Goal: Task Accomplishment & Management: Complete application form

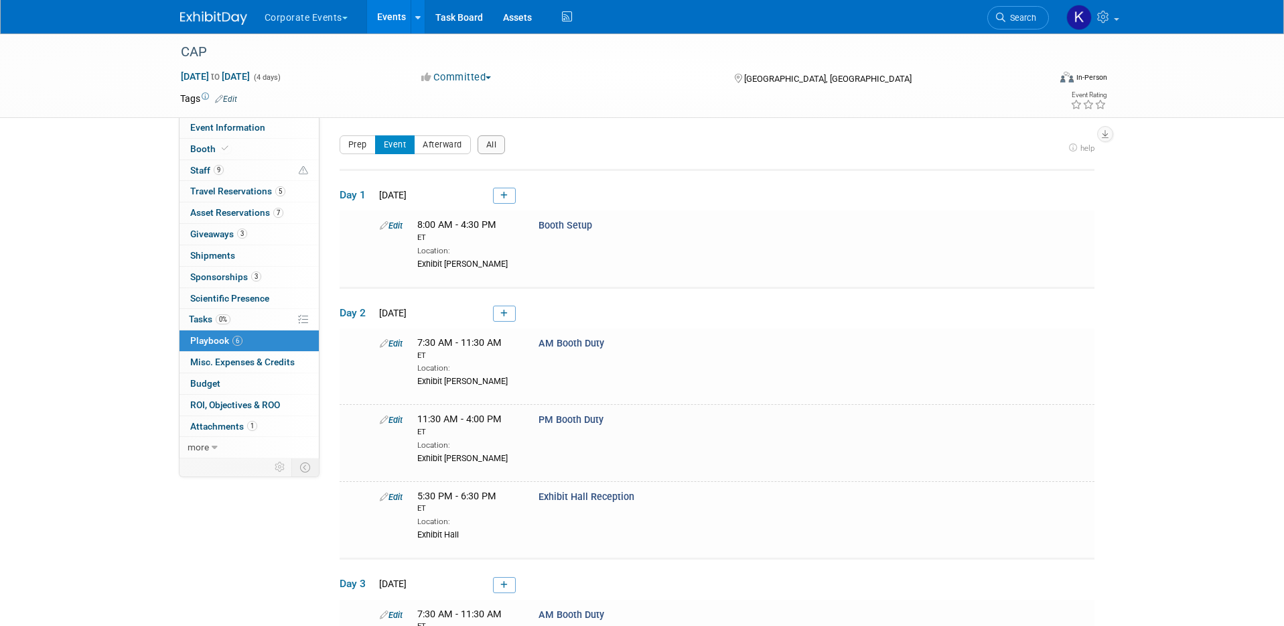
click at [329, 24] on button "Corporate Events" at bounding box center [313, 14] width 101 height 29
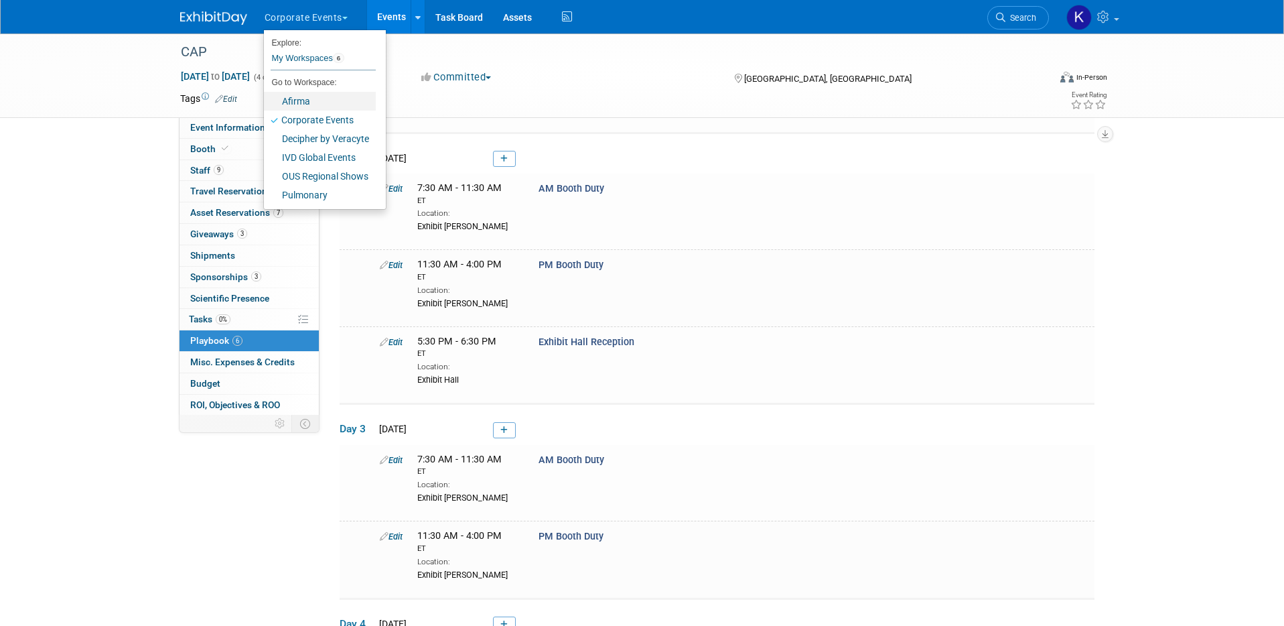
click at [330, 95] on link "Afirma" at bounding box center [320, 101] width 112 height 19
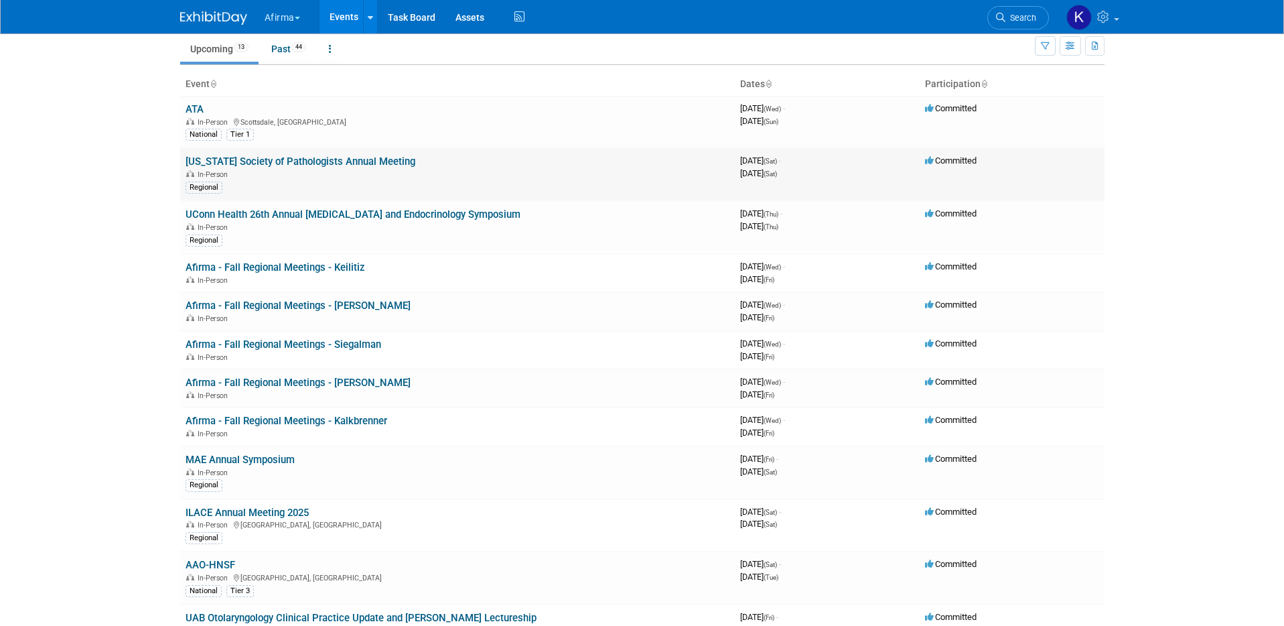
scroll to position [50, 0]
click at [322, 267] on link "Afirma - Fall Regional Meetings - Keilitiz" at bounding box center [276, 267] width 180 height 12
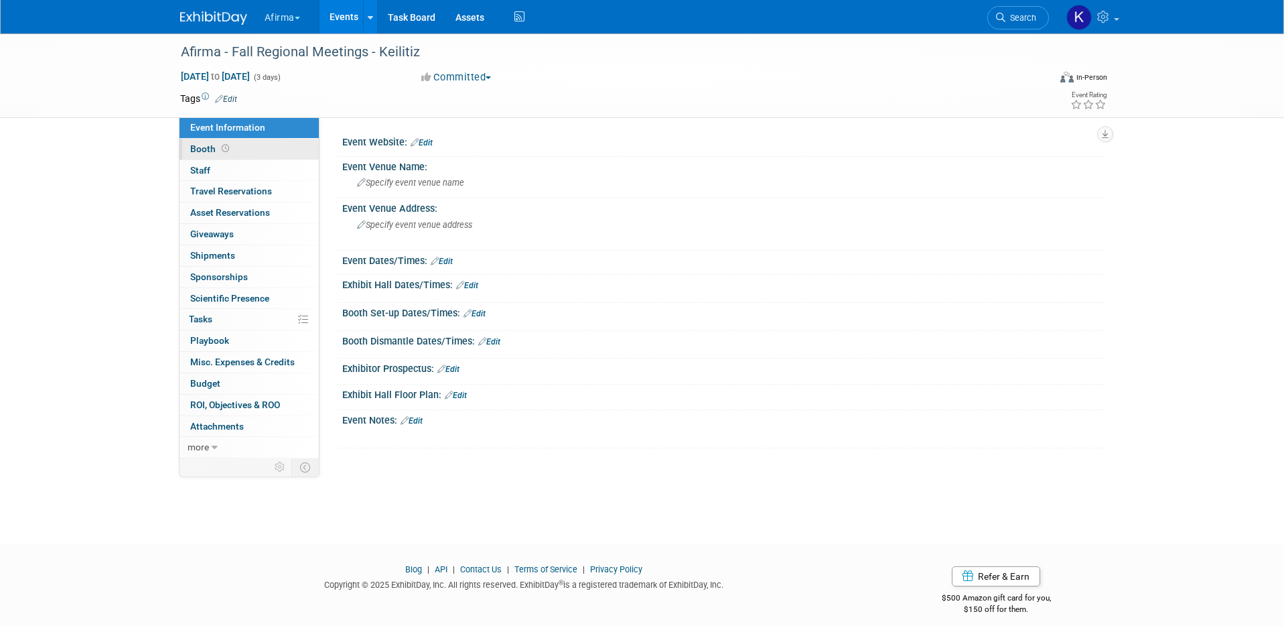
click at [249, 142] on link "Booth" at bounding box center [249, 149] width 139 height 21
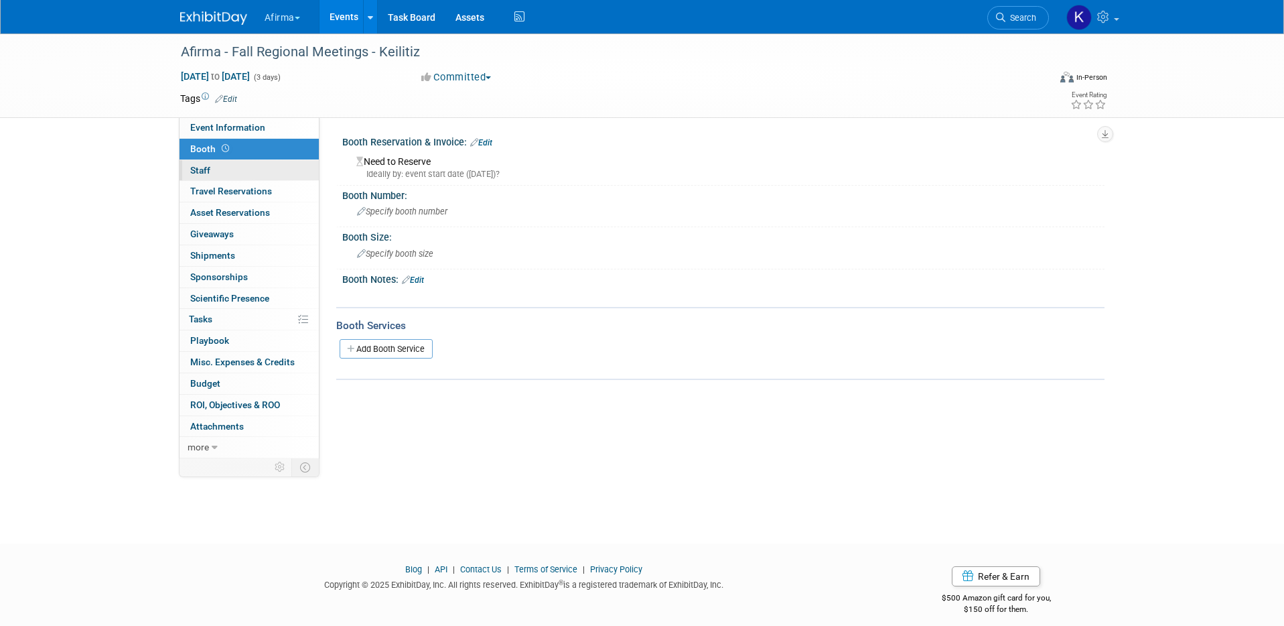
click at [249, 163] on link "0 Staff 0" at bounding box center [249, 170] width 139 height 21
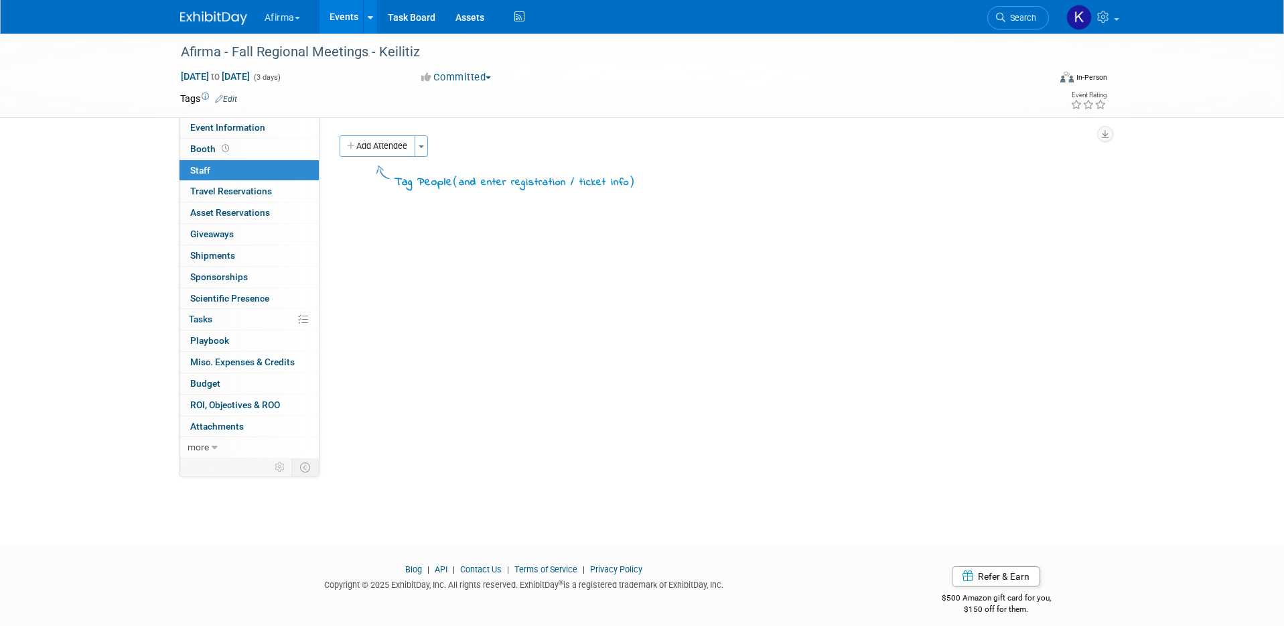
click at [249, 180] on link "0 Staff 0" at bounding box center [249, 170] width 139 height 21
click at [338, 21] on link "Events" at bounding box center [344, 17] width 49 height 34
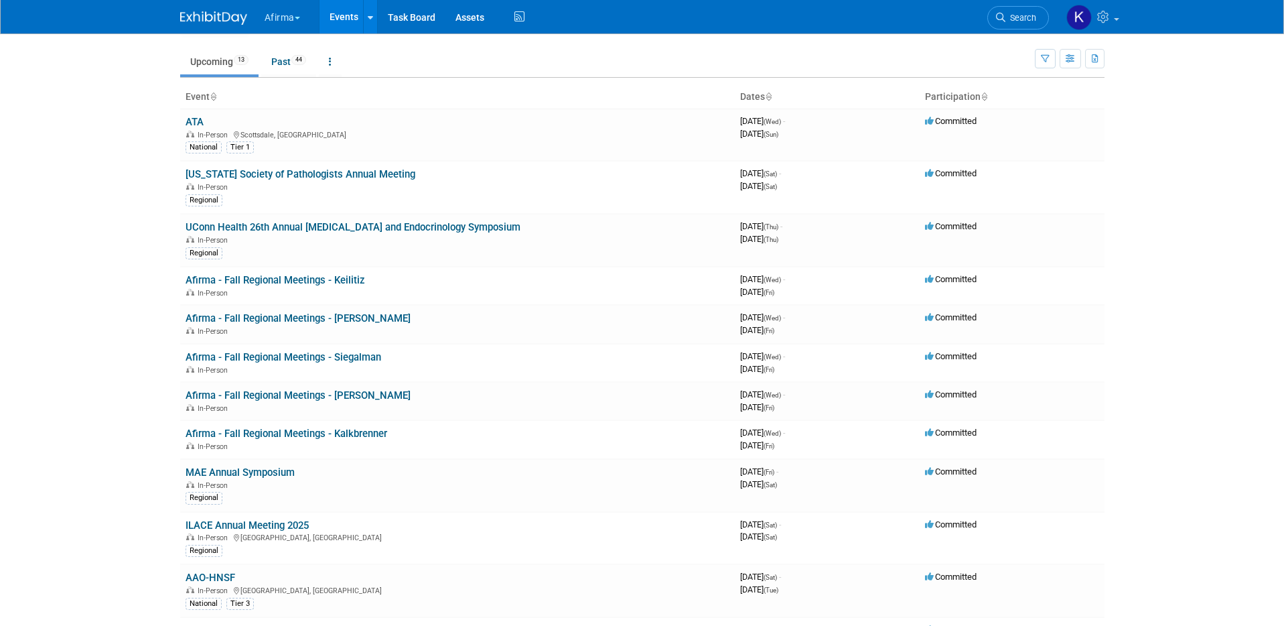
scroll to position [27, 0]
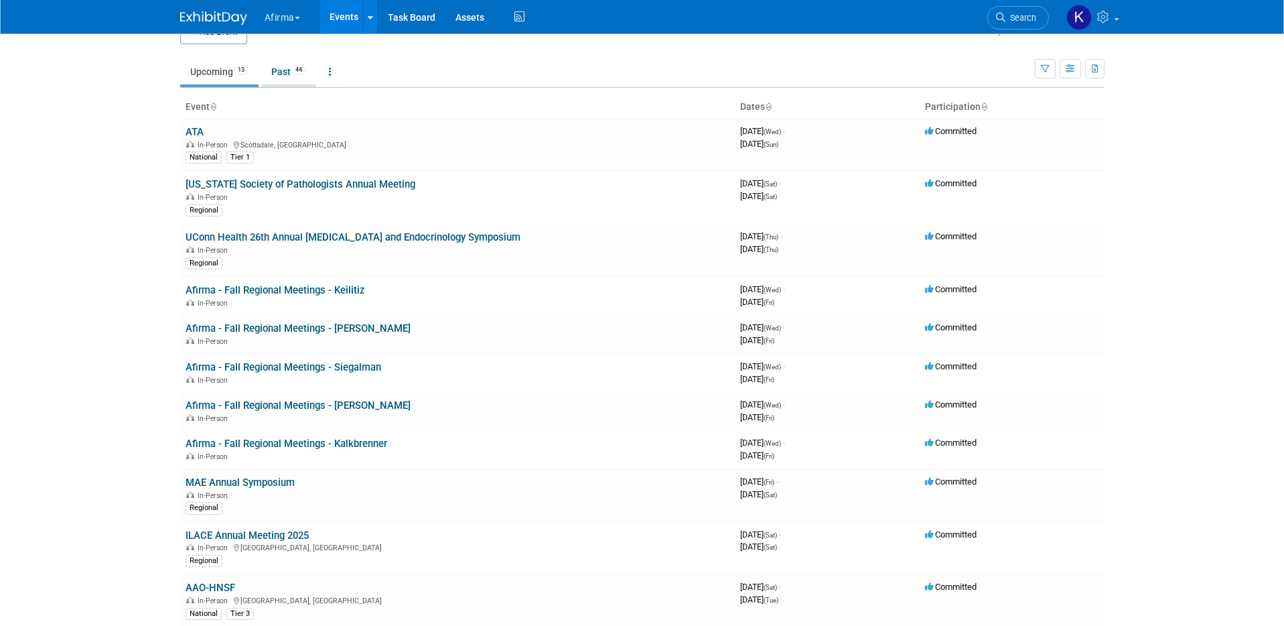
click at [281, 62] on link "Past 44" at bounding box center [288, 71] width 55 height 25
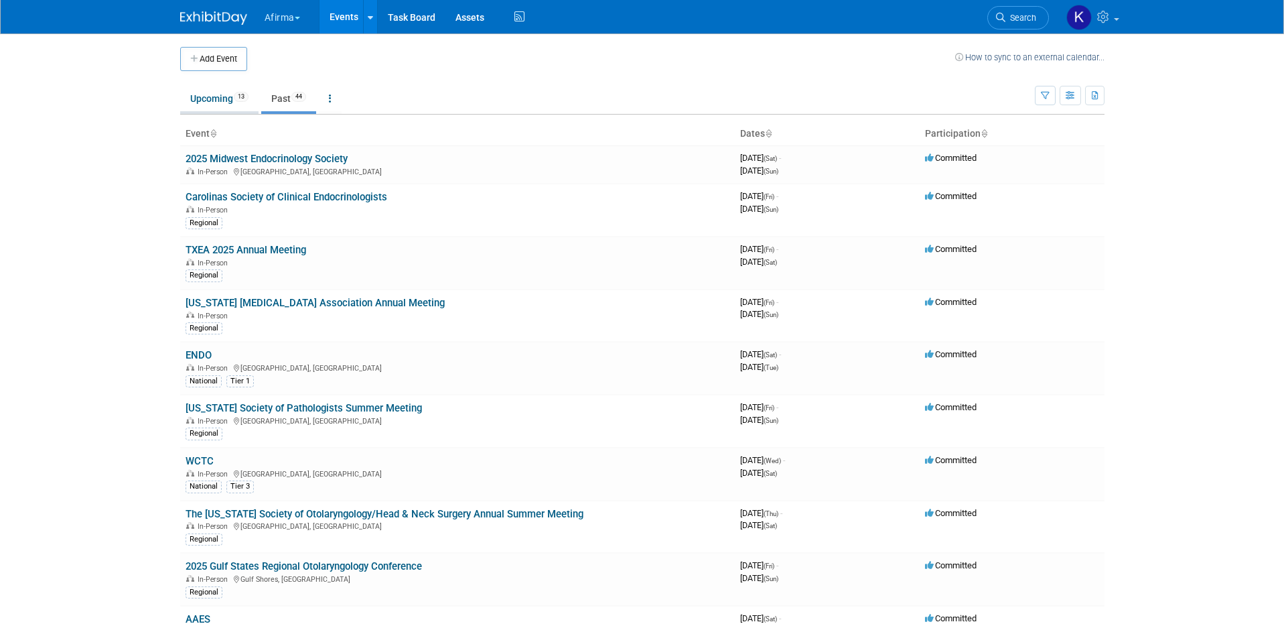
click at [218, 101] on link "Upcoming 13" at bounding box center [219, 98] width 78 height 25
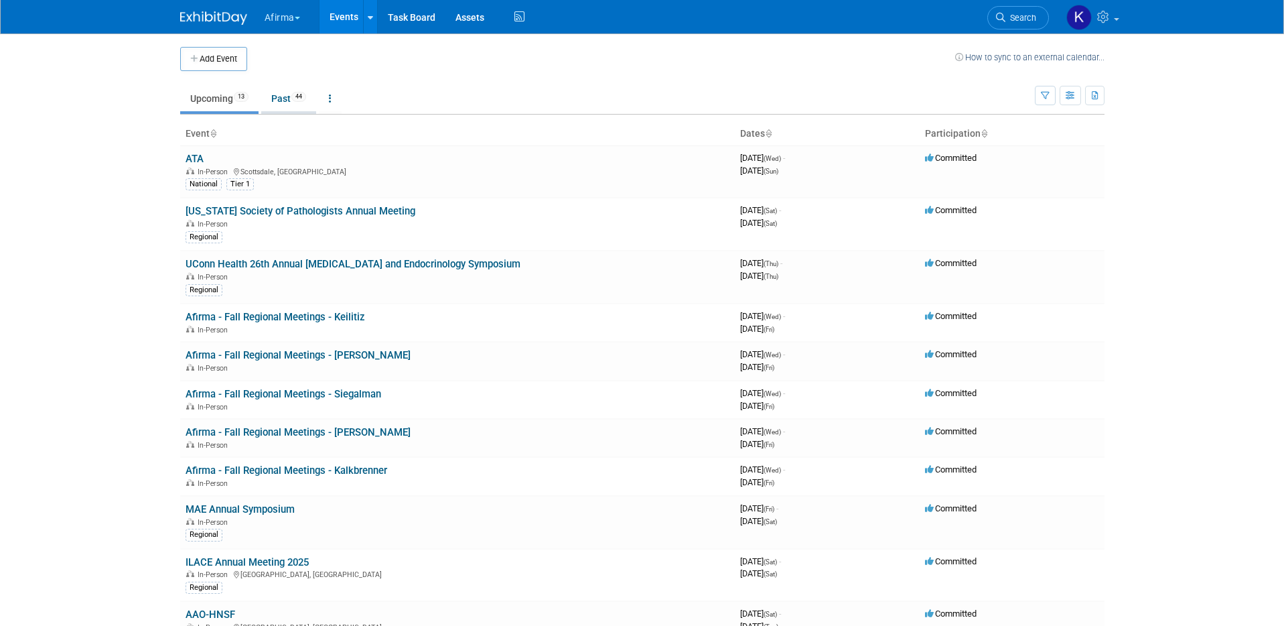
click at [279, 105] on link "Past 44" at bounding box center [288, 98] width 55 height 25
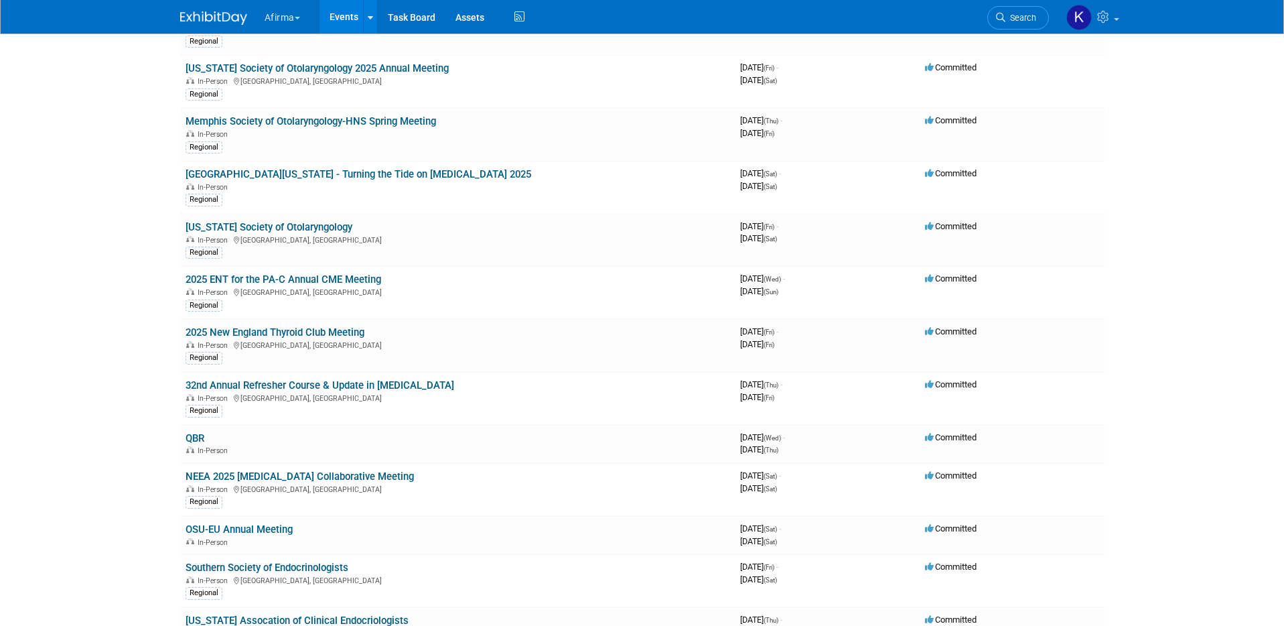
scroll to position [886, 0]
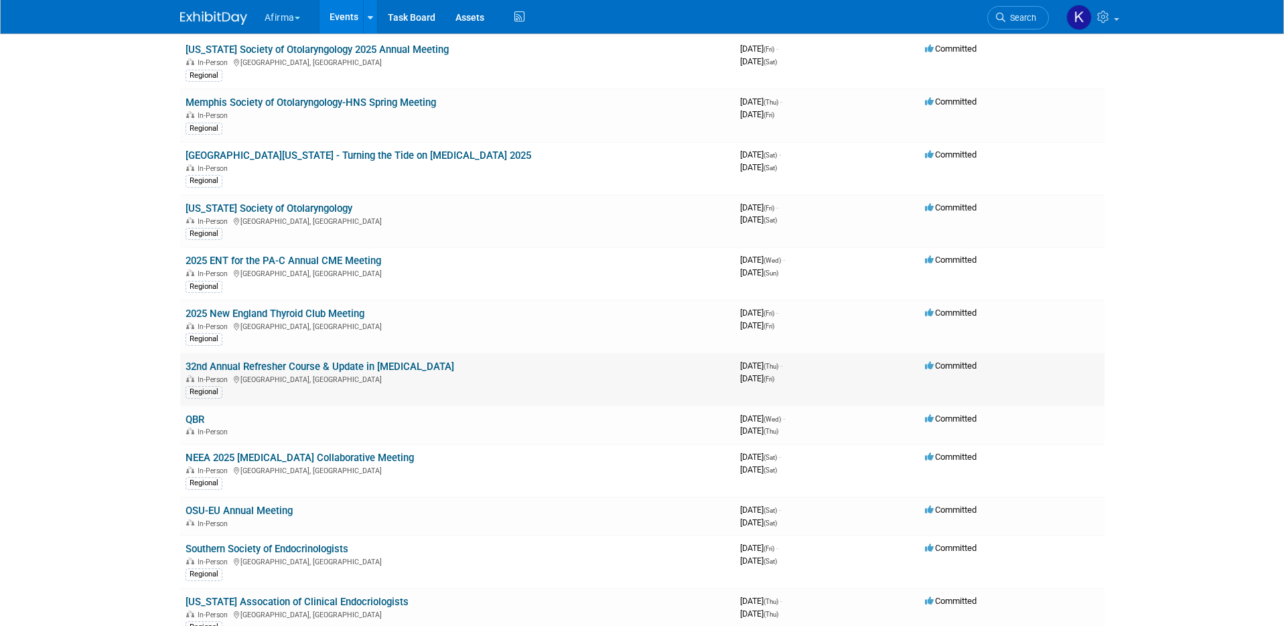
click at [279, 367] on link "32nd Annual Refresher Course & Update in [MEDICAL_DATA]" at bounding box center [320, 366] width 269 height 12
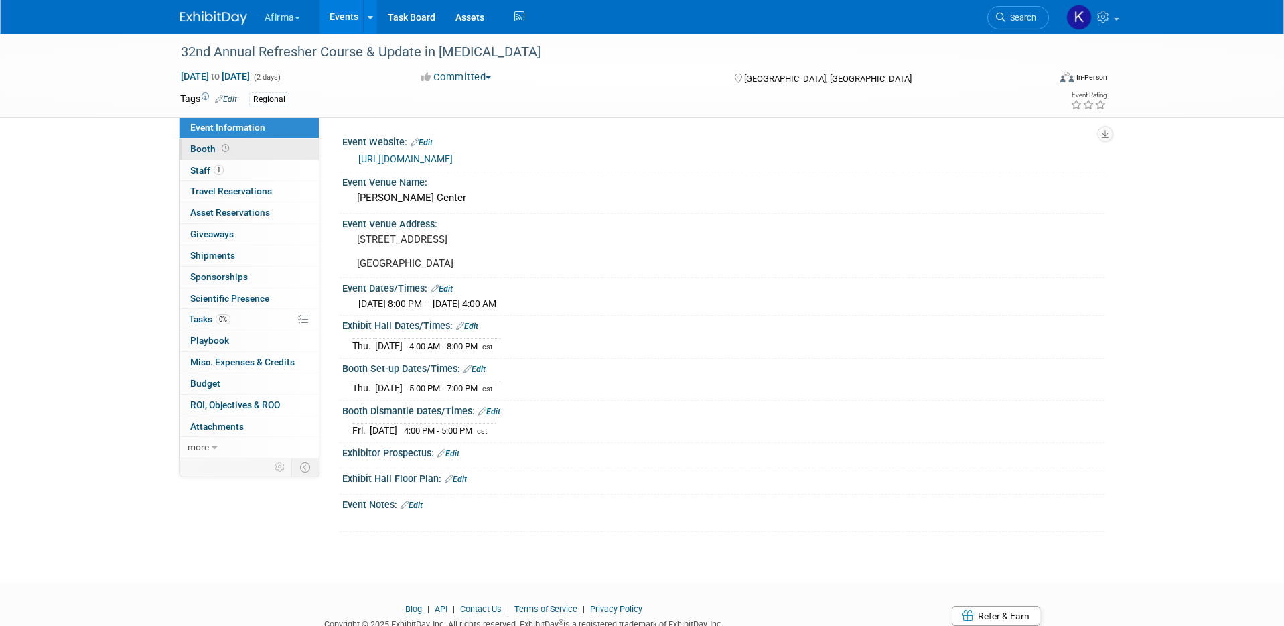
click at [247, 145] on link "Booth" at bounding box center [249, 149] width 139 height 21
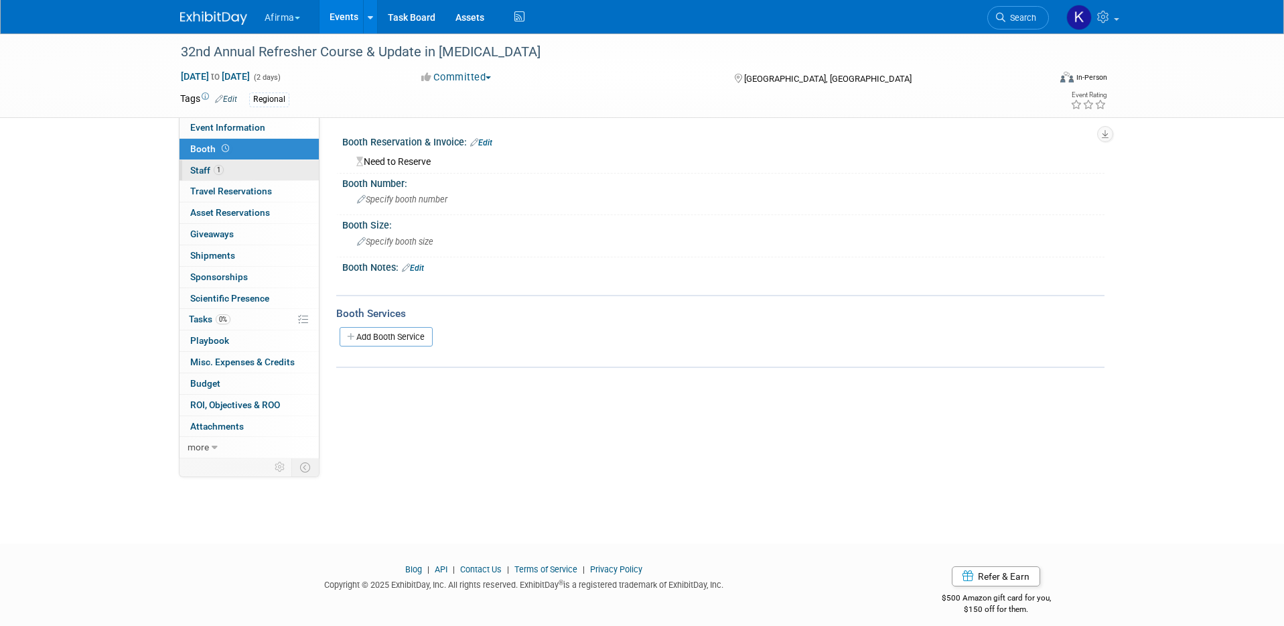
click at [245, 163] on link "1 Staff 1" at bounding box center [249, 170] width 139 height 21
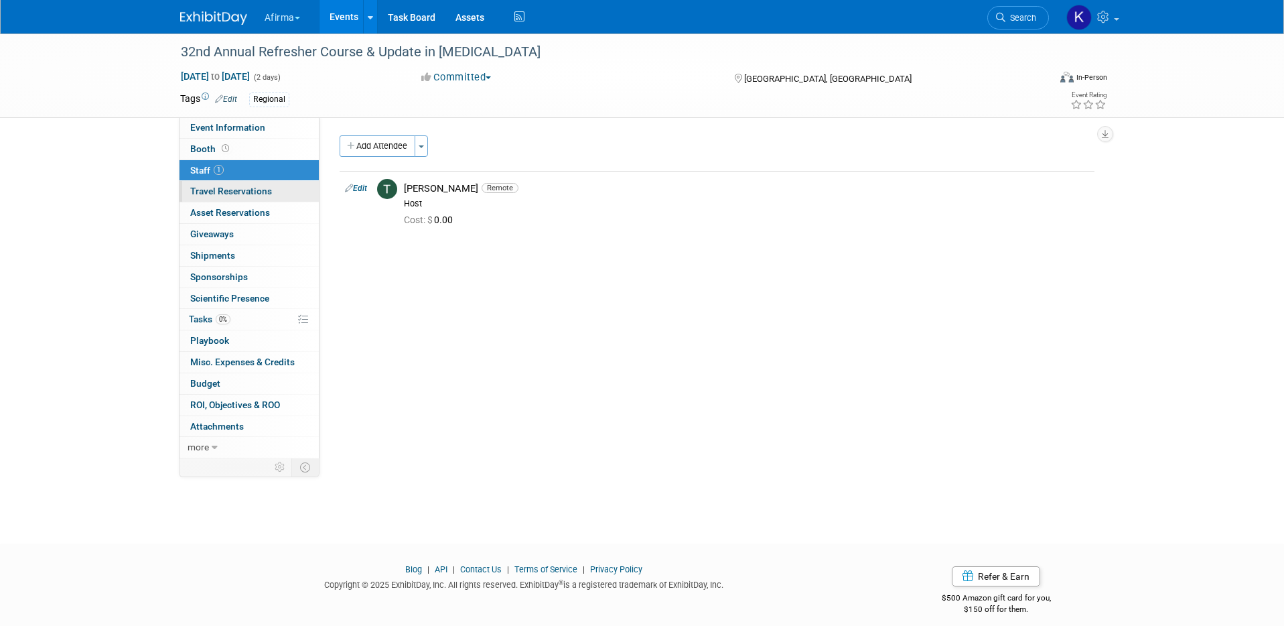
click at [241, 189] on span "Travel Reservations 0" at bounding box center [231, 191] width 82 height 11
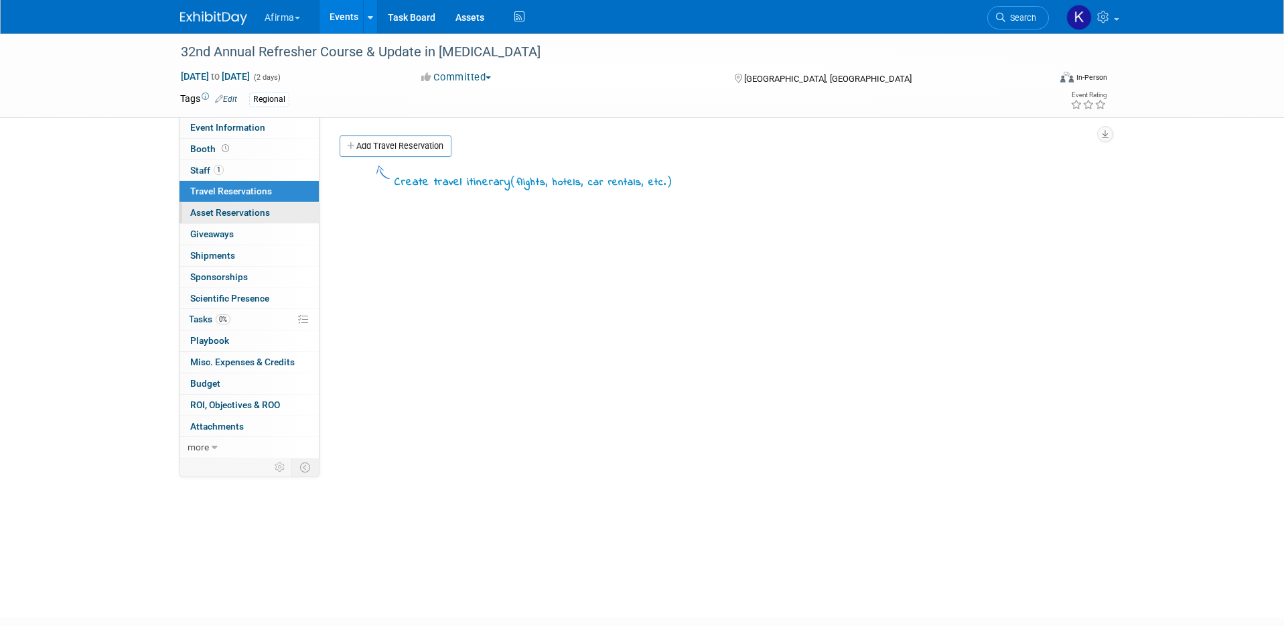
click at [240, 208] on span "Asset Reservations 0" at bounding box center [230, 212] width 80 height 11
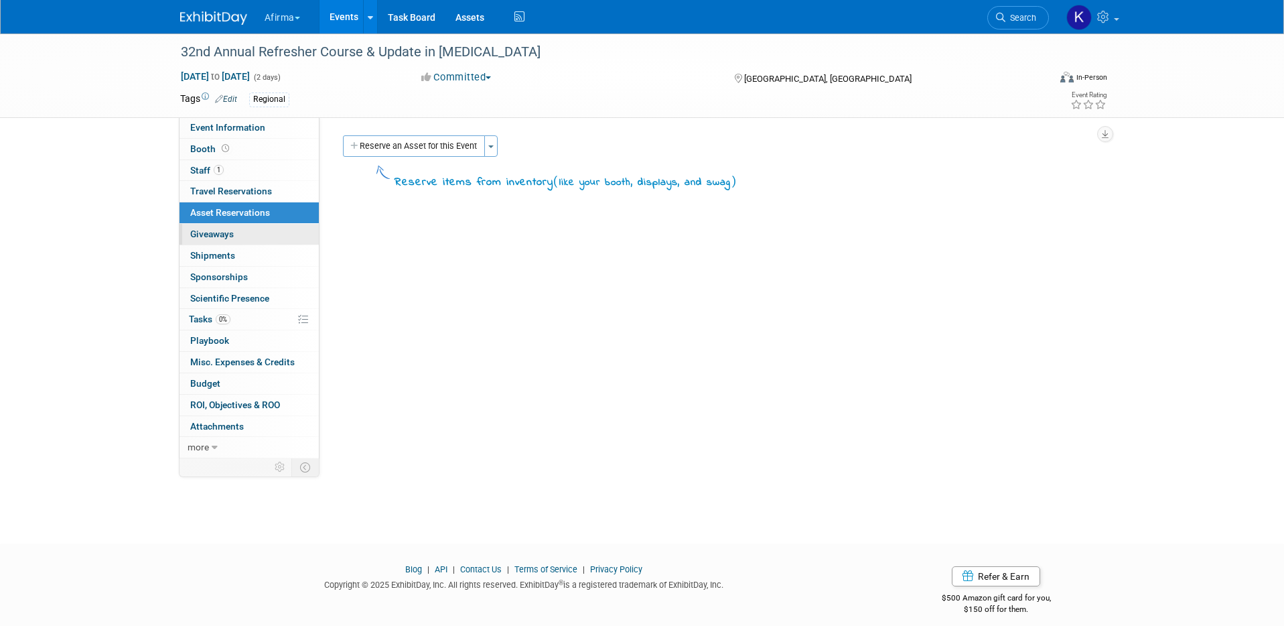
click at [233, 237] on span "Giveaways 0" at bounding box center [212, 233] width 44 height 11
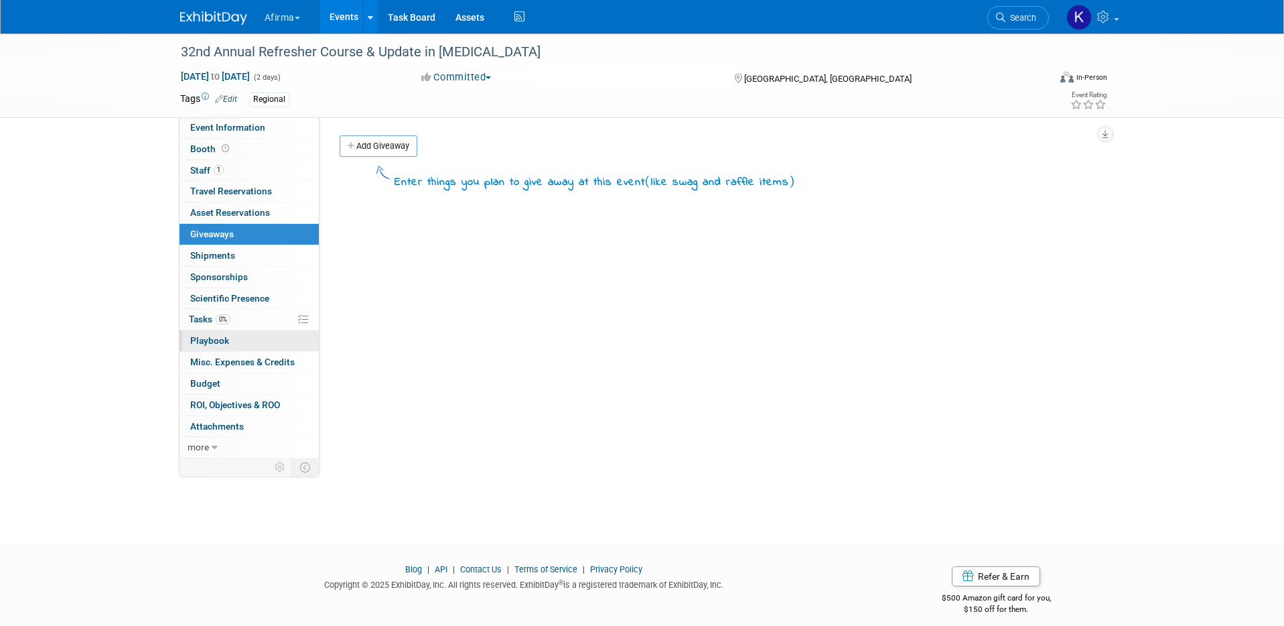
click at [231, 331] on link "0 Playbook 0" at bounding box center [249, 340] width 139 height 21
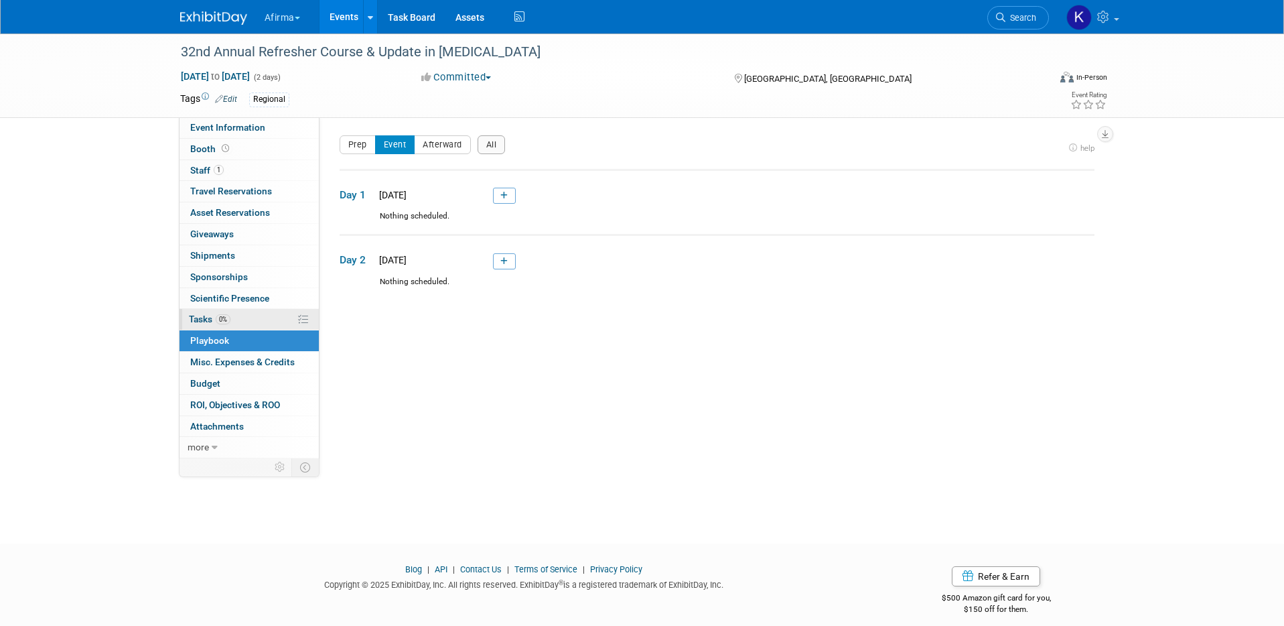
click at [227, 310] on link "0% Tasks 0%" at bounding box center [249, 319] width 139 height 21
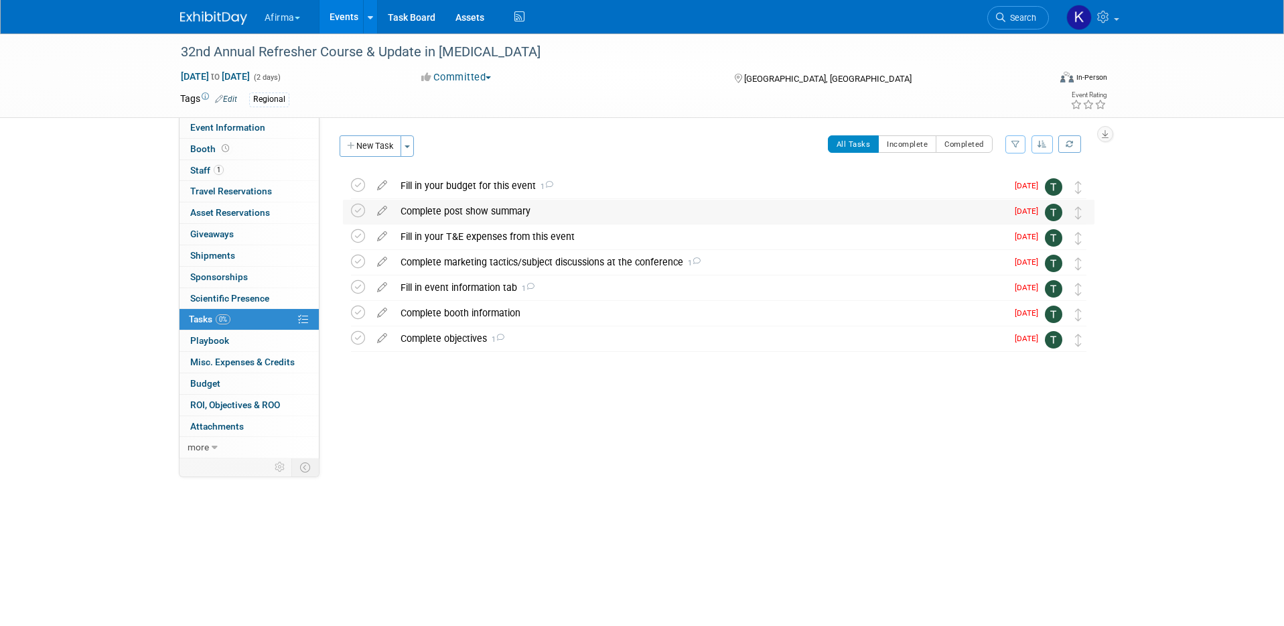
click at [423, 208] on div "Complete post show summary" at bounding box center [700, 211] width 613 height 23
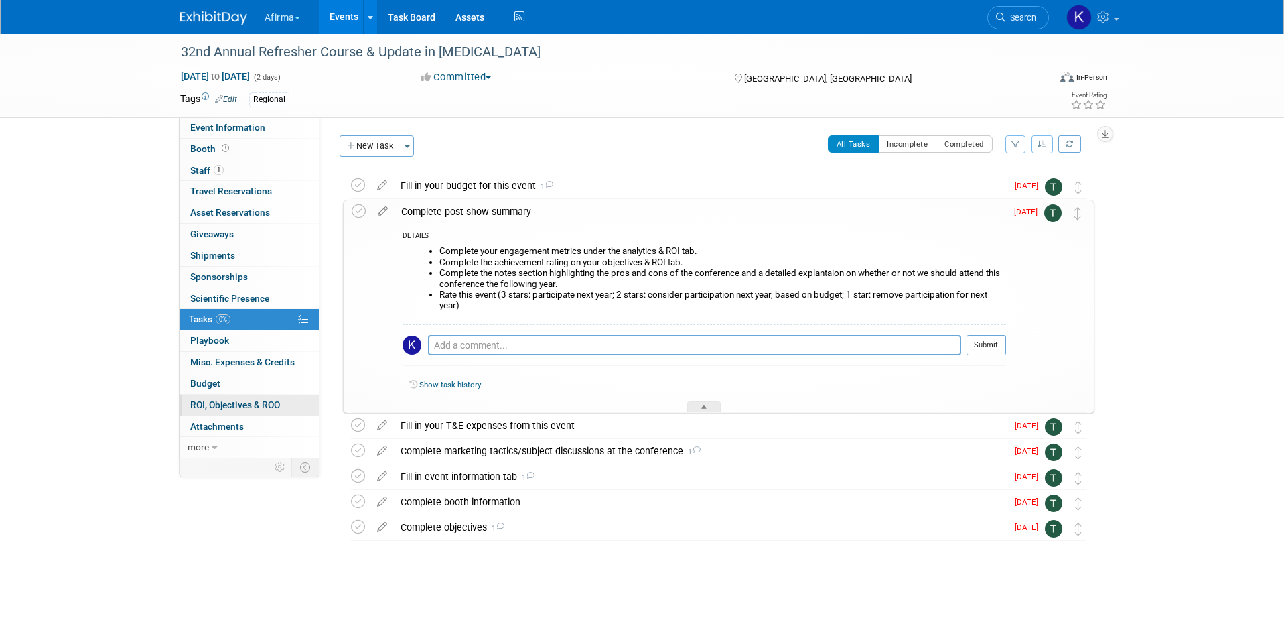
click at [236, 411] on link "0 ROI, Objectives & ROO 0" at bounding box center [249, 405] width 139 height 21
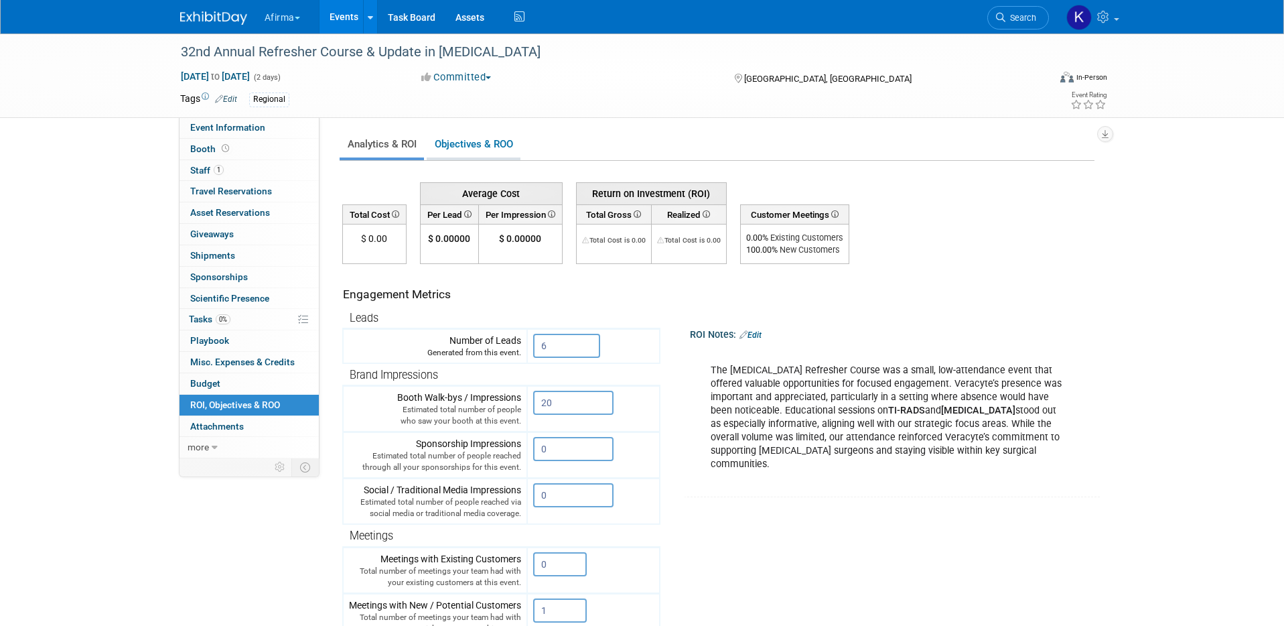
click at [463, 139] on link "Objectives & ROO 0" at bounding box center [474, 144] width 94 height 26
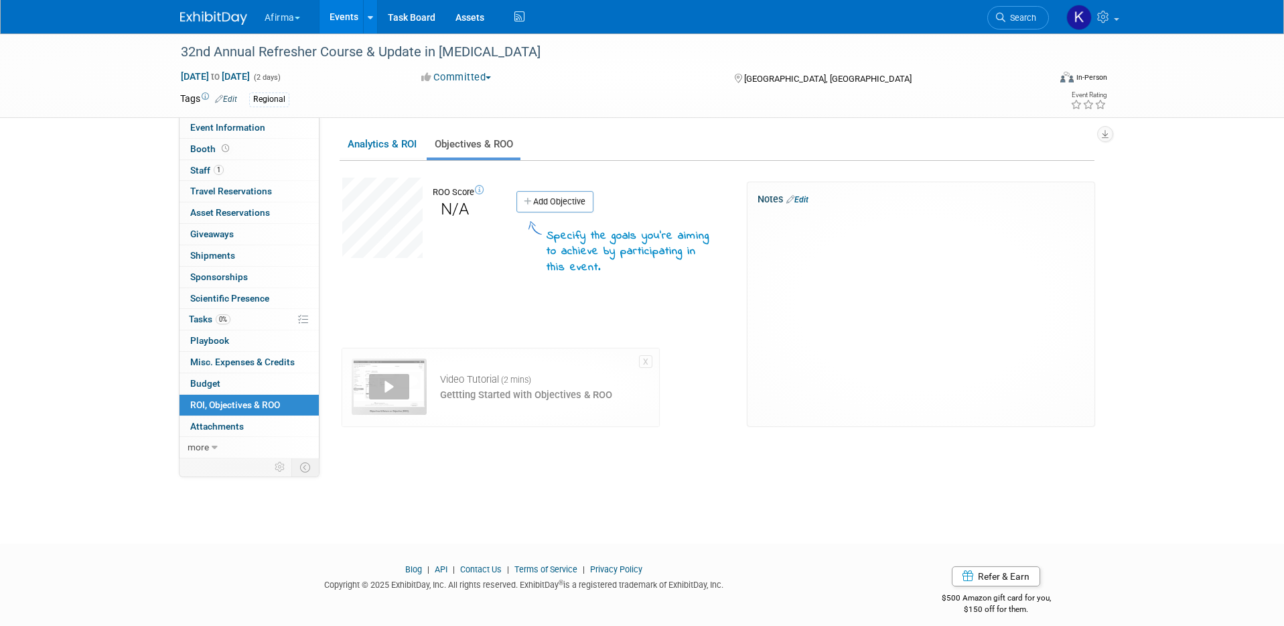
click at [938, 239] on div "X" at bounding box center [921, 222] width 327 height 36
click at [809, 198] on link "Edit" at bounding box center [798, 199] width 22 height 9
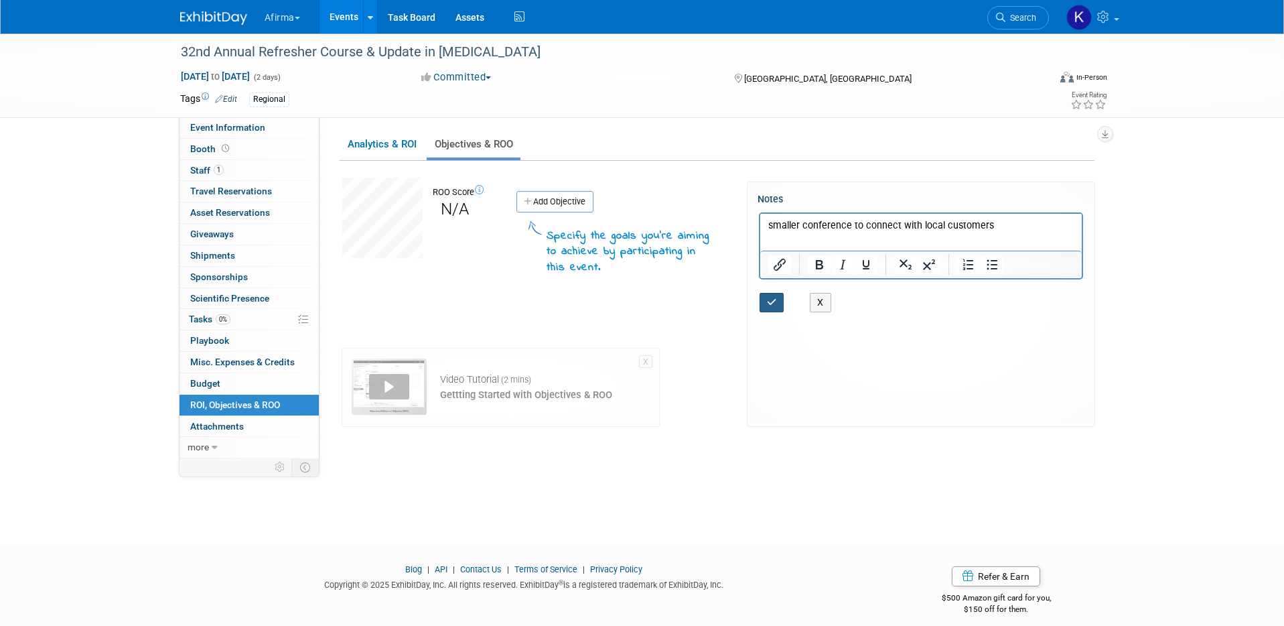
click at [777, 303] on icon "button" at bounding box center [772, 301] width 10 height 9
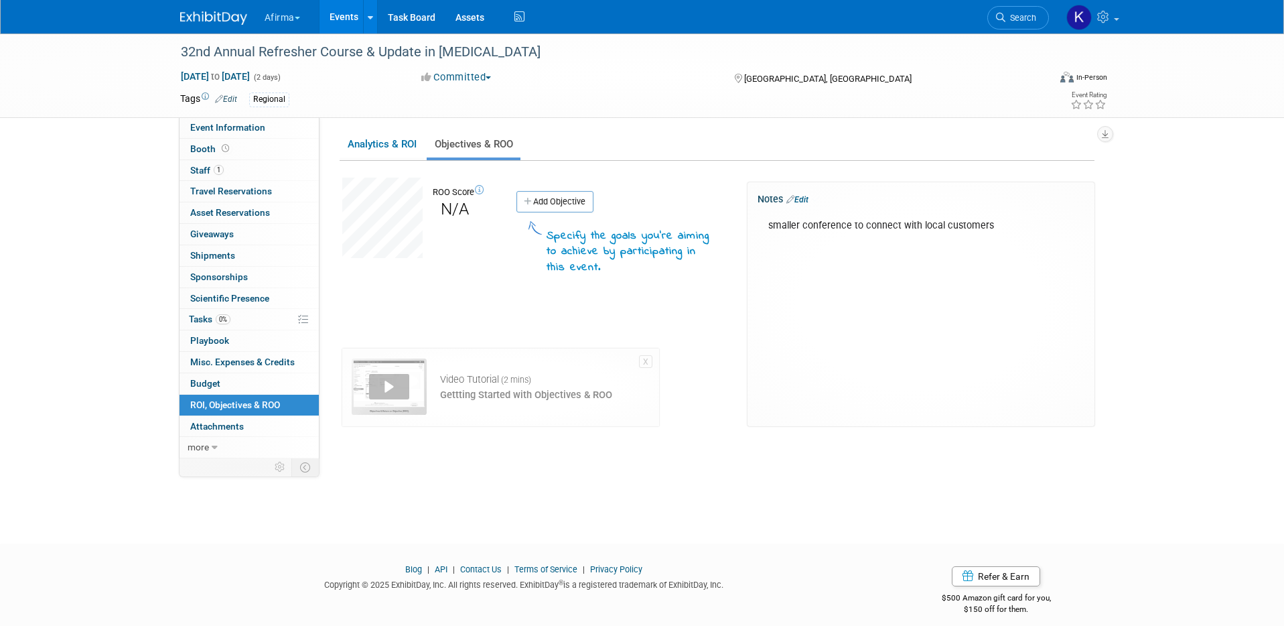
click at [352, 18] on link "Events" at bounding box center [344, 17] width 49 height 34
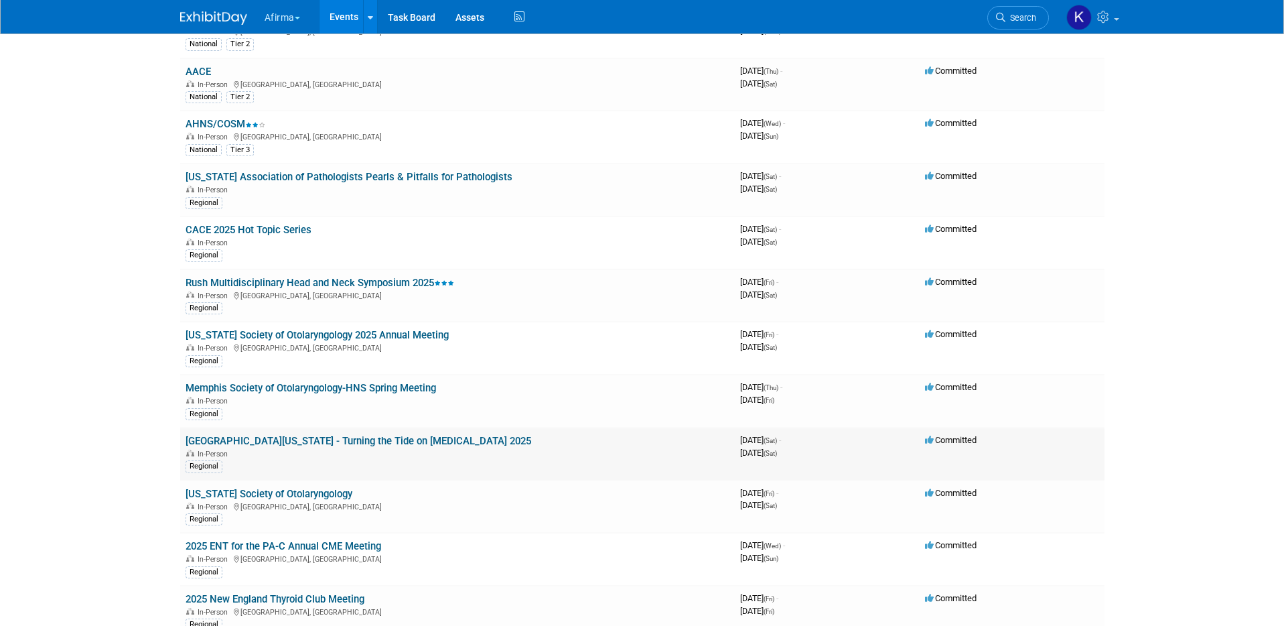
scroll to position [601, 0]
click at [257, 494] on link "[US_STATE] Society of Otolaryngology" at bounding box center [269, 493] width 167 height 12
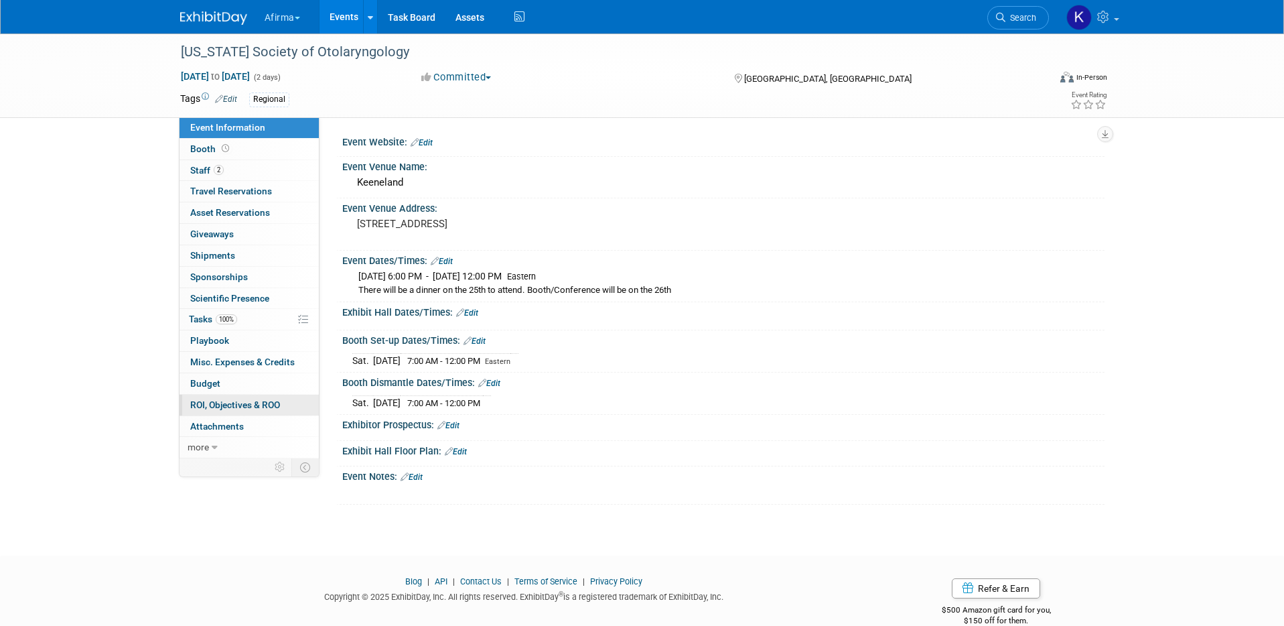
click at [232, 406] on span "ROI, Objectives & ROO 0" at bounding box center [235, 404] width 90 height 11
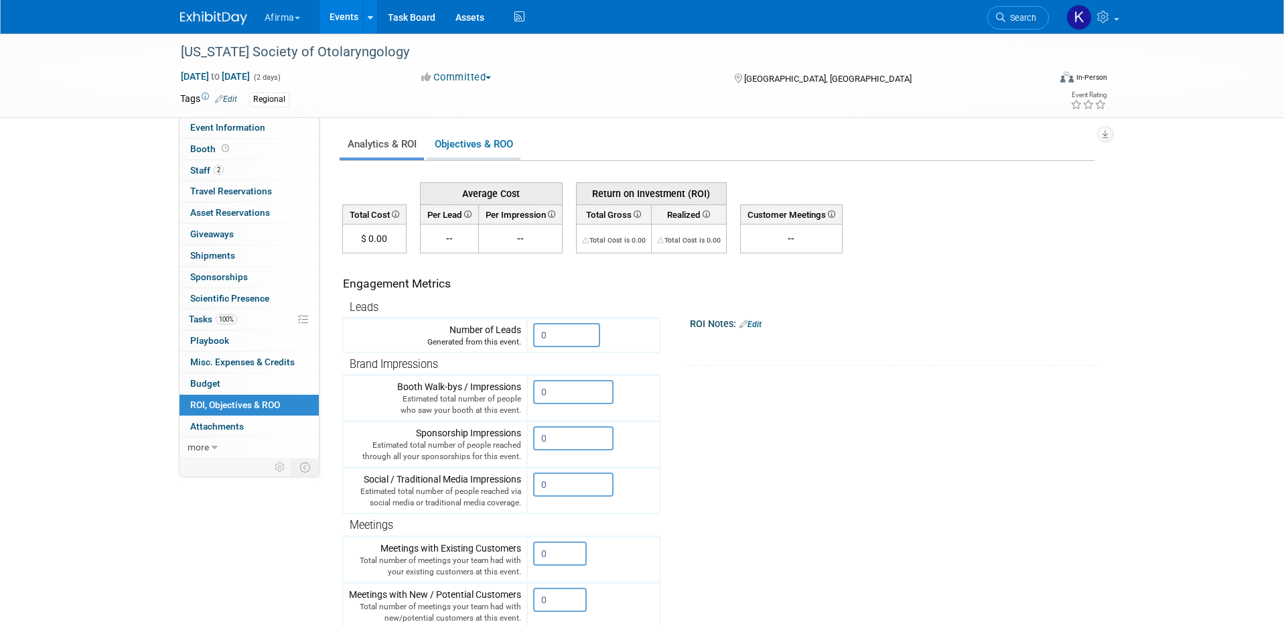
click at [498, 153] on link "Objectives & ROO 0" at bounding box center [474, 144] width 94 height 26
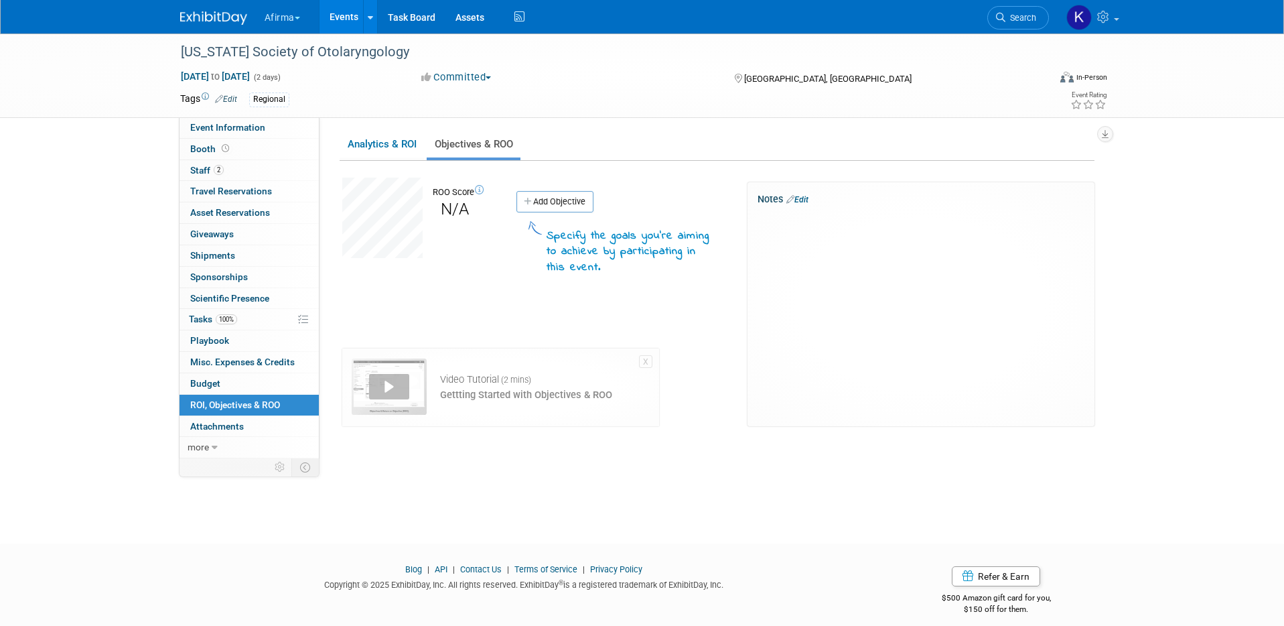
click at [888, 272] on div "Notes Edit X" at bounding box center [921, 304] width 347 height 244
click at [809, 196] on link "Edit" at bounding box center [798, 199] width 22 height 9
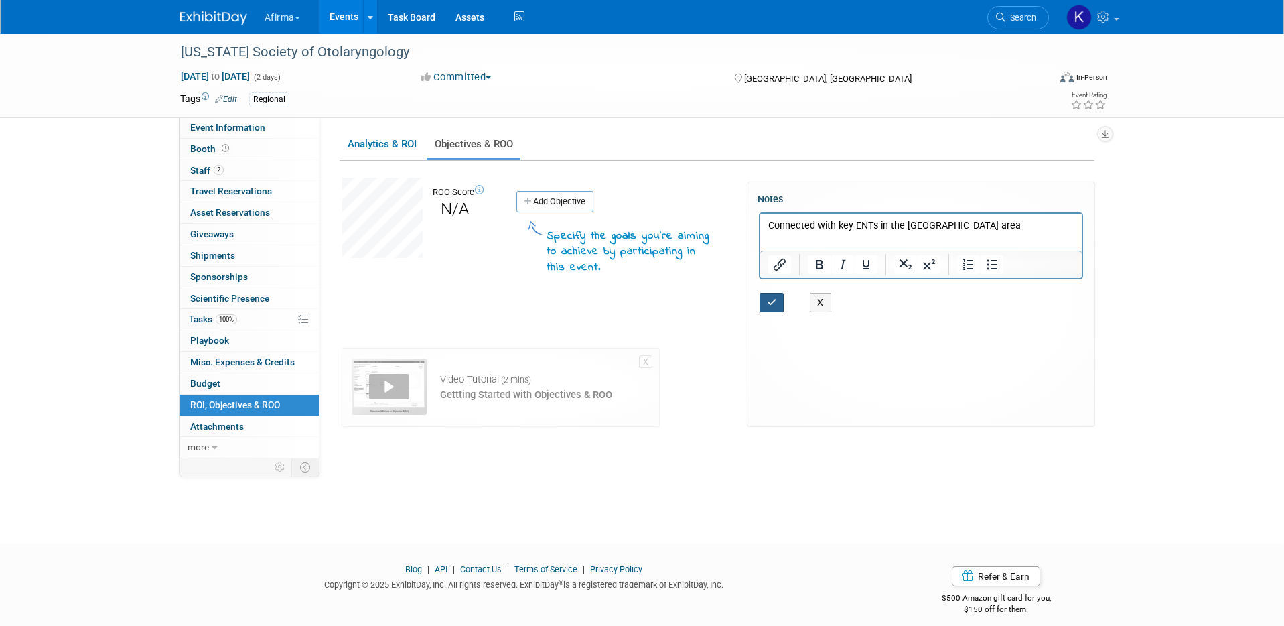
click at [779, 296] on button "button" at bounding box center [772, 302] width 25 height 19
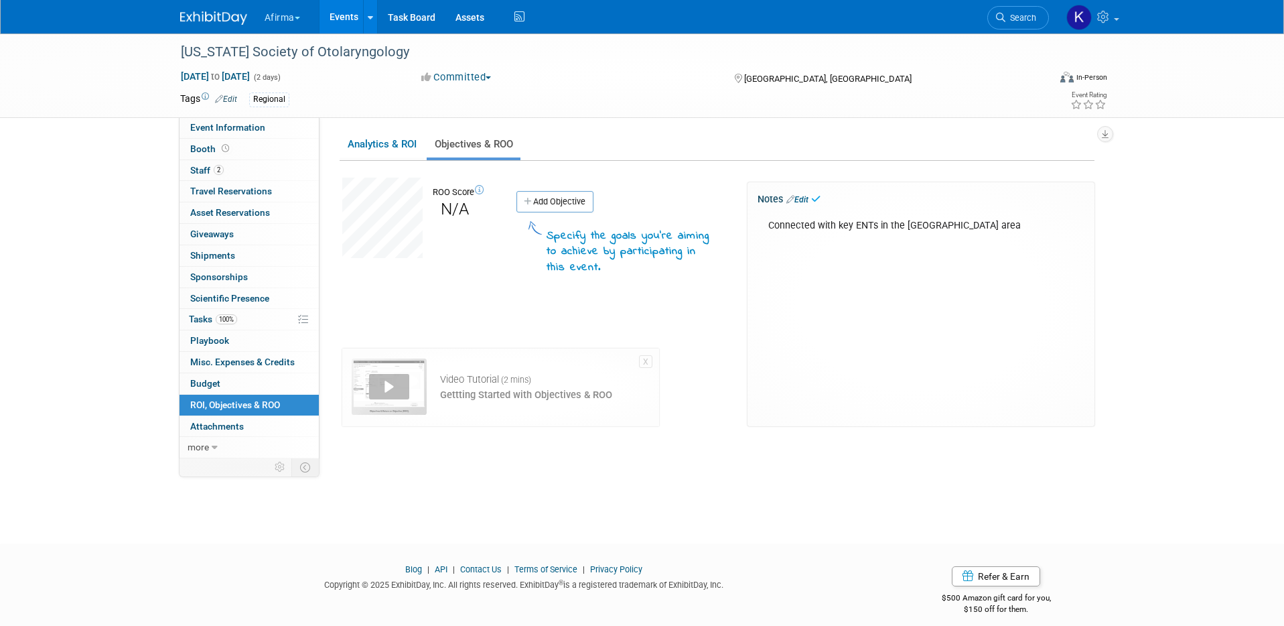
click at [338, 19] on link "Events" at bounding box center [344, 17] width 49 height 34
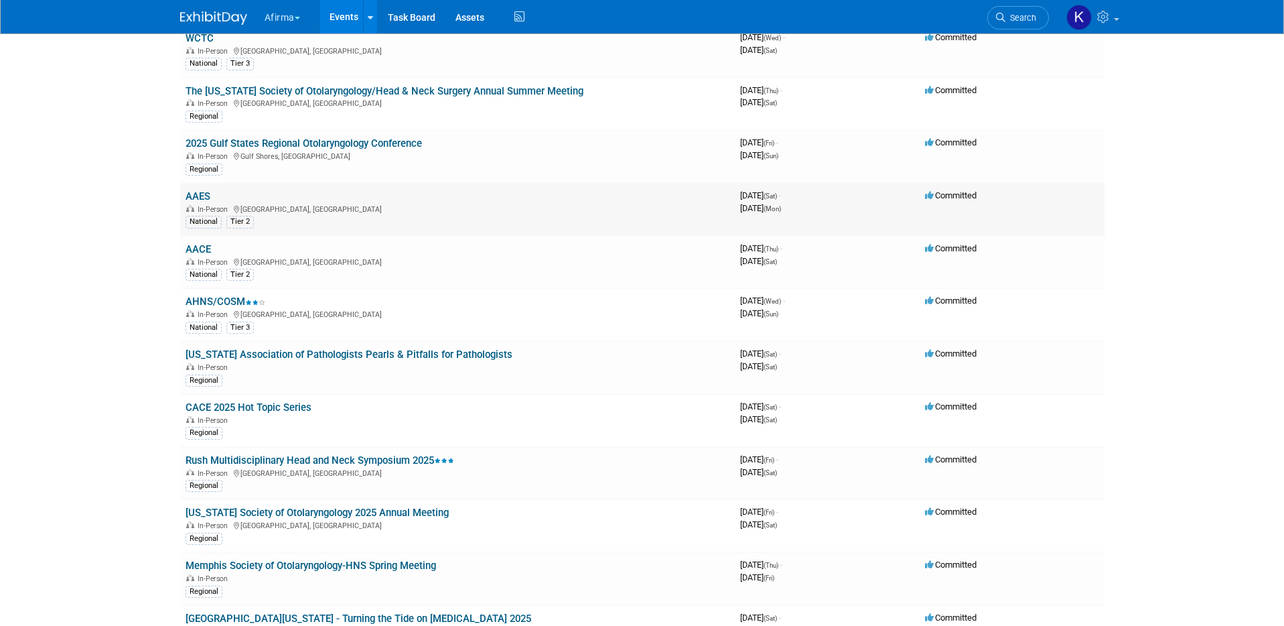
scroll to position [425, 0]
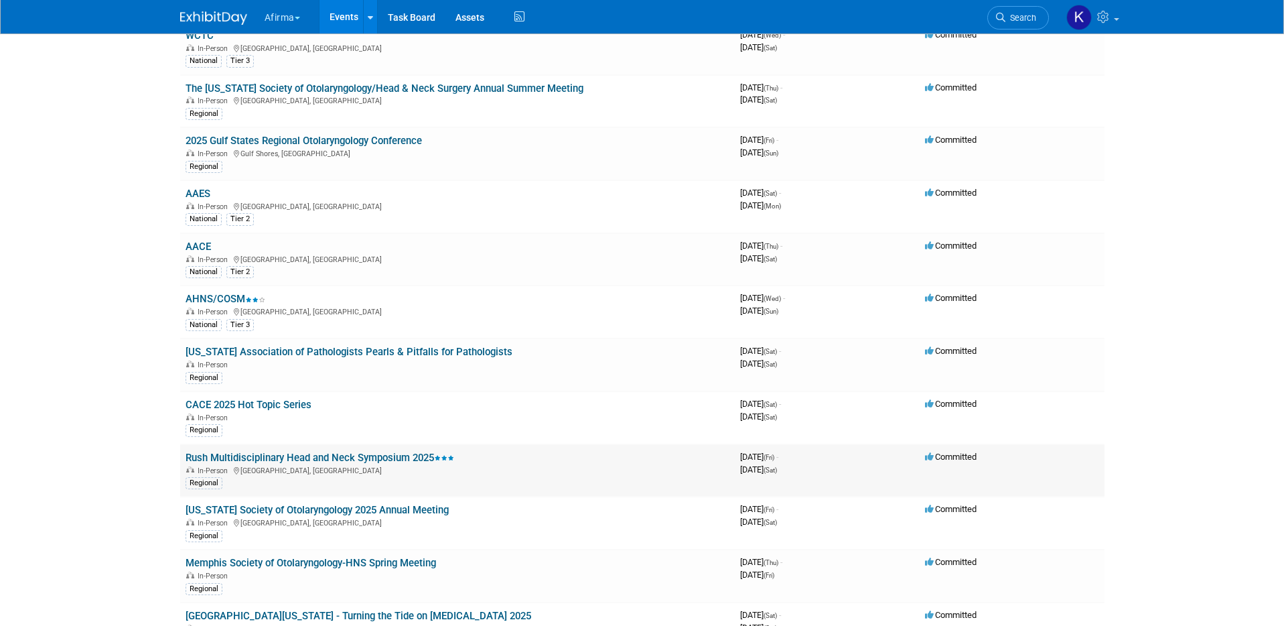
click at [295, 452] on link "Rush Multidisciplinary Head and Neck Symposium 2025" at bounding box center [320, 458] width 269 height 12
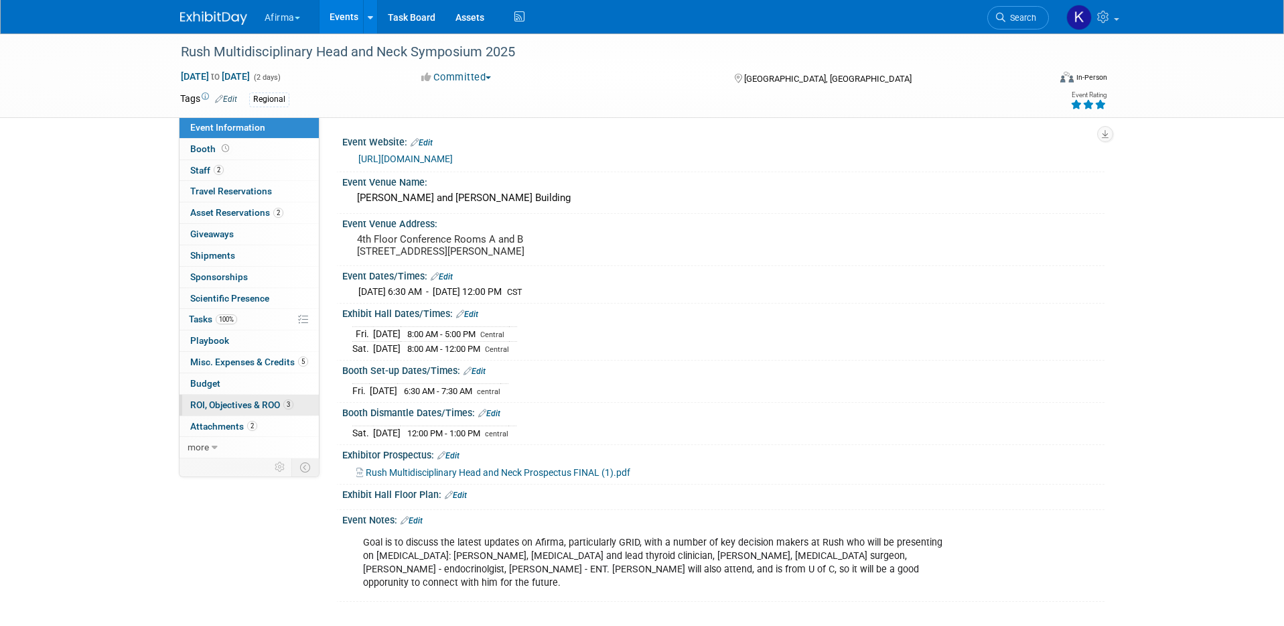
click at [243, 404] on span "ROI, Objectives & ROO 3" at bounding box center [241, 404] width 103 height 11
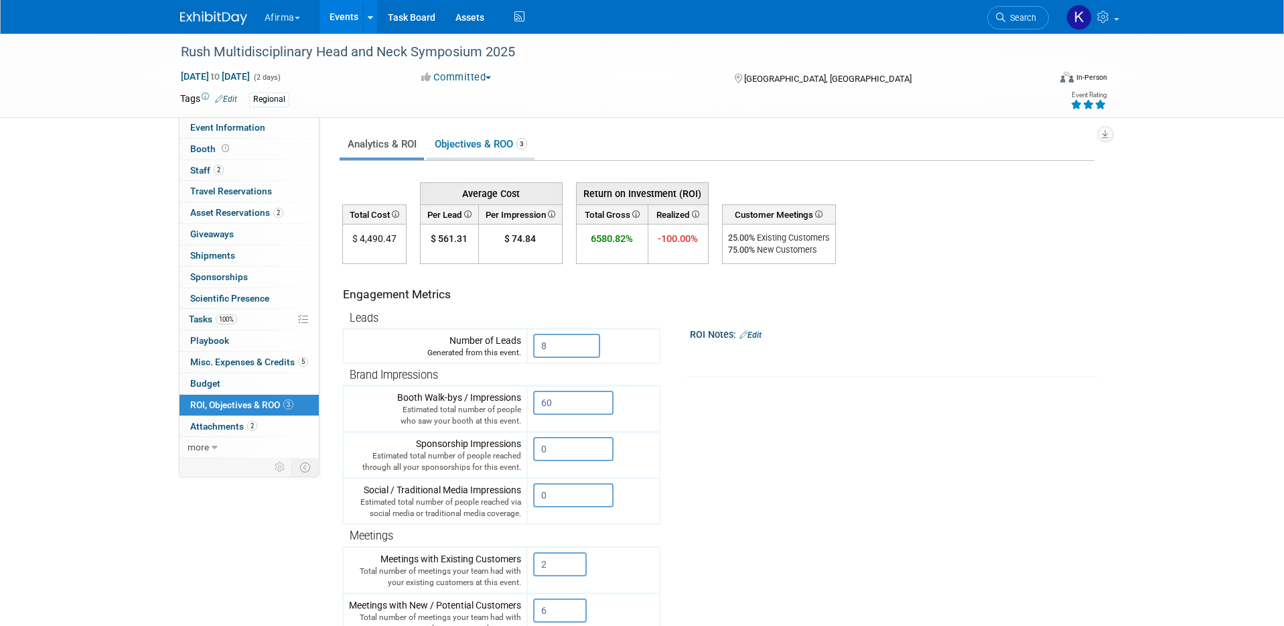
click at [476, 154] on link "Objectives & ROO 3" at bounding box center [481, 144] width 108 height 26
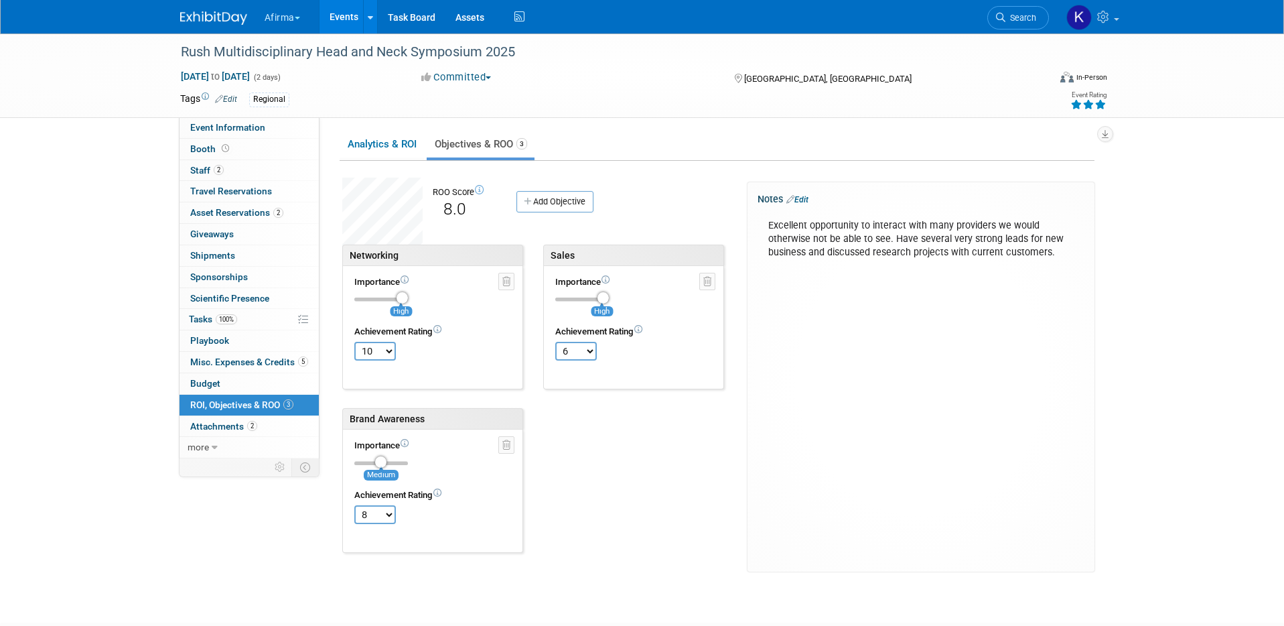
click at [350, 17] on link "Events" at bounding box center [344, 17] width 49 height 34
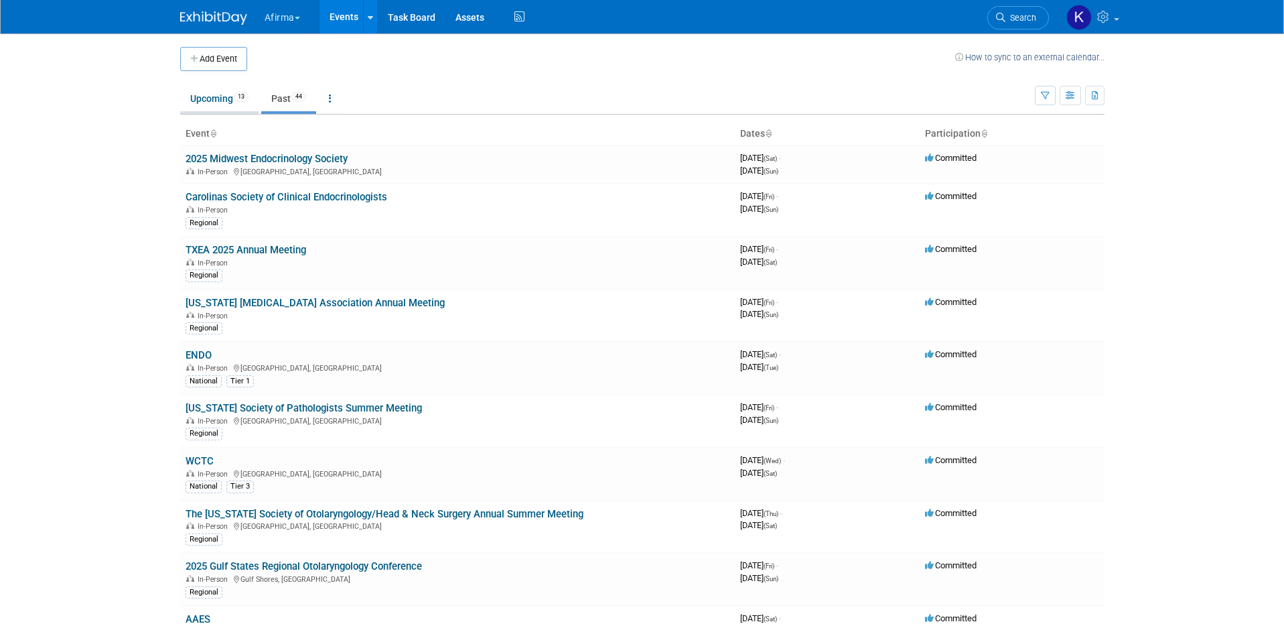
click at [215, 95] on link "Upcoming 13" at bounding box center [219, 98] width 78 height 25
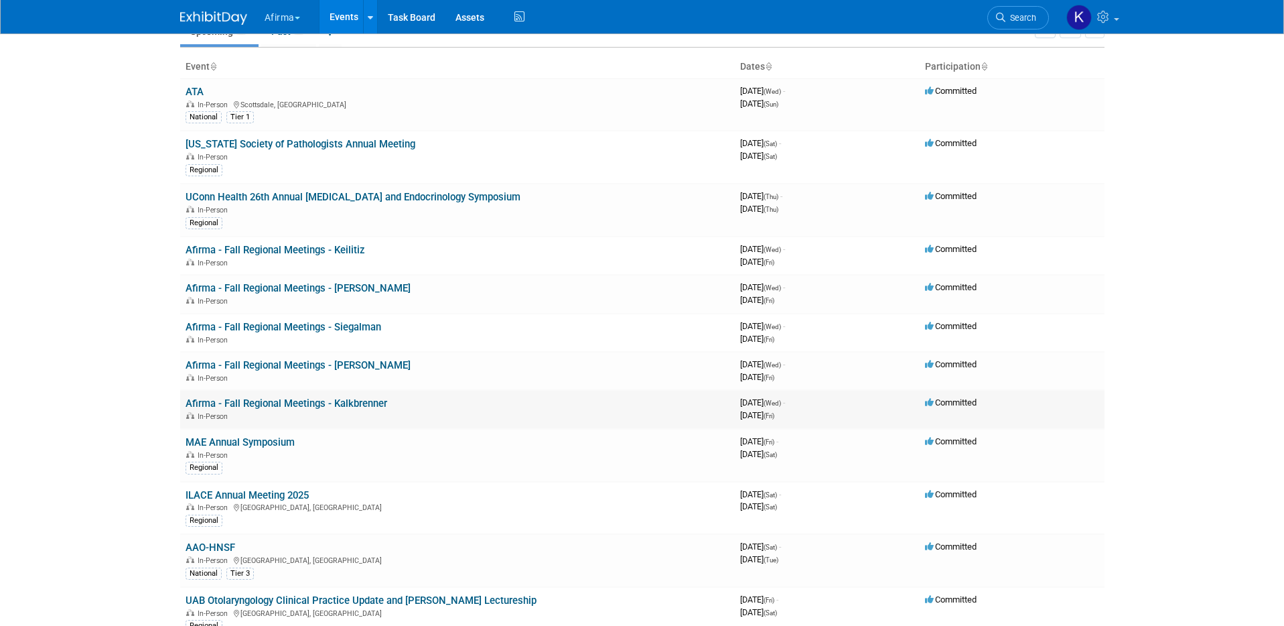
scroll to position [93, 0]
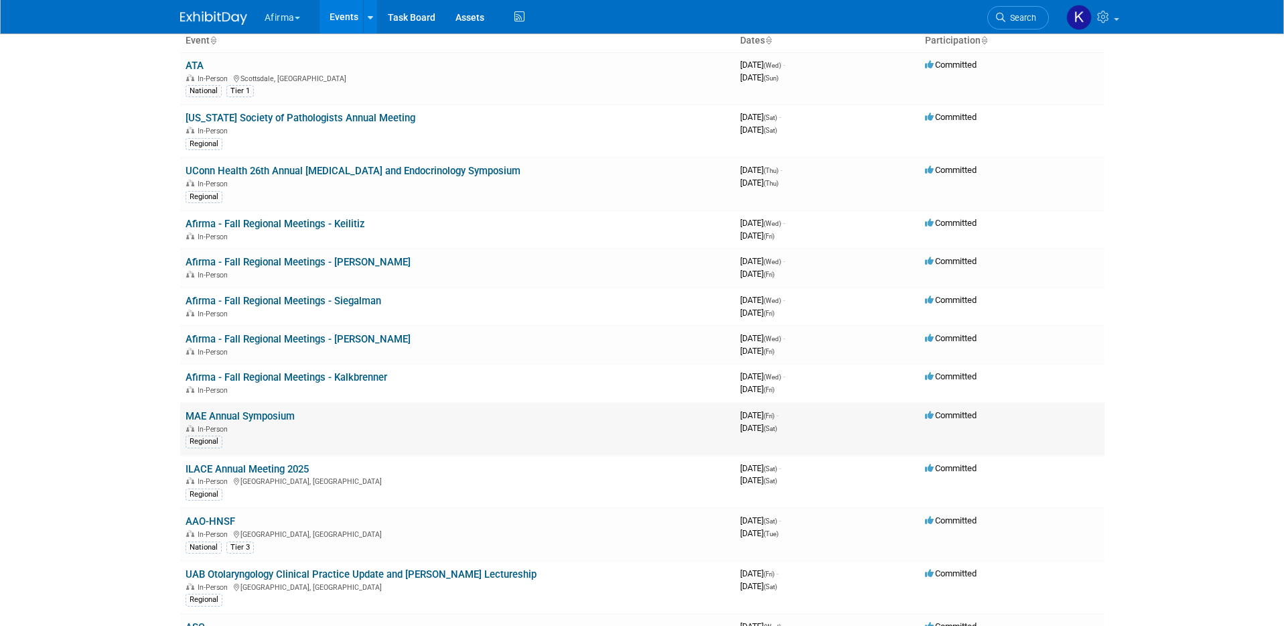
click at [253, 412] on link "MAE Annual Symposium" at bounding box center [240, 416] width 109 height 12
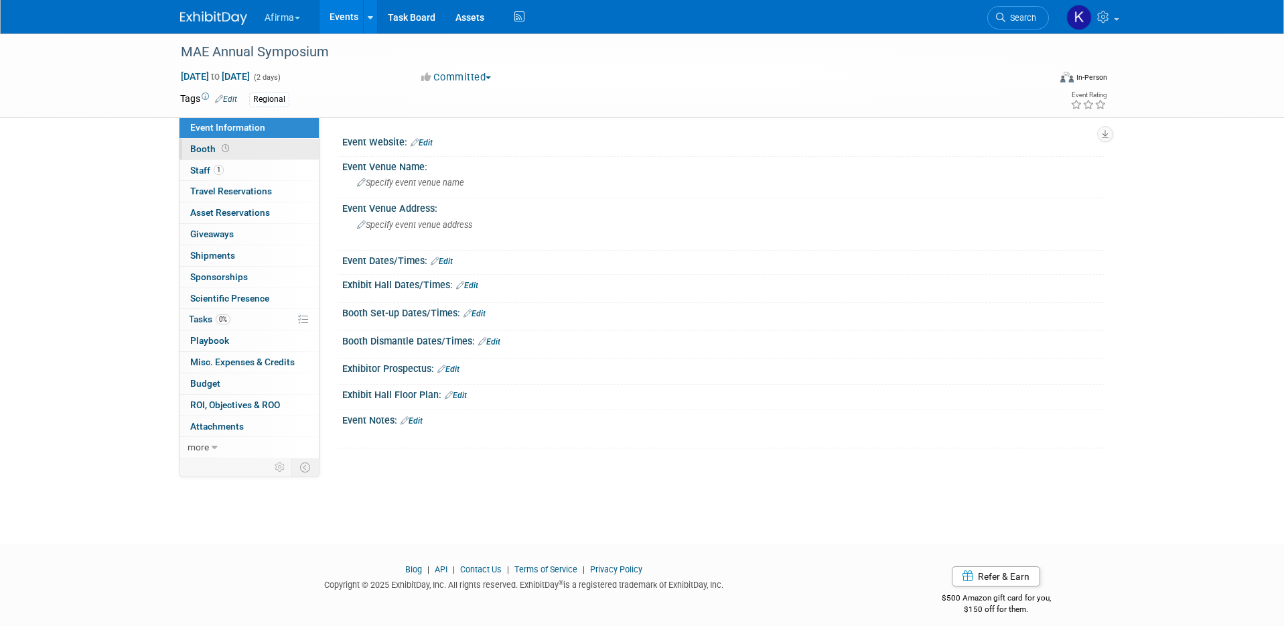
click at [227, 145] on icon at bounding box center [225, 148] width 7 height 7
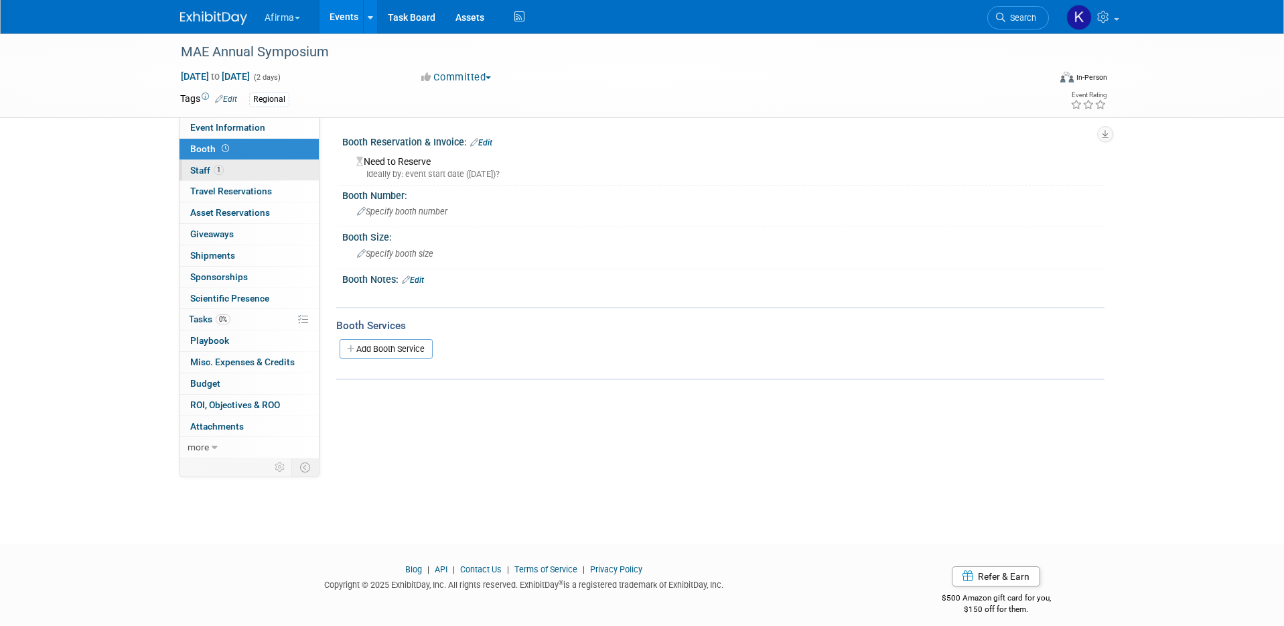
click at [229, 167] on link "1 Staff 1" at bounding box center [249, 170] width 139 height 21
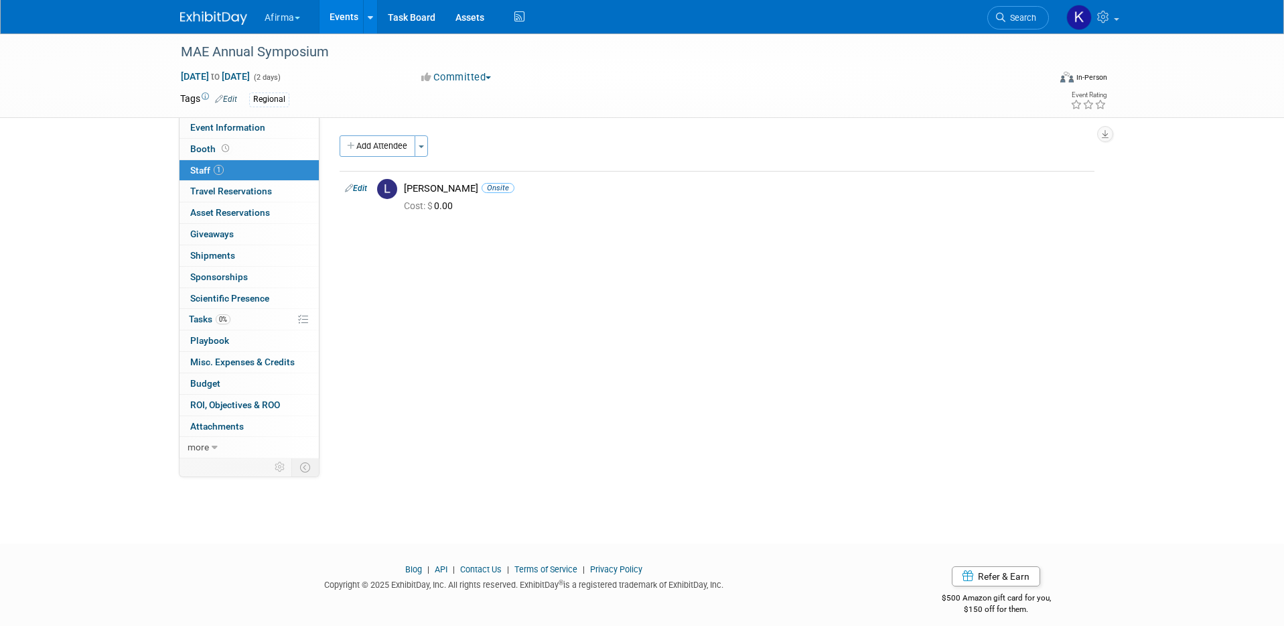
click at [344, 18] on link "Events" at bounding box center [344, 17] width 49 height 34
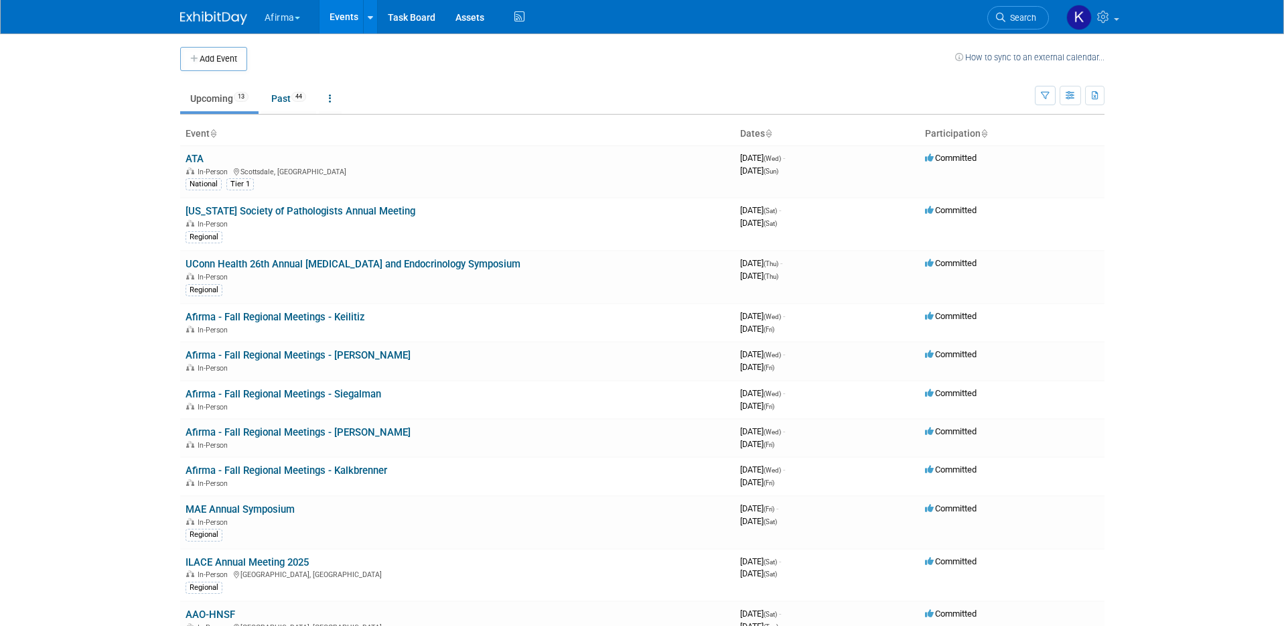
click at [270, 21] on button "Afirma" at bounding box center [290, 14] width 54 height 29
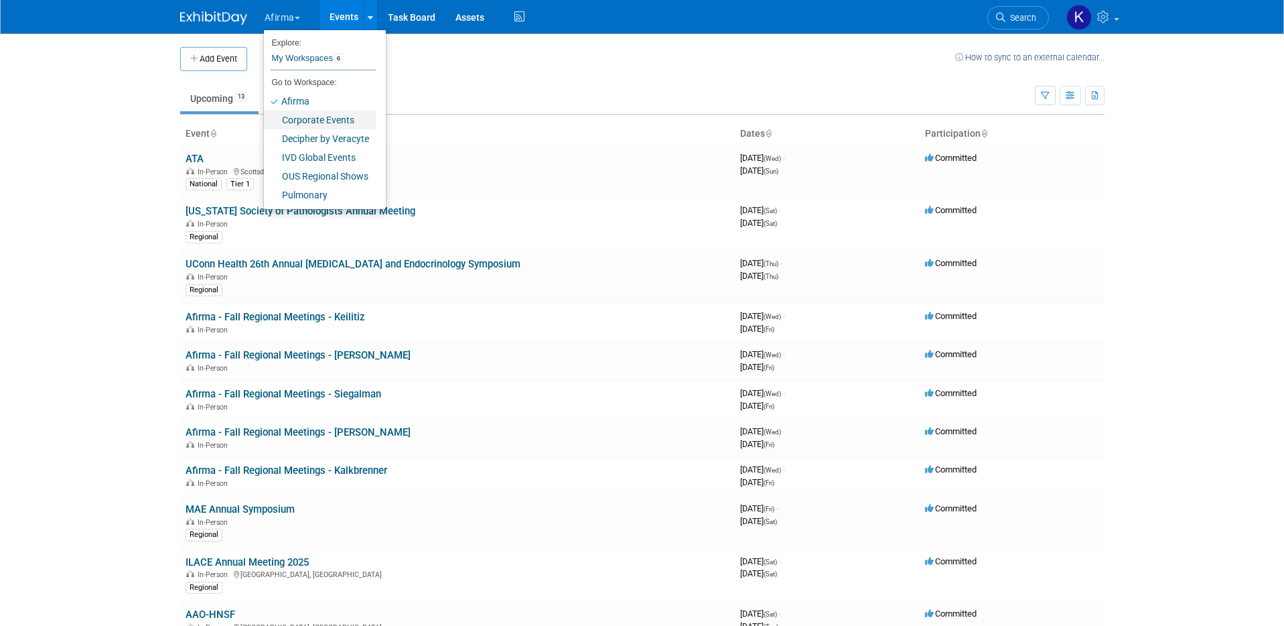
click at [305, 121] on link "Corporate Events" at bounding box center [320, 120] width 112 height 19
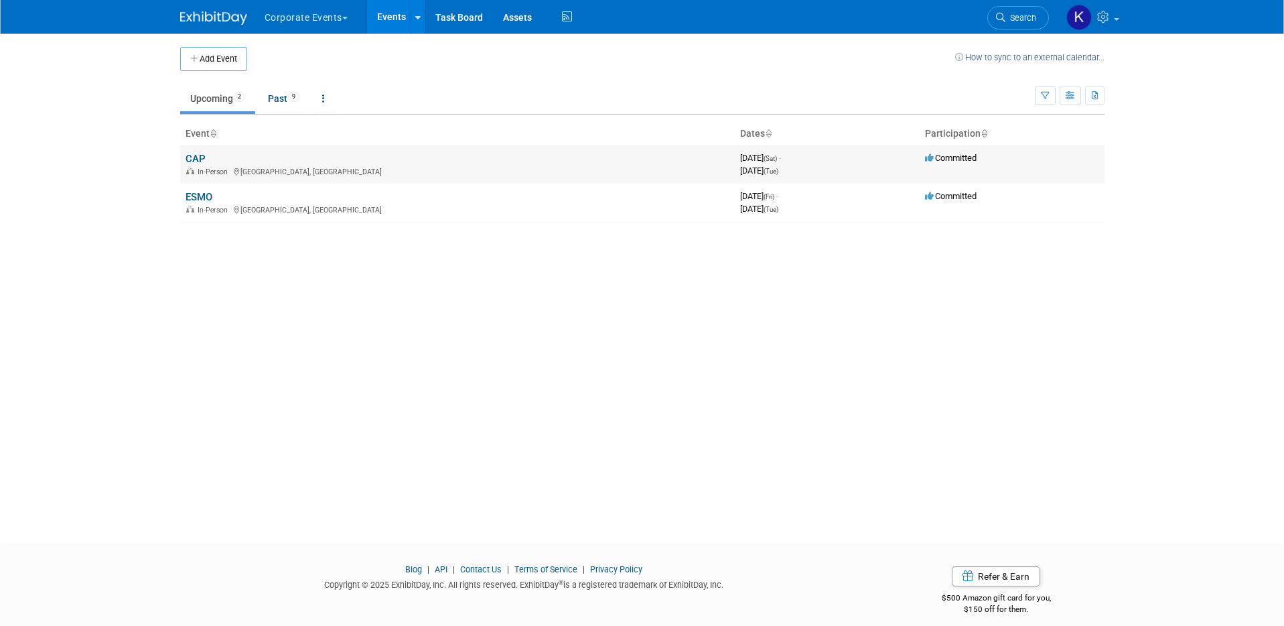
click at [190, 151] on td "CAP In-Person Orlando, FL" at bounding box center [457, 164] width 555 height 38
click at [190, 158] on link "CAP" at bounding box center [196, 159] width 20 height 12
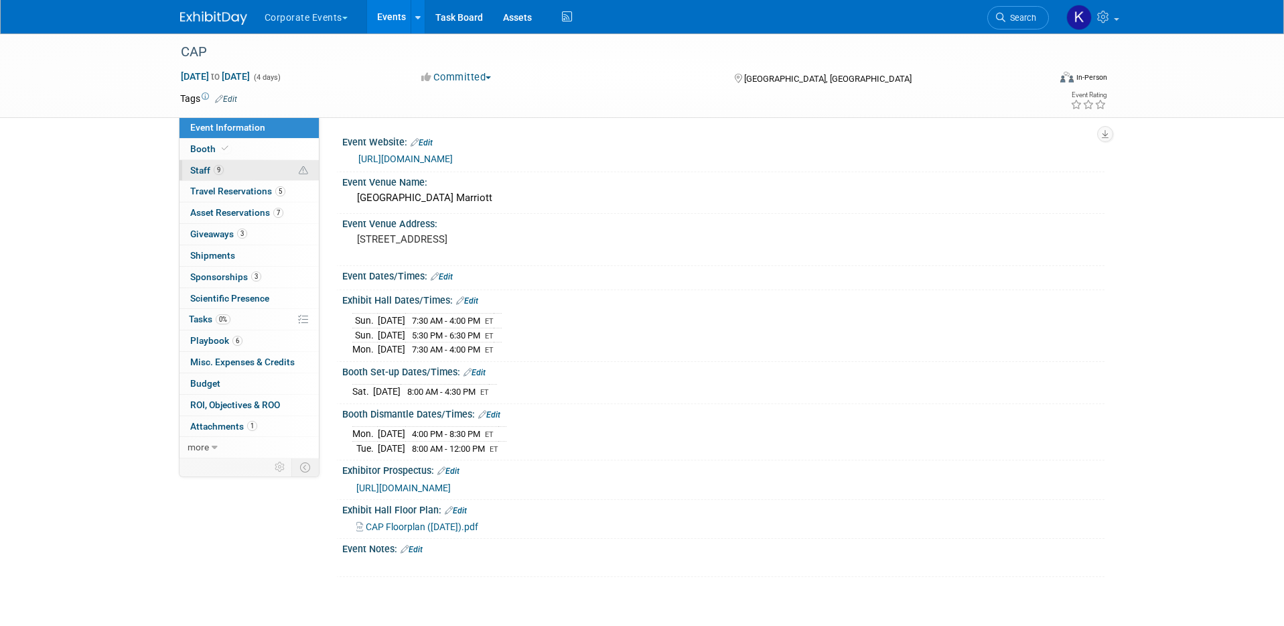
click at [259, 168] on link "9 Staff 9" at bounding box center [249, 170] width 139 height 21
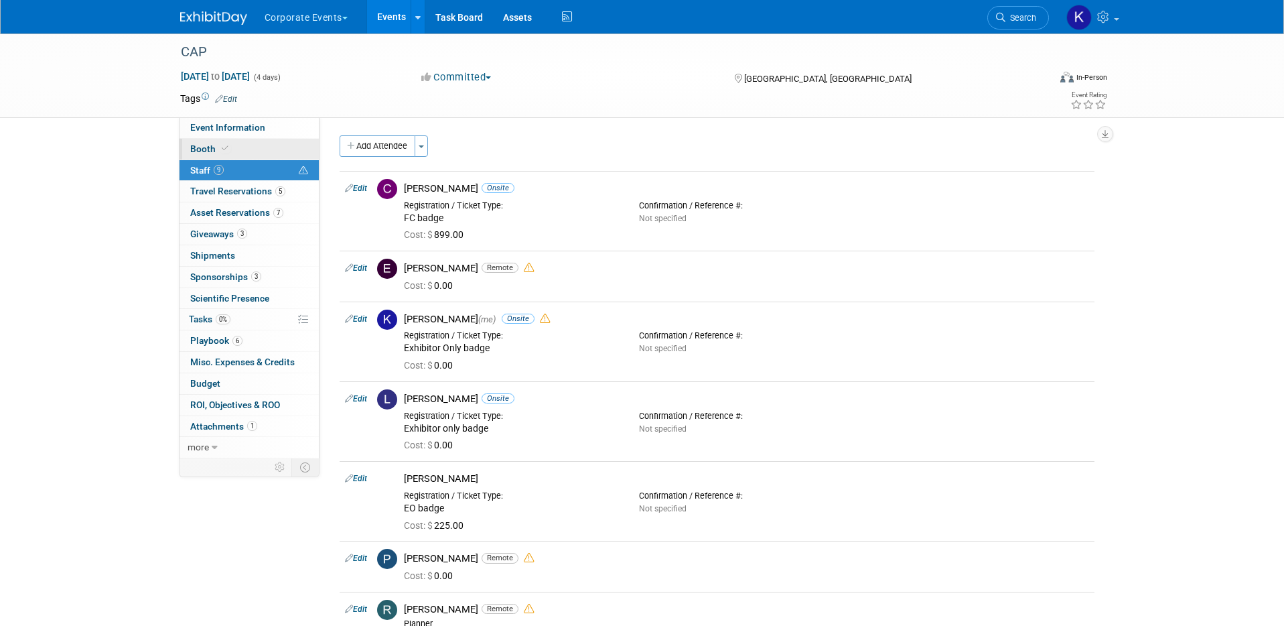
click at [255, 144] on link "Booth" at bounding box center [249, 149] width 139 height 21
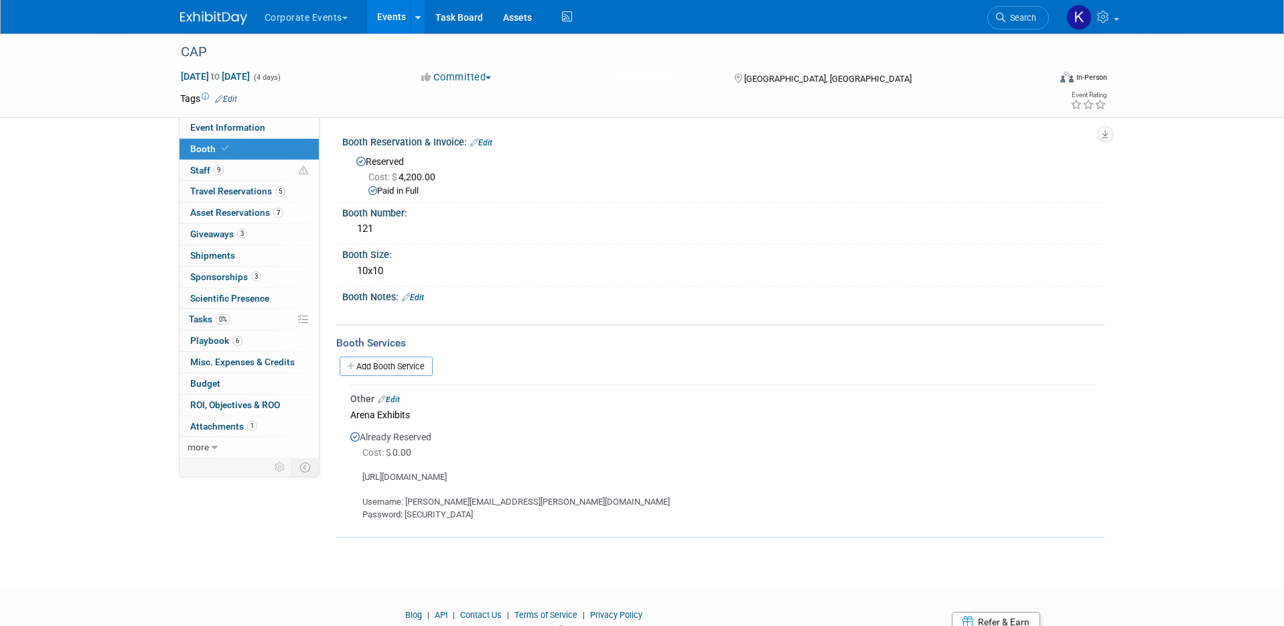
click at [393, 397] on link "Edit" at bounding box center [389, 399] width 22 height 9
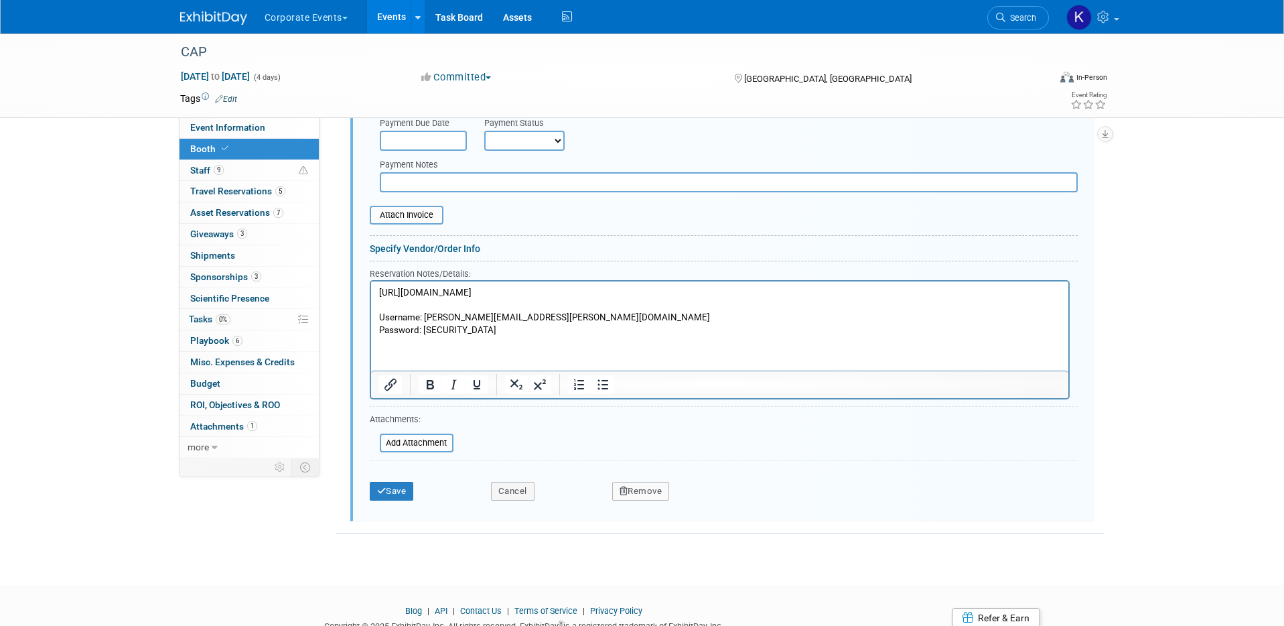
scroll to position [519, 0]
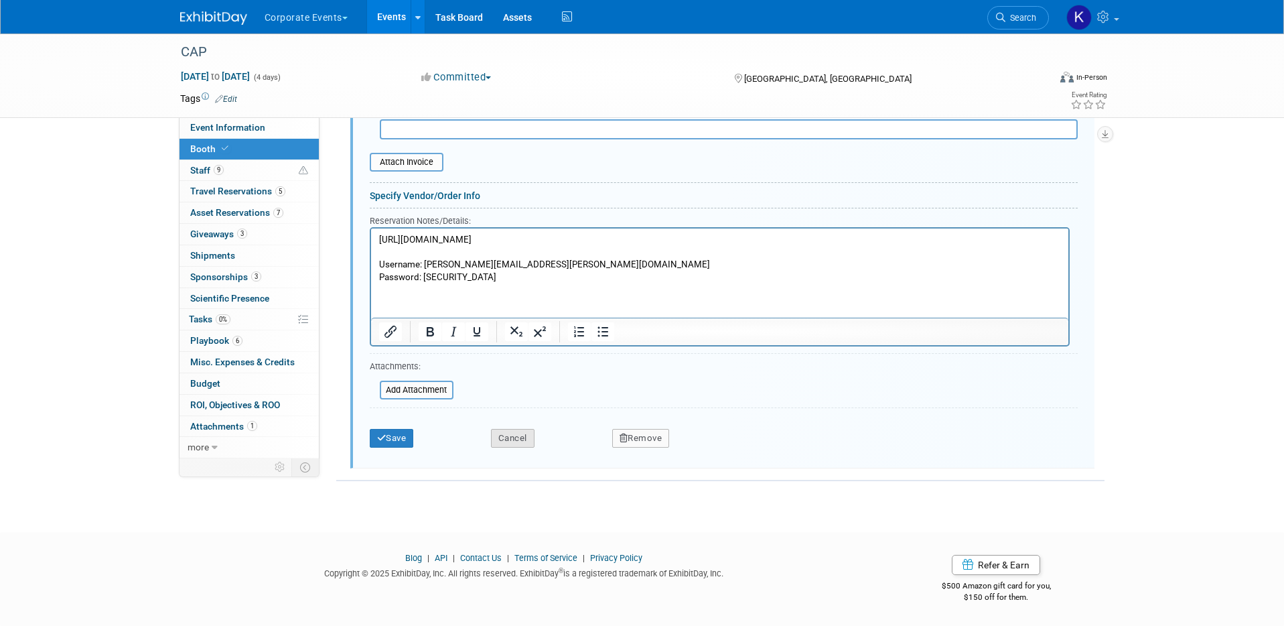
click at [516, 443] on button "Cancel" at bounding box center [513, 438] width 44 height 19
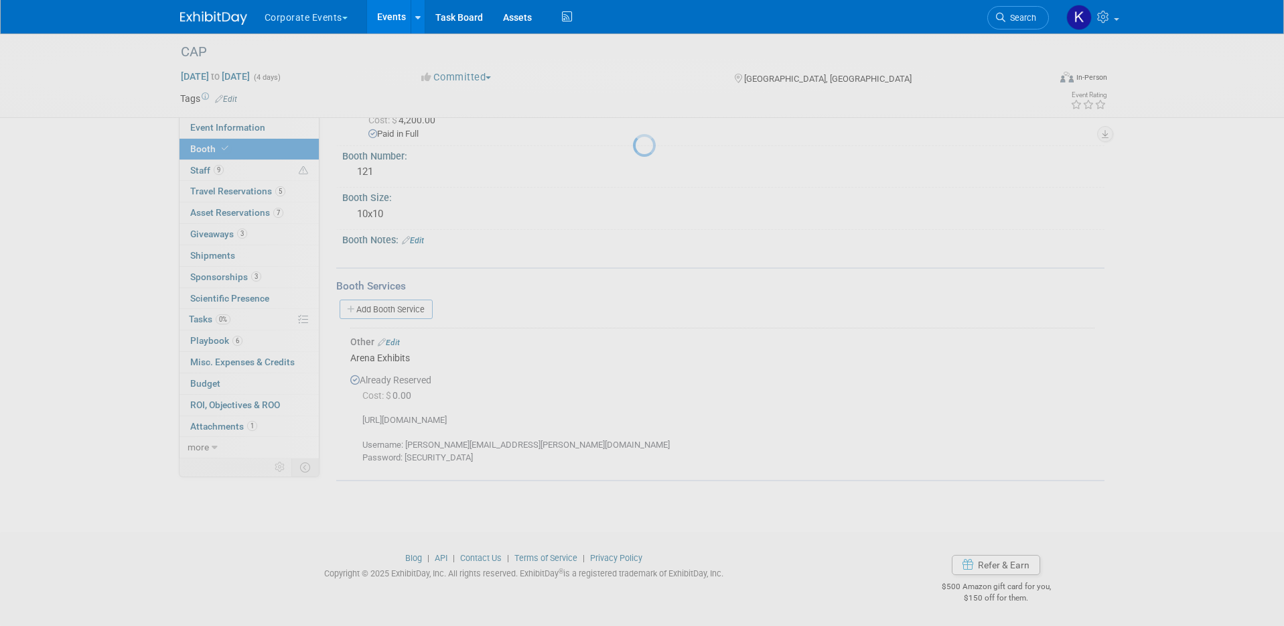
scroll to position [57, 0]
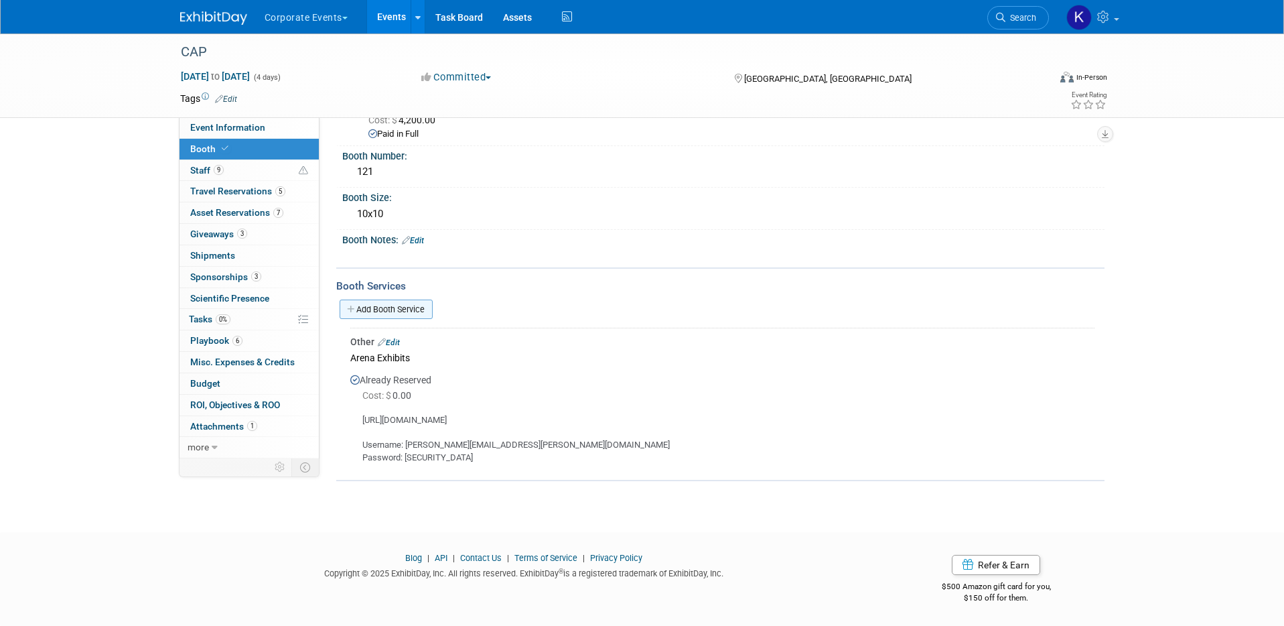
click at [414, 309] on link "Add Booth Service" at bounding box center [386, 308] width 93 height 19
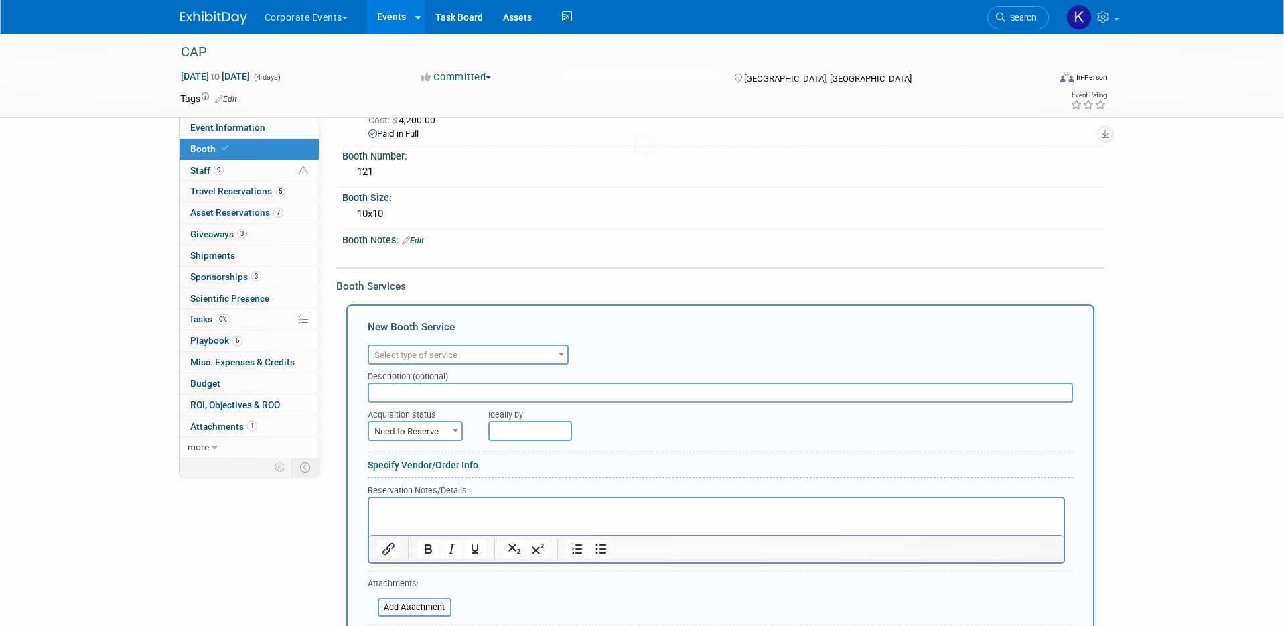
scroll to position [0, 0]
click at [425, 348] on span "Select type of service" at bounding box center [468, 355] width 198 height 19
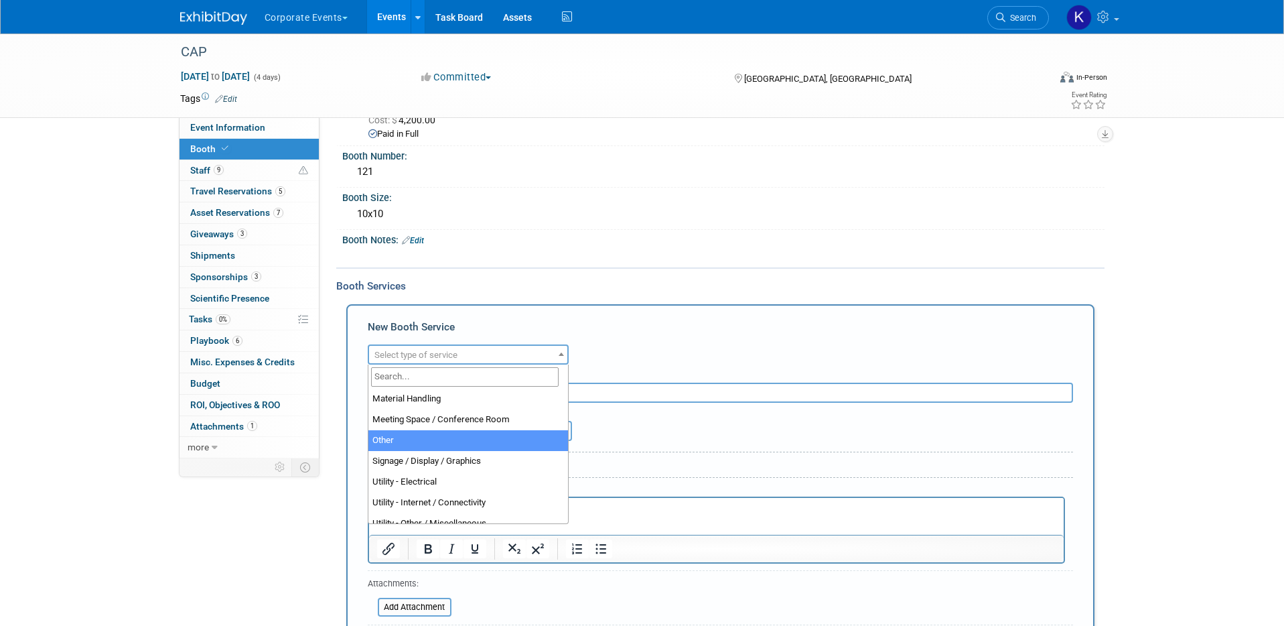
scroll to position [343, 0]
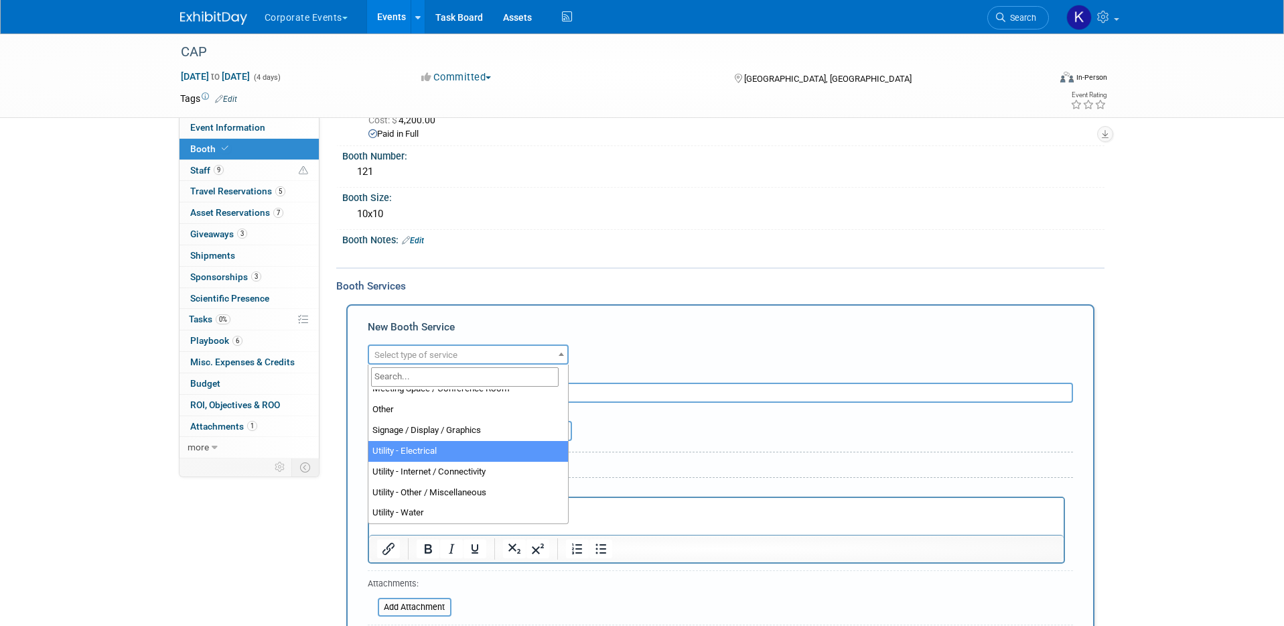
select select "8"
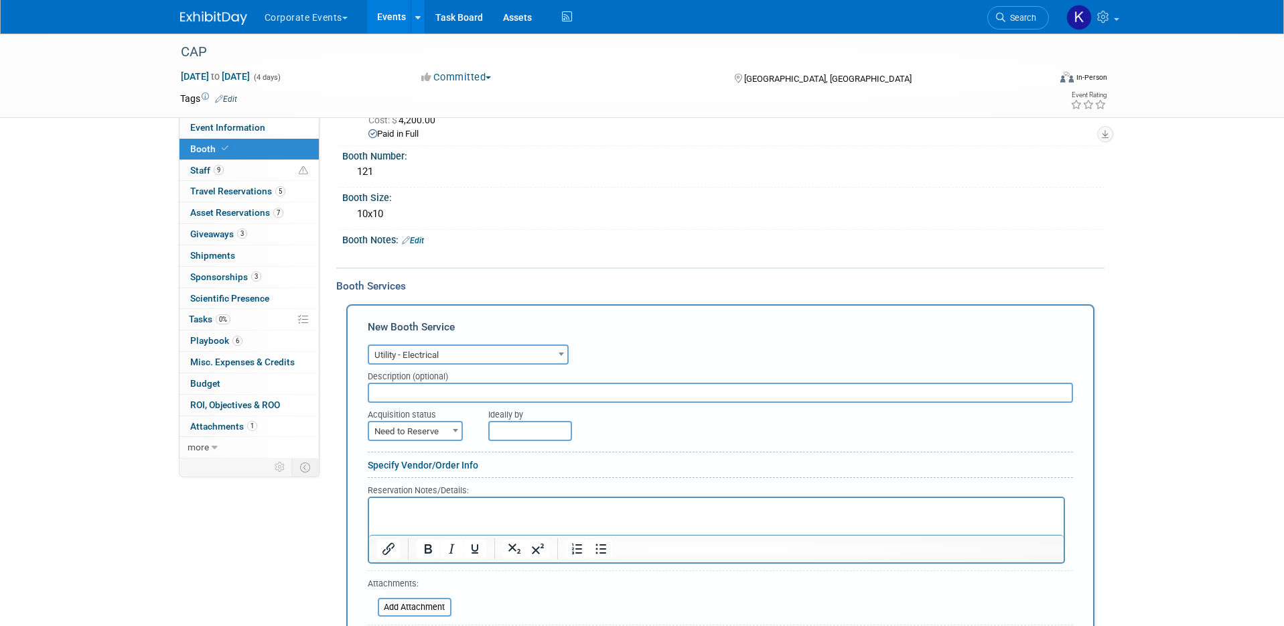
click at [415, 444] on form "Audio / Video Carpet / Flooring Catering / Food / Beverage Floral / Decorative …" at bounding box center [721, 506] width 706 height 330
click at [415, 431] on span "Need to Reserve" at bounding box center [415, 431] width 92 height 19
select select "2"
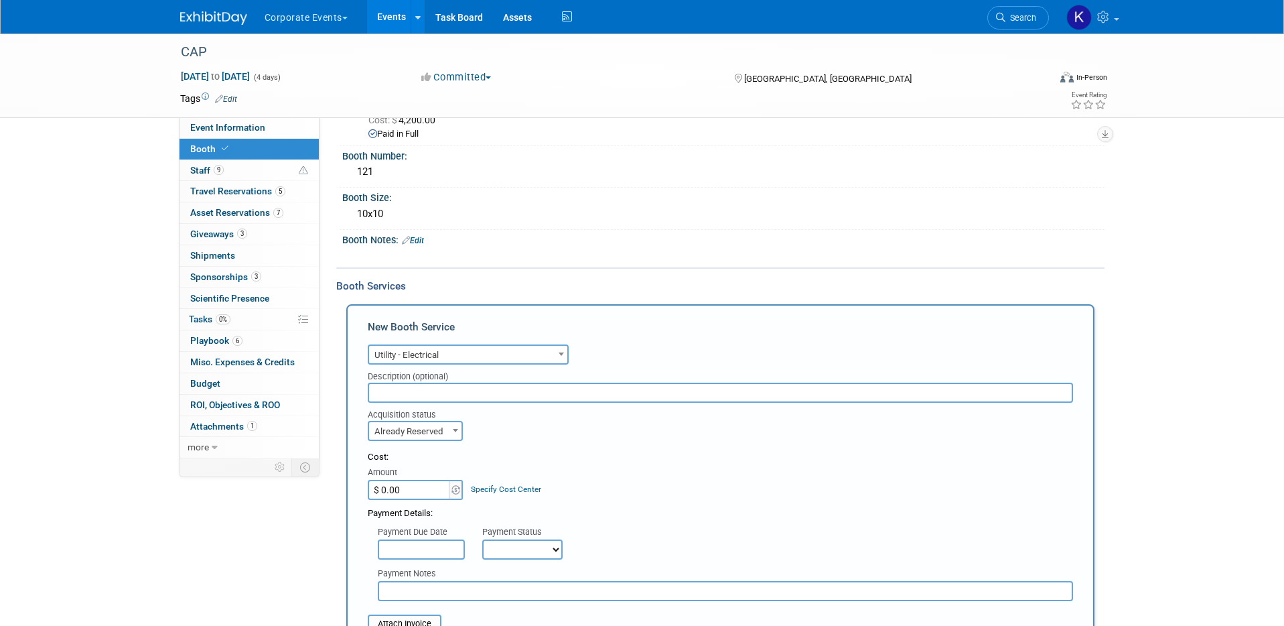
click at [413, 482] on input "$ 0.00" at bounding box center [410, 490] width 84 height 20
click at [413, 490] on input "$ 0.00" at bounding box center [410, 490] width 84 height 20
type input "$ 2,675.90"
click at [494, 486] on link "Specify Cost Center" at bounding box center [506, 488] width 70 height 9
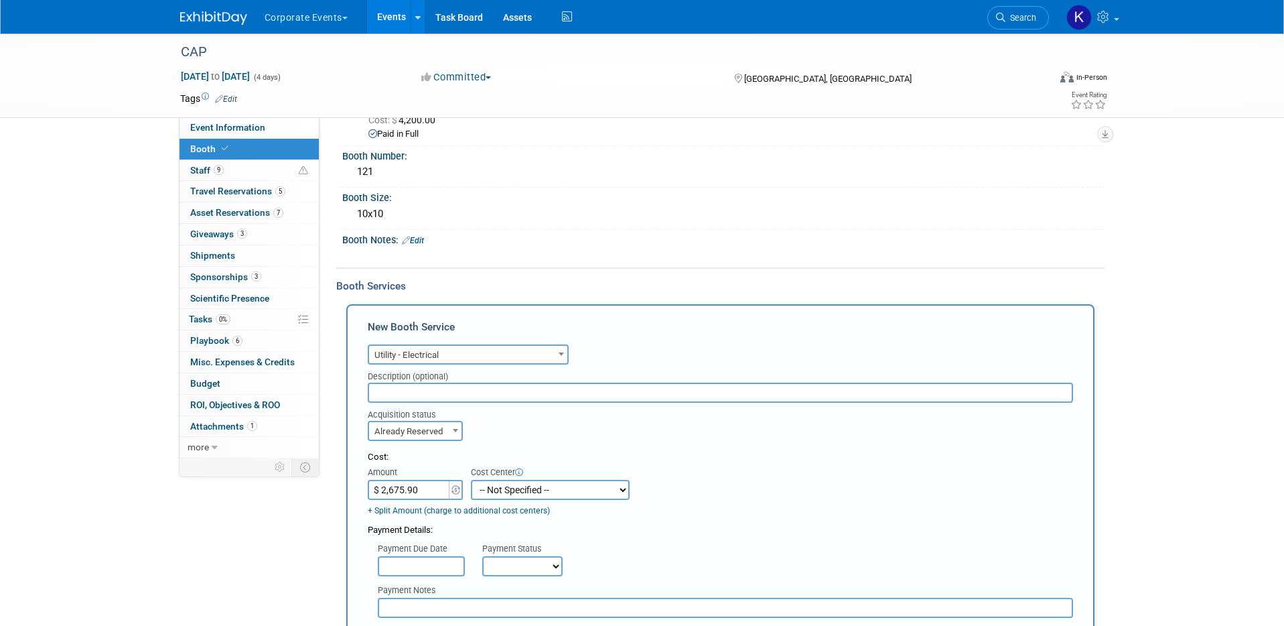
click at [505, 486] on select "-- Not Specified -- 310 - Clinical 320 - Medical Affairs 401 - Marketing Endocr…" at bounding box center [550, 490] width 159 height 20
select select "18966308"
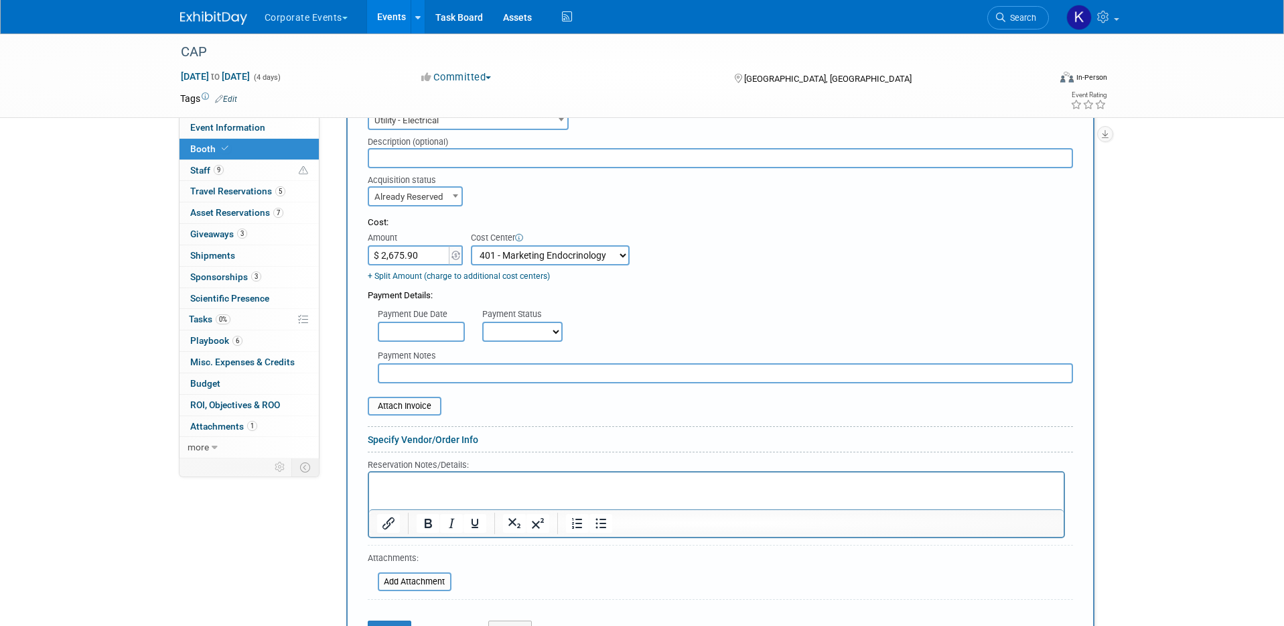
scroll to position [299, 0]
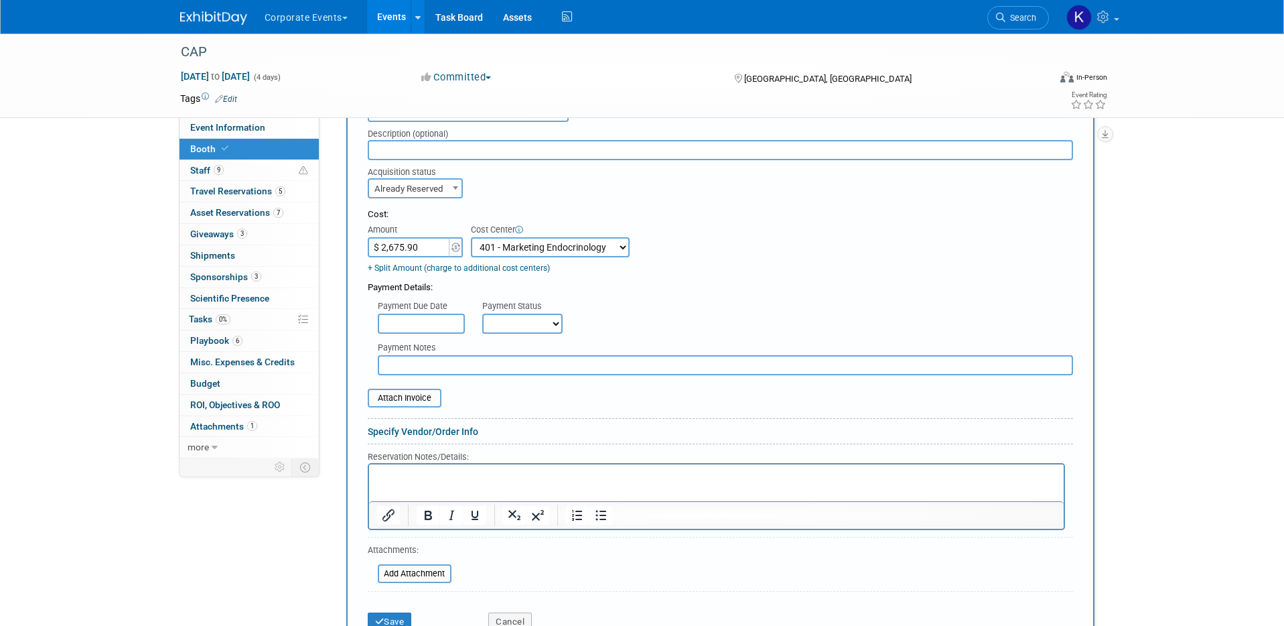
click at [509, 327] on select "Not Paid Yet Partially Paid Paid in Full" at bounding box center [522, 324] width 80 height 20
select select "1"
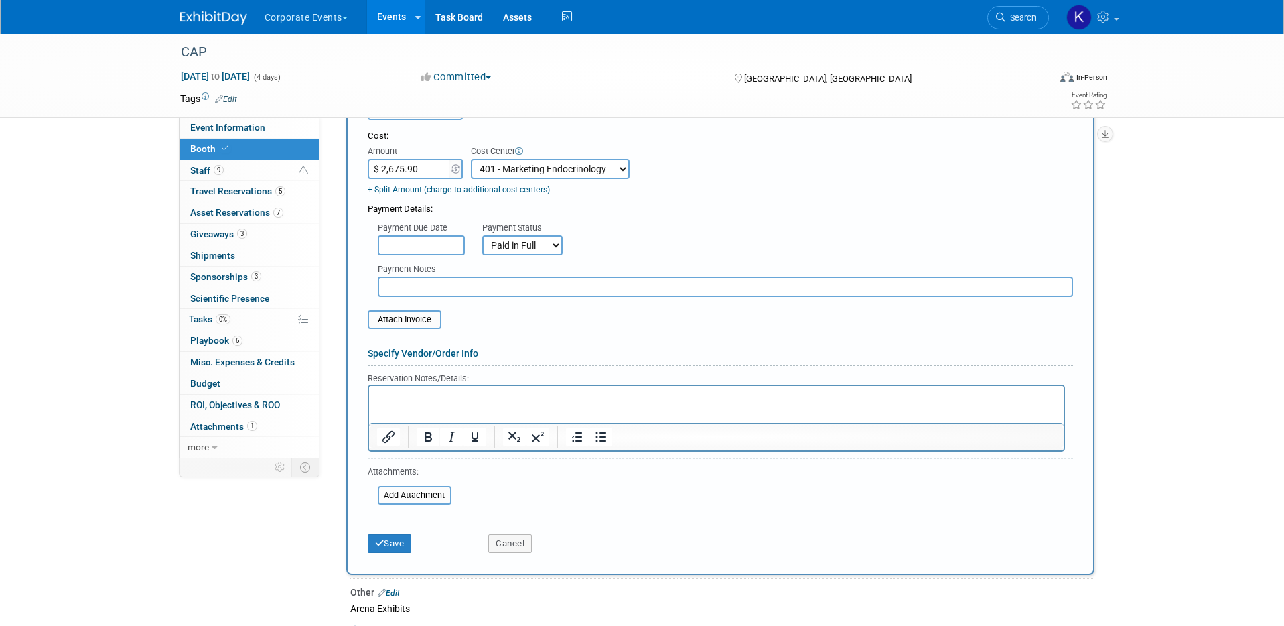
scroll to position [379, 0]
click at [391, 547] on button "Save" at bounding box center [390, 542] width 44 height 19
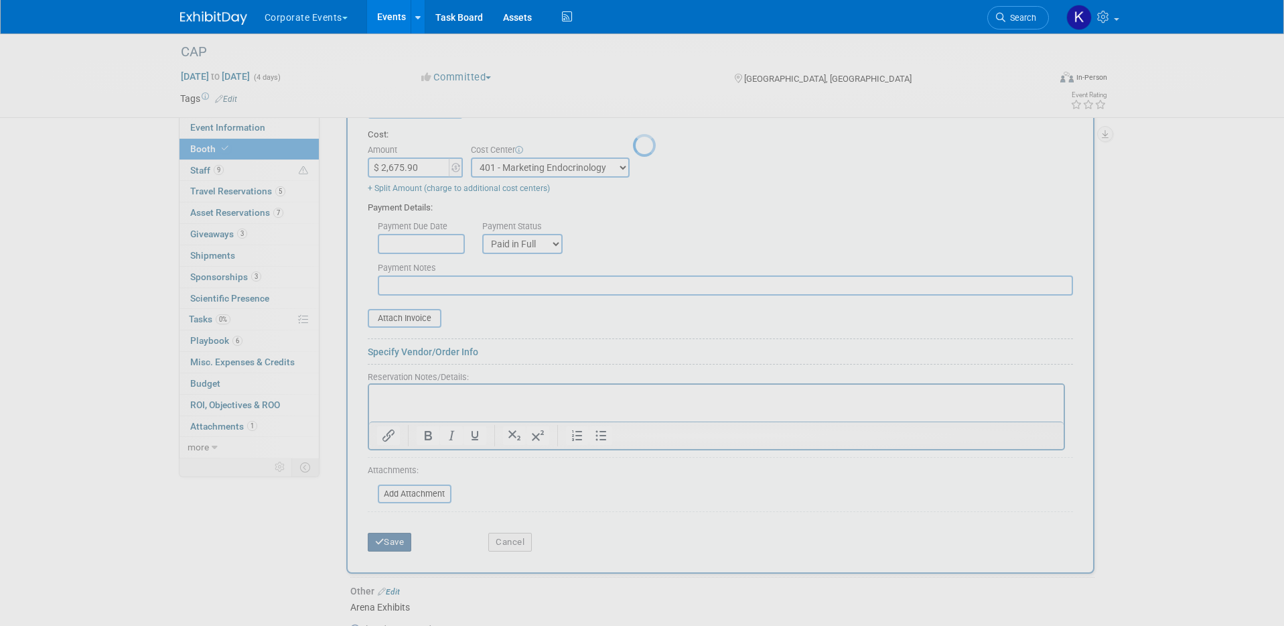
scroll to position [143, 0]
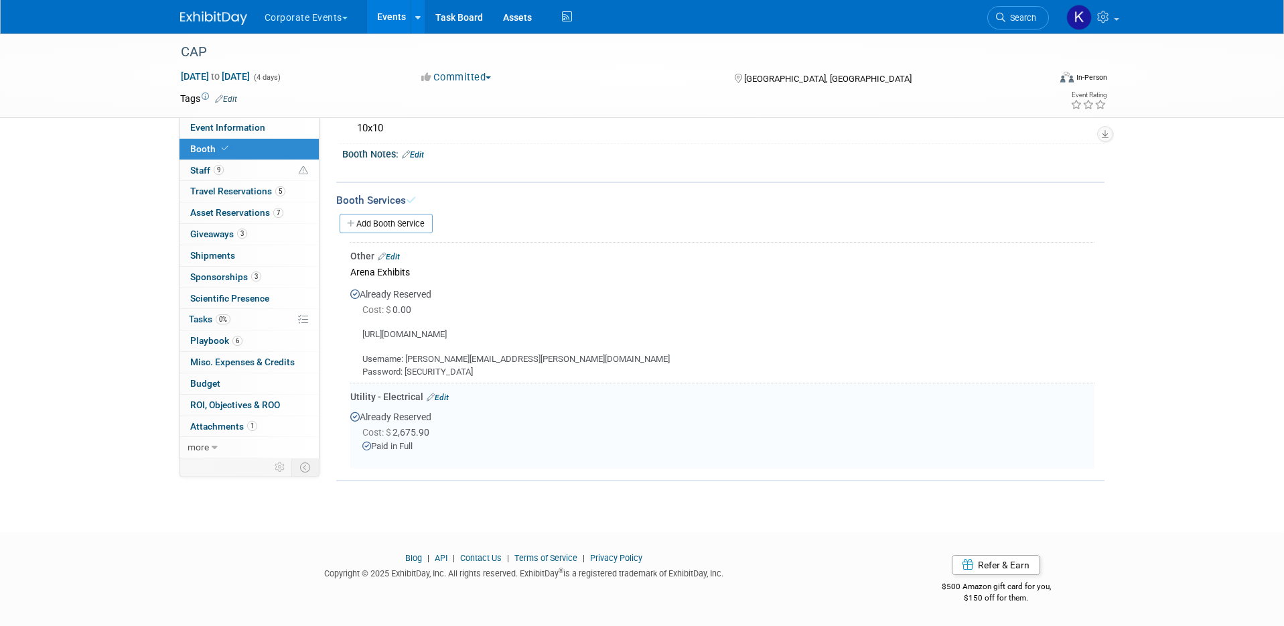
click at [386, 23] on link "Events" at bounding box center [391, 17] width 49 height 34
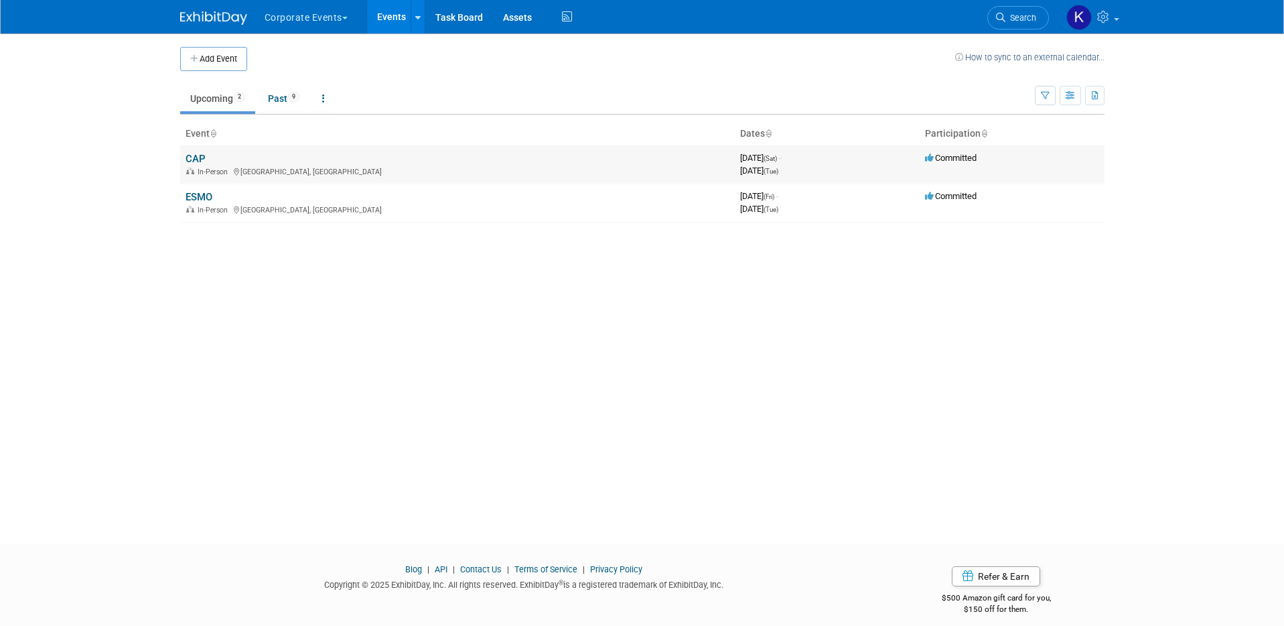
click at [192, 154] on link "CAP" at bounding box center [196, 159] width 20 height 12
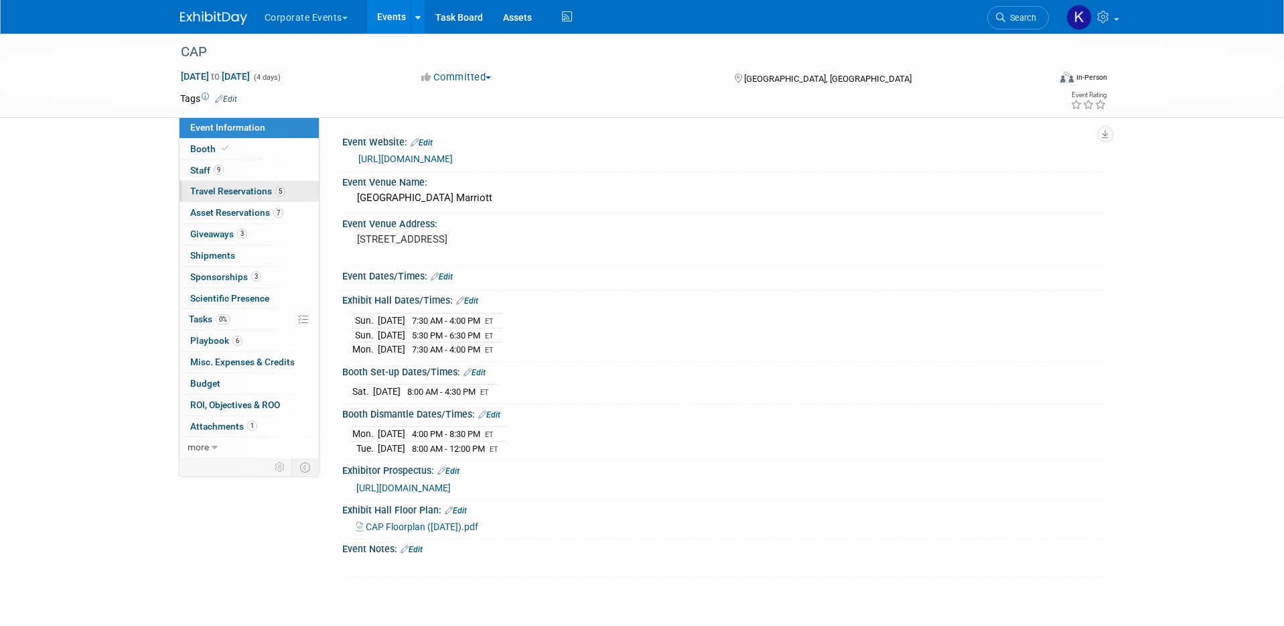
click at [224, 190] on span "Travel Reservations 5" at bounding box center [237, 191] width 95 height 11
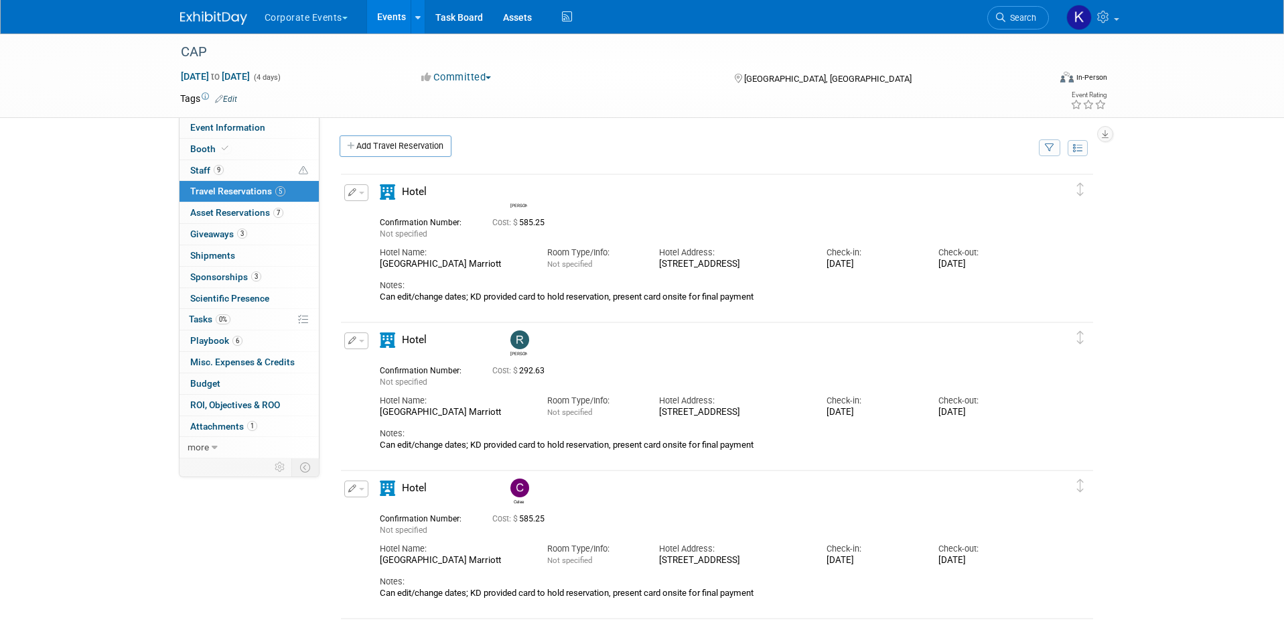
click at [366, 189] on button "button" at bounding box center [356, 192] width 24 height 17
click at [375, 215] on button "Edit Reservation" at bounding box center [401, 215] width 113 height 19
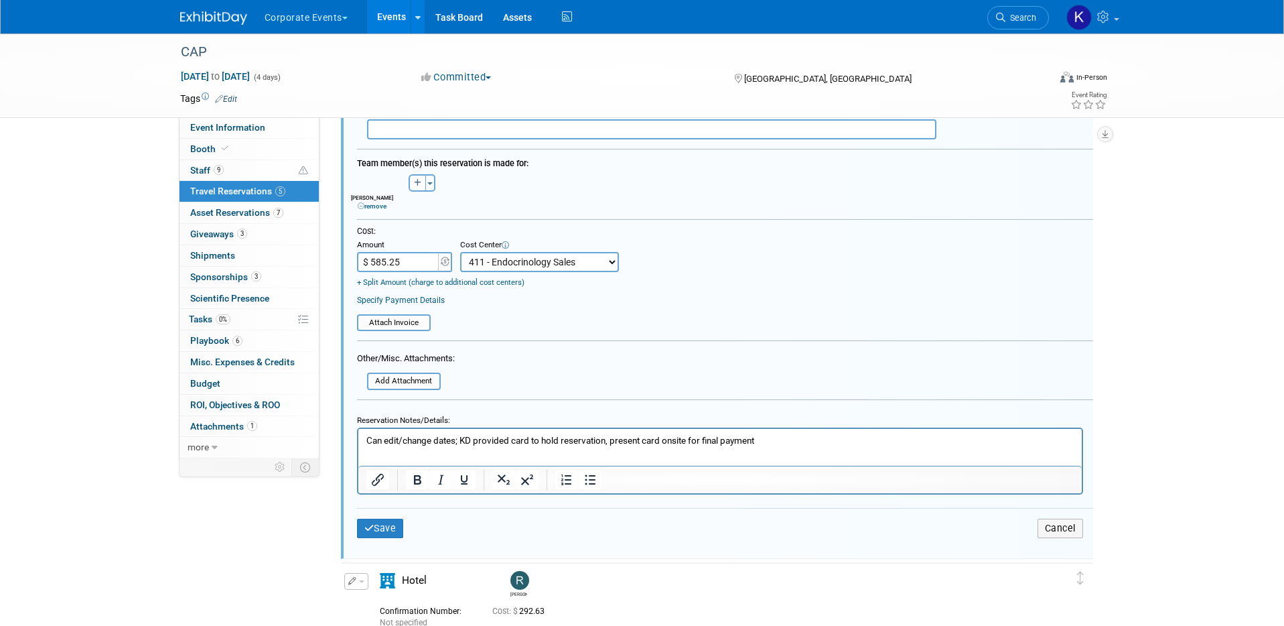
scroll to position [419, 0]
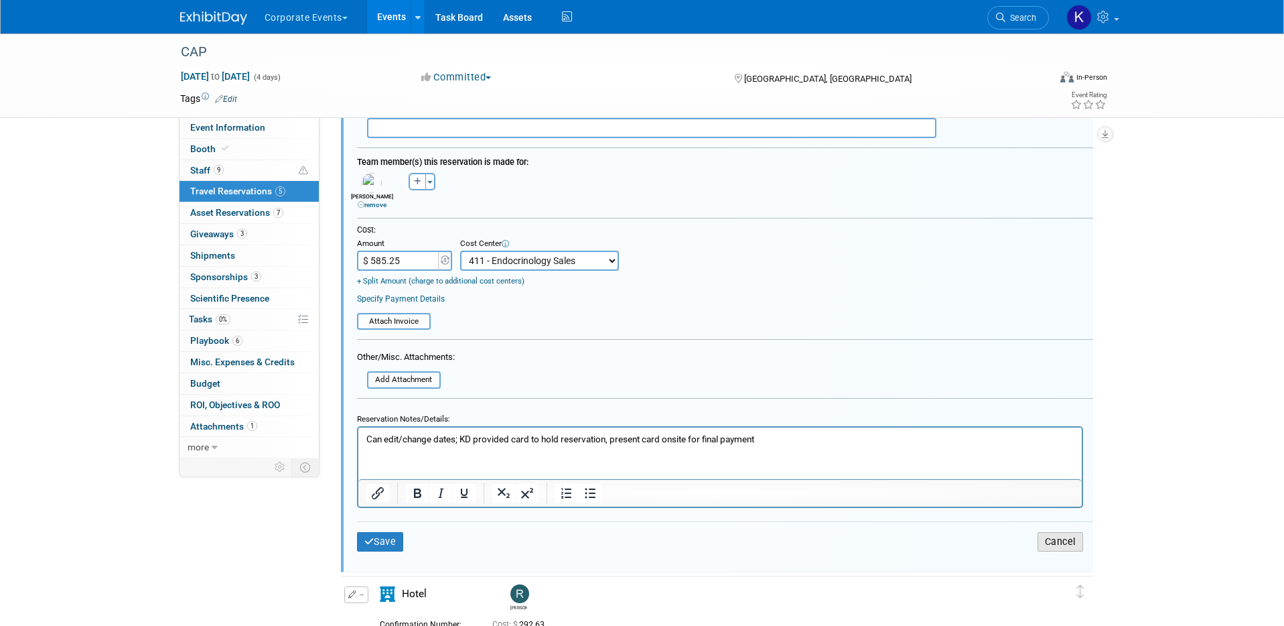
click at [1063, 540] on button "Cancel" at bounding box center [1061, 541] width 46 height 19
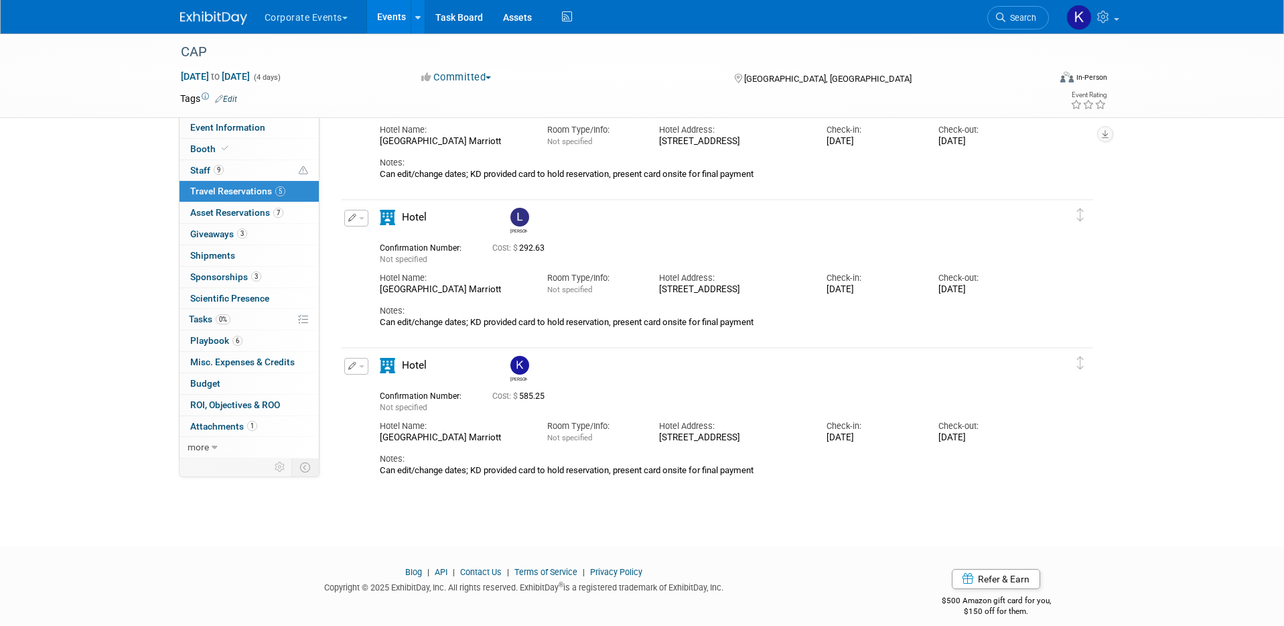
click at [397, 21] on link "Events" at bounding box center [391, 17] width 49 height 34
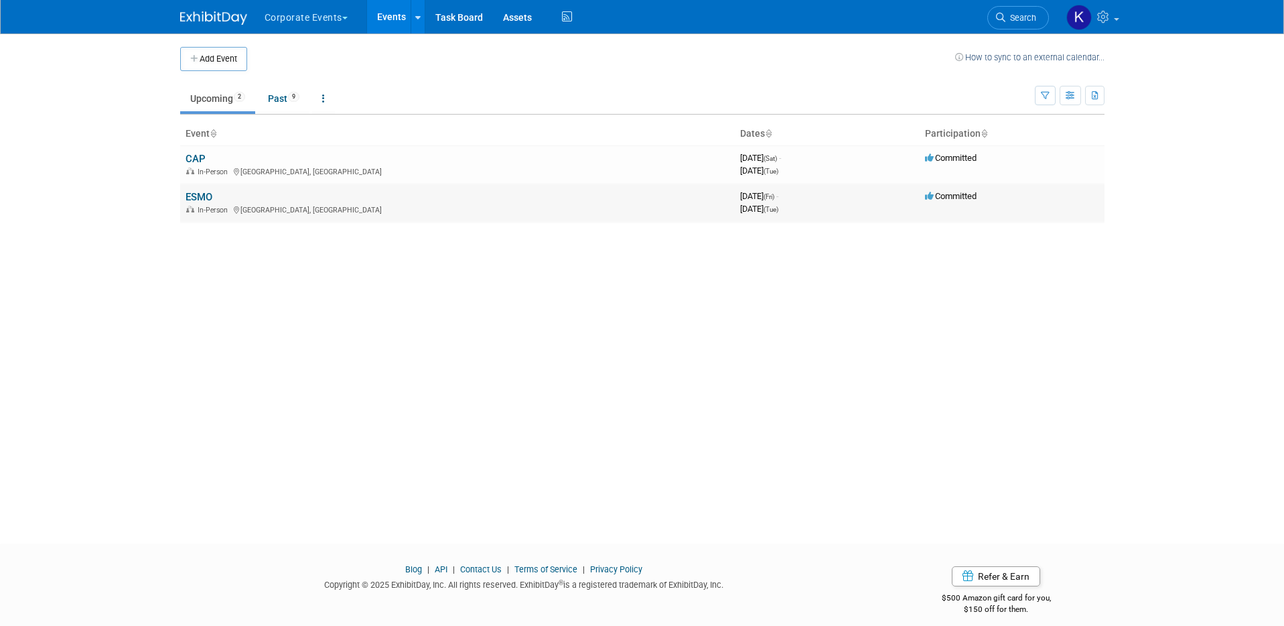
click at [196, 196] on link "ESMO" at bounding box center [199, 197] width 27 height 12
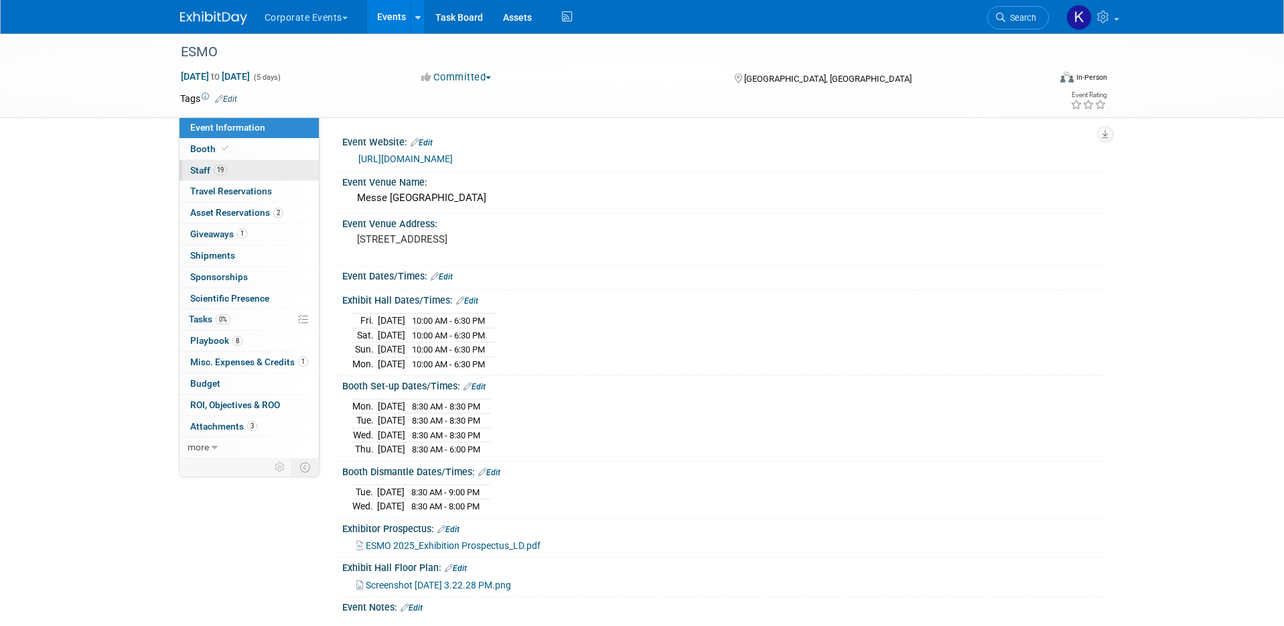
click at [230, 167] on link "19 Staff 19" at bounding box center [249, 170] width 139 height 21
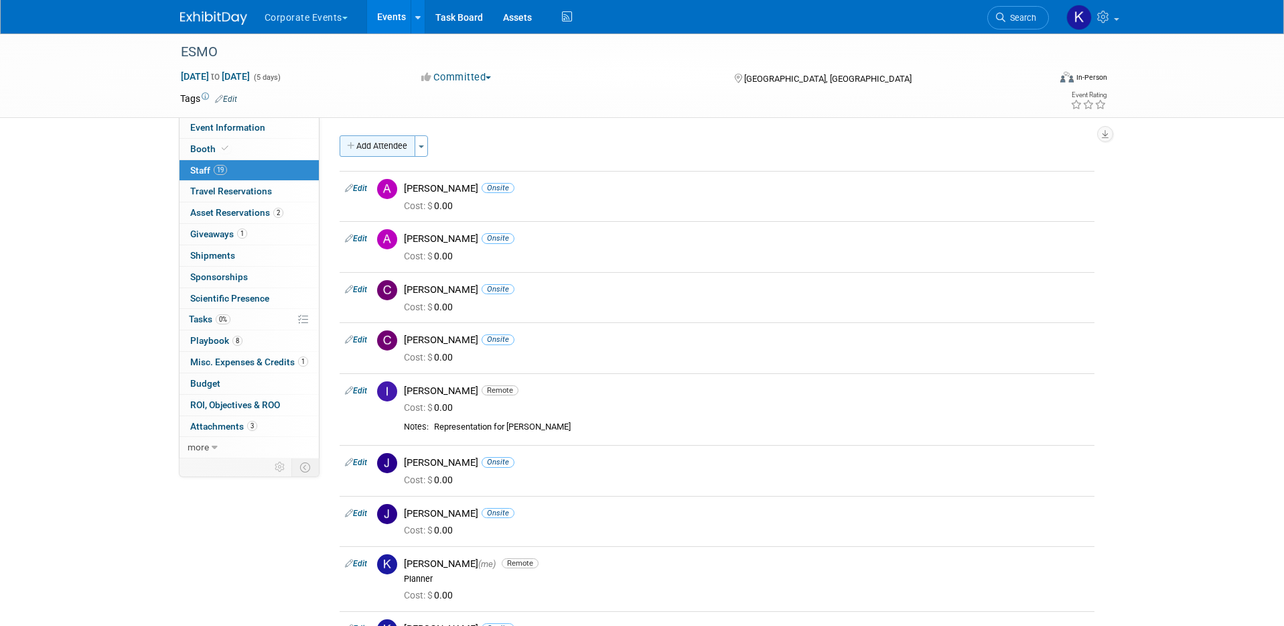
click at [368, 145] on button "Add Attendee" at bounding box center [378, 145] width 76 height 21
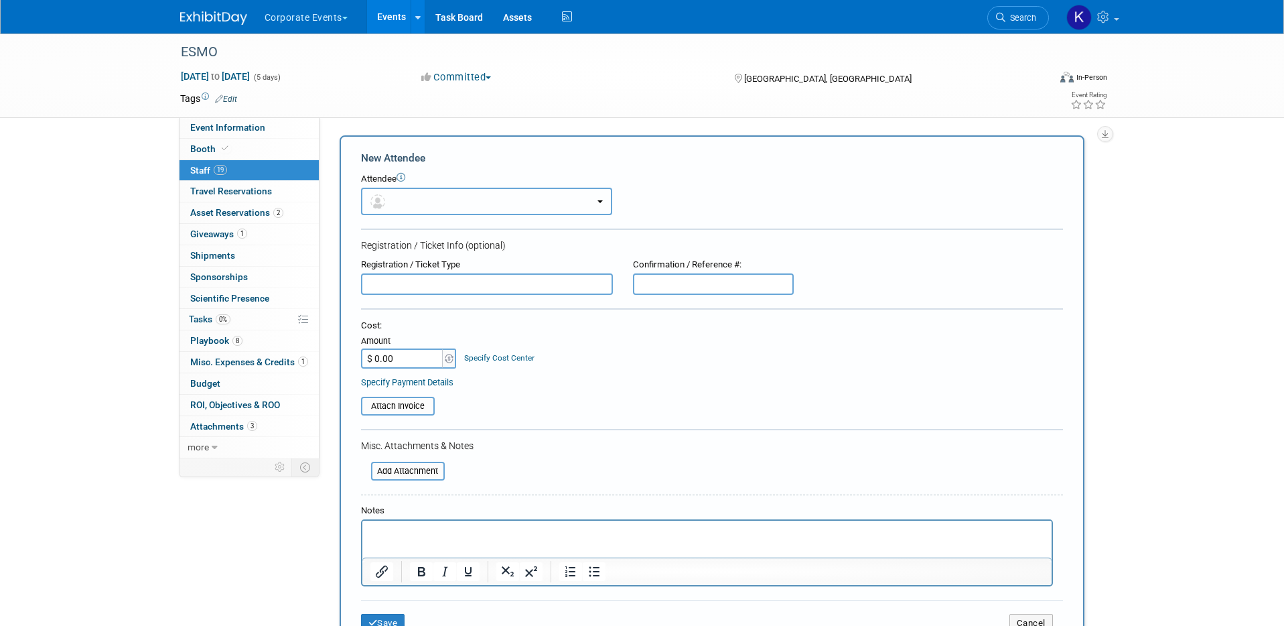
click at [401, 193] on button "button" at bounding box center [486, 201] width 251 height 27
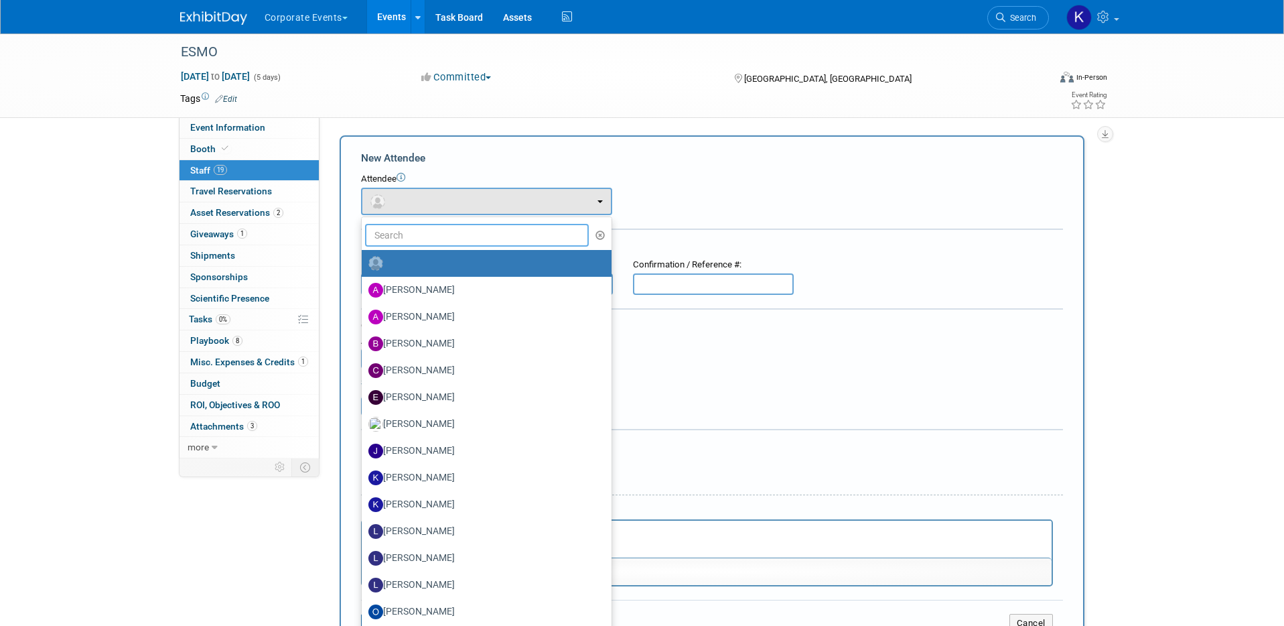
click at [402, 235] on input "text" at bounding box center [477, 235] width 224 height 23
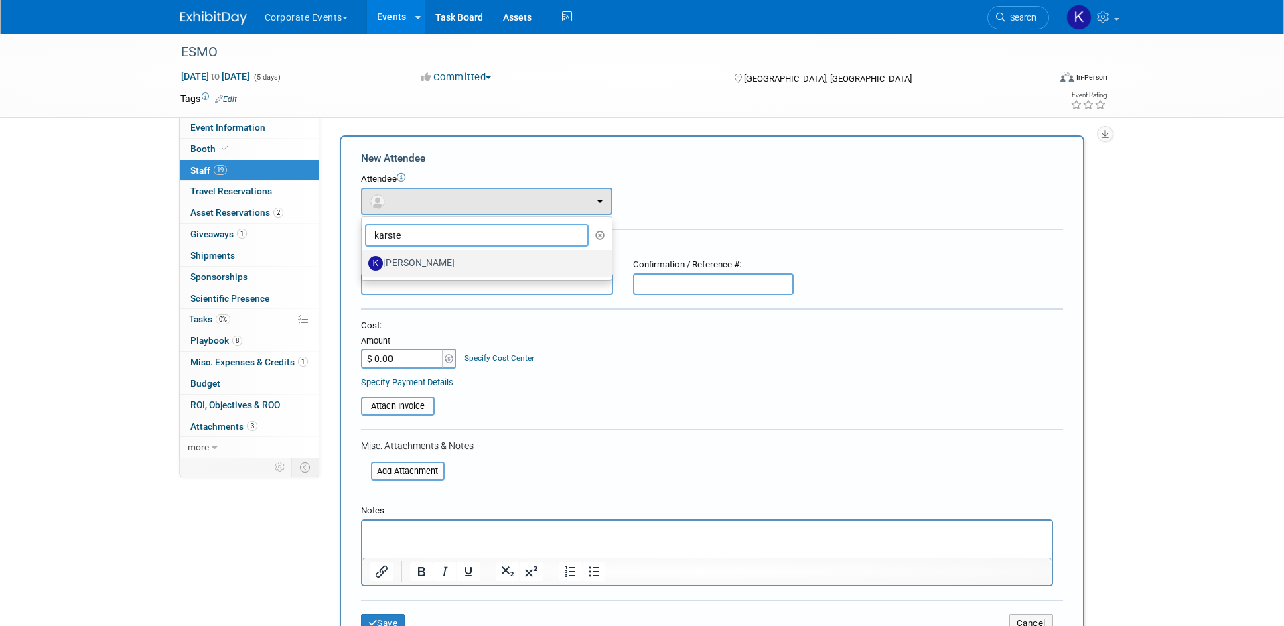
type input "karste"
click at [413, 257] on label "Karsten Berndt" at bounding box center [484, 263] width 230 height 21
click at [364, 257] on input "Karsten Berndt" at bounding box center [359, 261] width 9 height 9
select select "7a63d385-8e33-4d58-aec5-a3140f55db46"
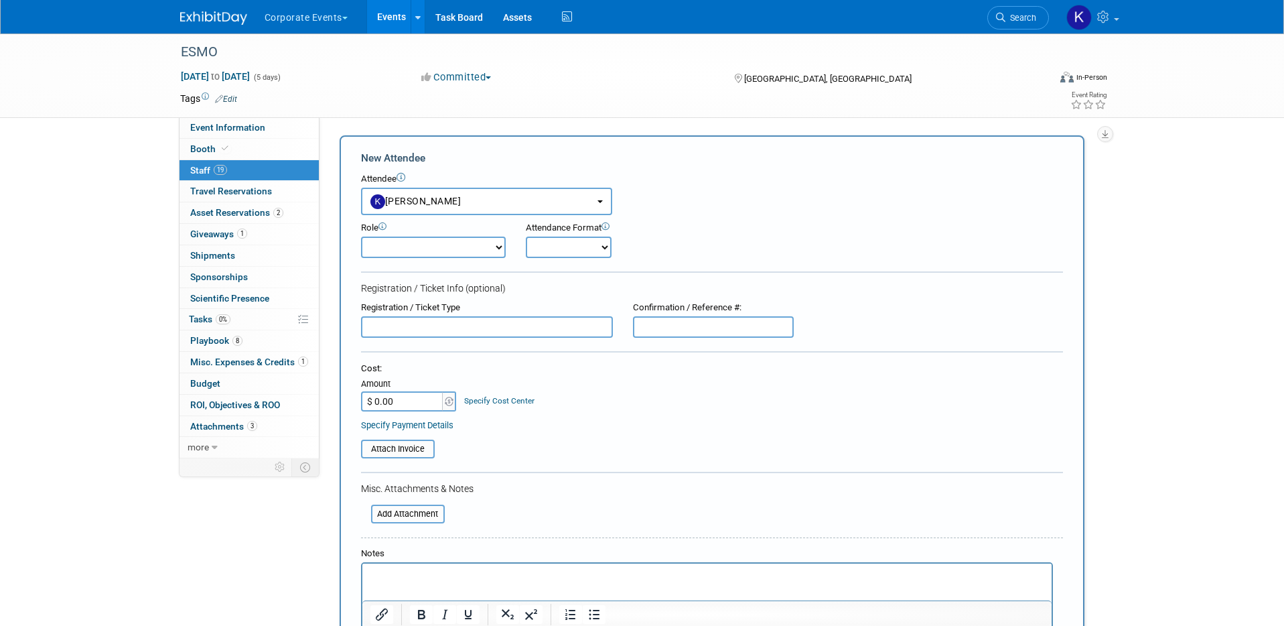
click at [590, 245] on select "Onsite Remote" at bounding box center [569, 247] width 86 height 21
select select "1"
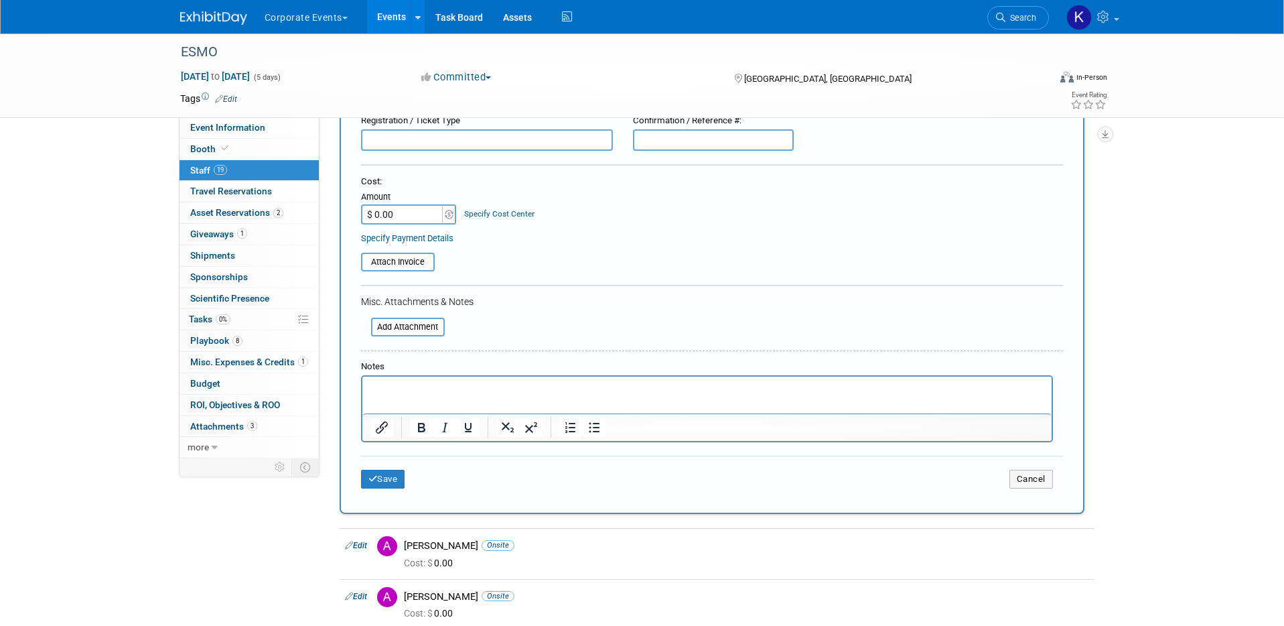
scroll to position [191, 0]
click at [366, 476] on button "Save" at bounding box center [383, 475] width 44 height 19
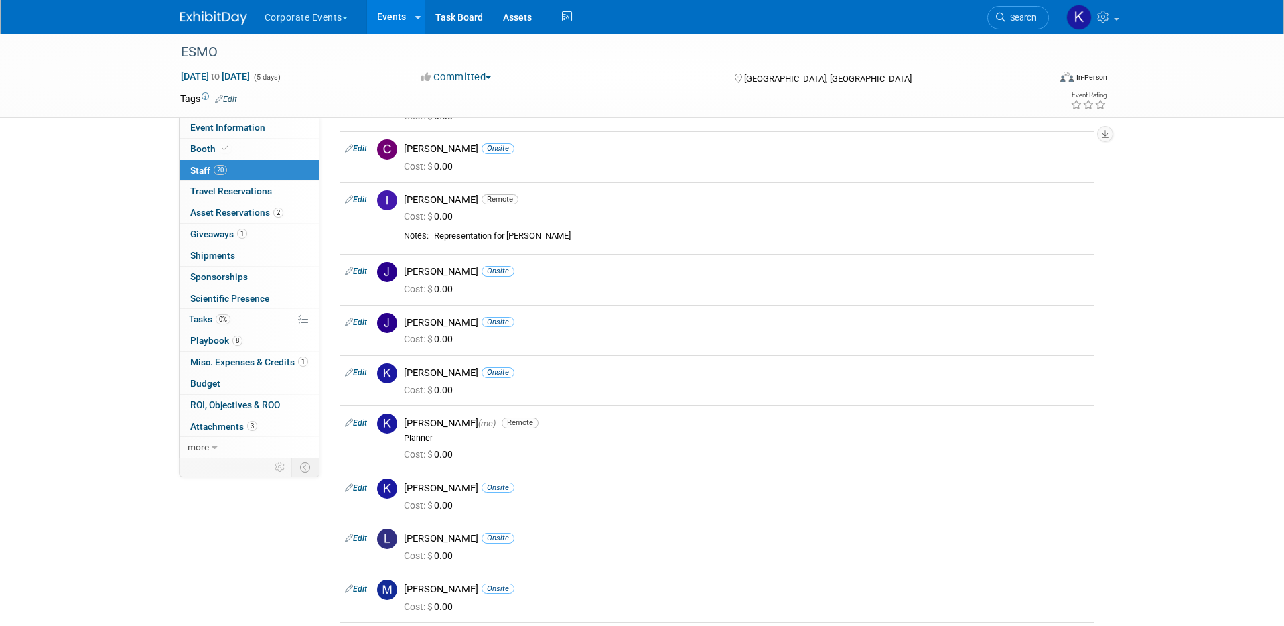
scroll to position [0, 0]
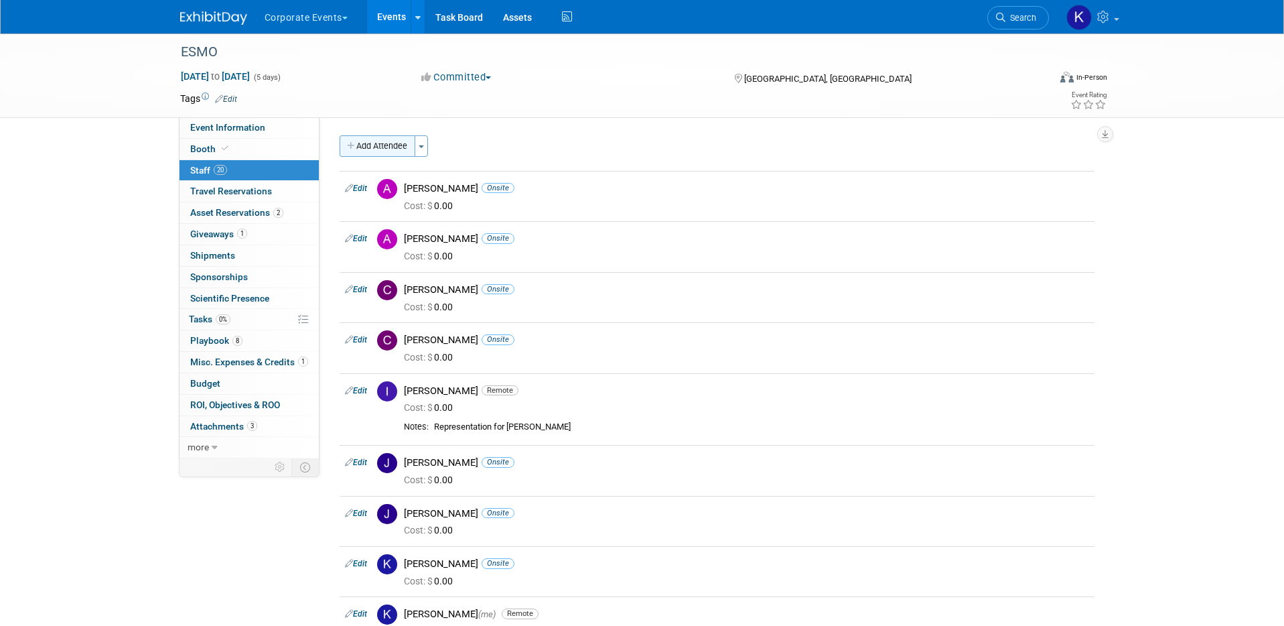
click at [372, 140] on button "Add Attendee" at bounding box center [378, 145] width 76 height 21
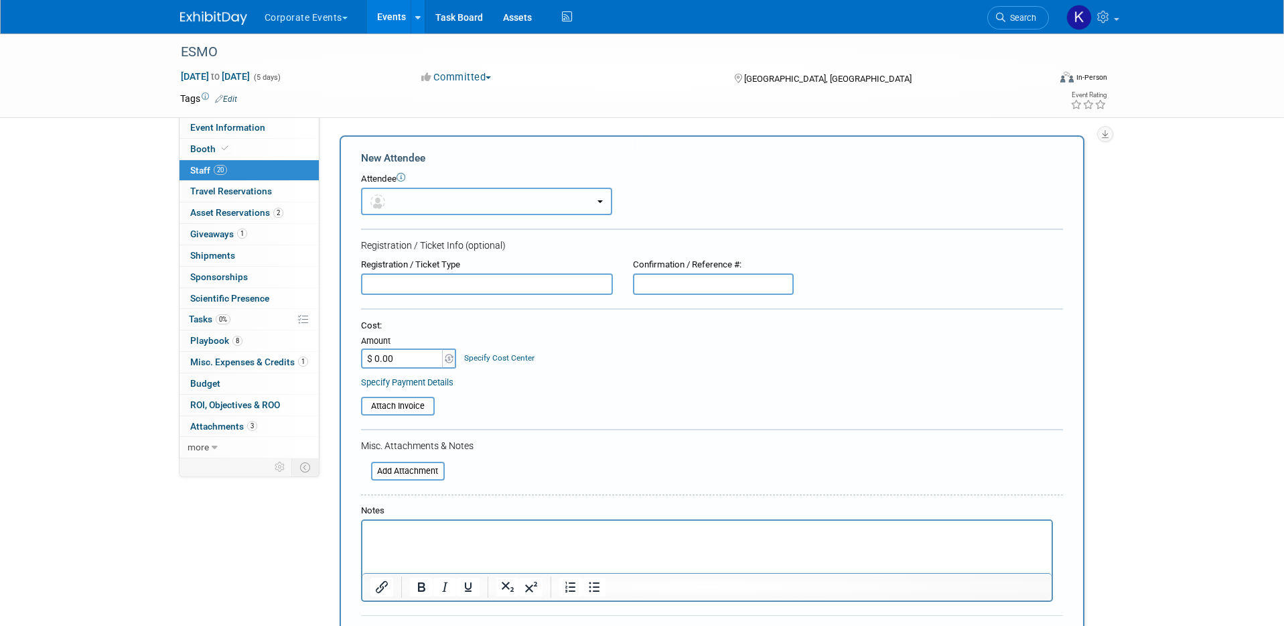
click at [413, 191] on button "button" at bounding box center [486, 201] width 251 height 27
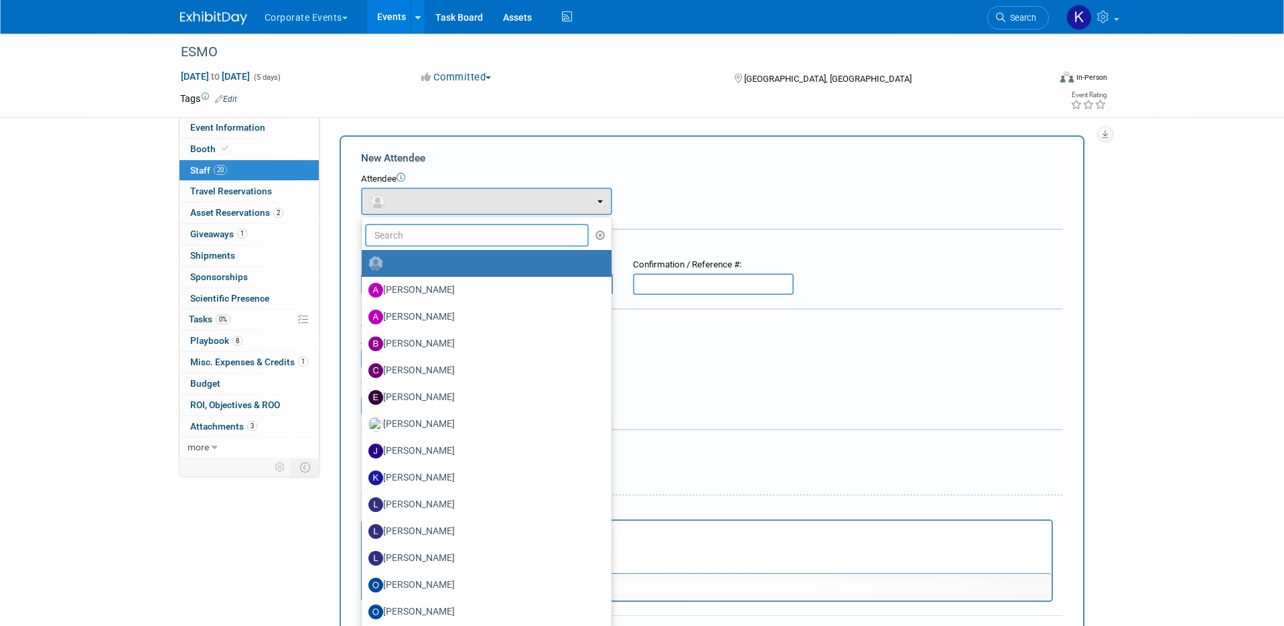
click at [425, 241] on input "text" at bounding box center [477, 235] width 224 height 23
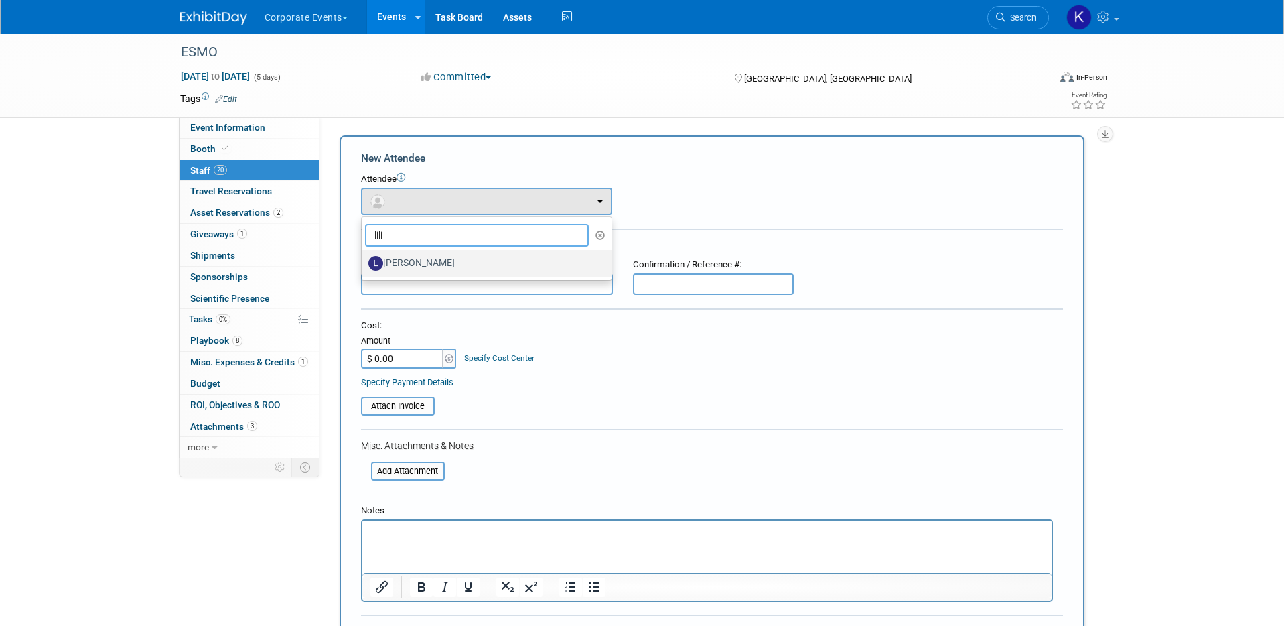
type input "lili"
click at [433, 264] on label "Lili Barad" at bounding box center [484, 263] width 230 height 21
click at [364, 264] on input "Lili Barad" at bounding box center [359, 261] width 9 height 9
select select "b2cdd893-7fdb-446e-9731-16ee67365539"
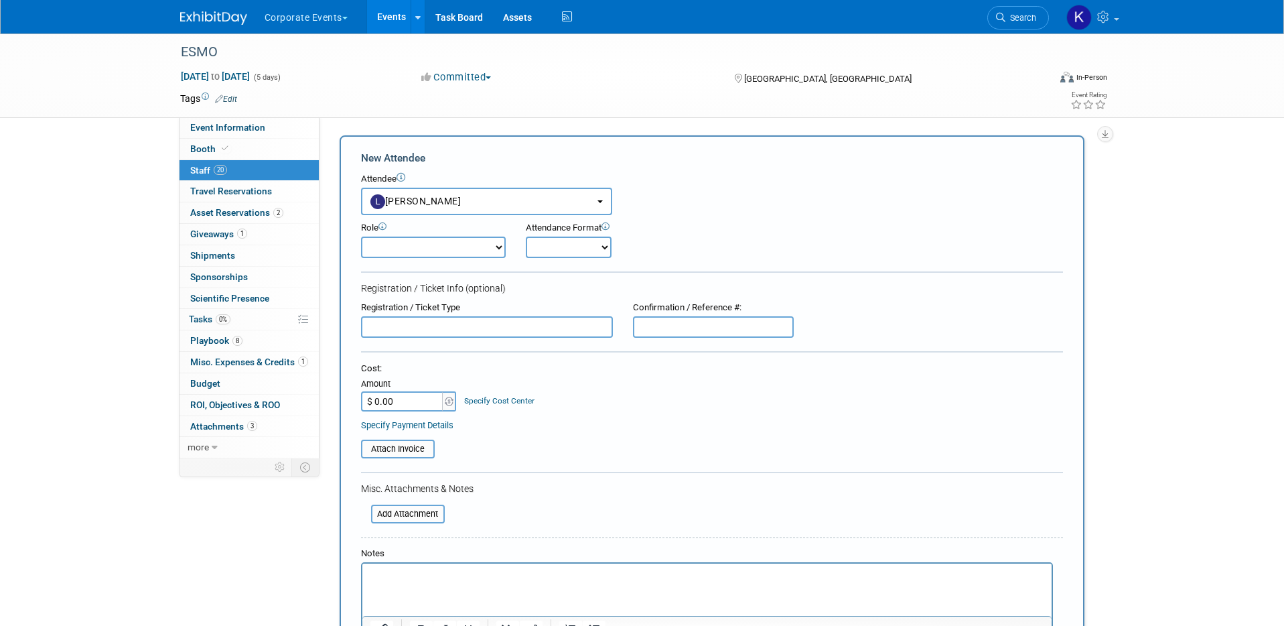
click at [562, 247] on select "Onsite Remote" at bounding box center [569, 247] width 86 height 21
select select "1"
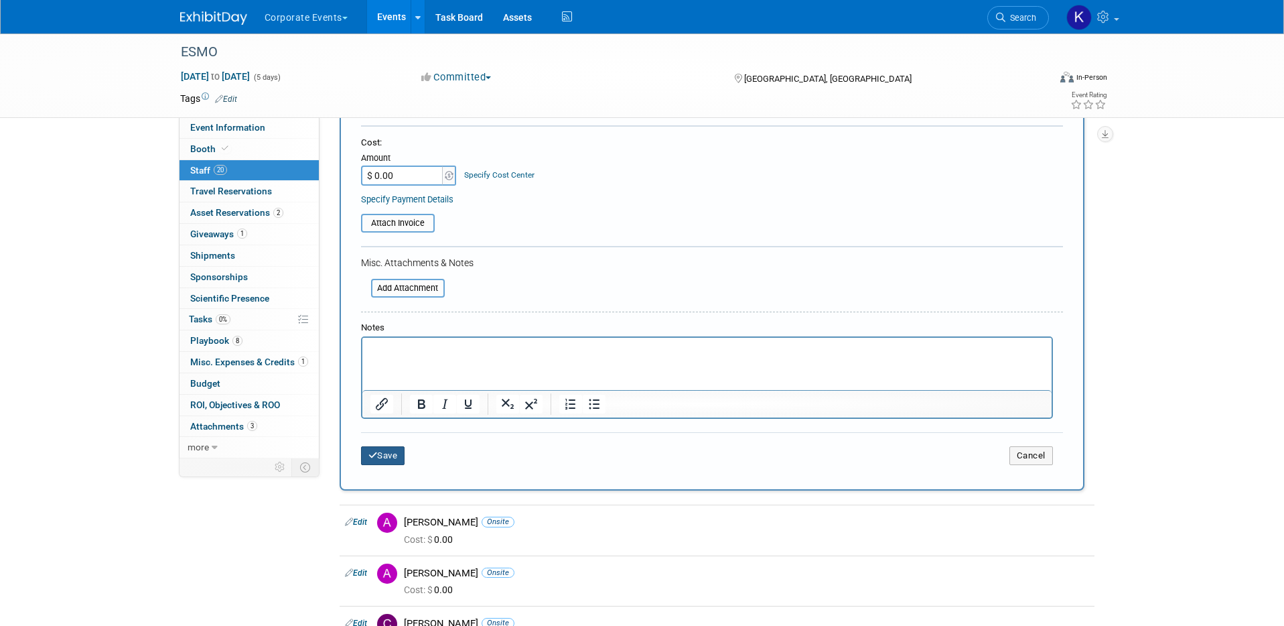
click at [395, 450] on button "Save" at bounding box center [383, 455] width 44 height 19
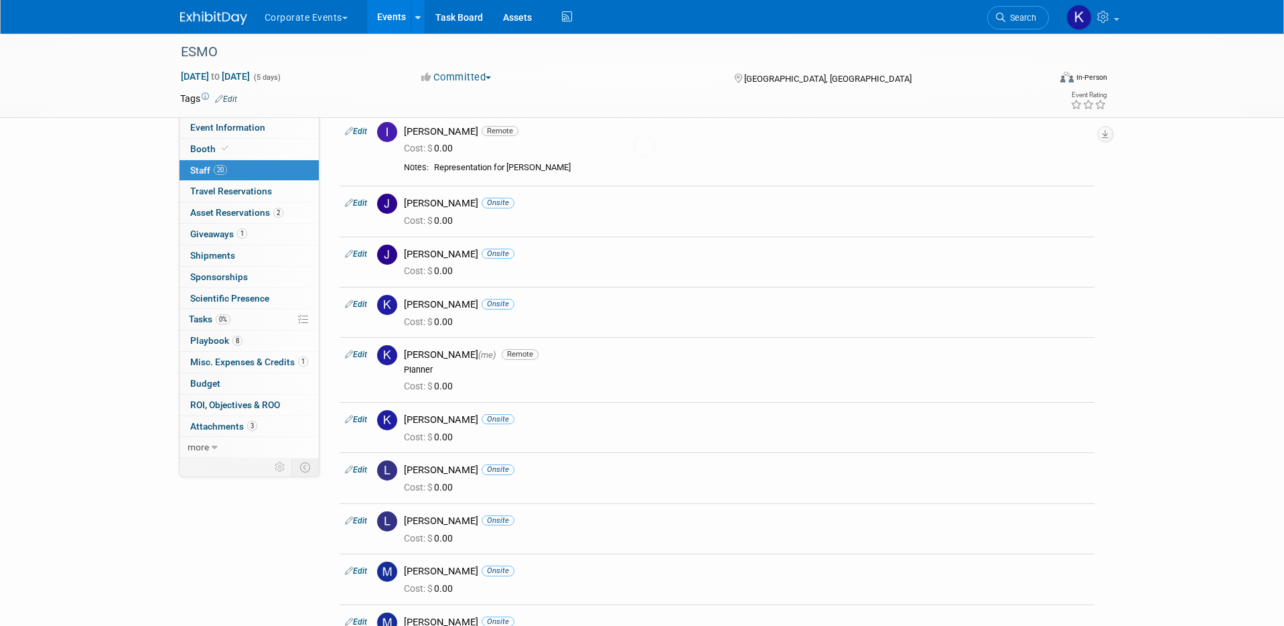
scroll to position [226, 0]
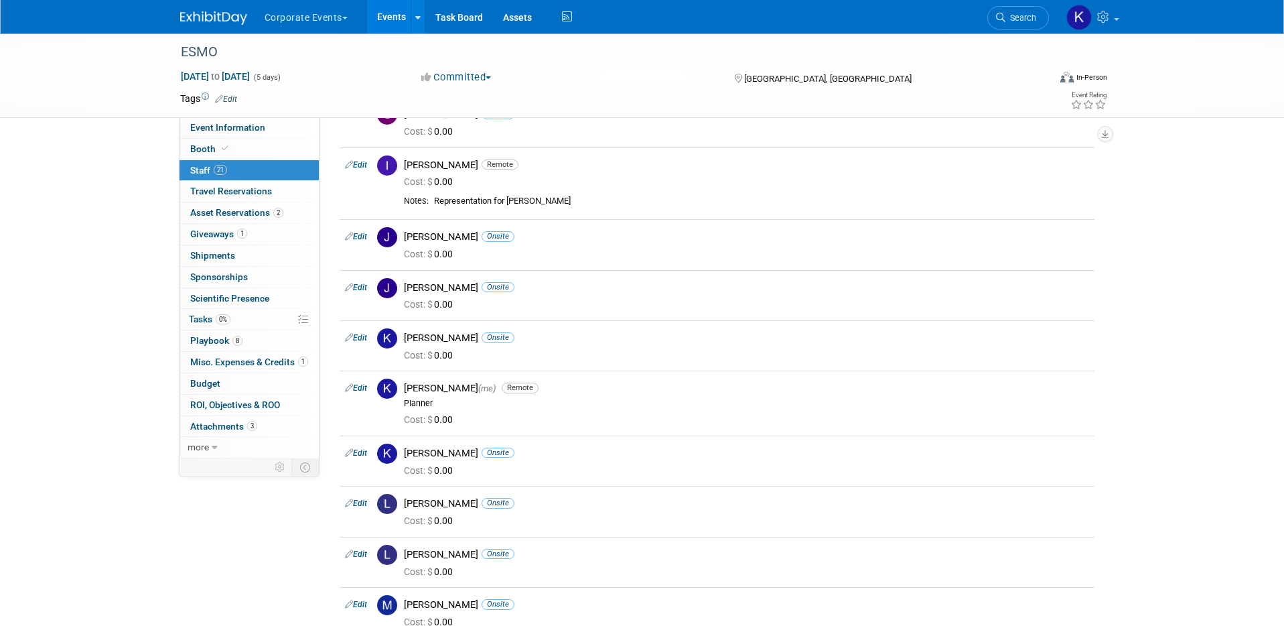
click at [319, 13] on button "Corporate Events" at bounding box center [313, 14] width 101 height 29
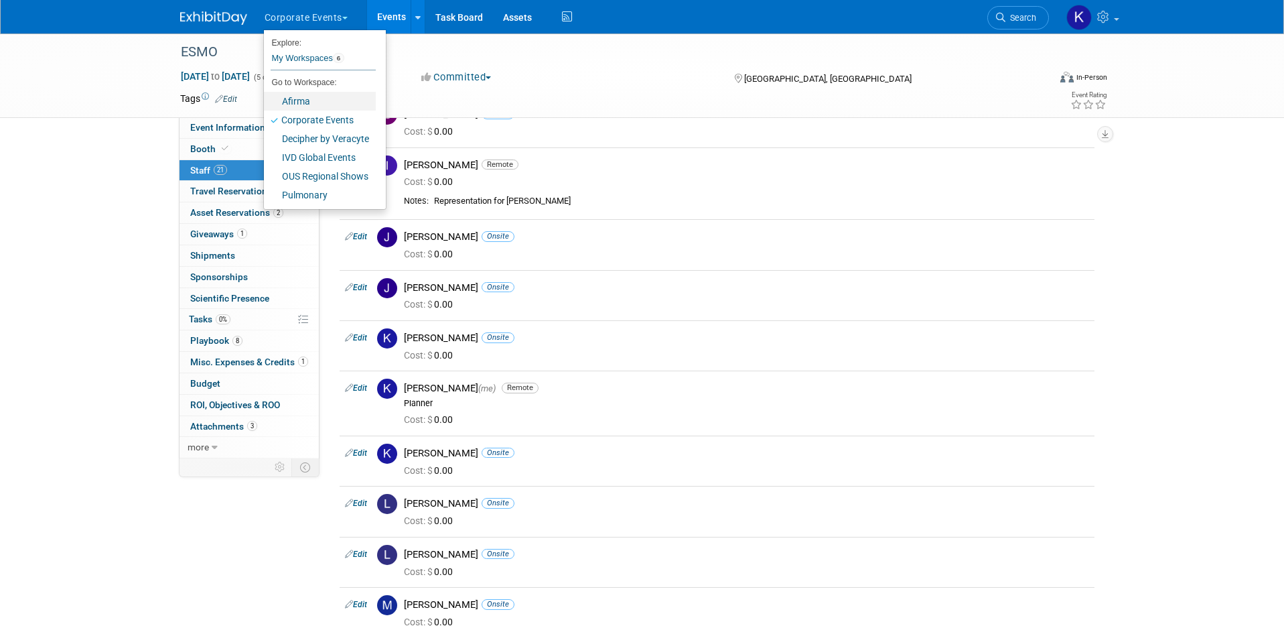
click at [329, 105] on link "Afirma" at bounding box center [320, 101] width 112 height 19
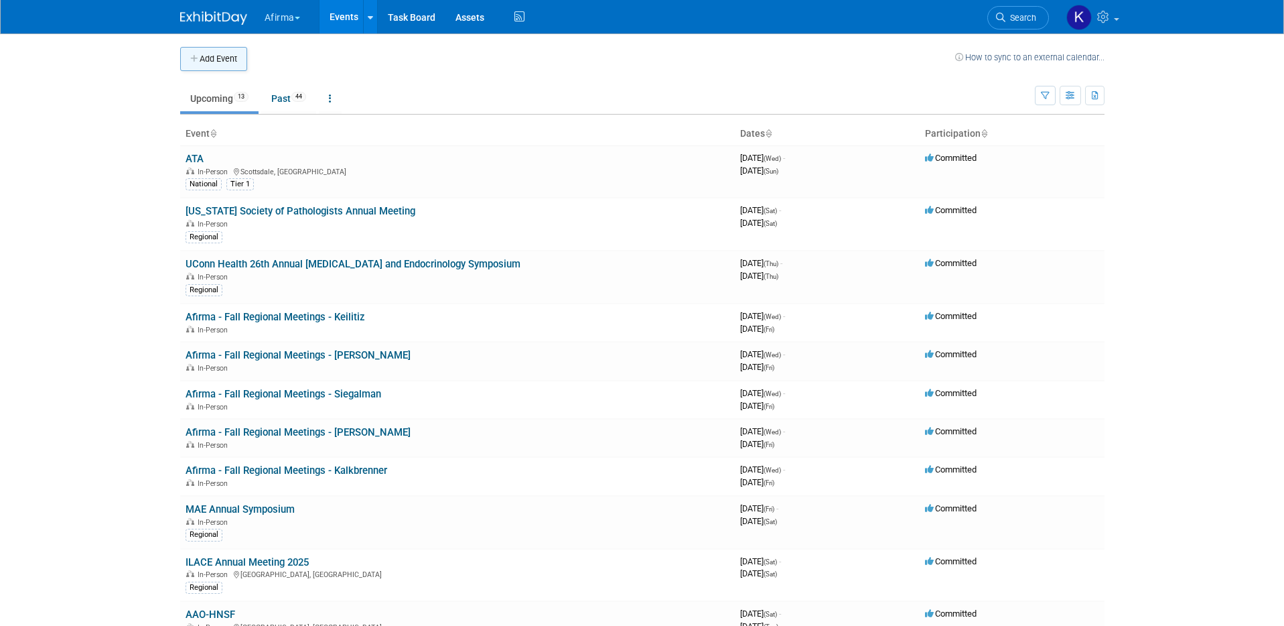
click at [211, 55] on button "Add Event" at bounding box center [213, 59] width 67 height 24
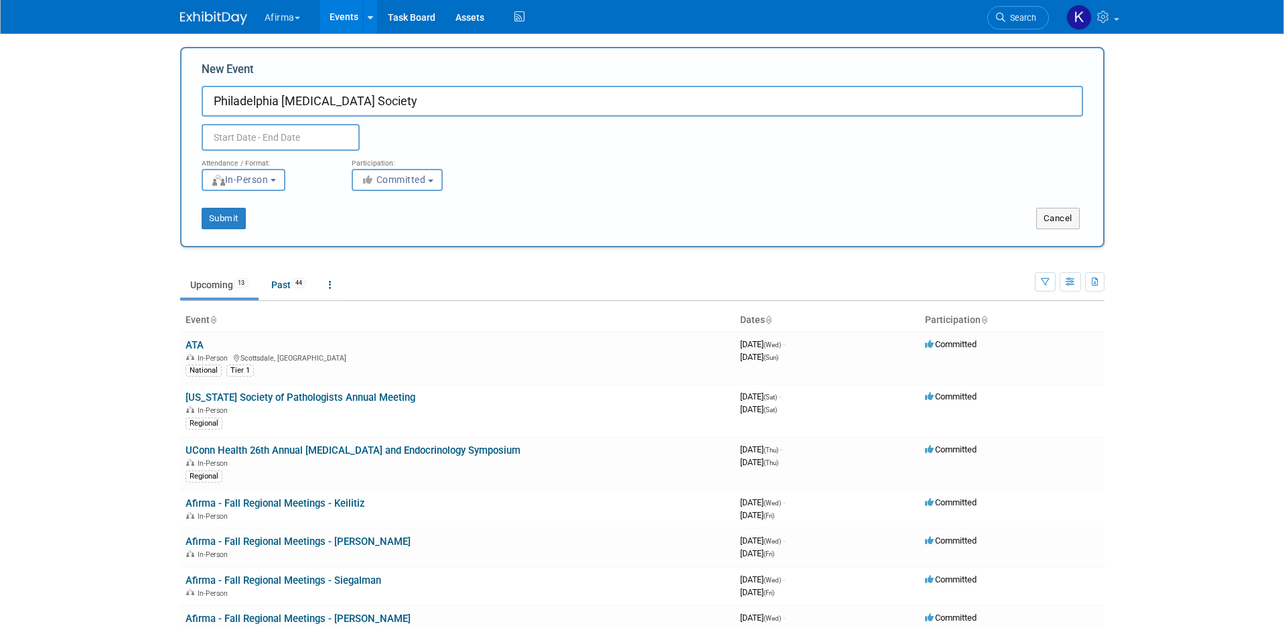
type input "Philadelphia [MEDICAL_DATA] Society"
click at [251, 139] on input "text" at bounding box center [281, 137] width 158 height 27
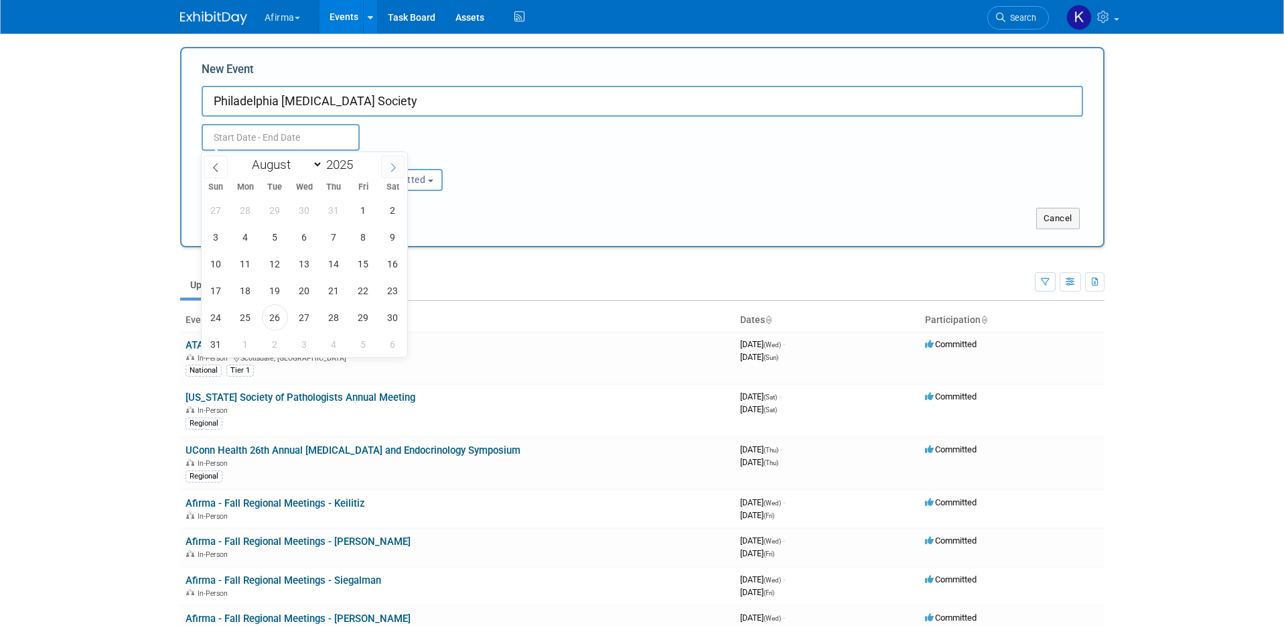
click at [396, 159] on span at bounding box center [393, 166] width 24 height 23
select select "9"
click at [308, 235] on span "8" at bounding box center [304, 237] width 26 height 26
type input "[DATE] to [DATE]"
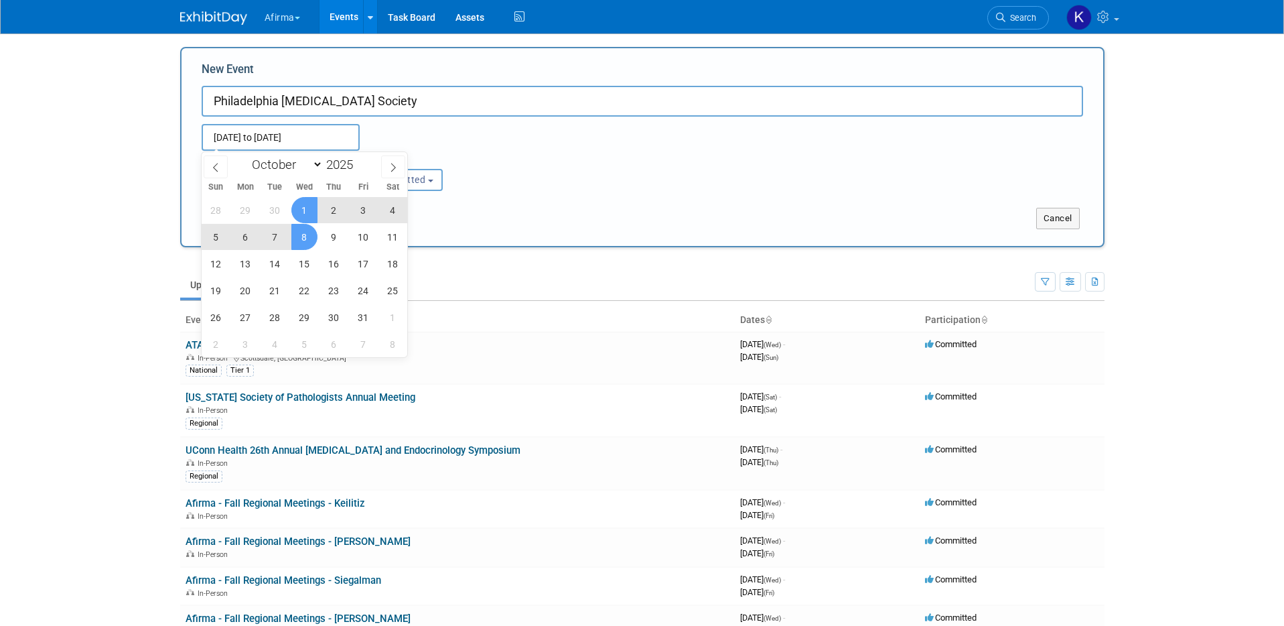
click at [307, 131] on input "[DATE] to [DATE]" at bounding box center [281, 137] width 158 height 27
type input "[DATE] to [DATE]"
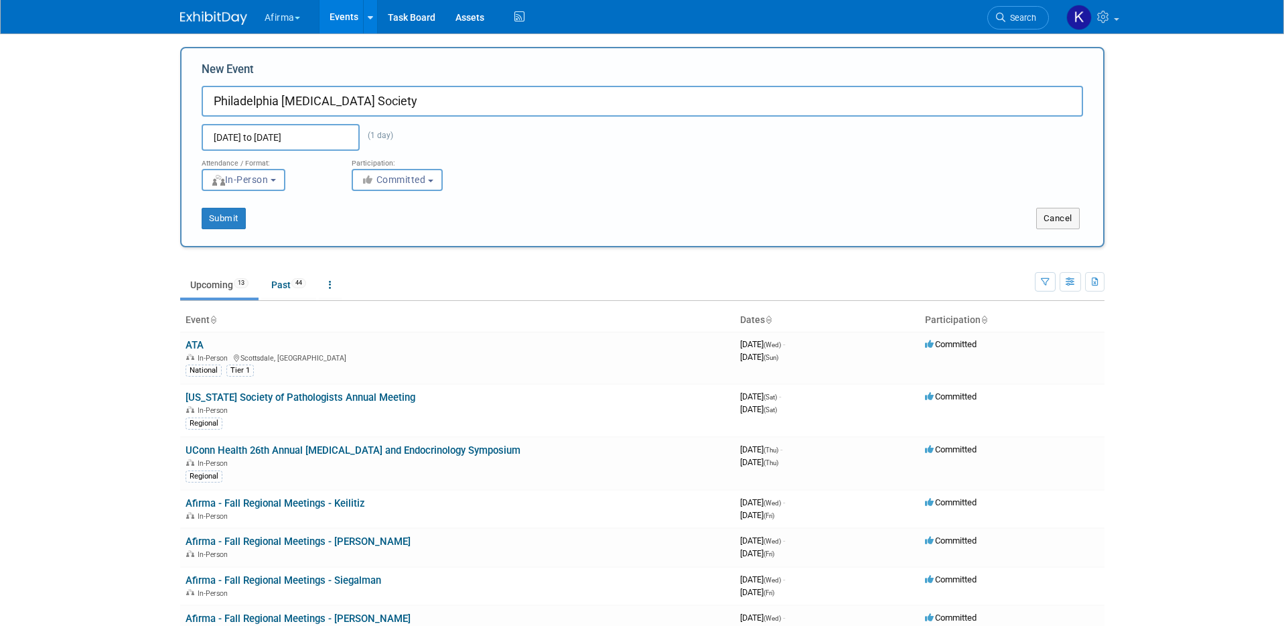
click at [419, 130] on div "[DATE] to [DATE] (1 day) Duplicate Event Warning" at bounding box center [643, 134] width 902 height 34
click at [232, 218] on button "Submit" at bounding box center [224, 218] width 44 height 21
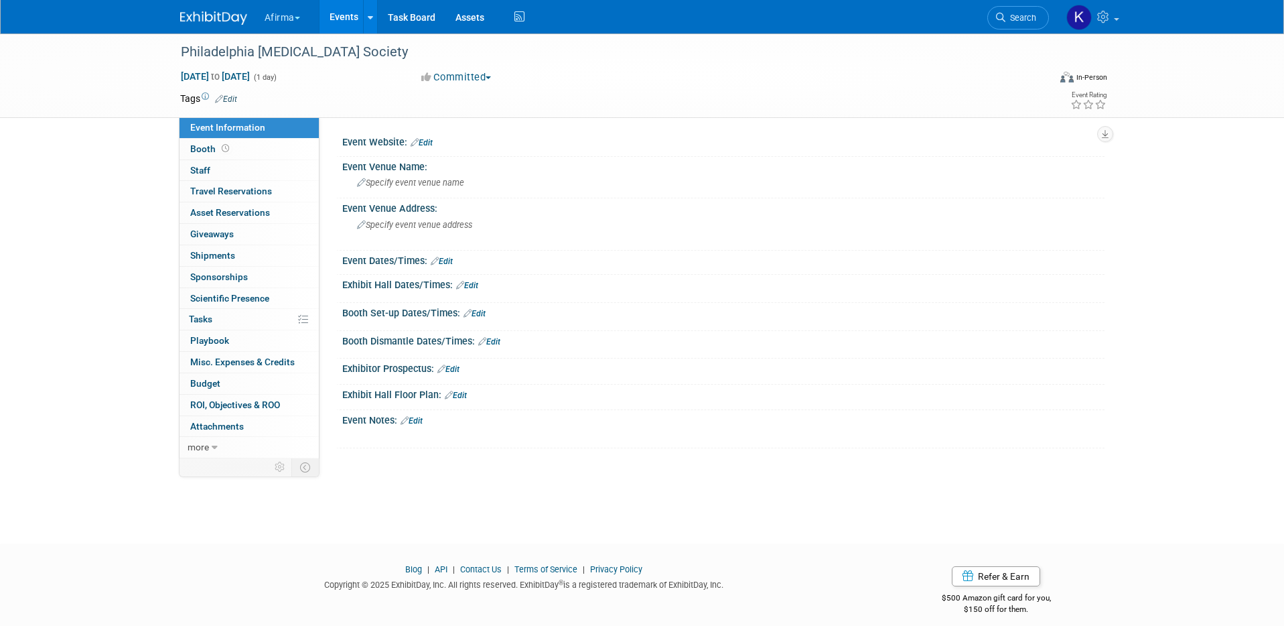
click at [232, 100] on link "Edit" at bounding box center [226, 98] width 22 height 9
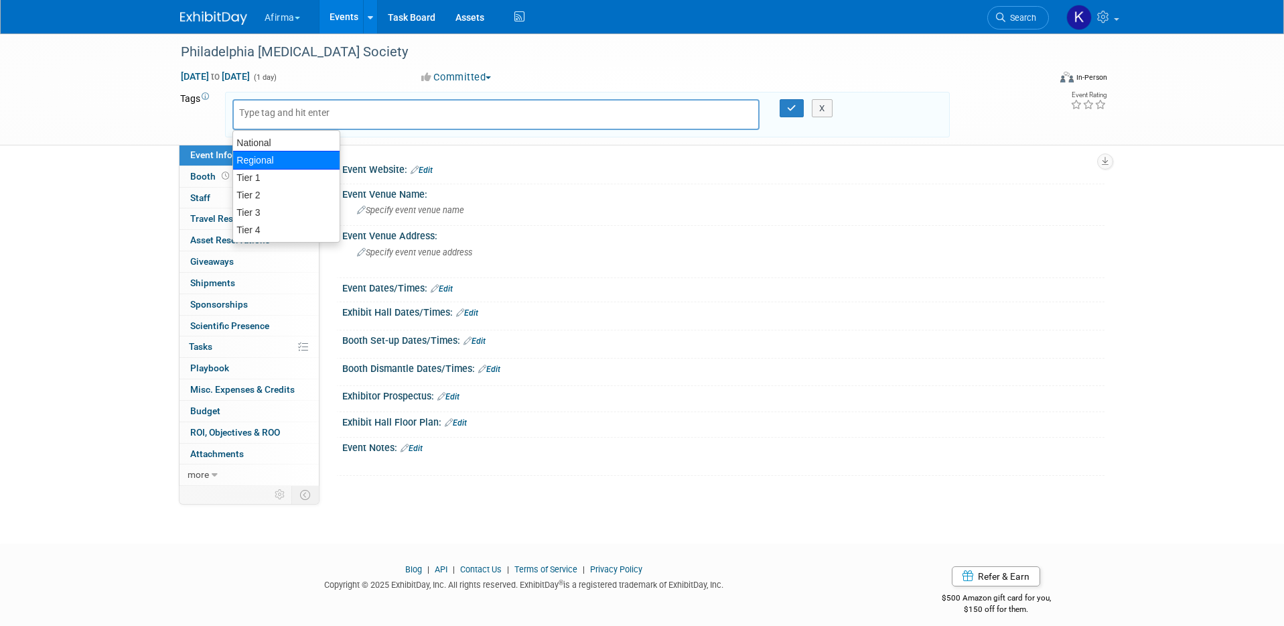
click at [274, 156] on div "Regional" at bounding box center [286, 160] width 108 height 19
type input "Regional"
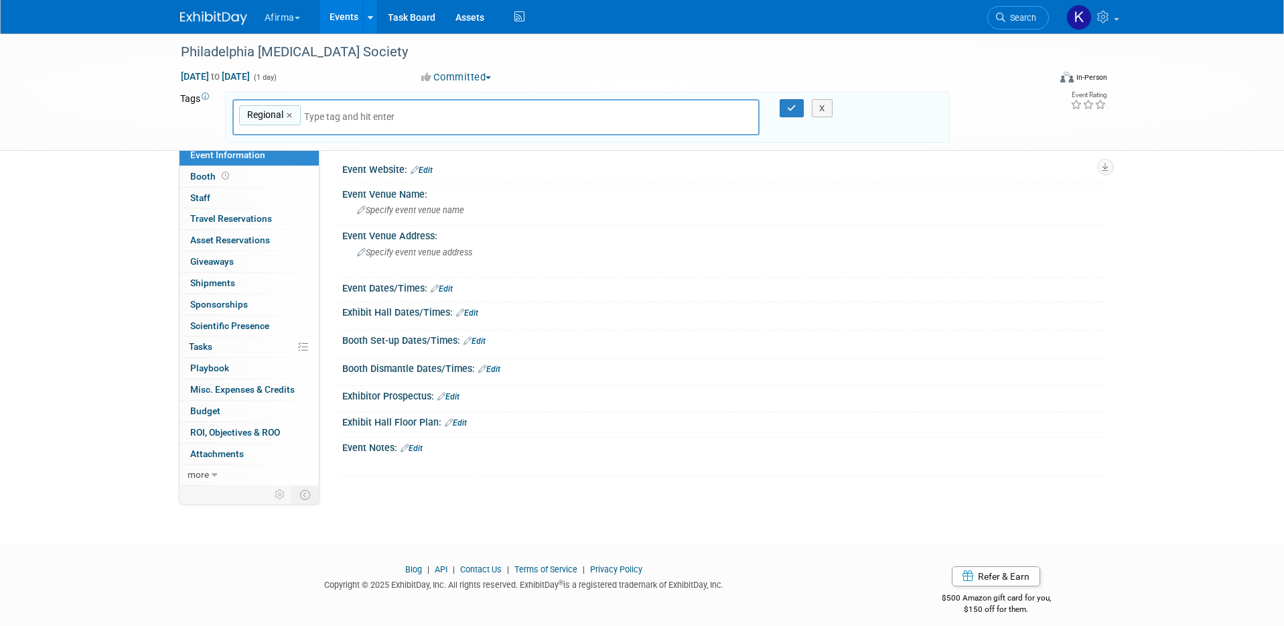
click at [799, 109] on div "X" at bounding box center [828, 108] width 61 height 19
click at [785, 111] on button "button" at bounding box center [792, 108] width 24 height 19
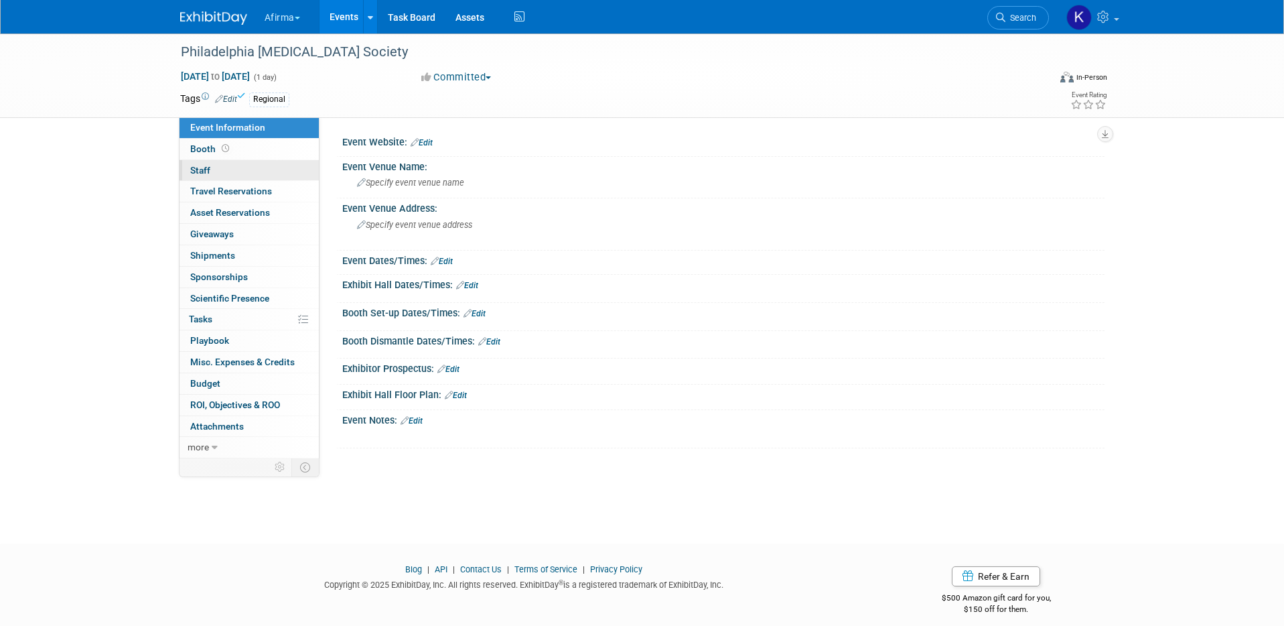
click at [286, 173] on link "0 Staff 0" at bounding box center [249, 170] width 139 height 21
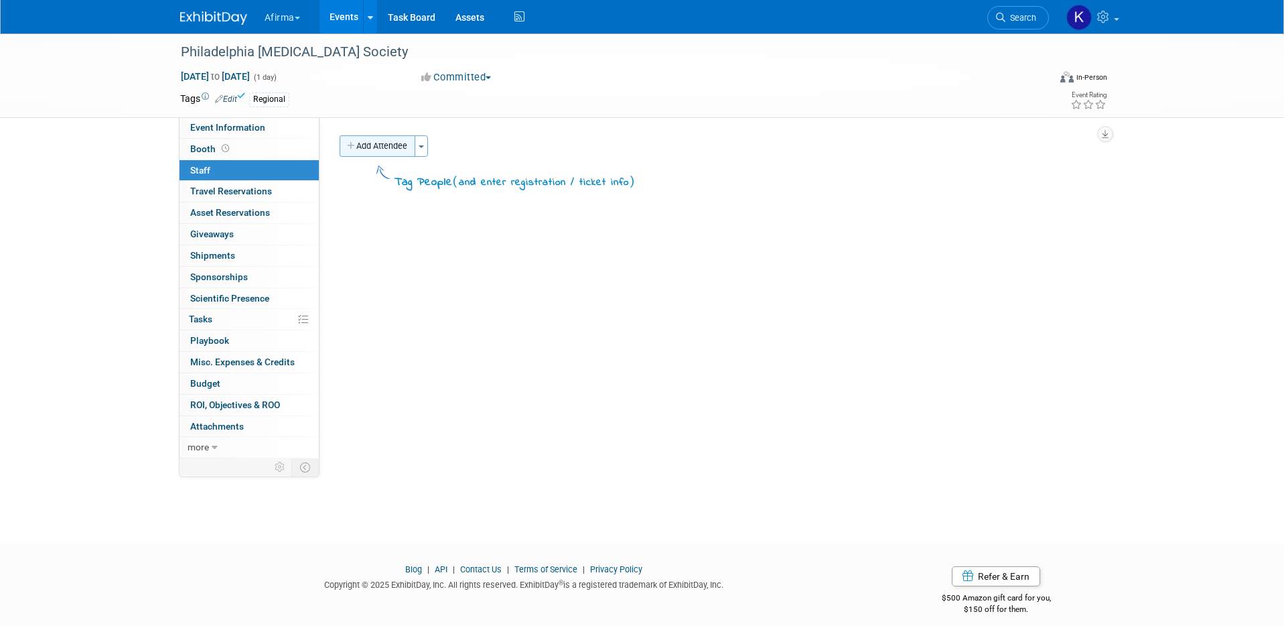
click at [377, 149] on button "Add Attendee" at bounding box center [378, 145] width 76 height 21
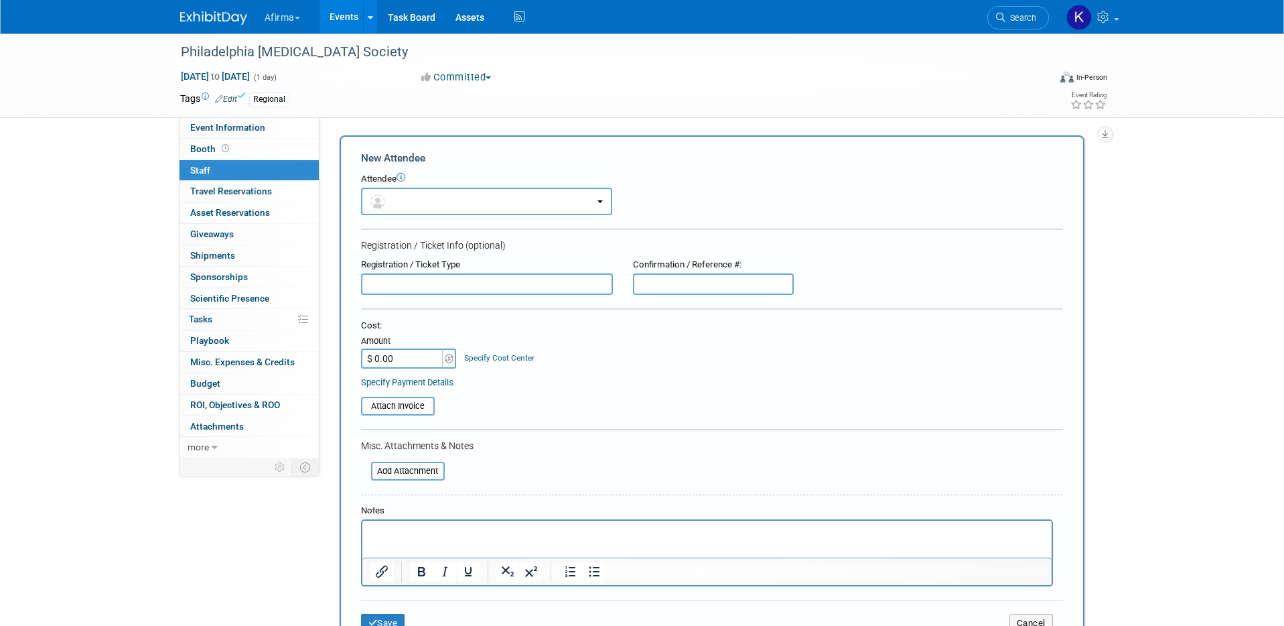
click at [390, 178] on body "Afirma Explore: My Workspaces 6 Go to Workspace: Afirma Corporate Events Deciph…" at bounding box center [642, 313] width 1284 height 626
click at [390, 198] on button "button" at bounding box center [486, 201] width 251 height 27
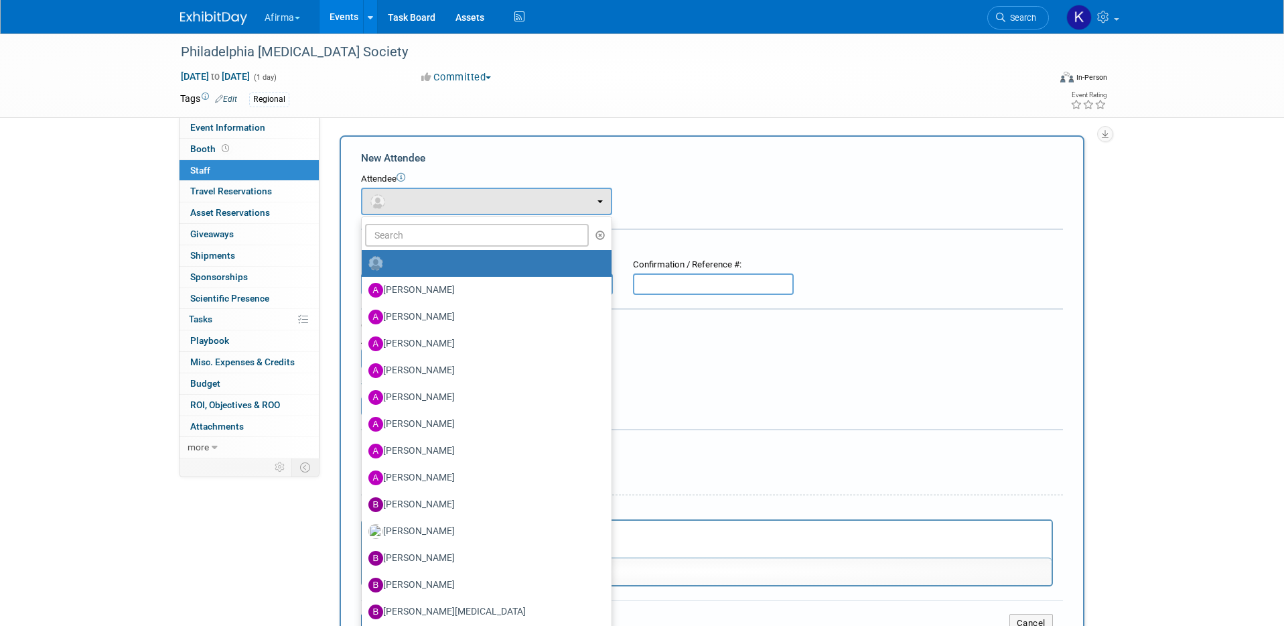
click at [403, 222] on ul "Abbee Buchanan Adeeb Ansari Adrienne Brooks Allan Chan Allison Wyand (me)" at bounding box center [486, 484] width 251 height 536
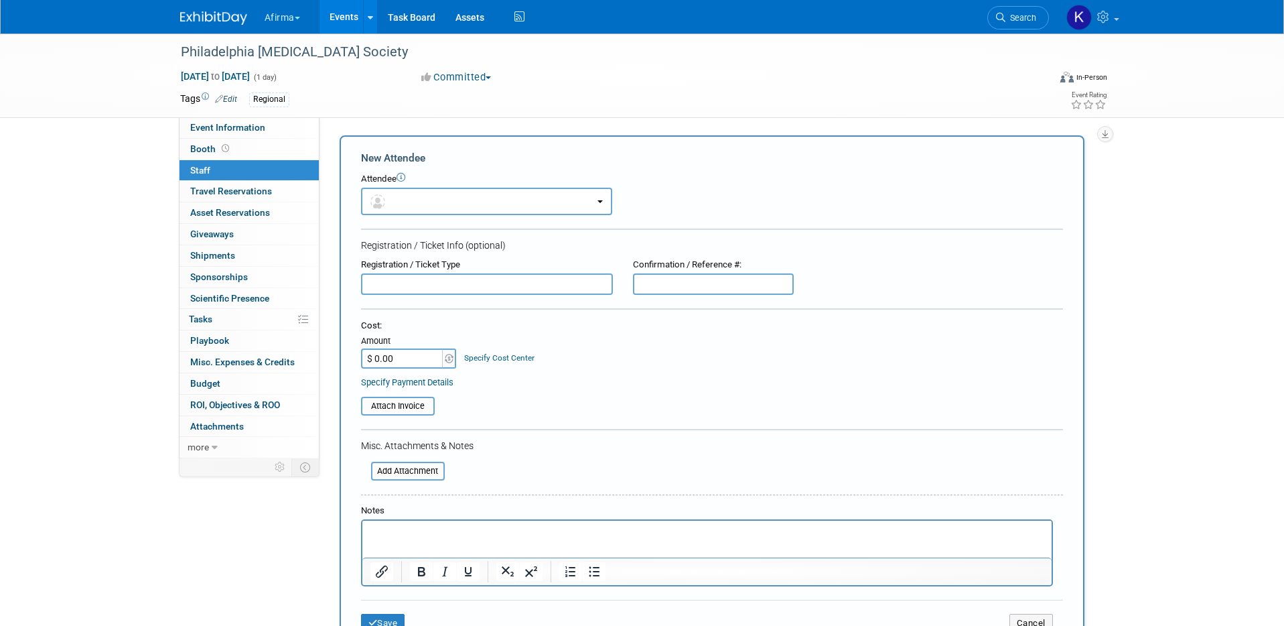
click at [403, 235] on form "New Attendee Attendee <img src="https://www.exhibitday.com/Images/Unassigned-Us…" at bounding box center [712, 397] width 702 height 492
click at [417, 218] on form "New Attendee Attendee <img src="https://www.exhibitday.com/Images/Unassigned-Us…" at bounding box center [712, 397] width 702 height 492
click at [417, 202] on button "button" at bounding box center [486, 201] width 251 height 27
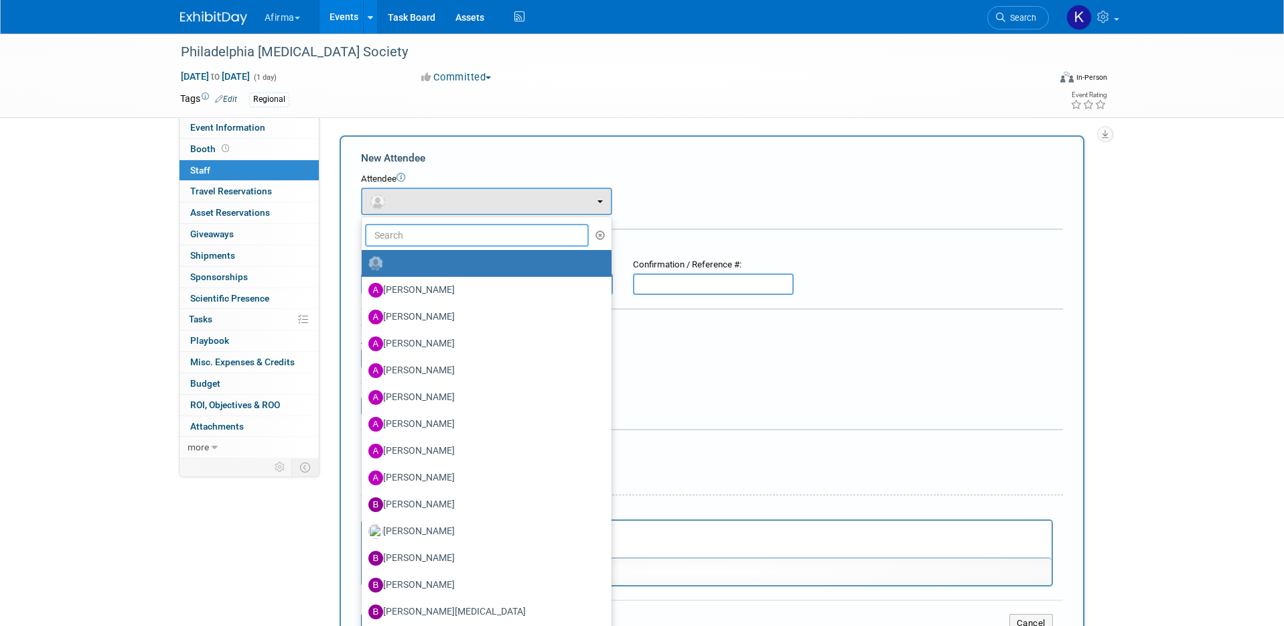
click at [417, 228] on input "text" at bounding box center [477, 235] width 224 height 23
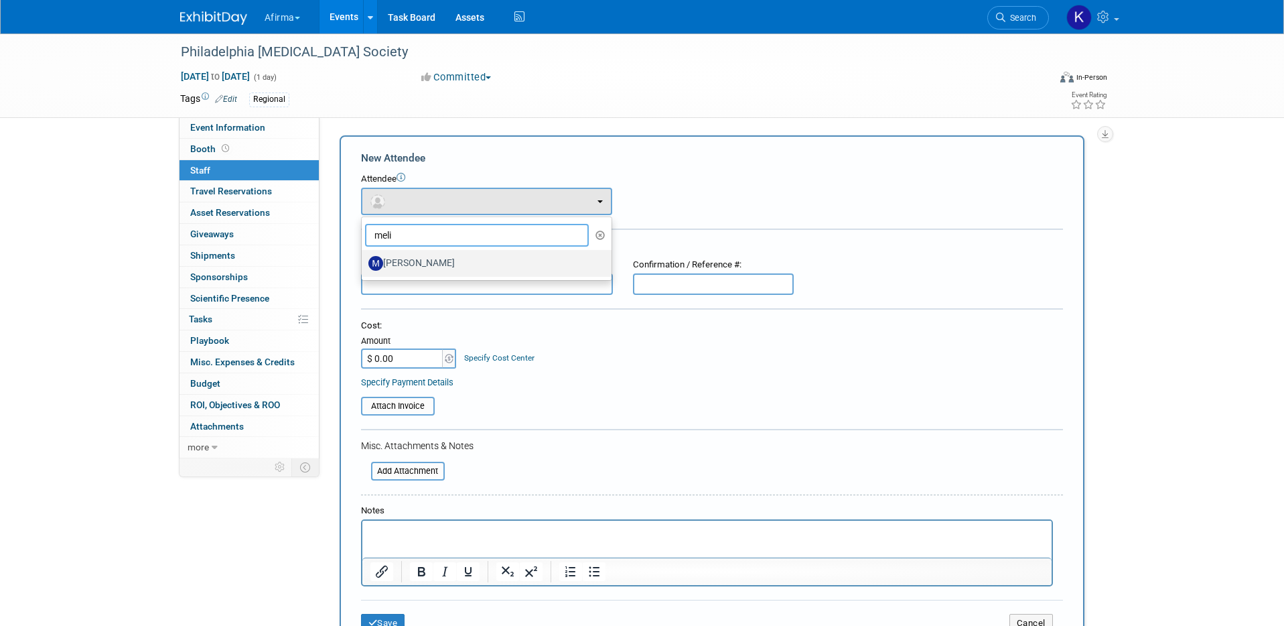
type input "meli"
click at [427, 258] on label "Melissa Devine" at bounding box center [484, 263] width 230 height 21
click at [364, 258] on input "Melissa Devine" at bounding box center [359, 261] width 9 height 9
select select "a4cccf0a-847b-49ab-9428-4139baaf0273"
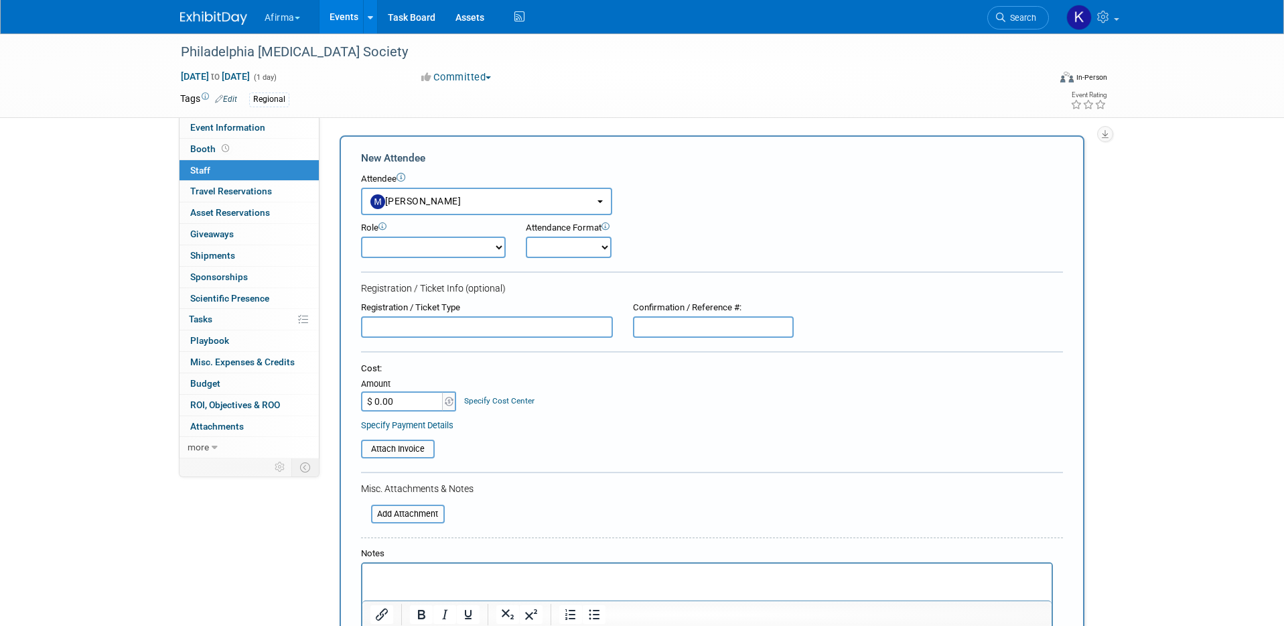
click at [552, 256] on select "Onsite Remote" at bounding box center [569, 247] width 86 height 21
select select "1"
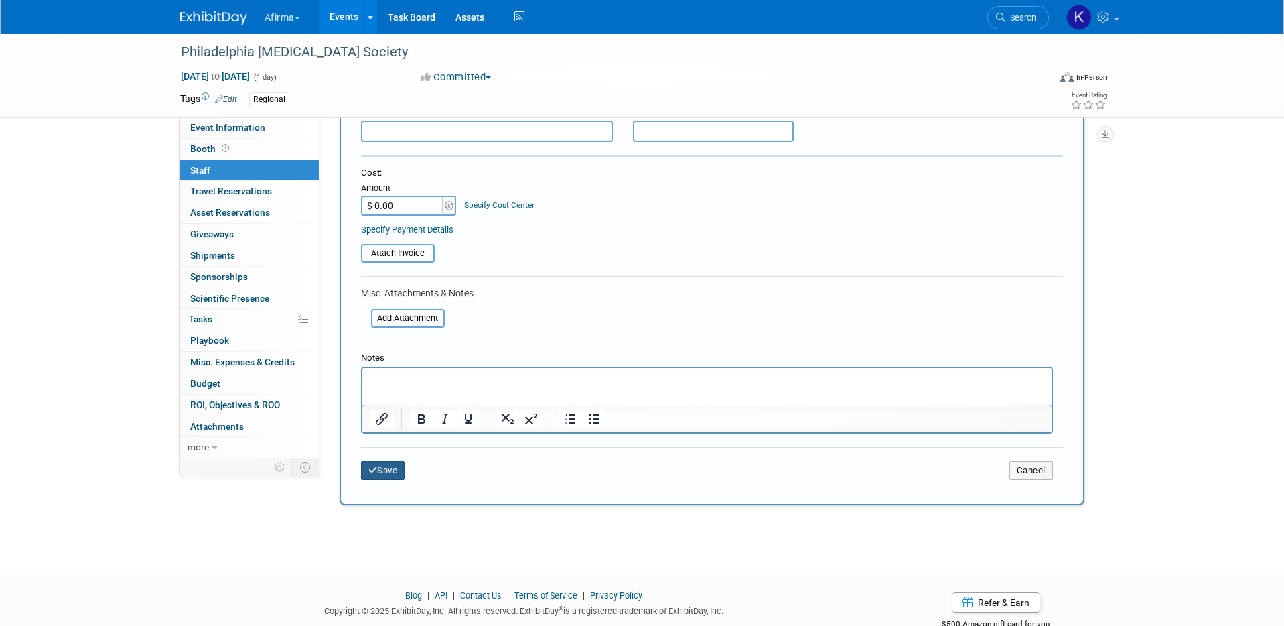
click at [385, 463] on button "Save" at bounding box center [383, 470] width 44 height 19
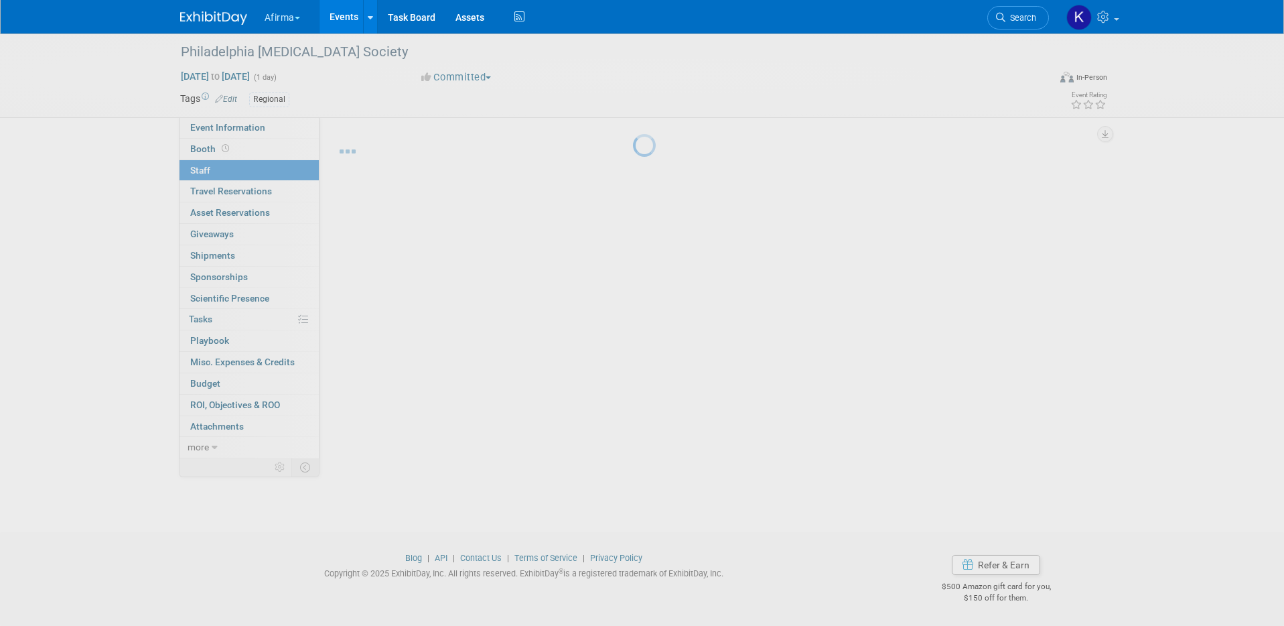
scroll to position [11, 0]
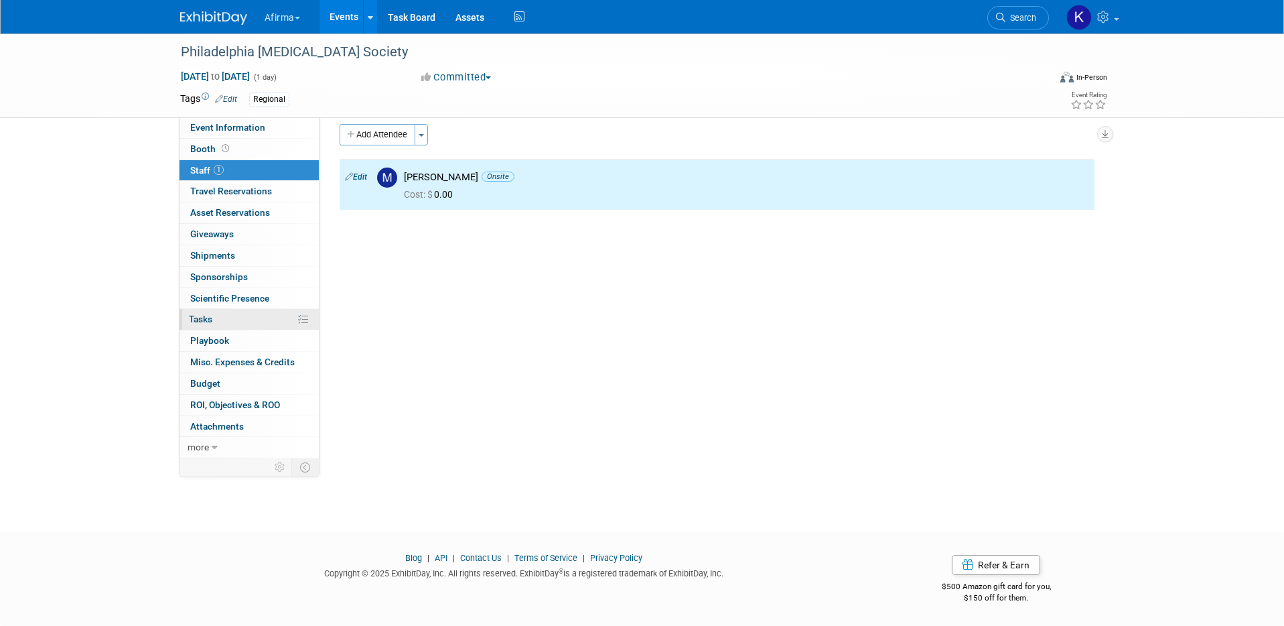
click at [265, 324] on link "0% Tasks 0%" at bounding box center [249, 319] width 139 height 21
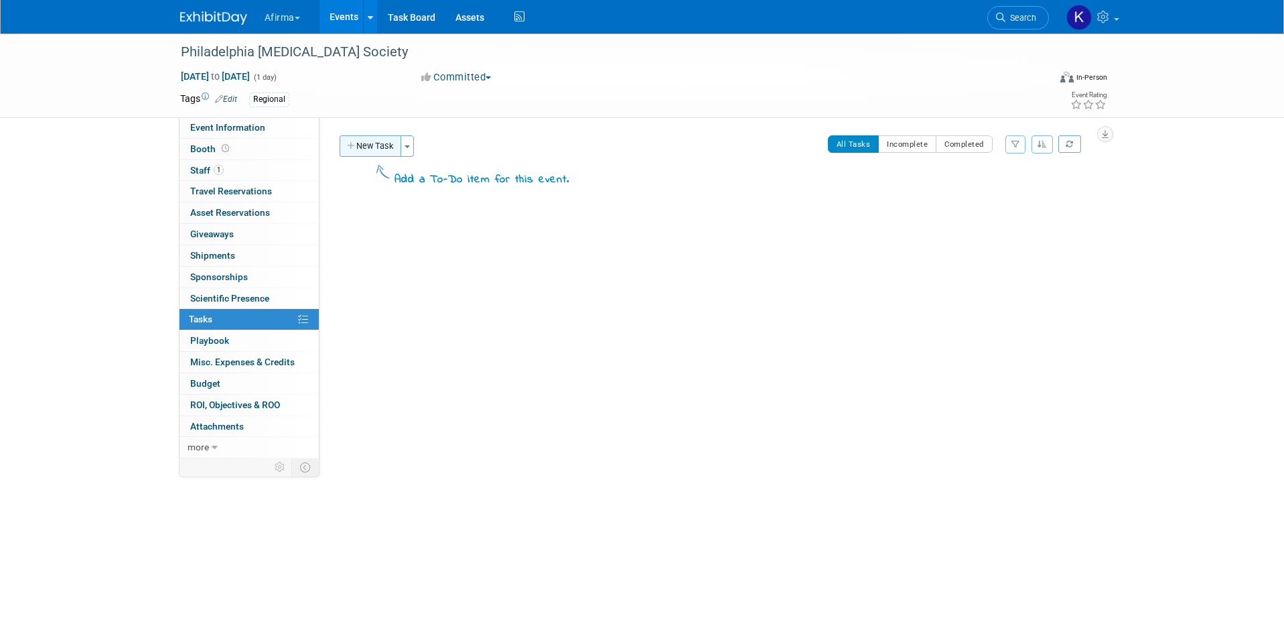
click at [377, 144] on button "New Task" at bounding box center [371, 145] width 62 height 21
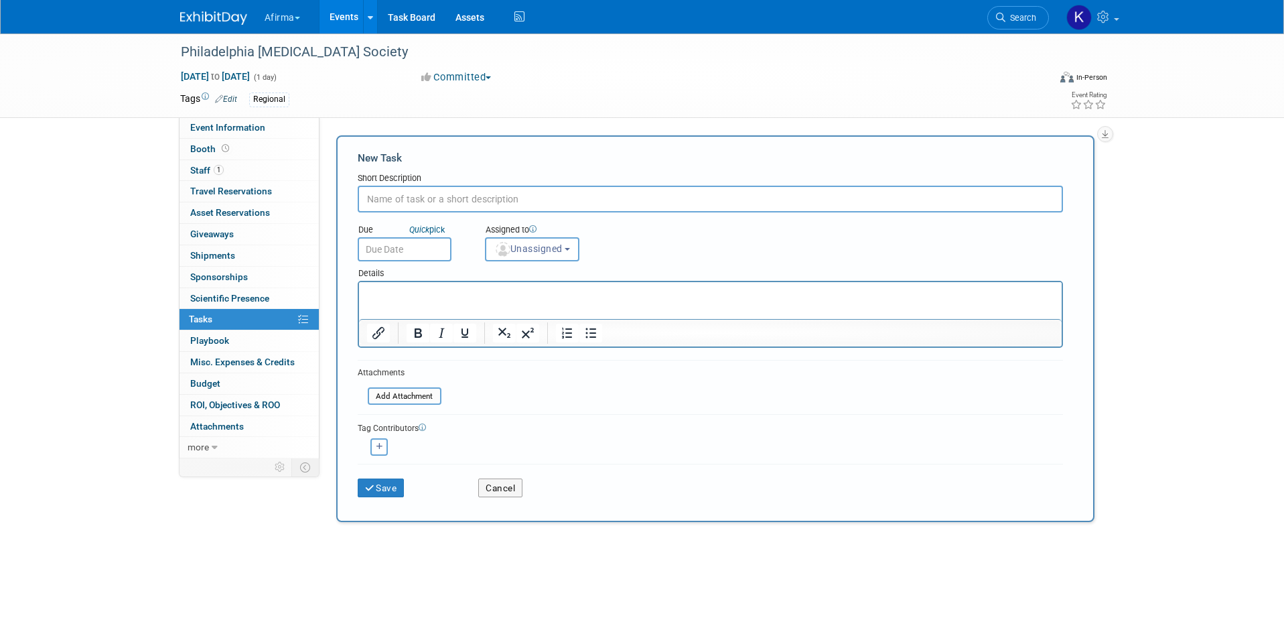
click at [420, 206] on input "text" at bounding box center [711, 199] width 706 height 27
type input "Complete post show summary"
click at [375, 248] on input "text" at bounding box center [405, 249] width 94 height 24
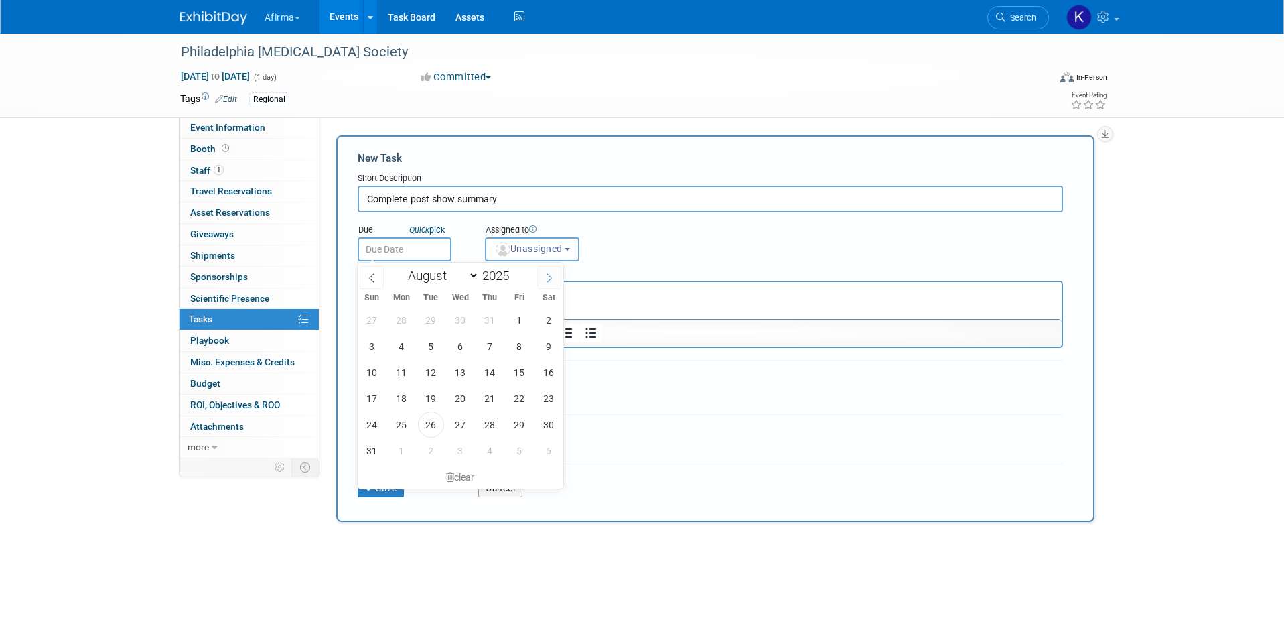
click at [561, 269] on span at bounding box center [549, 277] width 24 height 23
select select "9"
click at [517, 375] on span "17" at bounding box center [520, 372] width 26 height 26
type input "Oct 17, 2025"
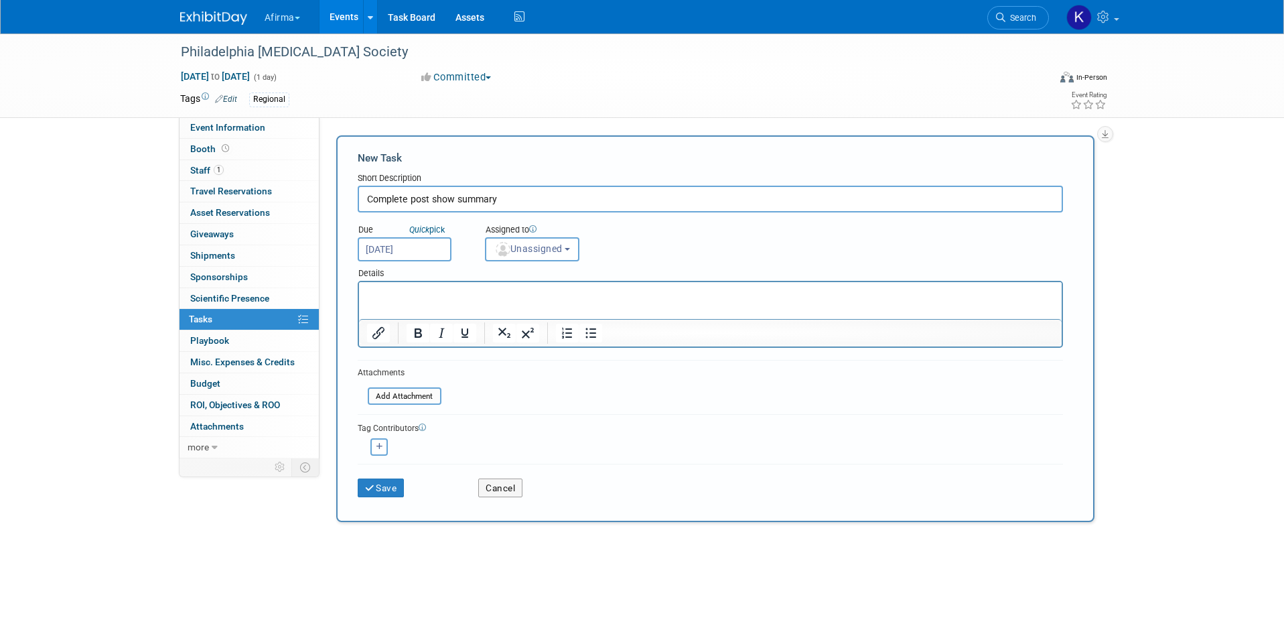
click at [487, 292] on p "Rich Text Area. Press ALT-0 for help." at bounding box center [709, 293] width 687 height 13
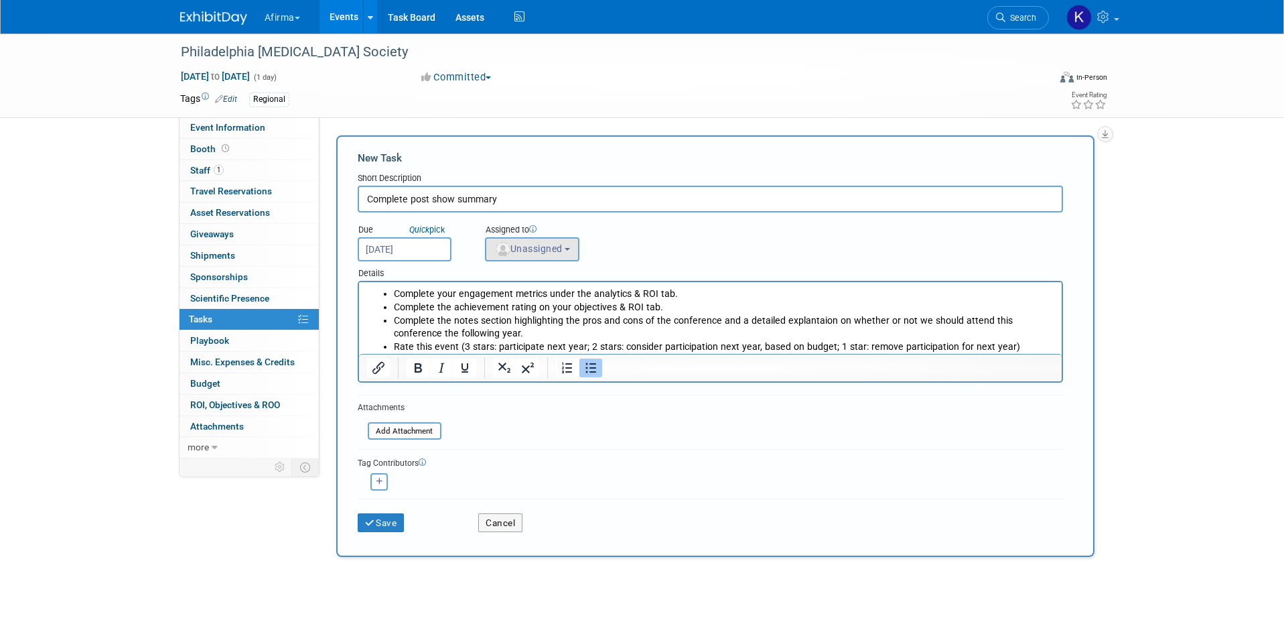
click at [537, 245] on span "Unassigned" at bounding box center [528, 248] width 68 height 11
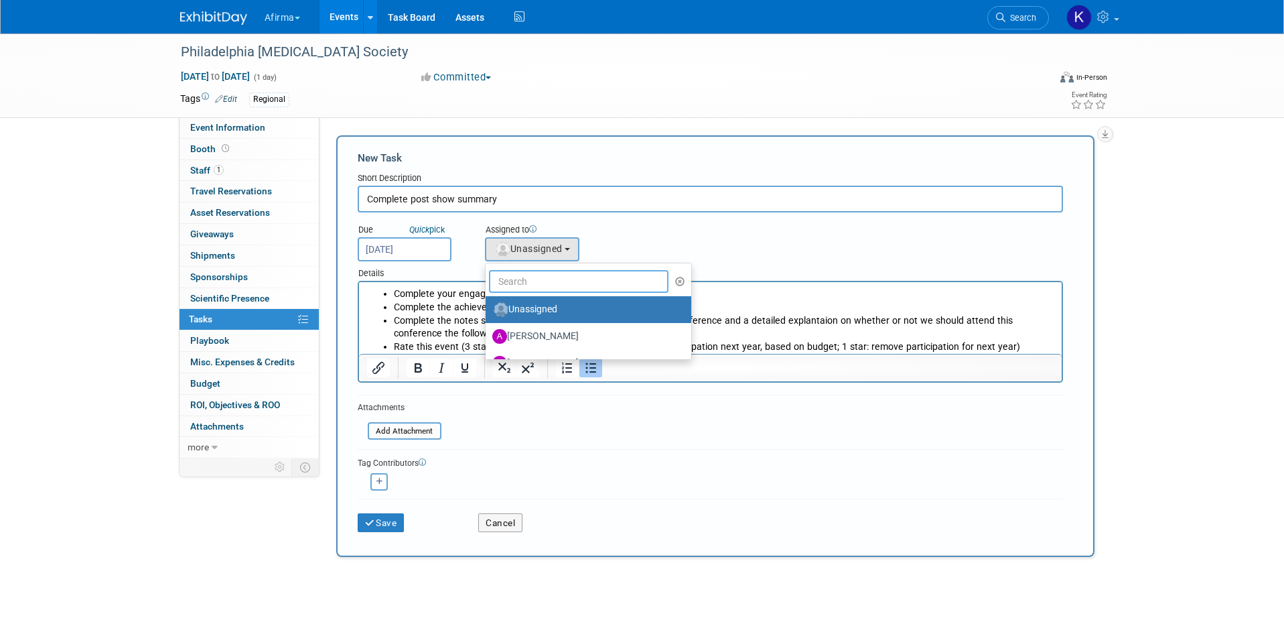
click at [537, 280] on input "text" at bounding box center [579, 281] width 180 height 23
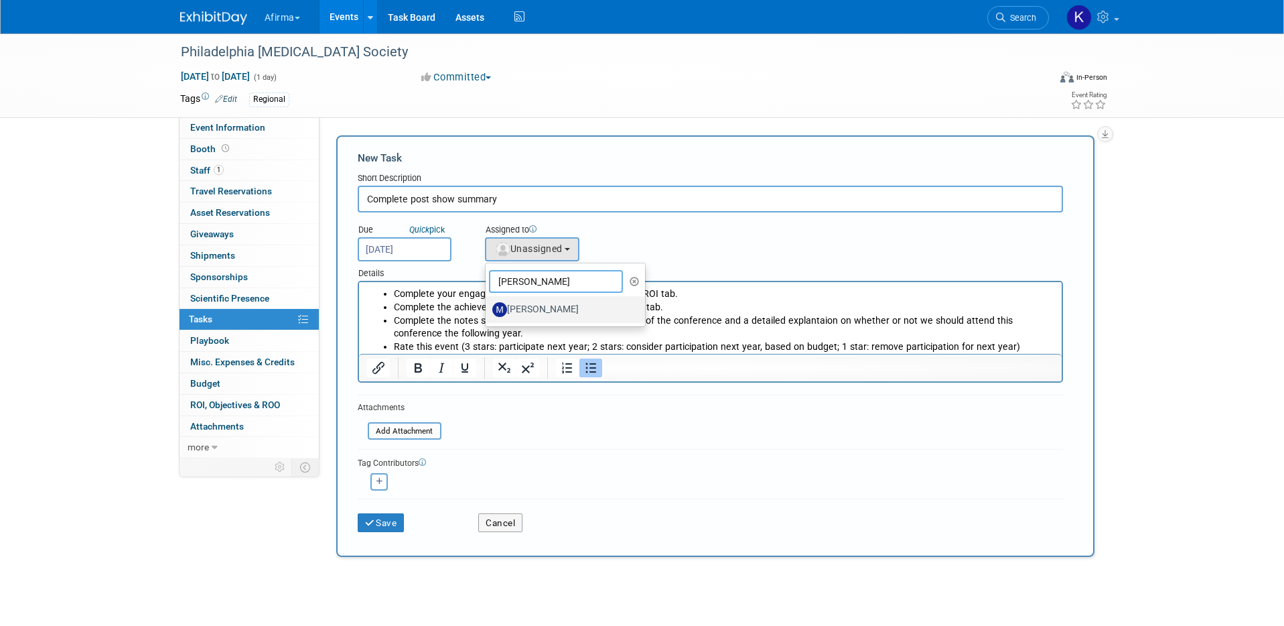
type input "melissa"
click at [547, 303] on label "[PERSON_NAME]" at bounding box center [562, 309] width 140 height 21
click at [488, 304] on input "[PERSON_NAME]" at bounding box center [483, 308] width 9 height 9
select select "a4cccf0a-847b-49ab-9428-4139baaf0273"
click at [676, 291] on li "Complete your engagement metrics under the analytics & ROI tab." at bounding box center [723, 293] width 661 height 13
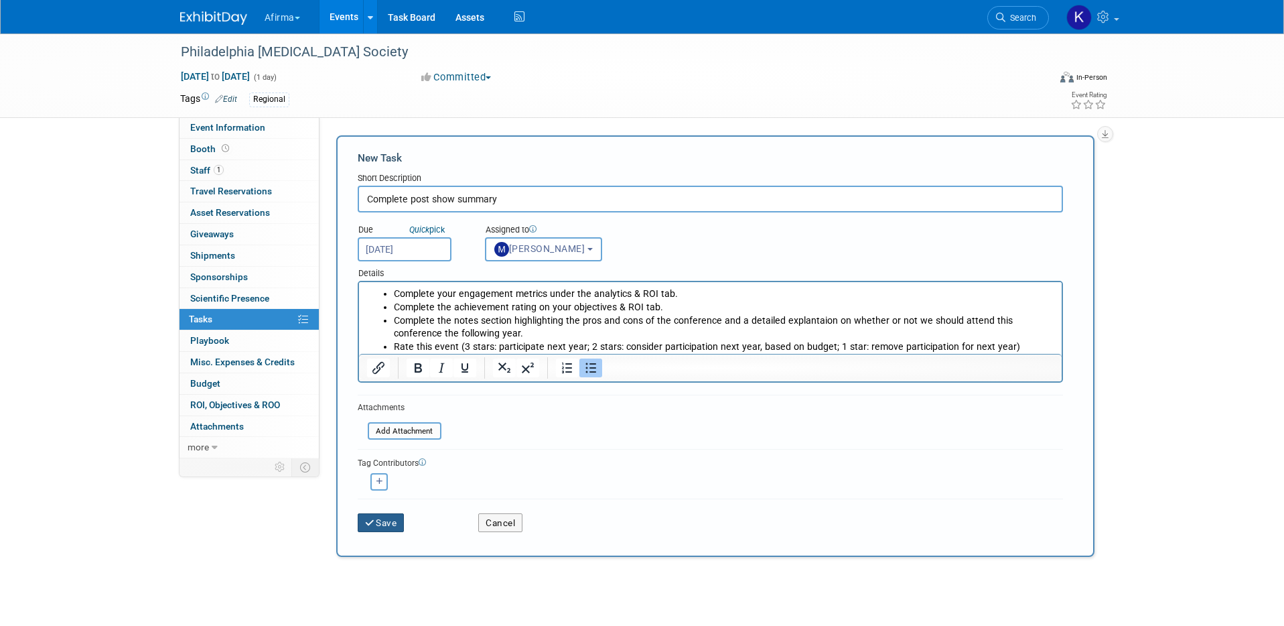
click at [371, 525] on icon "submit" at bounding box center [370, 523] width 11 height 9
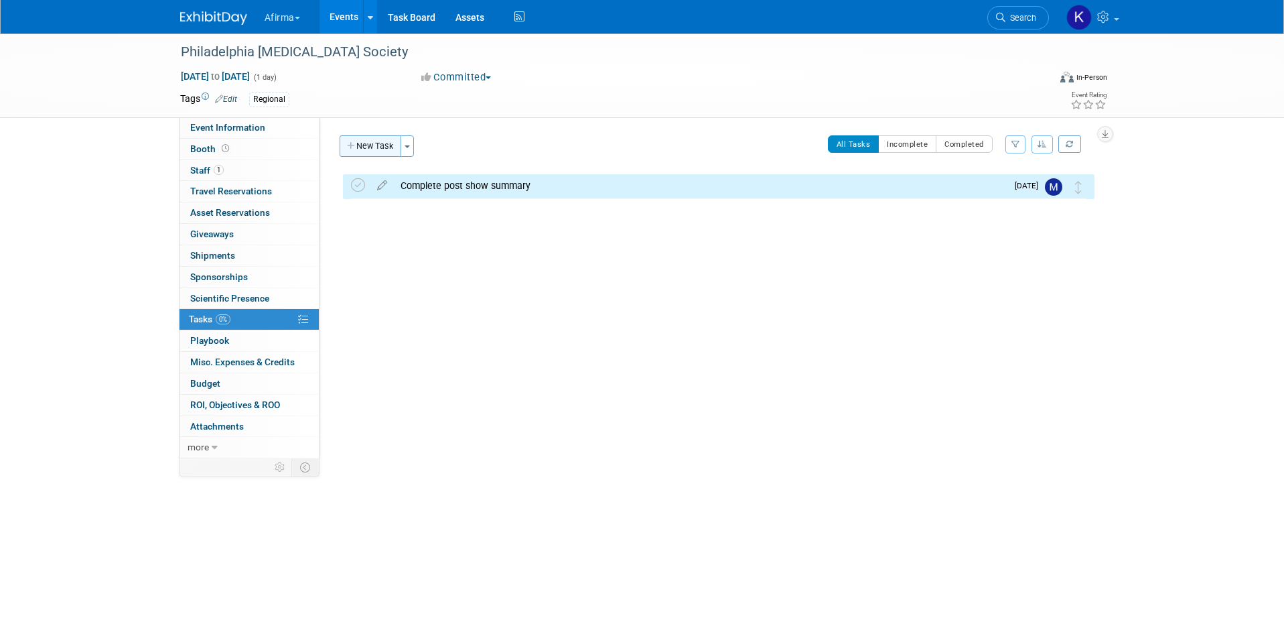
click at [379, 148] on button "New Task" at bounding box center [371, 145] width 62 height 21
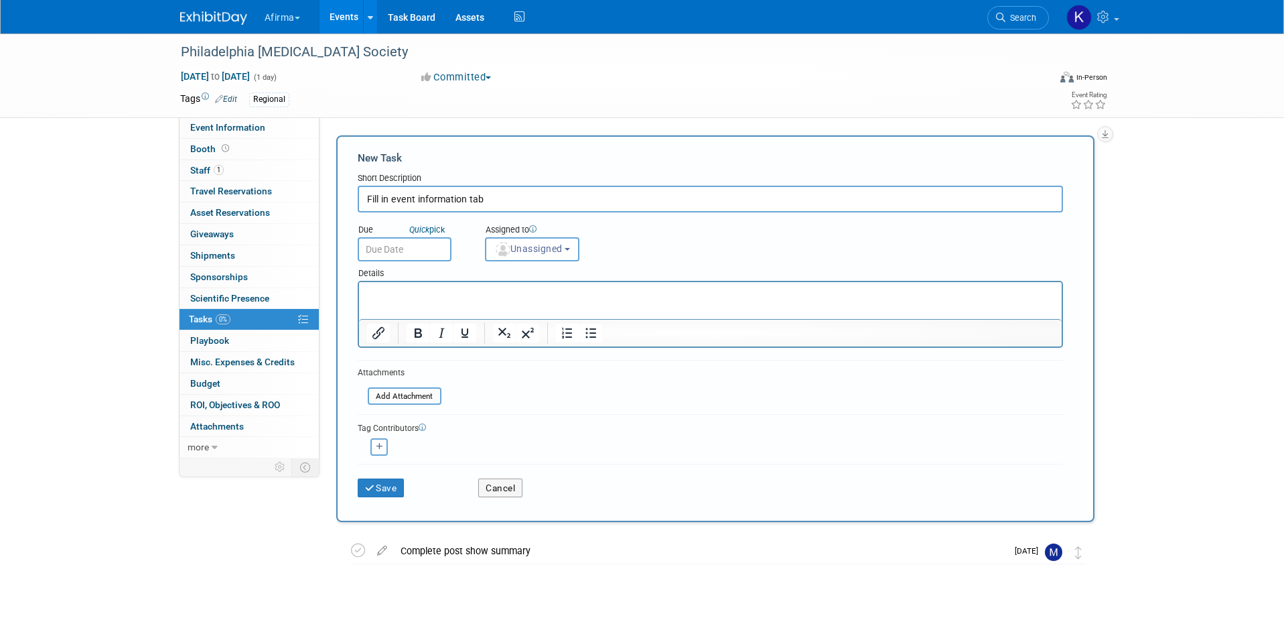
type input "Fill in event information tab"
click at [438, 253] on input "text" at bounding box center [405, 249] width 94 height 24
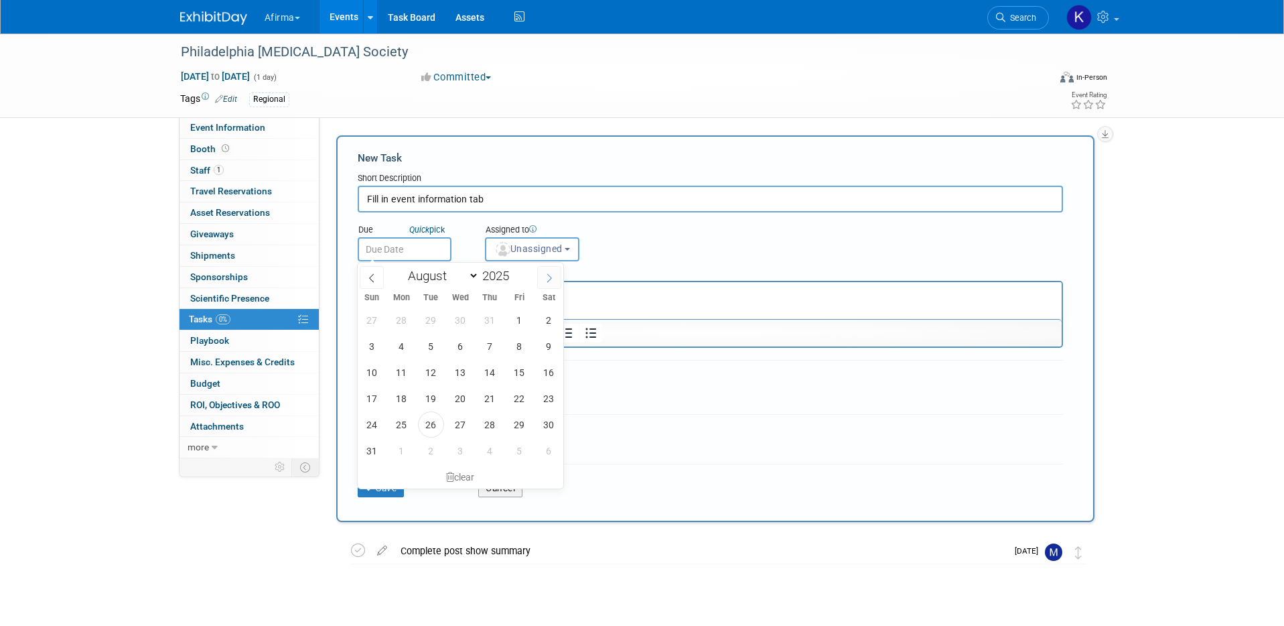
click at [549, 278] on icon at bounding box center [549, 277] width 9 height 9
select select "9"
click at [525, 318] on span "3" at bounding box center [520, 320] width 26 height 26
type input "Oct 3, 2025"
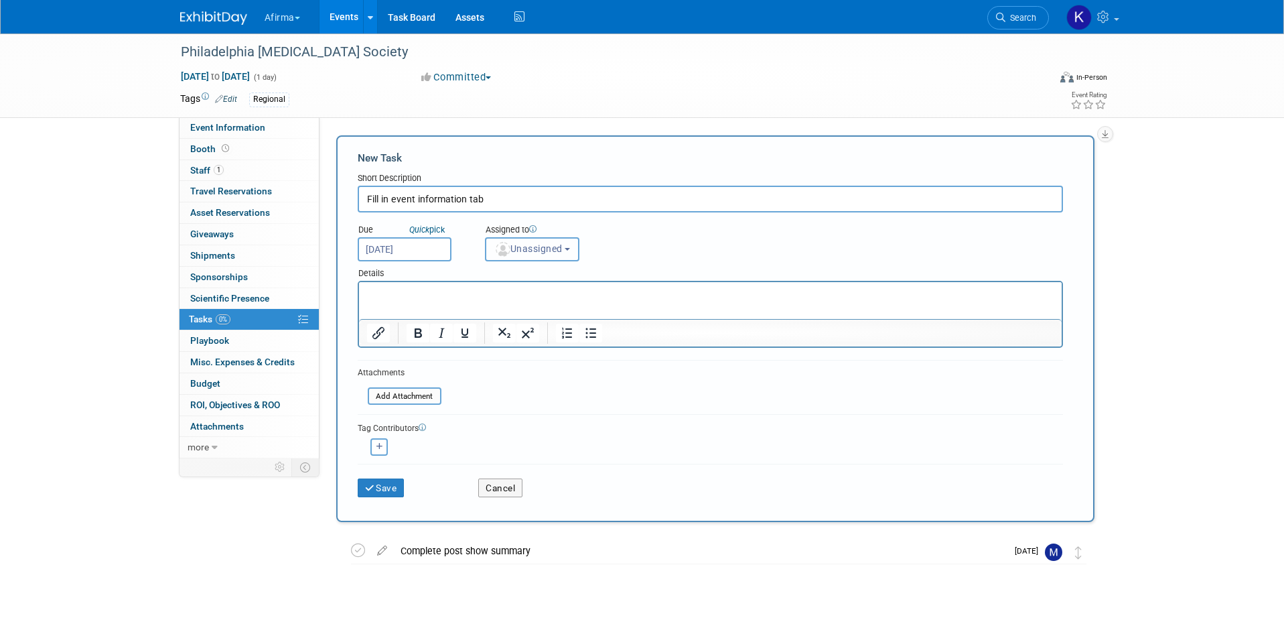
click at [524, 258] on button "Unassigned" at bounding box center [532, 249] width 95 height 24
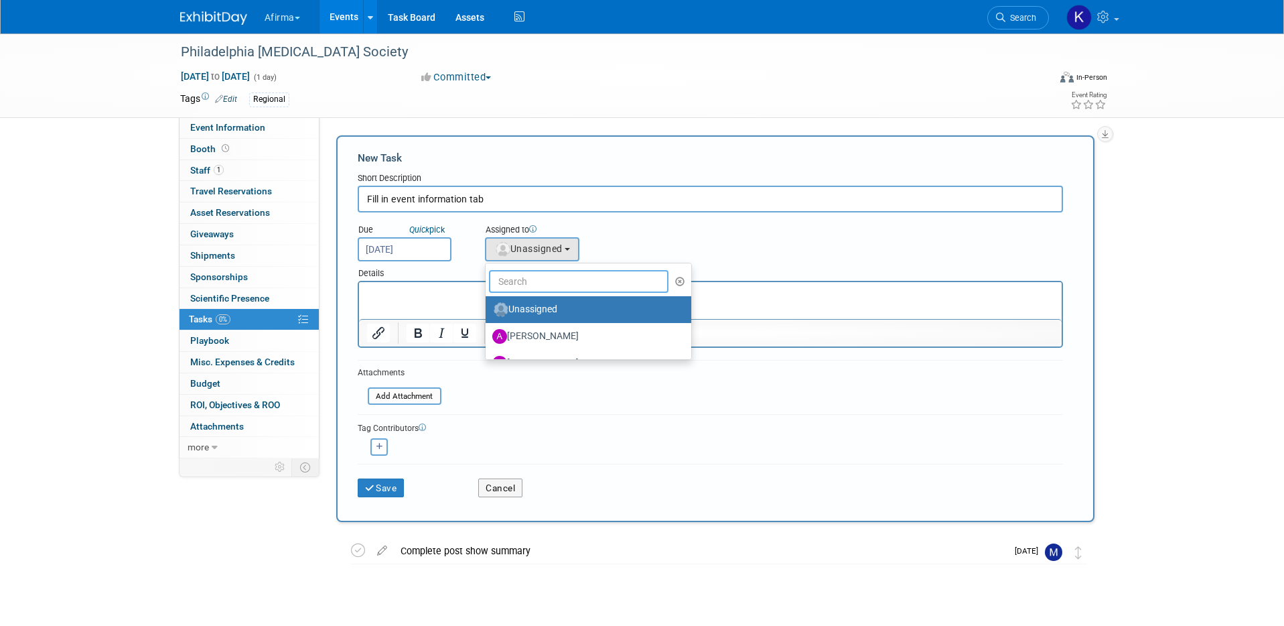
click at [524, 283] on input "text" at bounding box center [579, 281] width 180 height 23
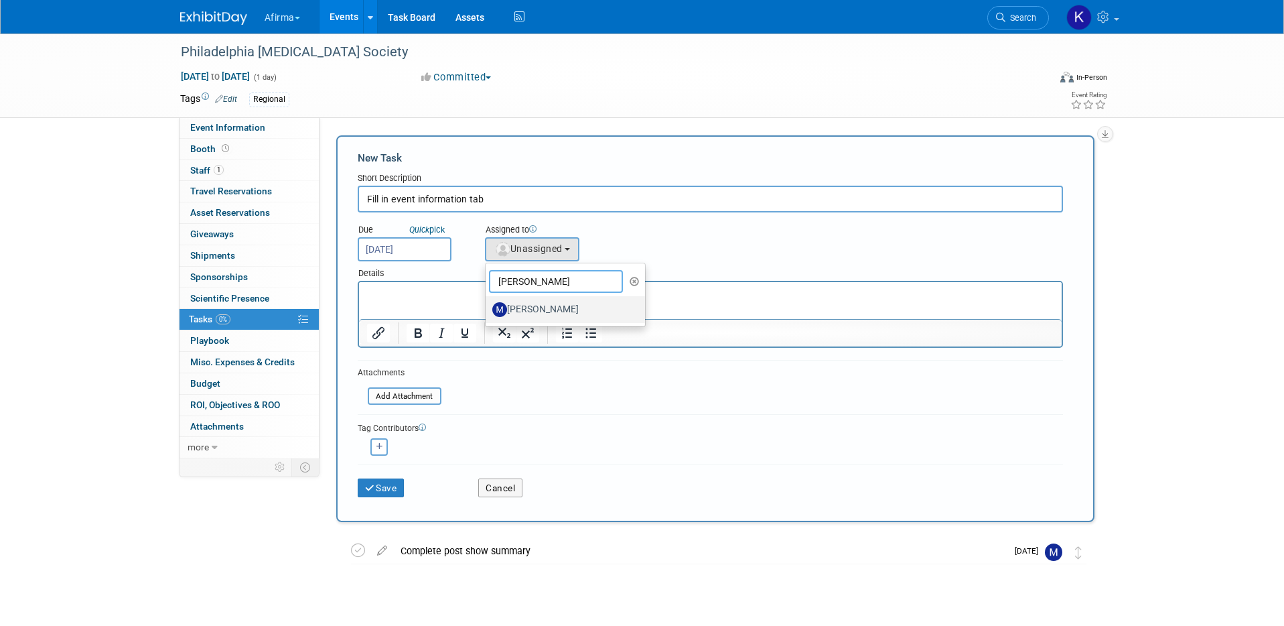
type input "mel"
click at [529, 302] on label "[PERSON_NAME]" at bounding box center [562, 309] width 140 height 21
click at [488, 304] on input "[PERSON_NAME]" at bounding box center [483, 308] width 9 height 9
select select "a4cccf0a-847b-49ab-9428-4139baaf0273"
click at [519, 294] on p "Rich Text Area. Press ALT-0 for help." at bounding box center [709, 293] width 687 height 13
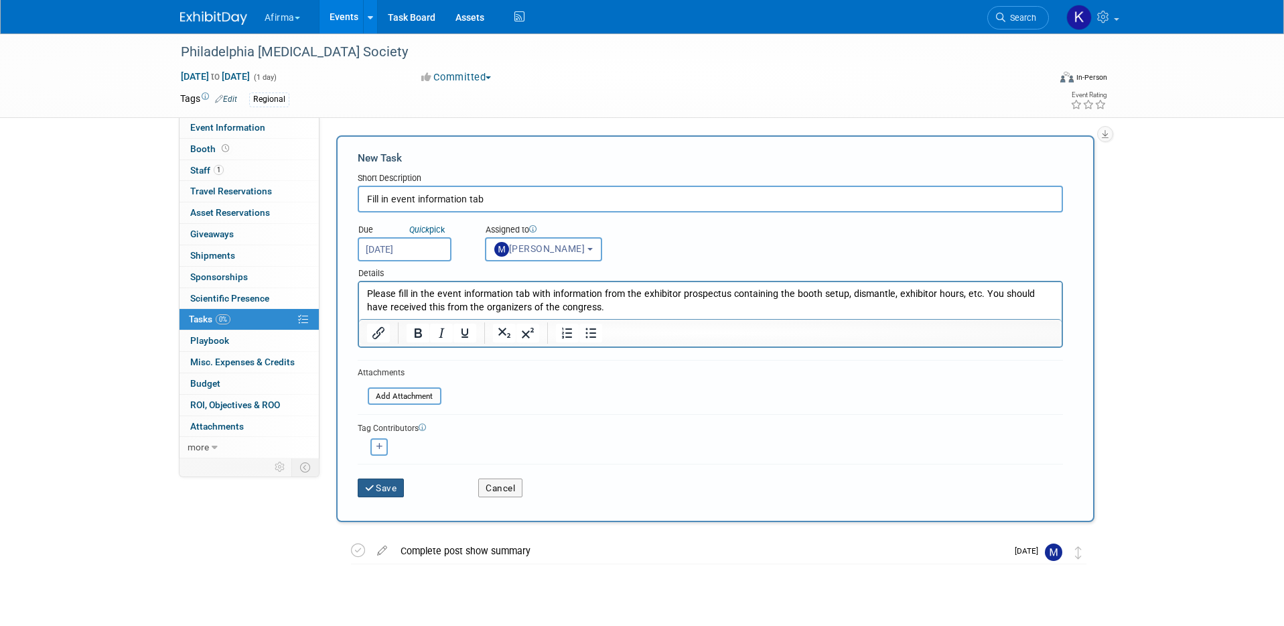
click at [375, 482] on button "Save" at bounding box center [381, 487] width 47 height 19
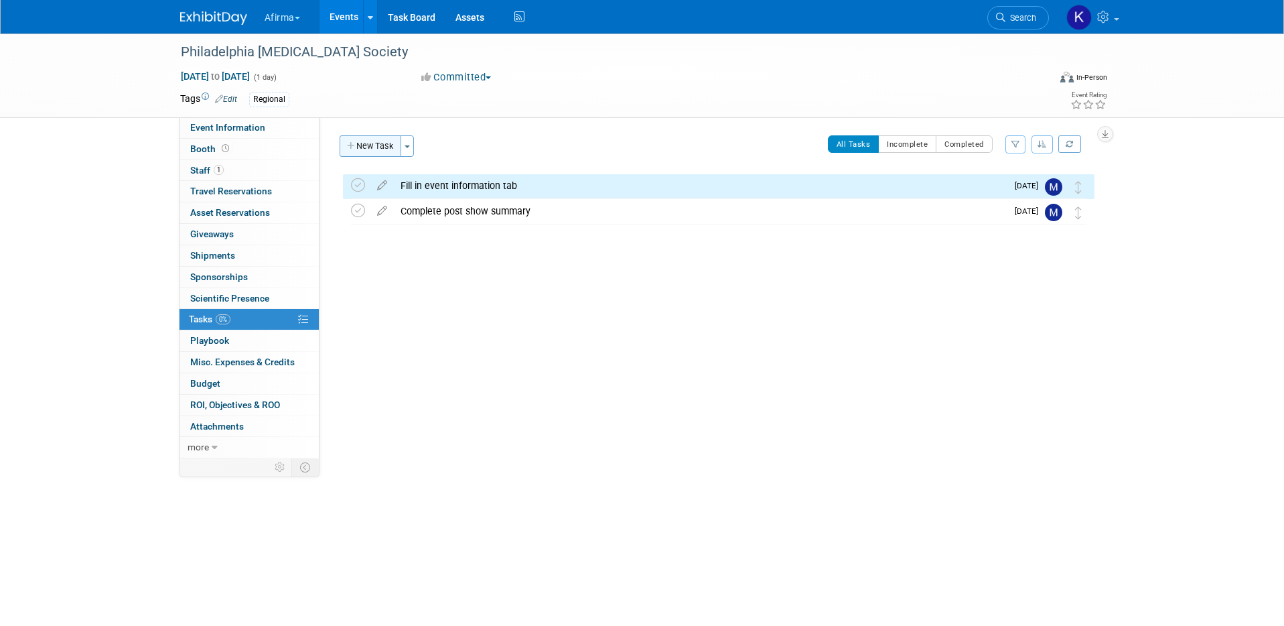
click at [376, 145] on button "New Task" at bounding box center [371, 145] width 62 height 21
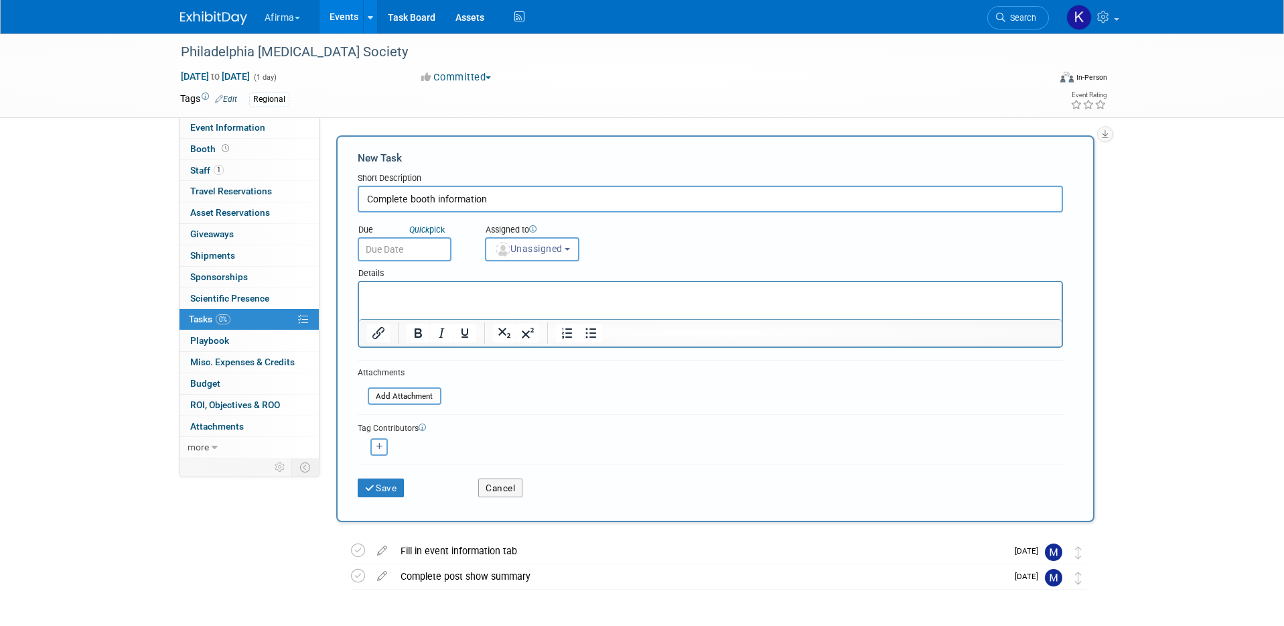
type input "Complete booth information"
click at [450, 248] on input "text" at bounding box center [405, 249] width 94 height 24
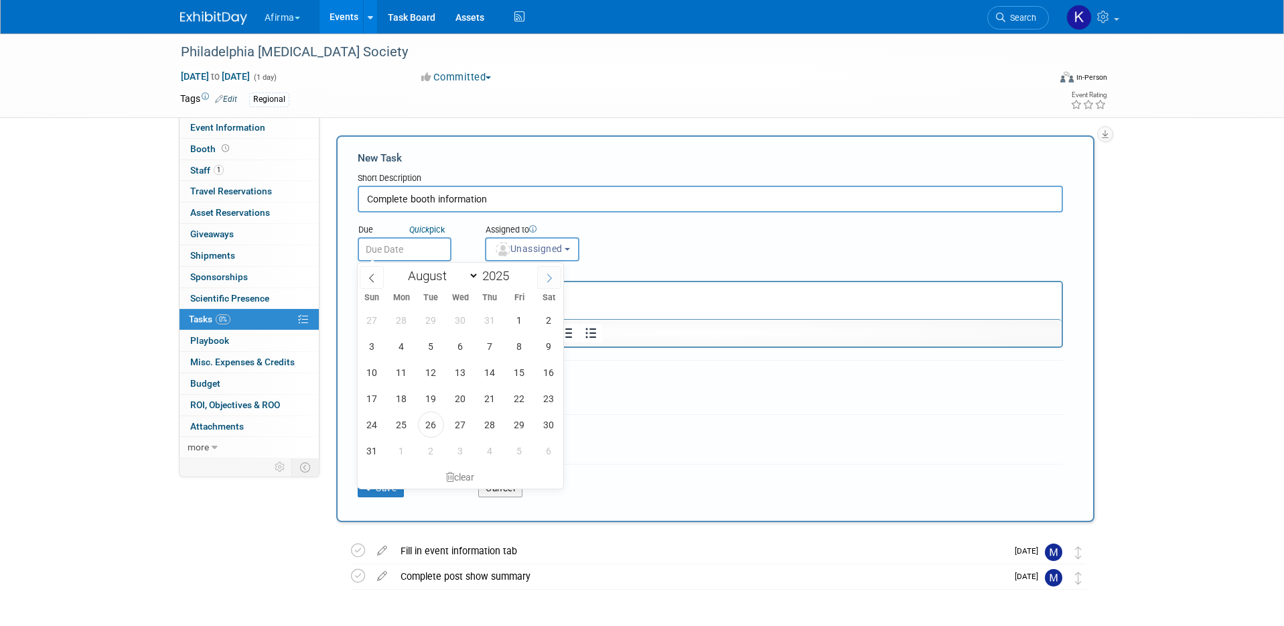
click at [553, 269] on span at bounding box center [549, 277] width 24 height 23
click at [553, 286] on span at bounding box center [549, 277] width 24 height 23
select select "9"
click at [519, 308] on span "3" at bounding box center [520, 320] width 26 height 26
type input "Oct 3, 2025"
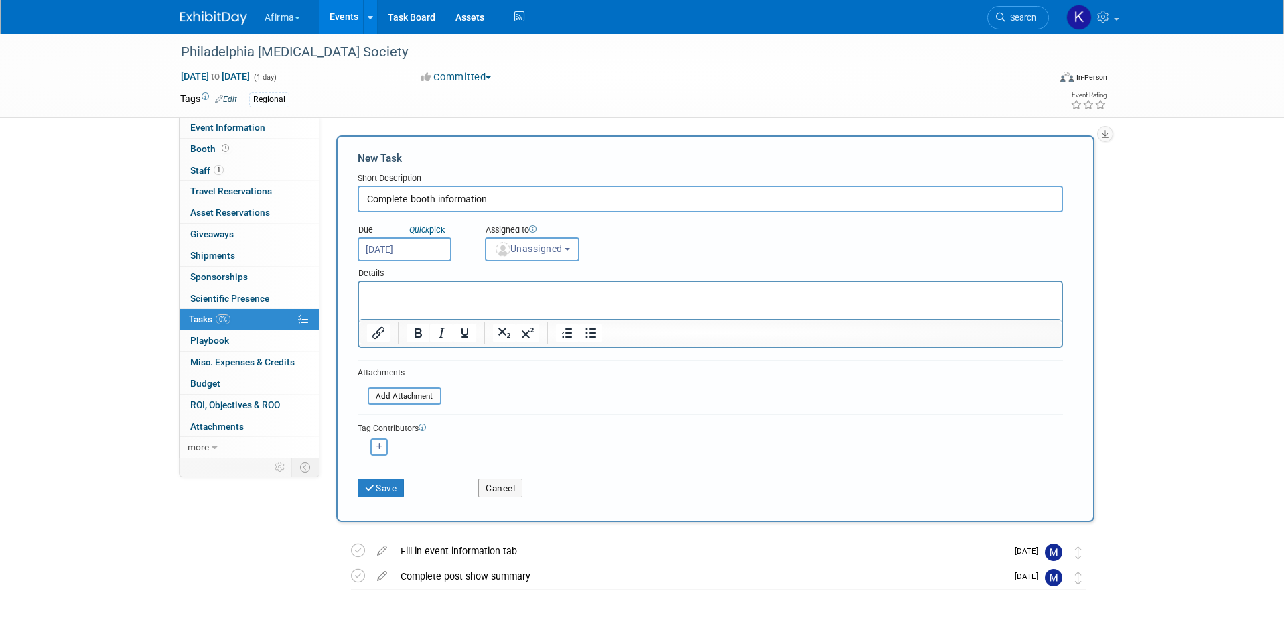
click at [512, 297] on p "Rich Text Area. Press ALT-0 for help." at bounding box center [709, 293] width 687 height 13
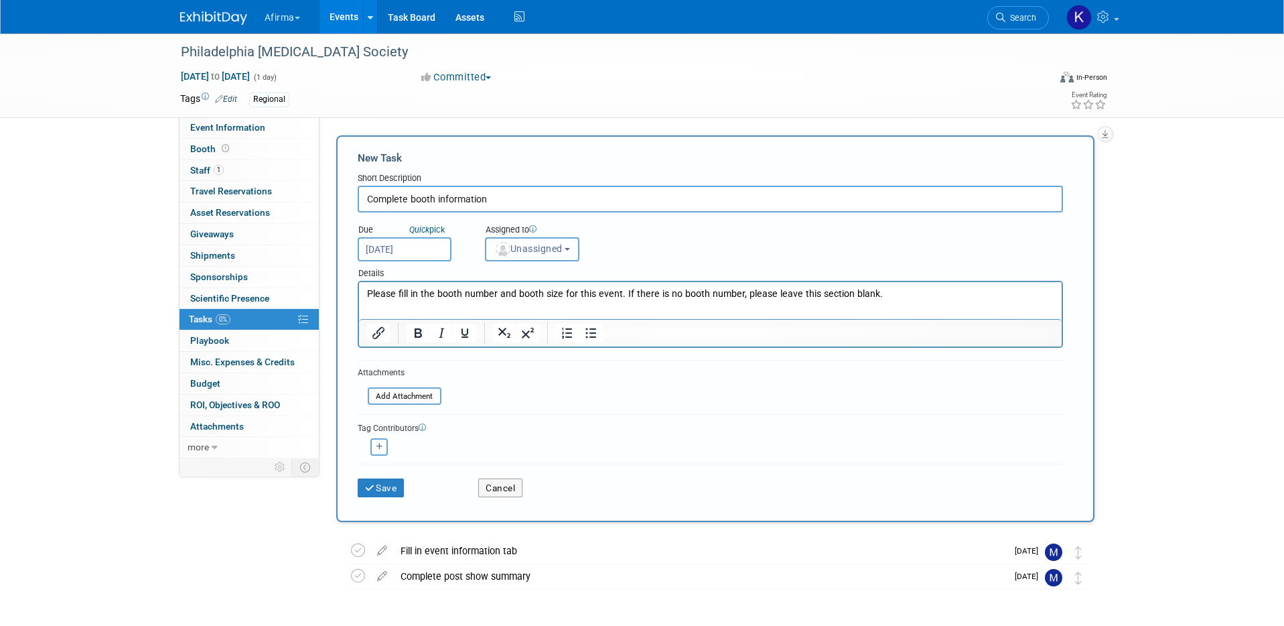
click at [513, 254] on button "Unassigned" at bounding box center [532, 249] width 95 height 24
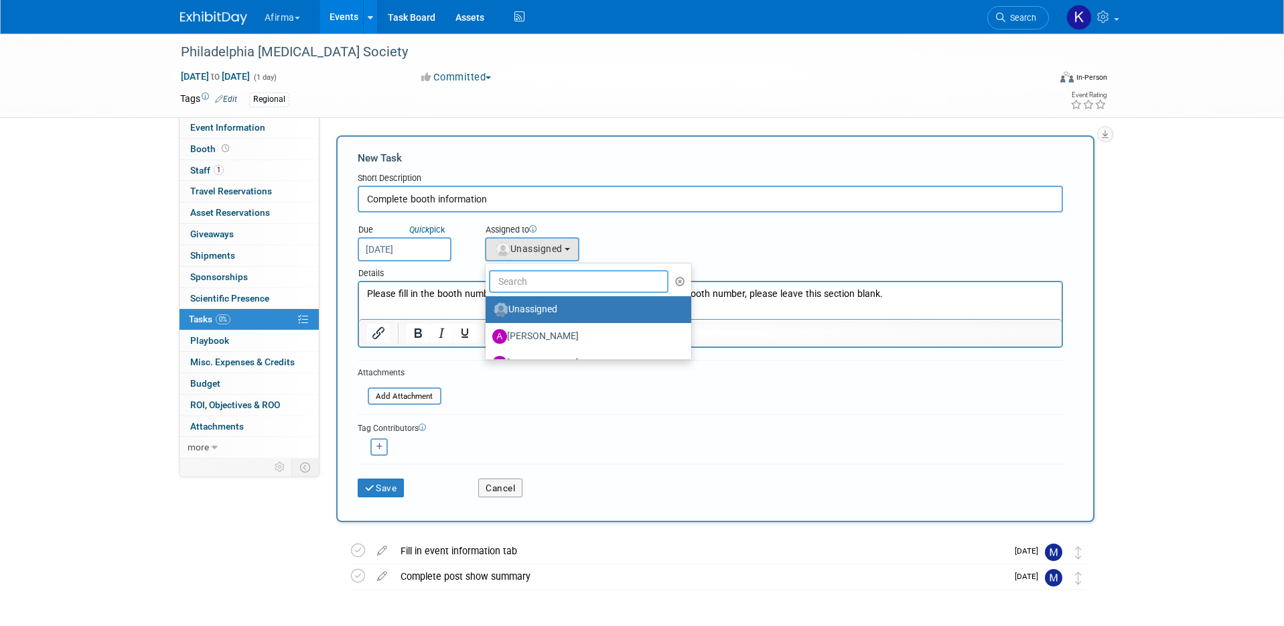
click at [513, 275] on input "text" at bounding box center [579, 281] width 180 height 23
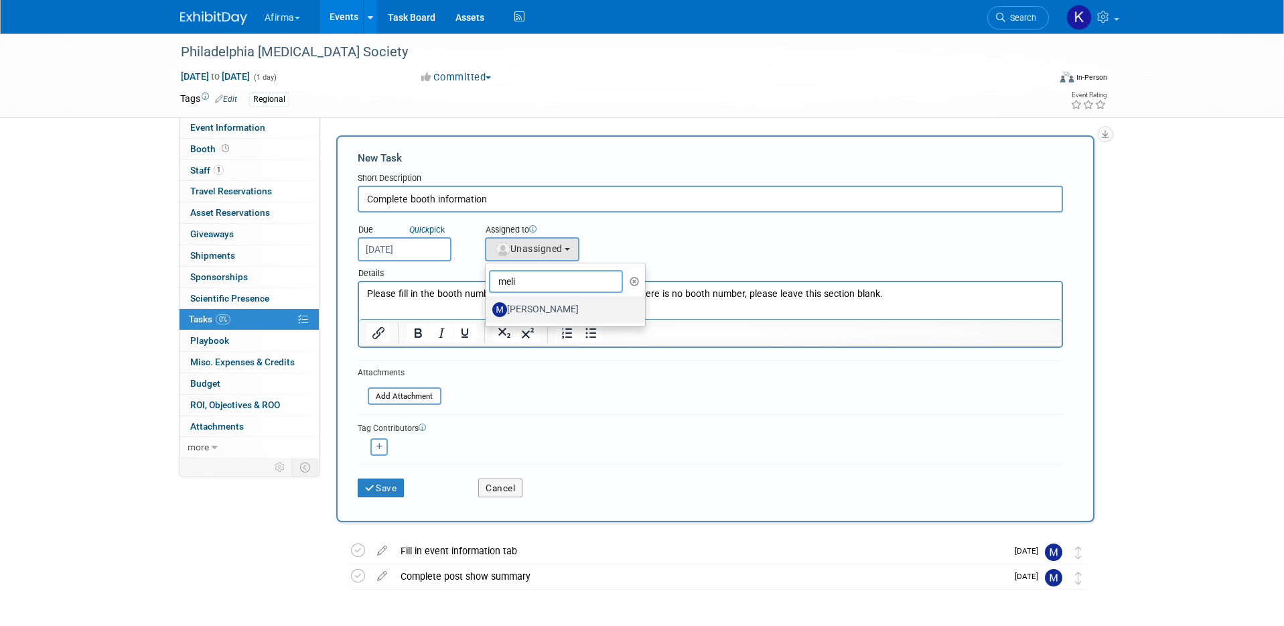
type input "meli"
click at [537, 303] on label "[PERSON_NAME]" at bounding box center [562, 309] width 140 height 21
click at [488, 304] on input "[PERSON_NAME]" at bounding box center [483, 308] width 9 height 9
select select "a4cccf0a-847b-49ab-9428-4139baaf0273"
click at [377, 484] on button "Save" at bounding box center [381, 487] width 47 height 19
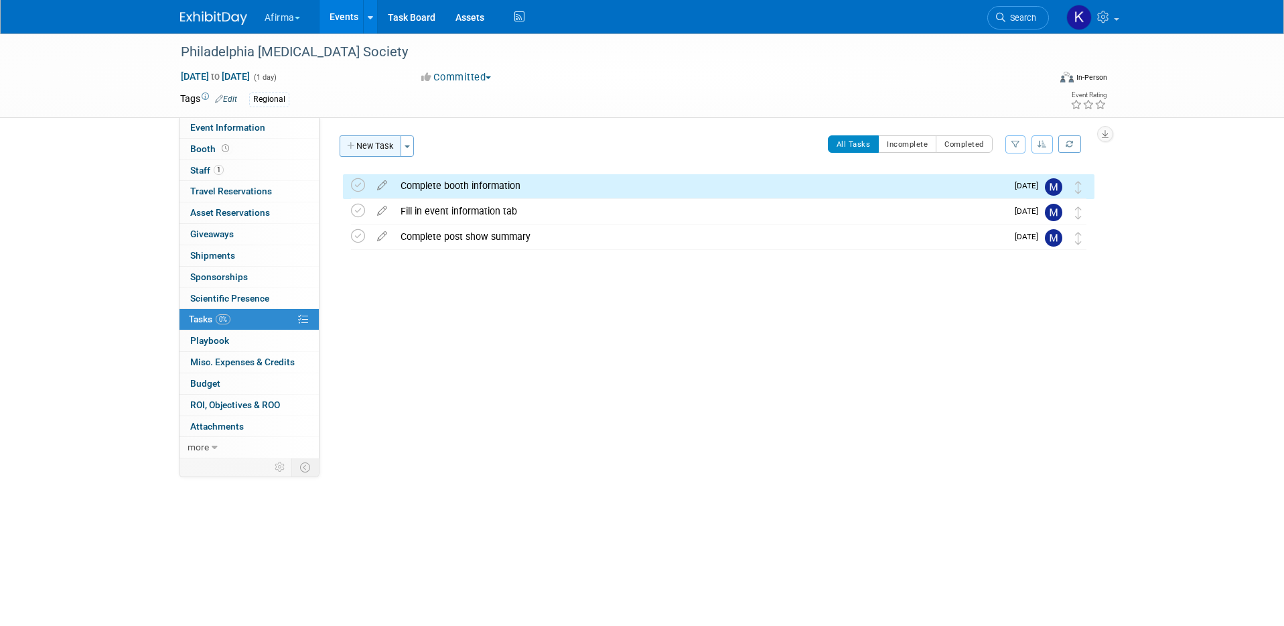
click at [373, 145] on button "New Task" at bounding box center [371, 145] width 62 height 21
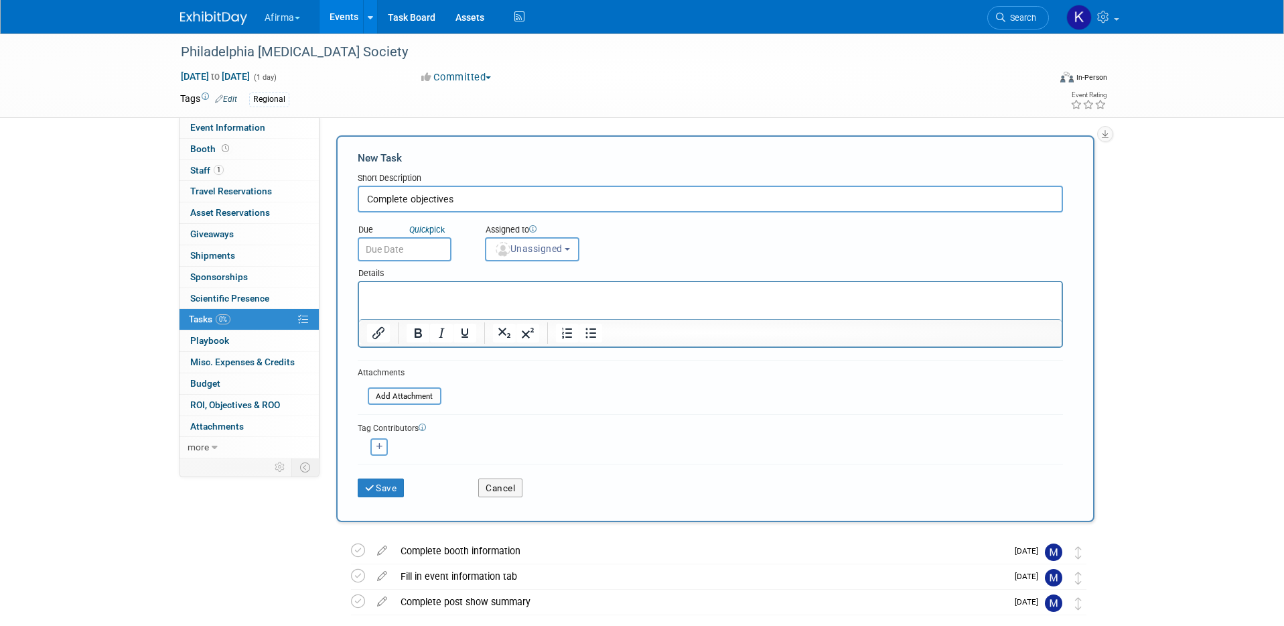
type input "Complete objectives"
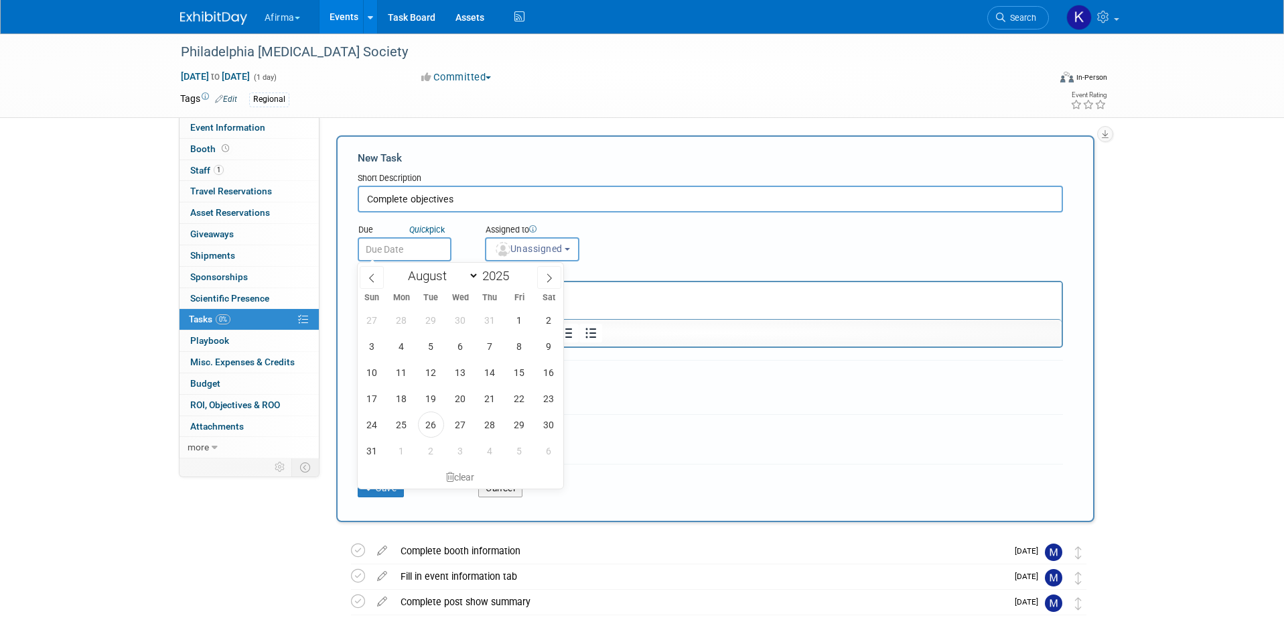
click at [391, 253] on input "text" at bounding box center [405, 249] width 94 height 24
click at [560, 277] on span at bounding box center [549, 277] width 24 height 23
select select "9"
click at [518, 317] on span "3" at bounding box center [520, 320] width 26 height 26
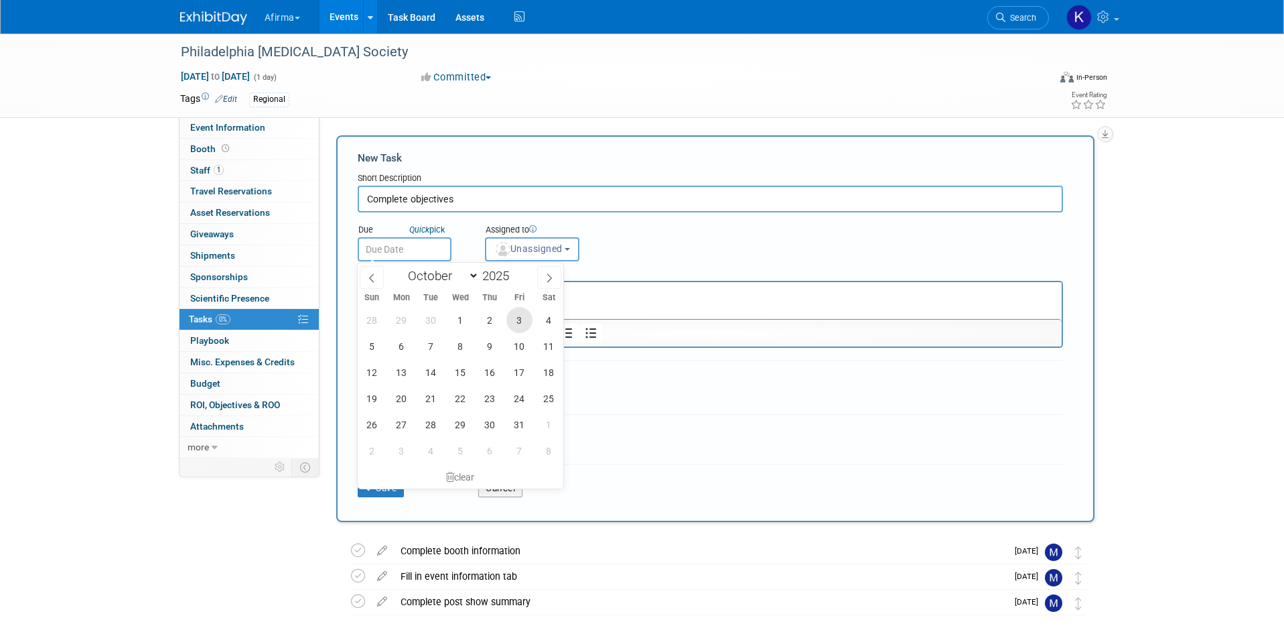
type input "Oct 3, 2025"
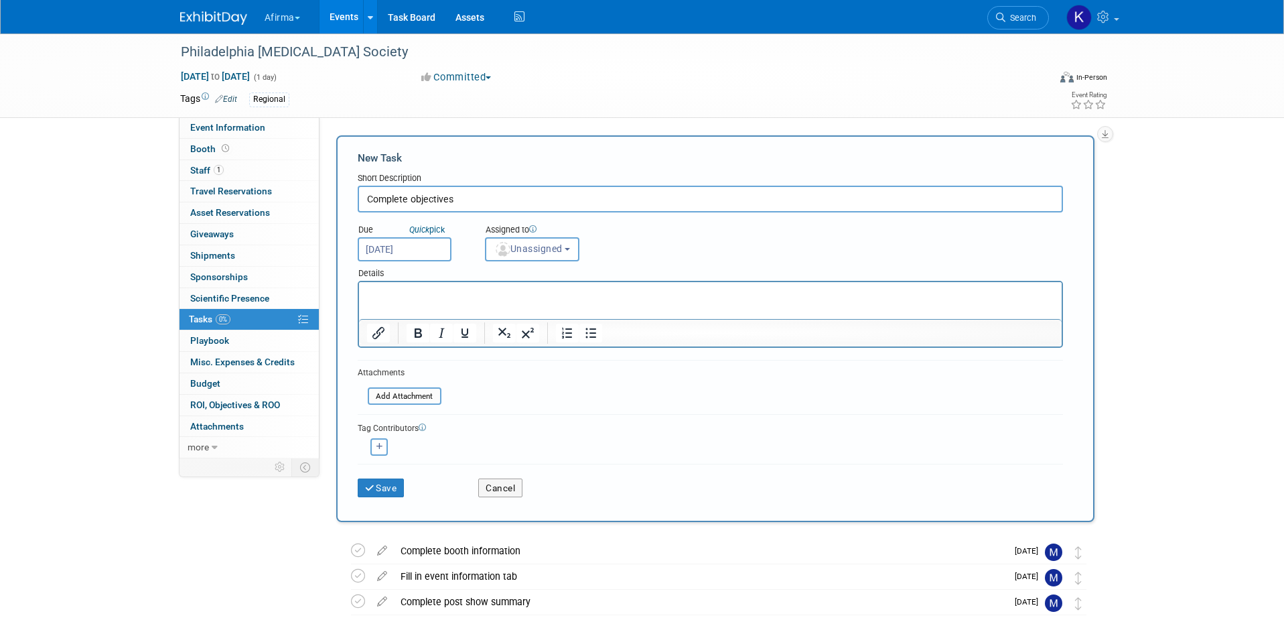
click at [519, 301] on html at bounding box center [709, 291] width 703 height 19
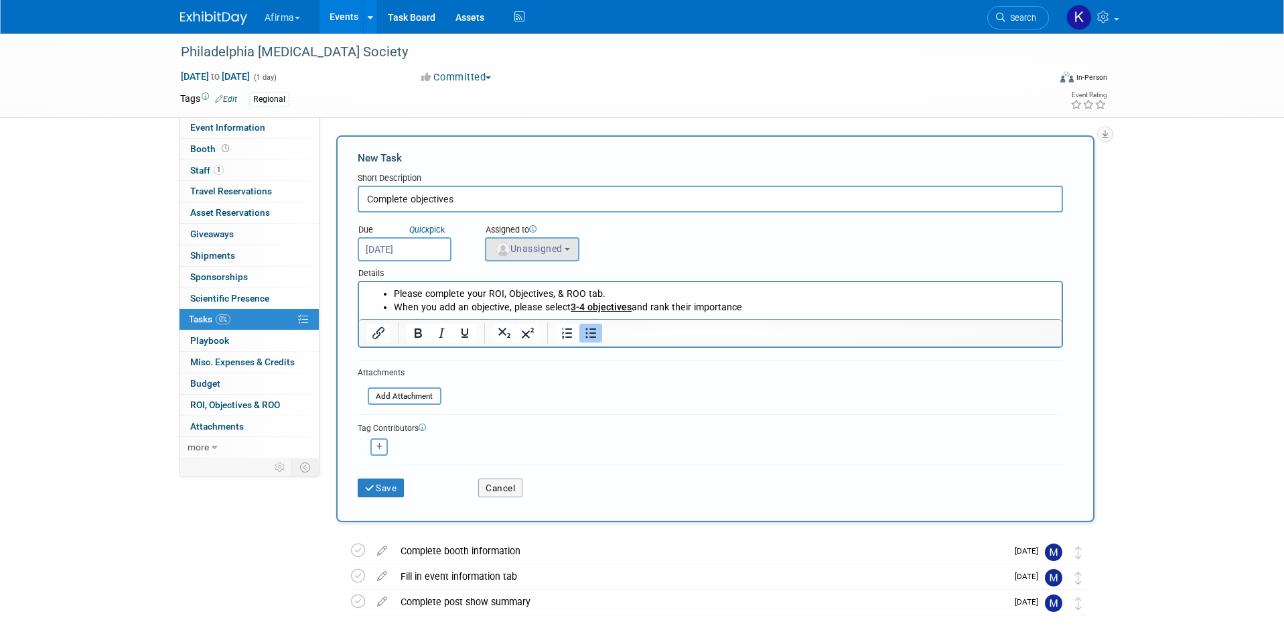
click at [525, 239] on button "Unassigned" at bounding box center [532, 249] width 95 height 24
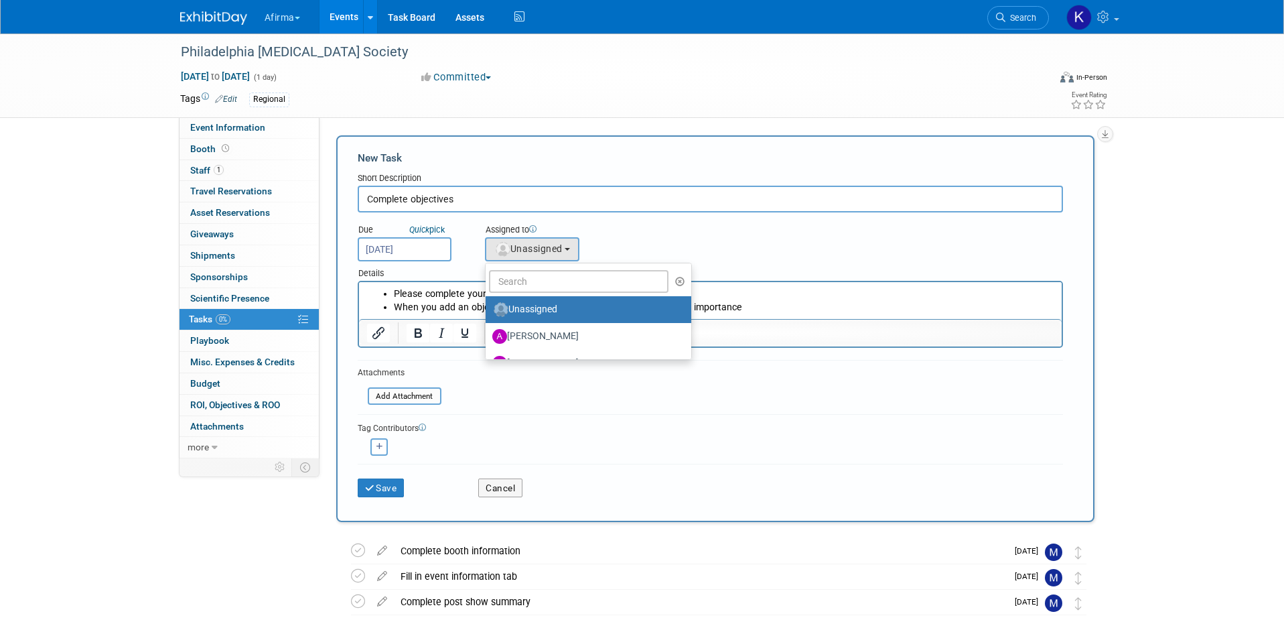
click at [525, 265] on ul "Unassigned Abbee Buchanan Adeeb Ansari Adrienne Brooks Allan Chan Allison Wyand…" at bounding box center [588, 311] width 207 height 97
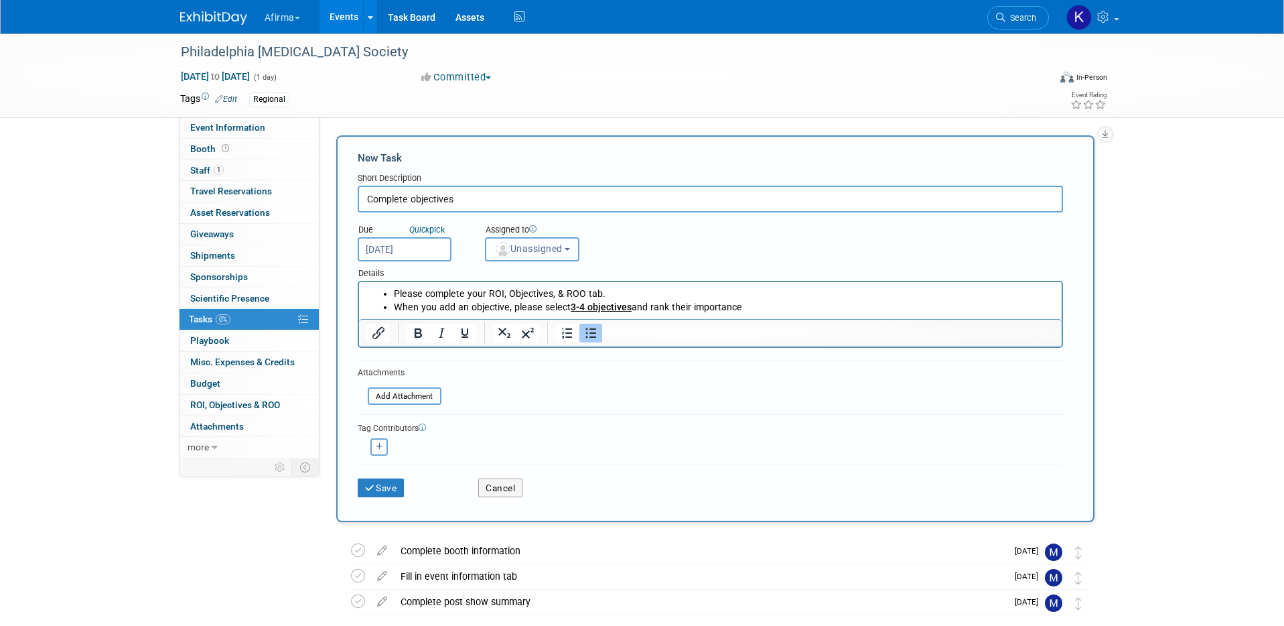
click at [523, 251] on span "Unassigned" at bounding box center [528, 248] width 68 height 11
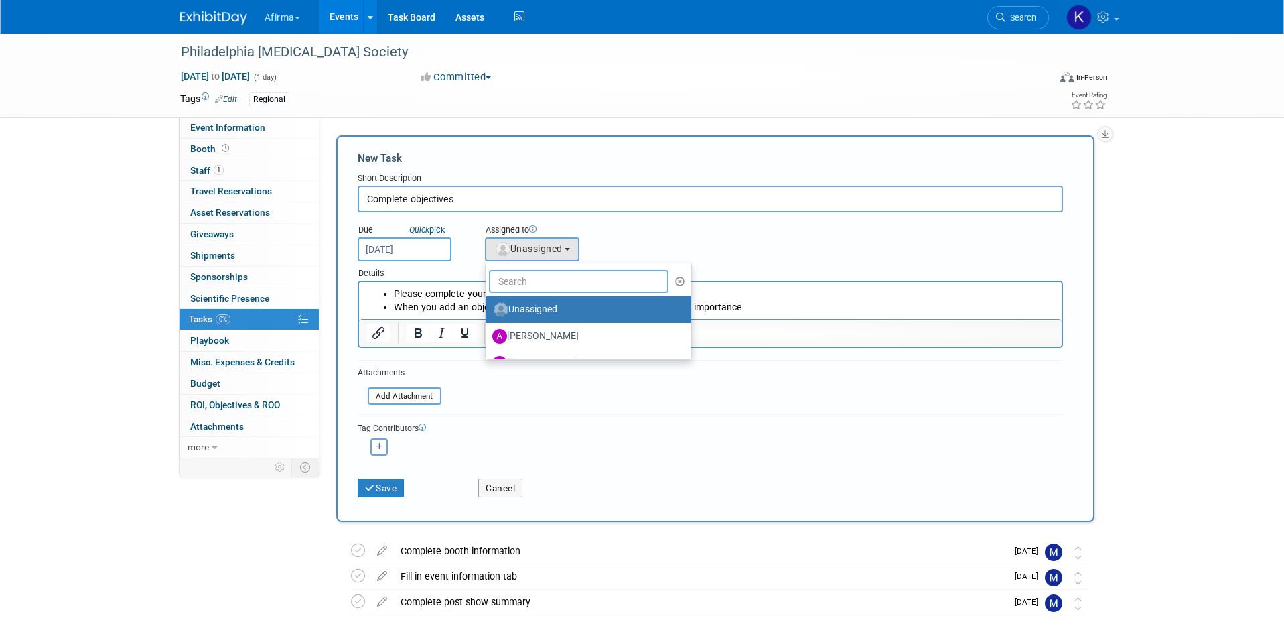
click at [523, 273] on input "text" at bounding box center [579, 281] width 180 height 23
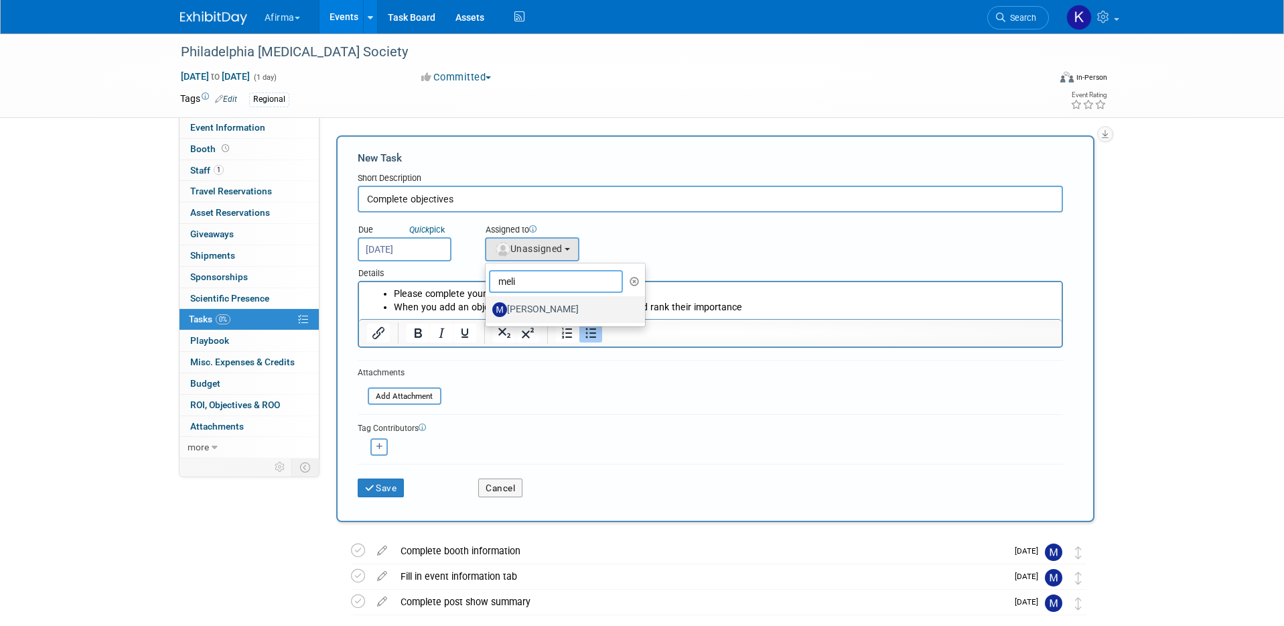
type input "meli"
click at [540, 300] on label "[PERSON_NAME]" at bounding box center [562, 309] width 140 height 21
click at [488, 304] on input "[PERSON_NAME]" at bounding box center [483, 308] width 9 height 9
select select "a4cccf0a-847b-49ab-9428-4139baaf0273"
click at [388, 487] on button "Save" at bounding box center [381, 487] width 47 height 19
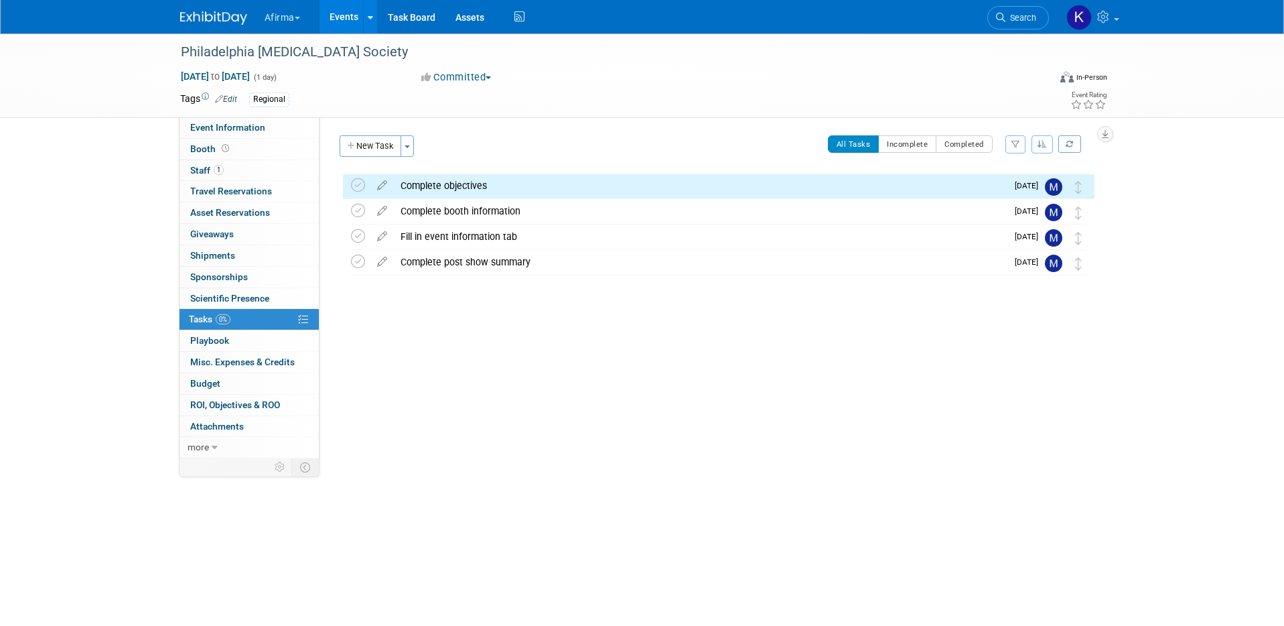
click at [342, 28] on link "Events" at bounding box center [344, 17] width 49 height 34
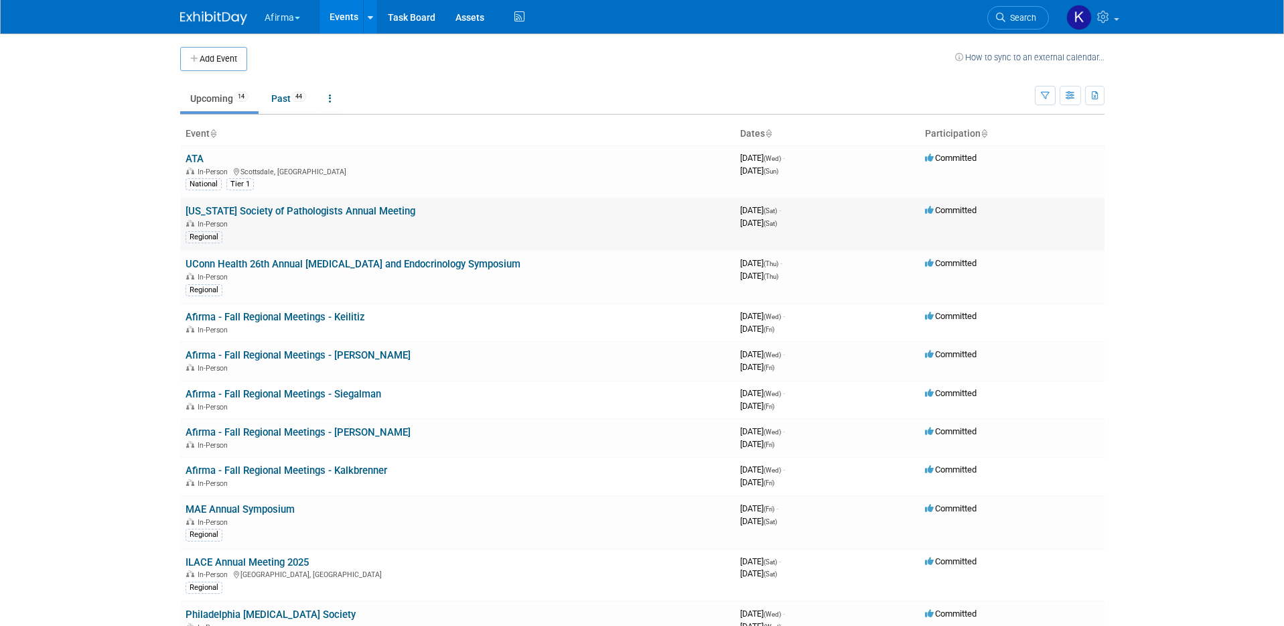
click at [198, 214] on link "[US_STATE] Society of Pathologists Annual Meeting" at bounding box center [301, 211] width 230 height 12
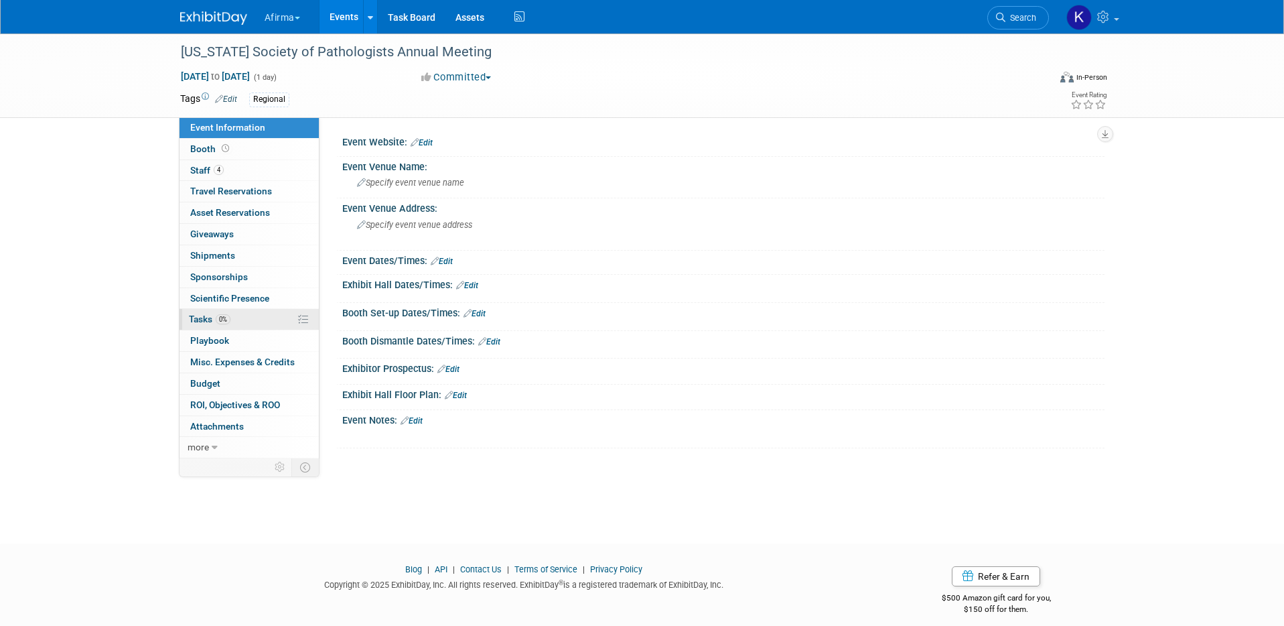
click at [220, 320] on span "0%" at bounding box center [223, 319] width 15 height 10
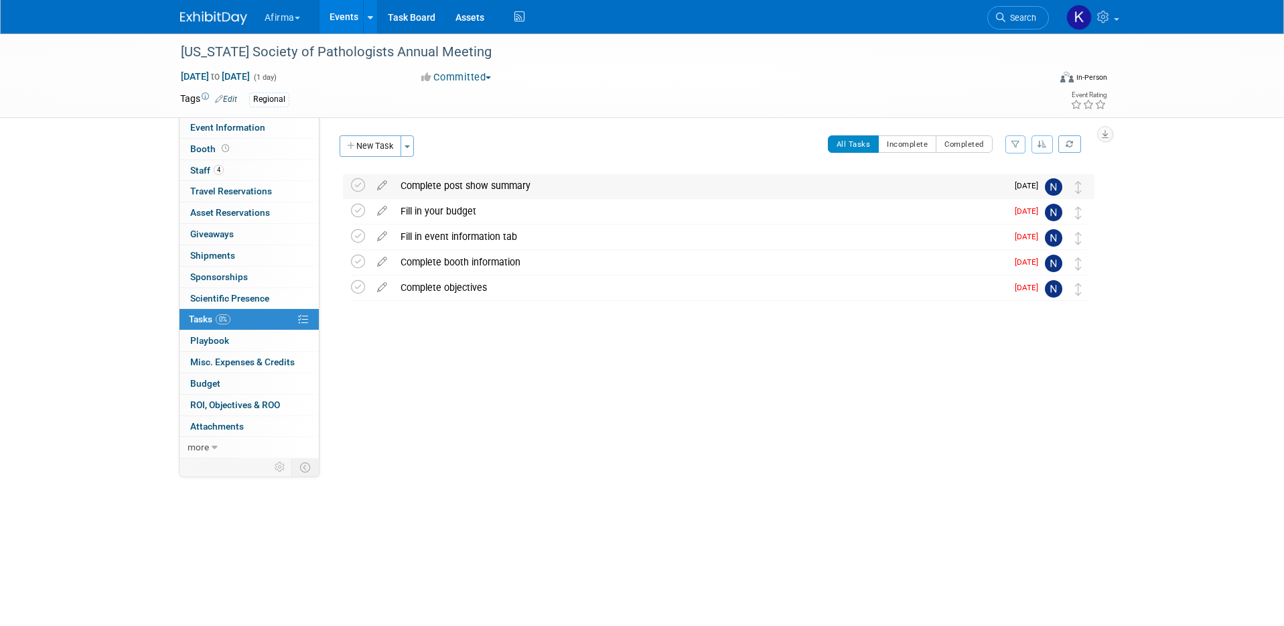
click at [432, 186] on div "Complete post show summary" at bounding box center [700, 185] width 613 height 23
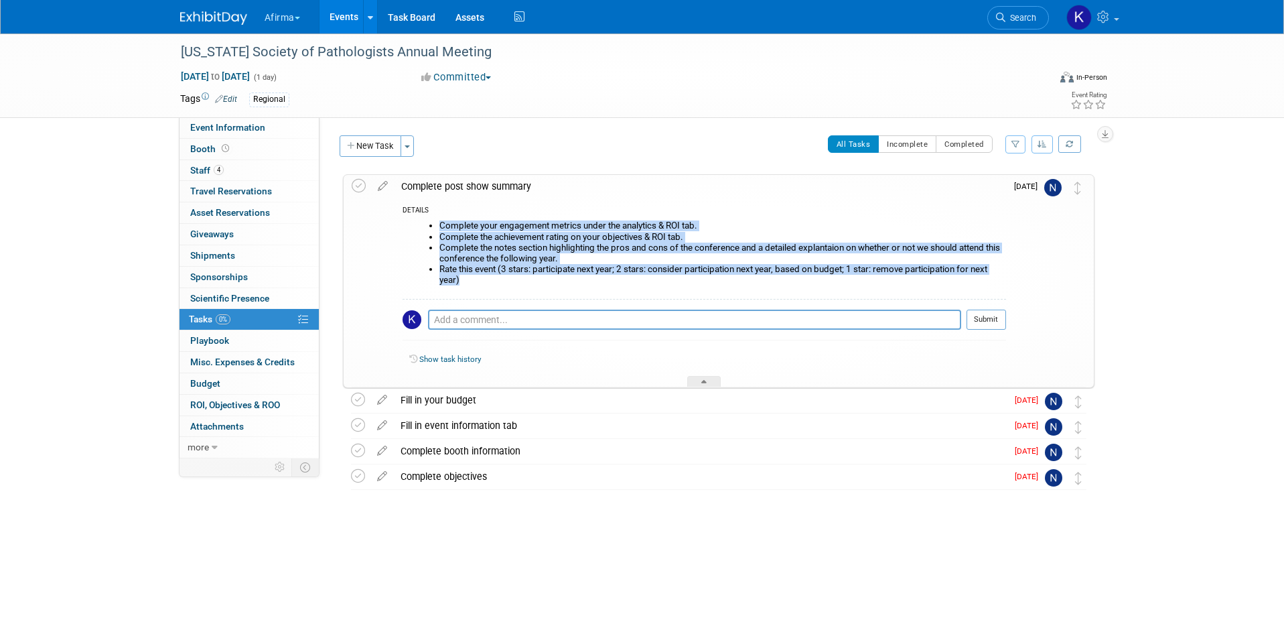
drag, startPoint x: 468, startPoint y: 279, endPoint x: 440, endPoint y: 227, distance: 59.1
click at [440, 227] on ul "Complete your engagement metrics under the analytics & ROI tab. Complete the ac…" at bounding box center [710, 252] width 594 height 64
copy ul "Complete your engagement metrics under the analytics & ROI tab. Complete the ac…"
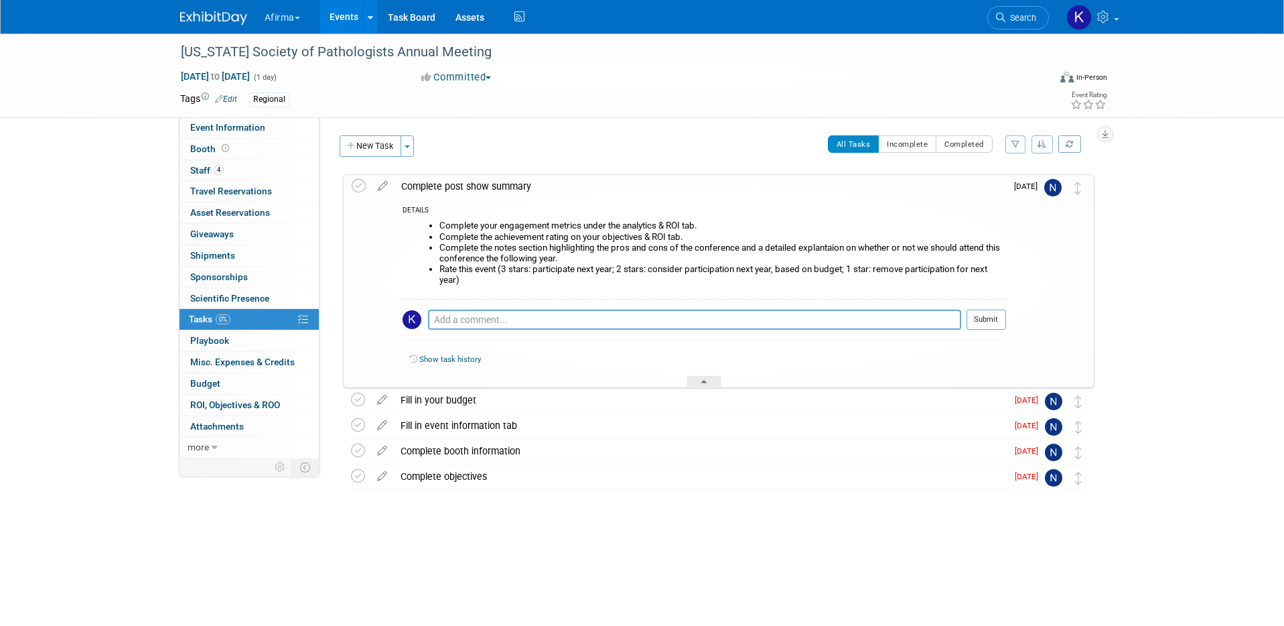
click at [450, 182] on div "Complete post show summary" at bounding box center [701, 186] width 612 height 23
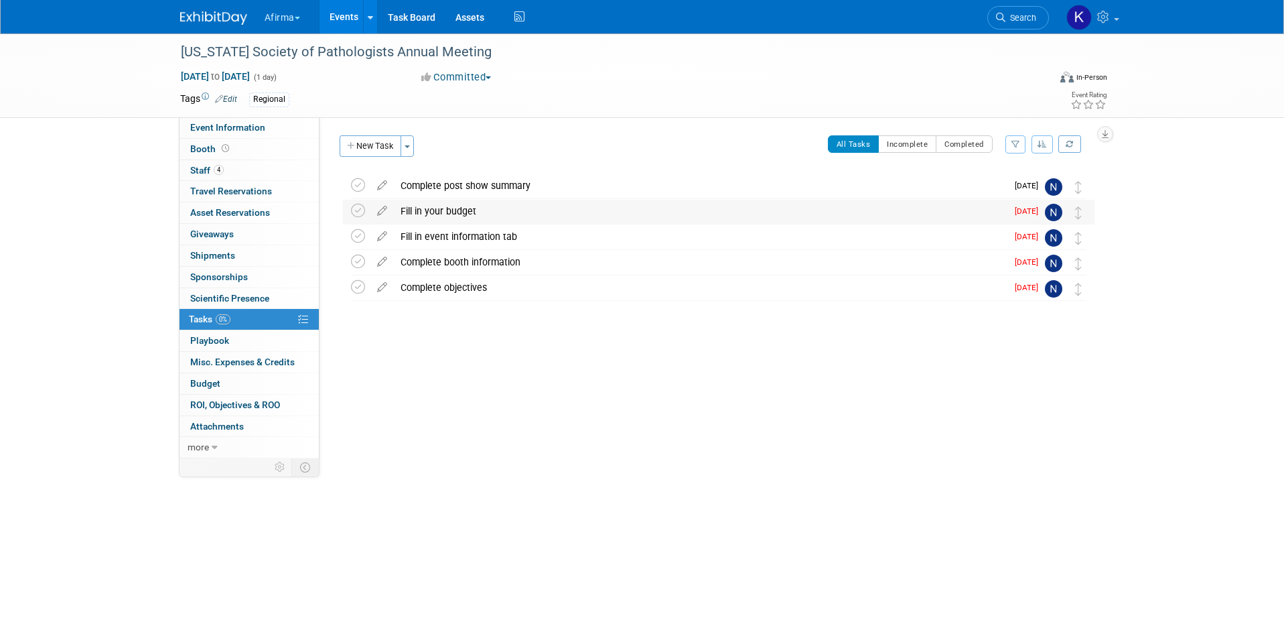
click at [449, 205] on div "Fill in your budget" at bounding box center [700, 211] width 613 height 23
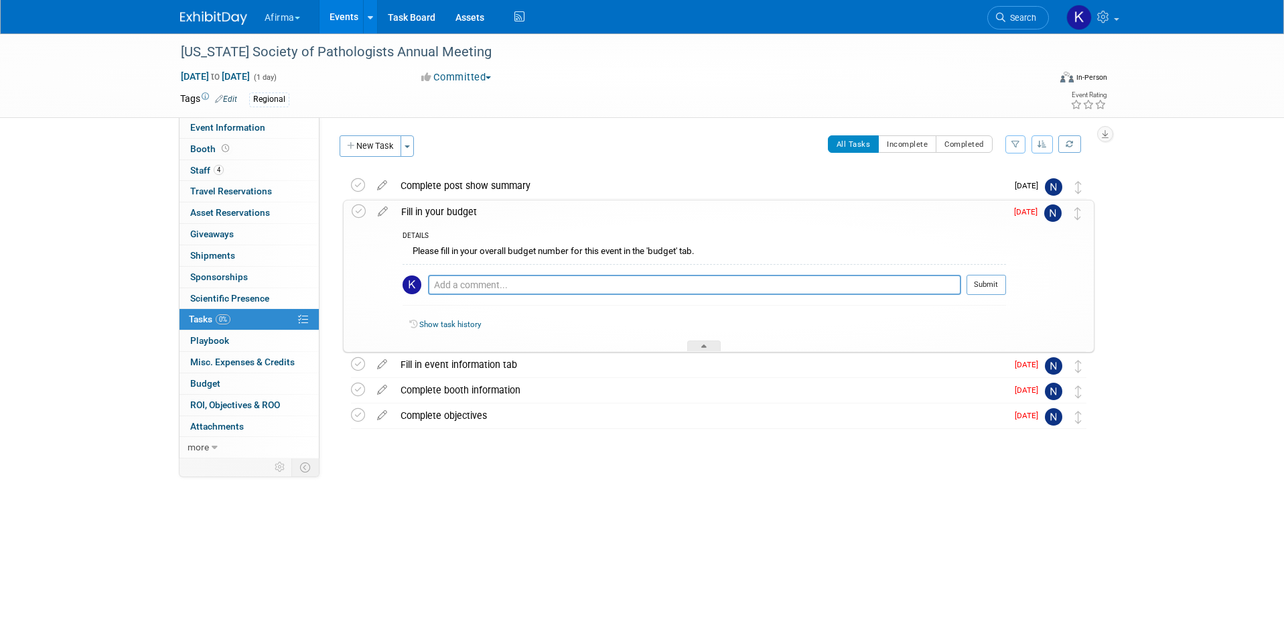
click at [445, 207] on div "Fill in your budget" at bounding box center [701, 211] width 612 height 23
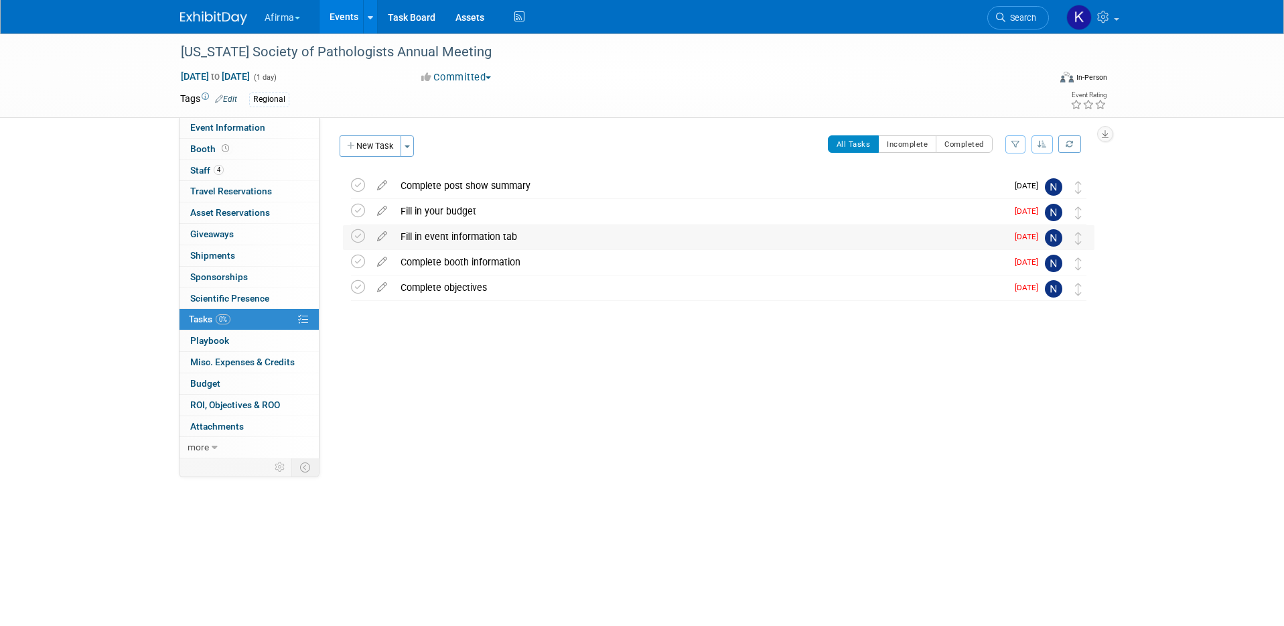
click at [445, 239] on div "Fill in event information tab" at bounding box center [700, 236] width 613 height 23
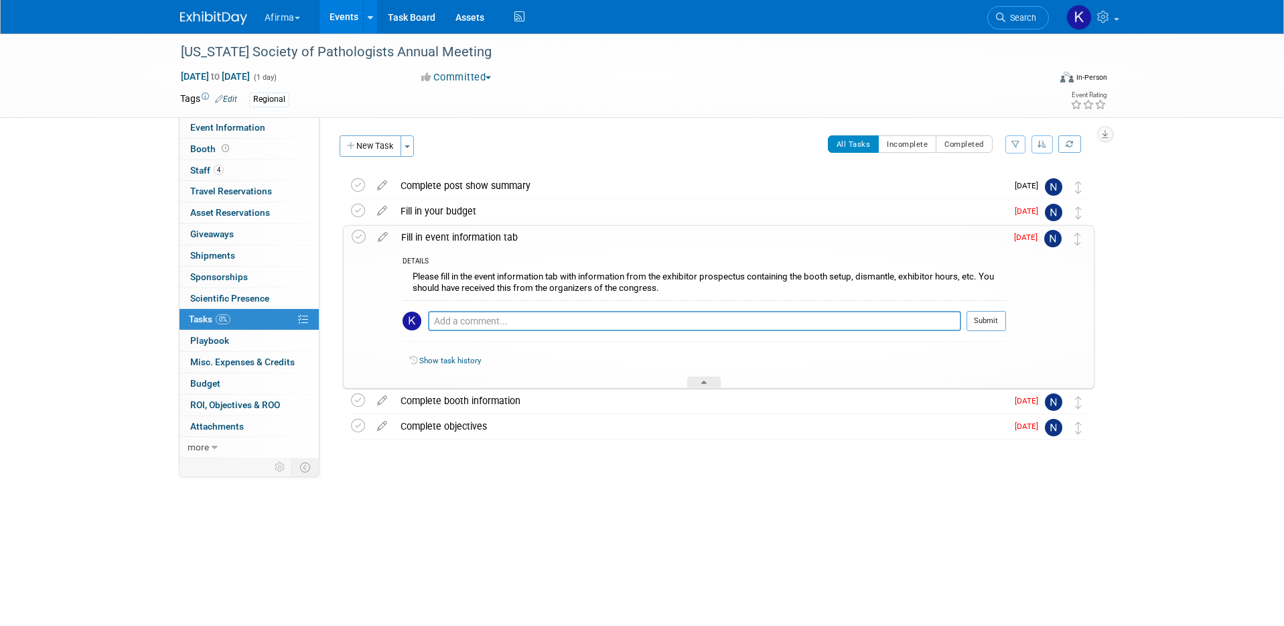
click at [452, 277] on div "Please fill in the event information tab with information from the exhibitor pr…" at bounding box center [705, 283] width 604 height 31
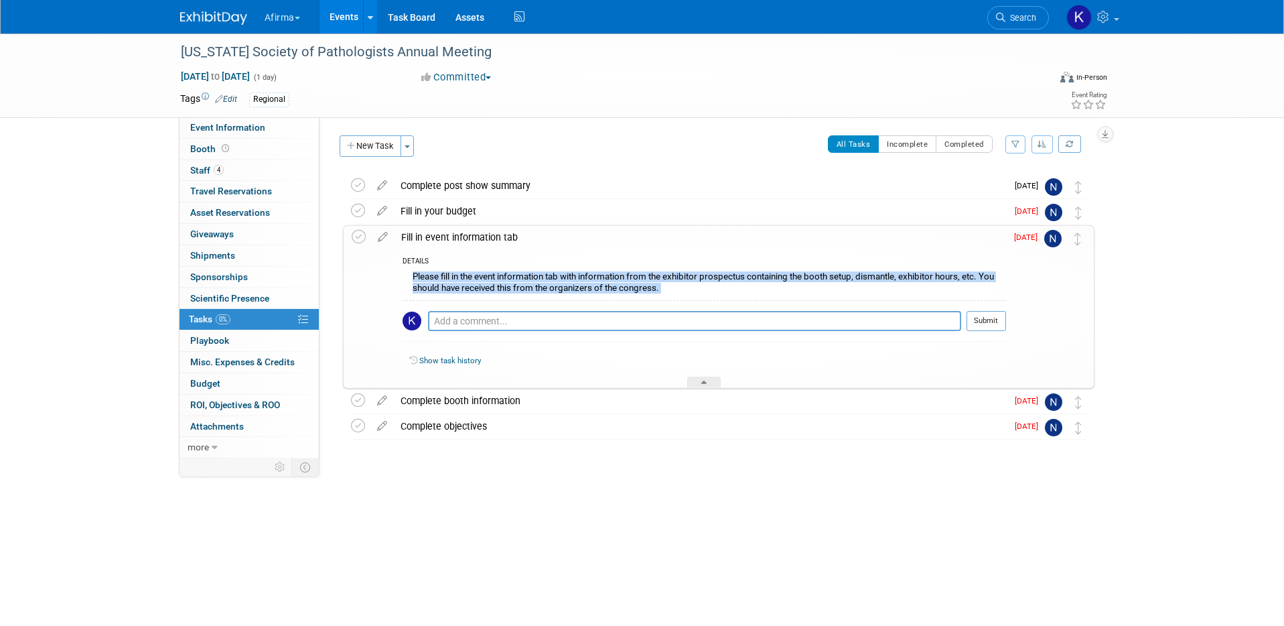
click at [452, 277] on div "Please fill in the event information tab with information from the exhibitor pr…" at bounding box center [705, 283] width 604 height 31
copy div "Please fill in the event information tab with information from the exhibitor pr…"
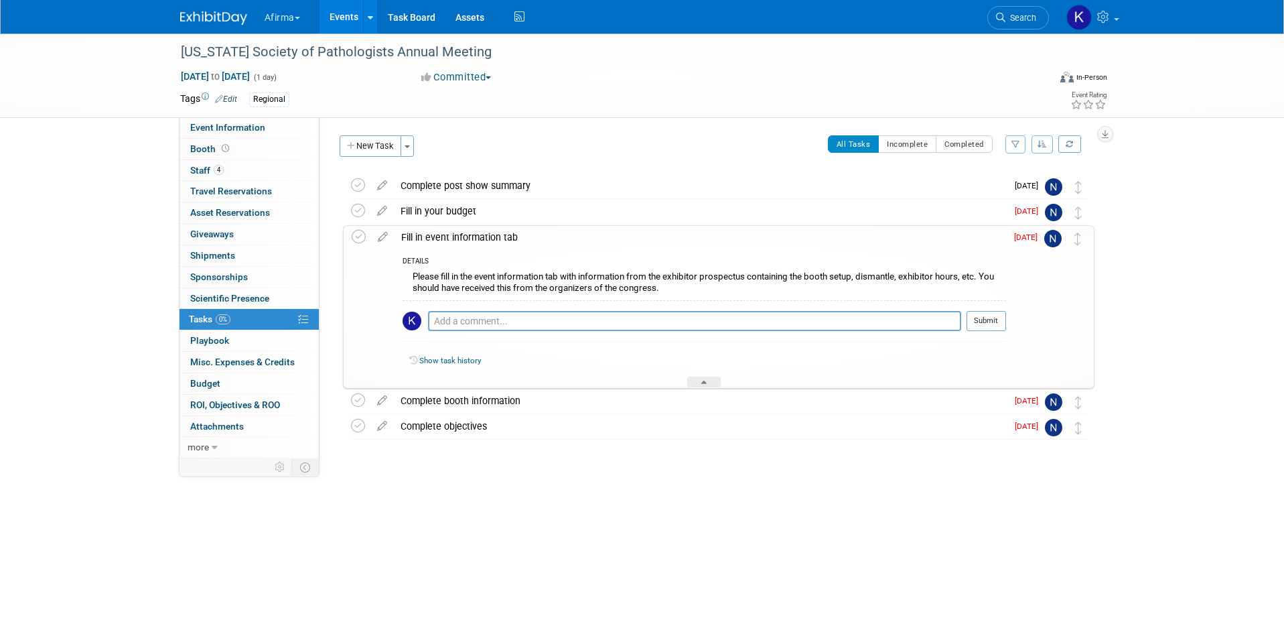
click at [428, 241] on div "Fill in event information tab" at bounding box center [701, 237] width 612 height 23
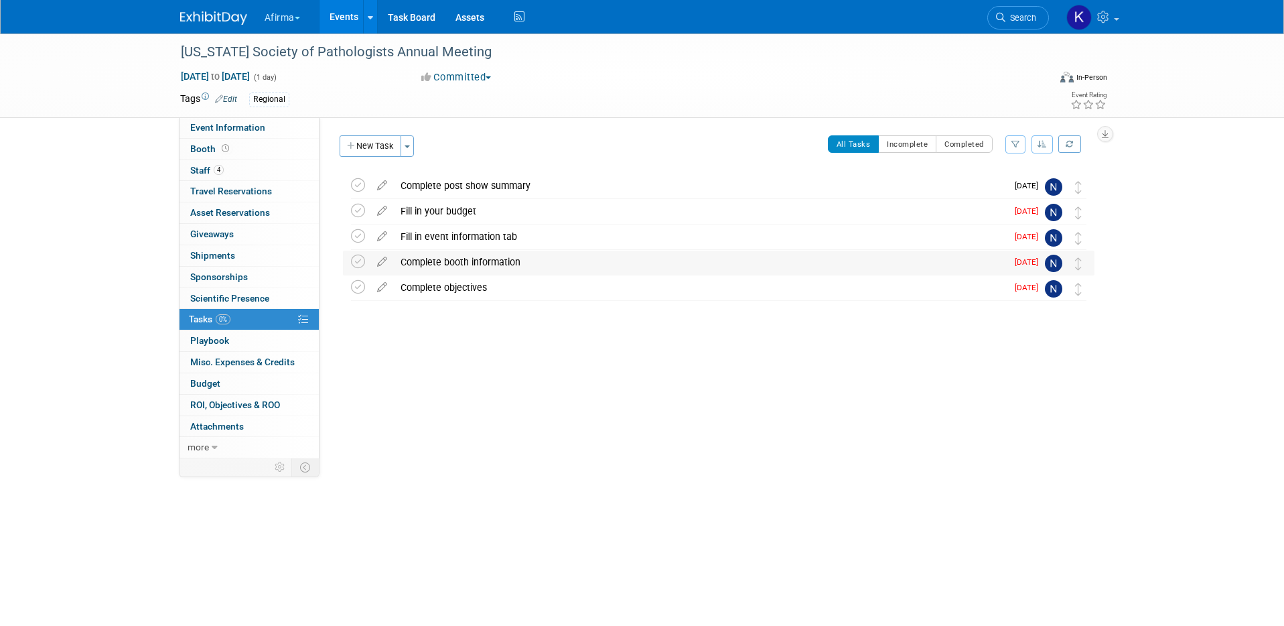
click at [438, 262] on div "Complete booth information" at bounding box center [700, 262] width 613 height 23
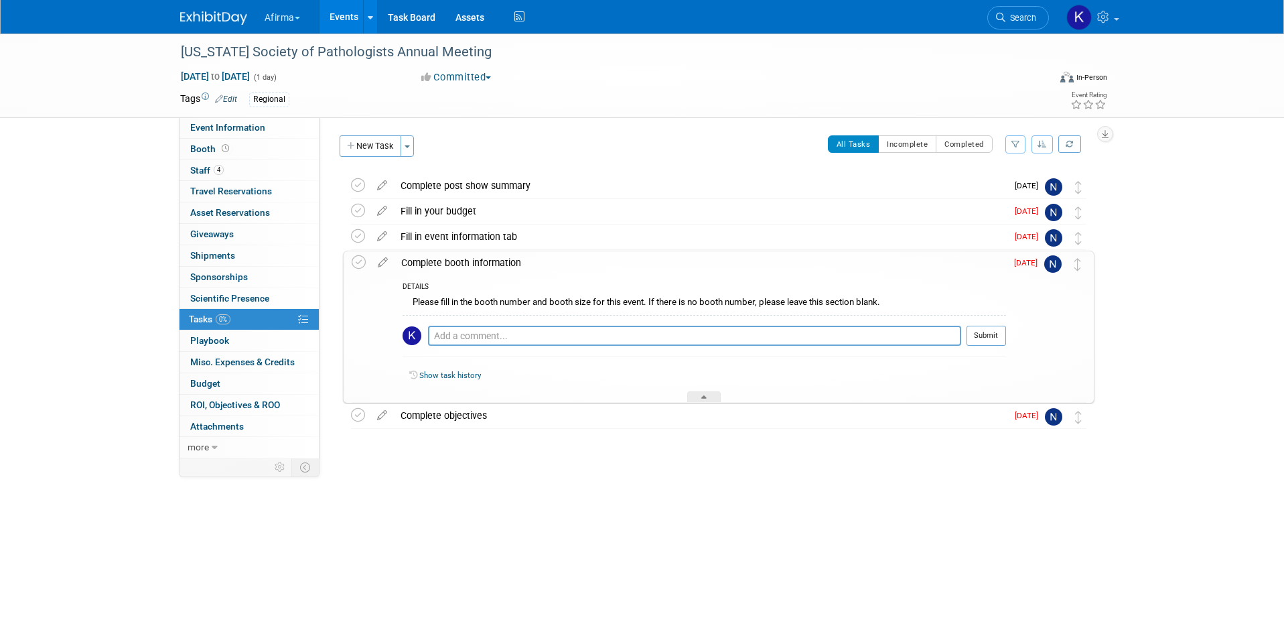
click at [444, 297] on div "Please fill in the booth number and booth size for this event. If there is no b…" at bounding box center [705, 303] width 604 height 21
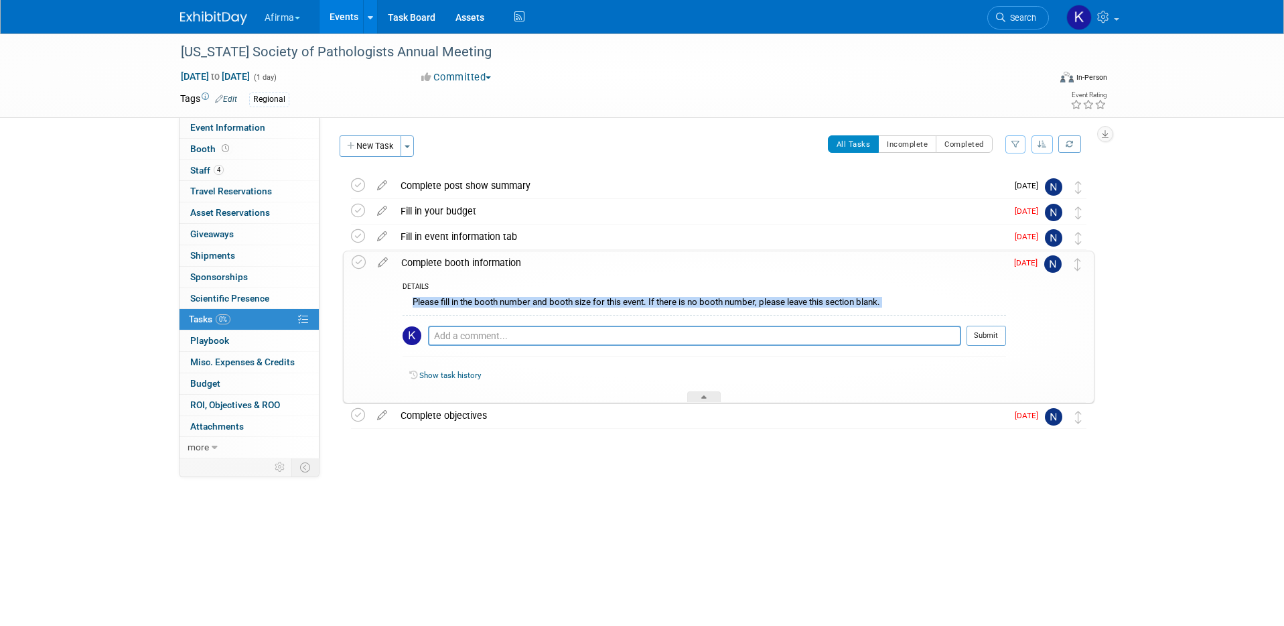
click at [444, 297] on div "Please fill in the booth number and booth size for this event. If there is no b…" at bounding box center [705, 303] width 604 height 21
copy div "Please fill in the booth number and booth size for this event. If there is no b…"
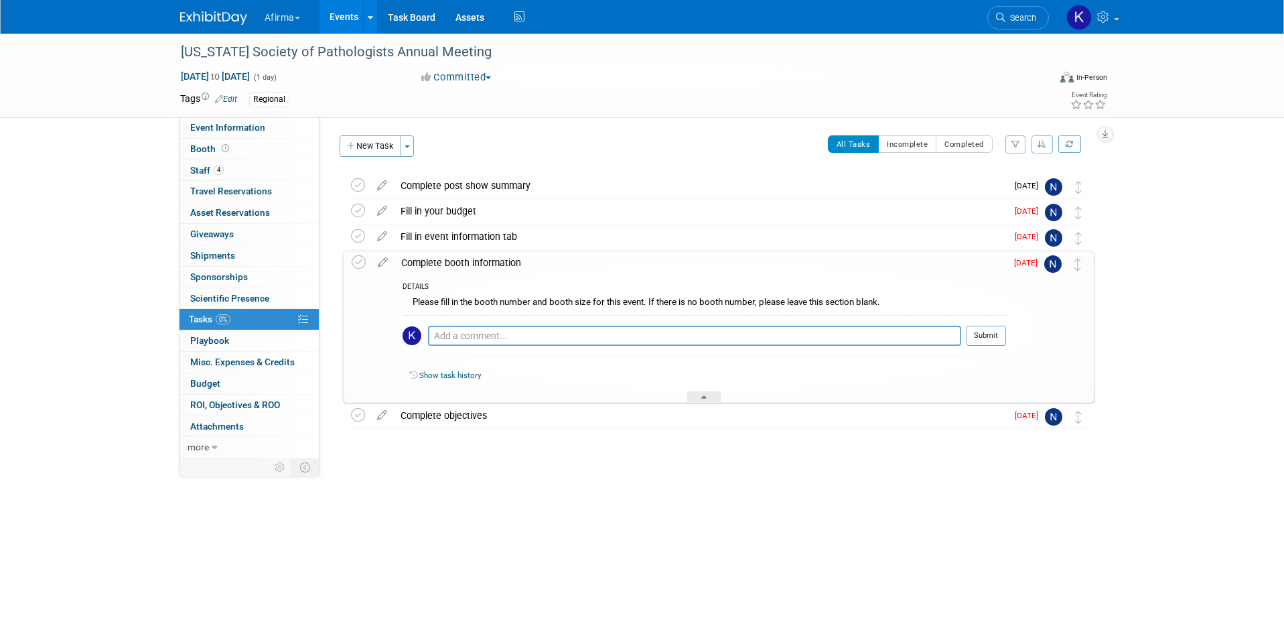
click at [431, 265] on div "Complete booth information" at bounding box center [701, 262] width 612 height 23
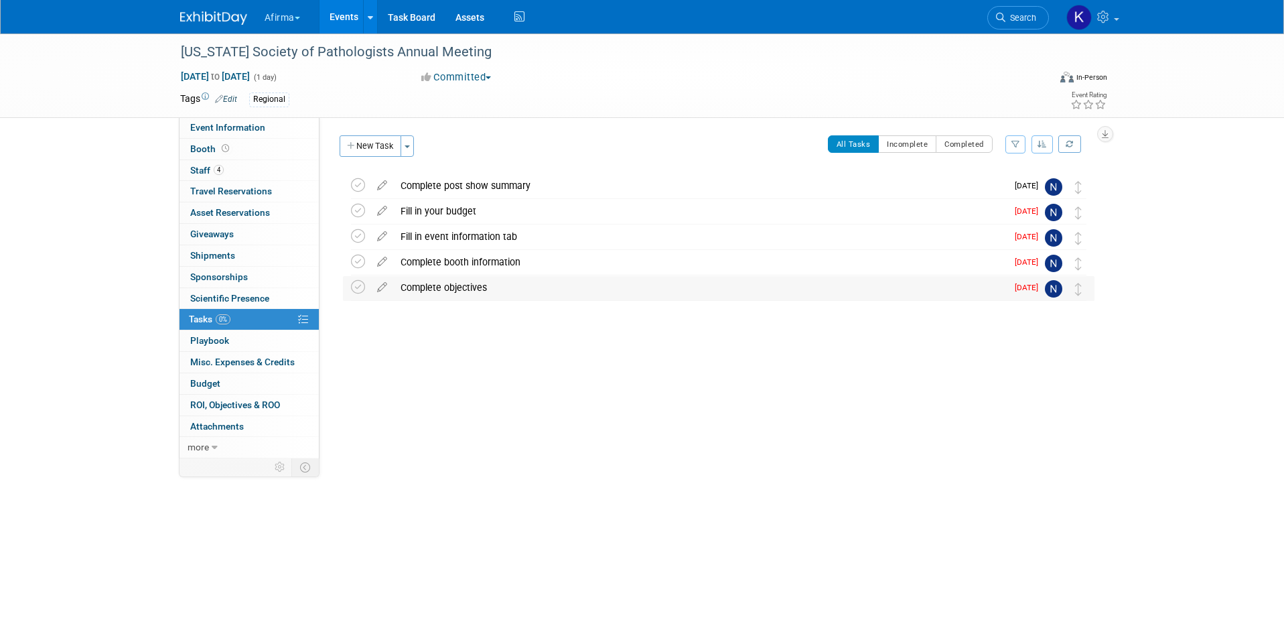
click at [430, 291] on div "Complete objectives" at bounding box center [700, 287] width 613 height 23
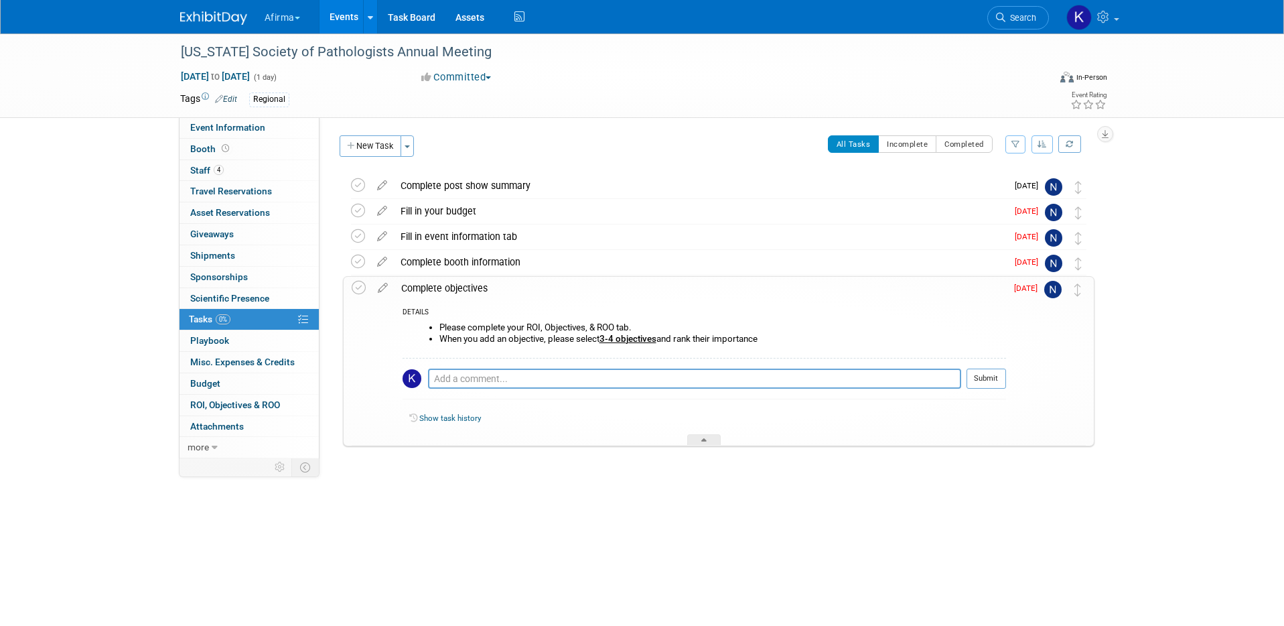
click at [478, 342] on li "When you add an objective, please select 3-4 objectives and rank their importan…" at bounding box center [723, 339] width 567 height 11
drag, startPoint x: 767, startPoint y: 340, endPoint x: 467, endPoint y: 319, distance: 300.9
click at [467, 319] on div "Please complete your ROI, Objectives, & ROO tab. When you add an objective, ple…" at bounding box center [705, 338] width 604 height 38
copy ul "Please complete your ROI, Objectives, & ROO tab. When you add an objective, ple…"
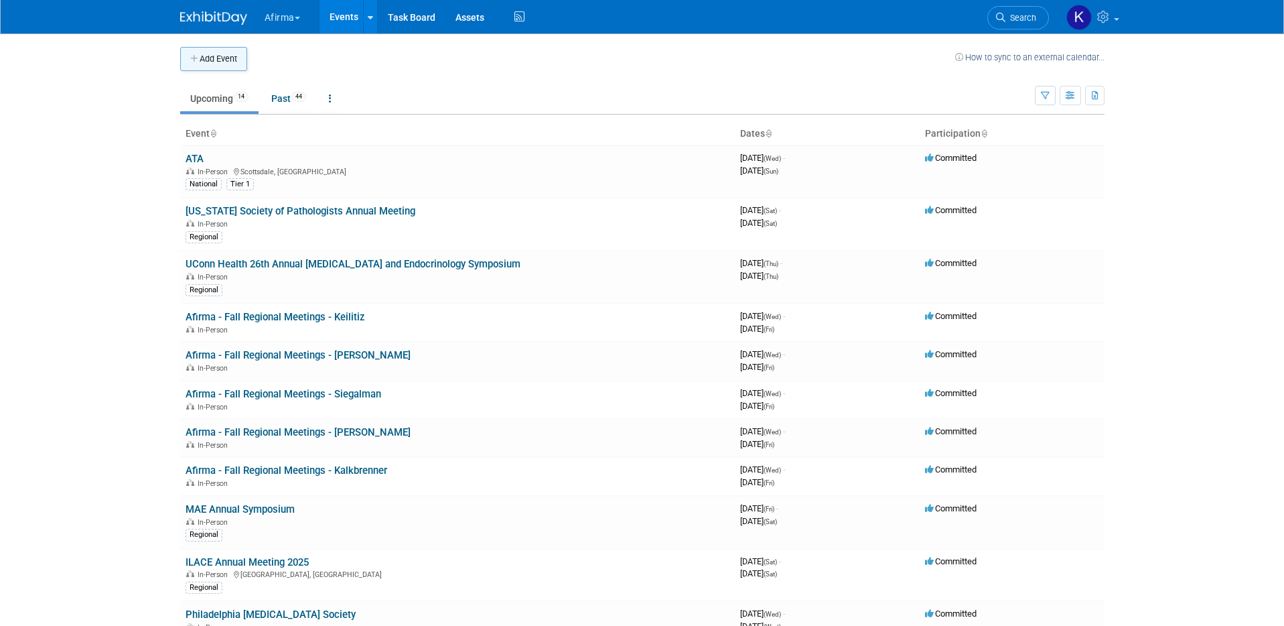
click at [195, 56] on icon "button" at bounding box center [194, 59] width 9 height 9
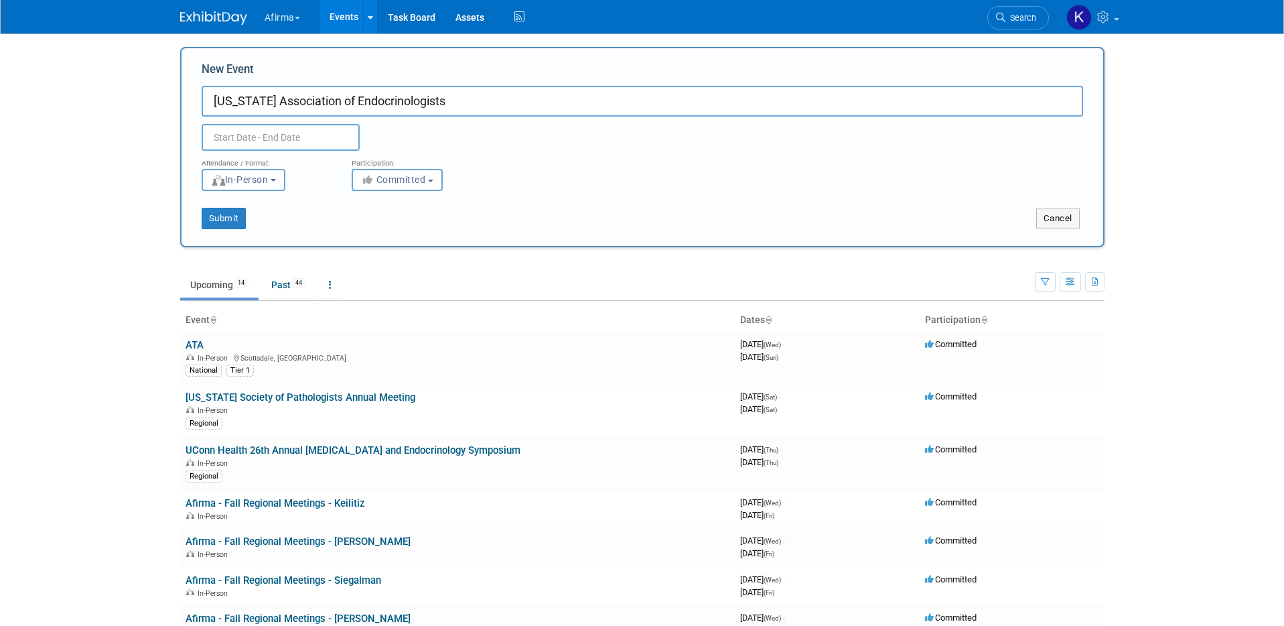
type input "[US_STATE] Association of Endocrinologists"
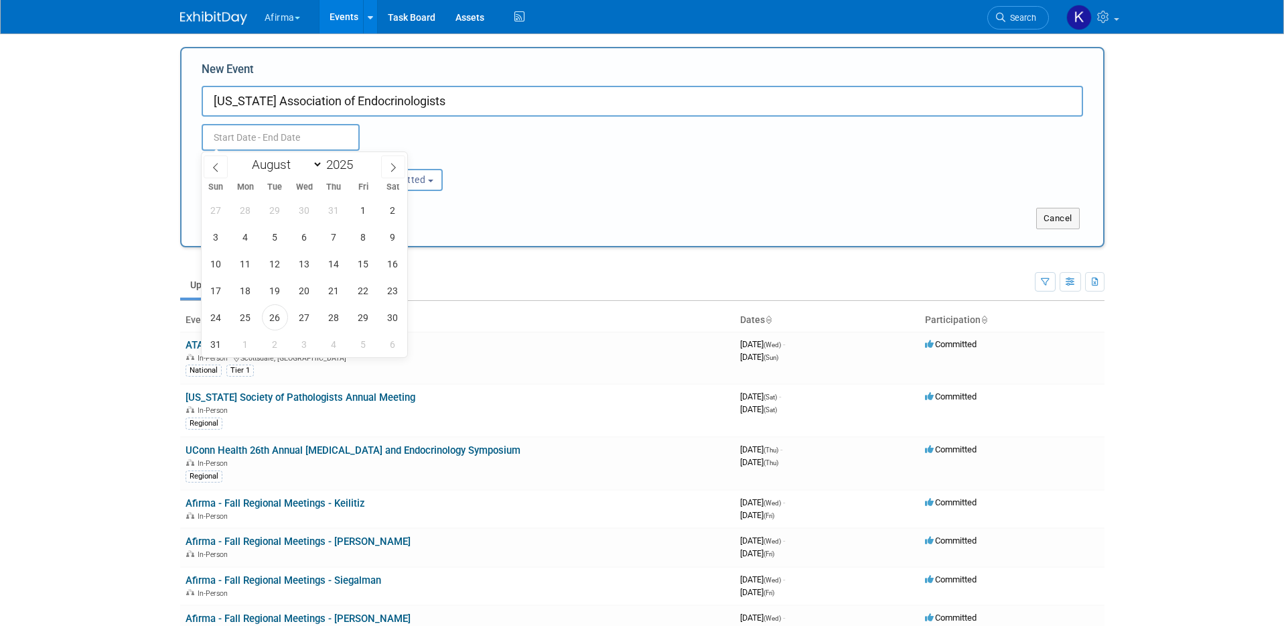
click at [246, 137] on input "text" at bounding box center [281, 137] width 158 height 27
click at [383, 163] on span at bounding box center [393, 166] width 24 height 23
select select "10"
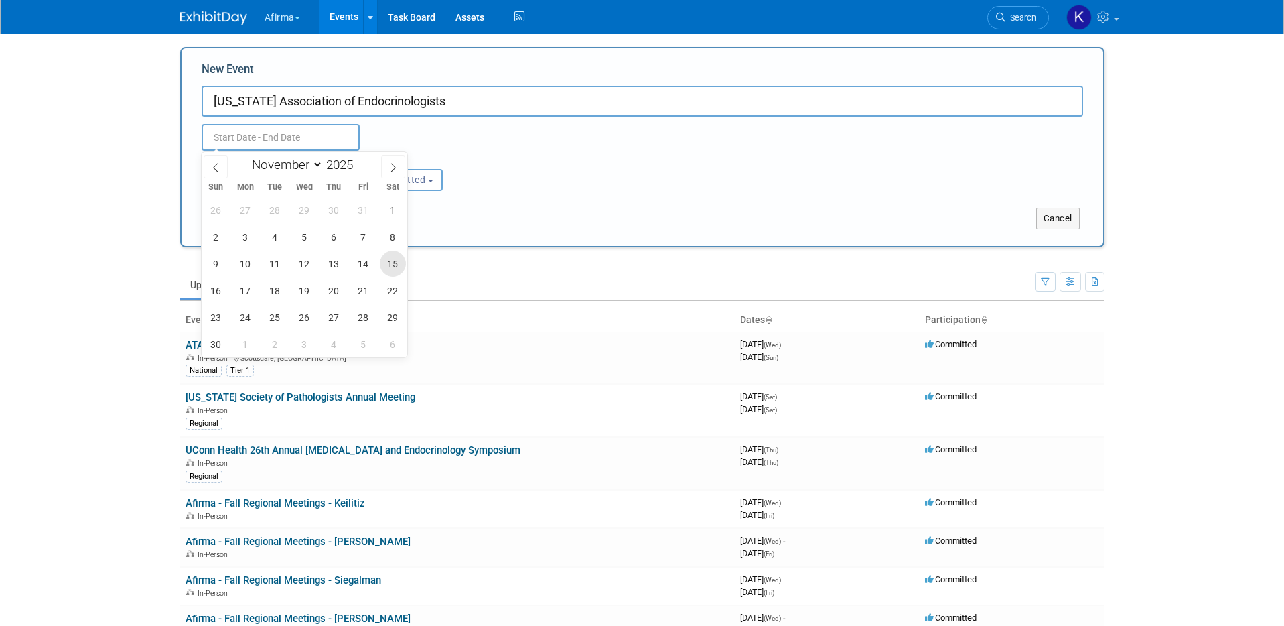
click at [391, 259] on span "15" at bounding box center [393, 264] width 26 height 26
type input "[DATE] to [DATE]"
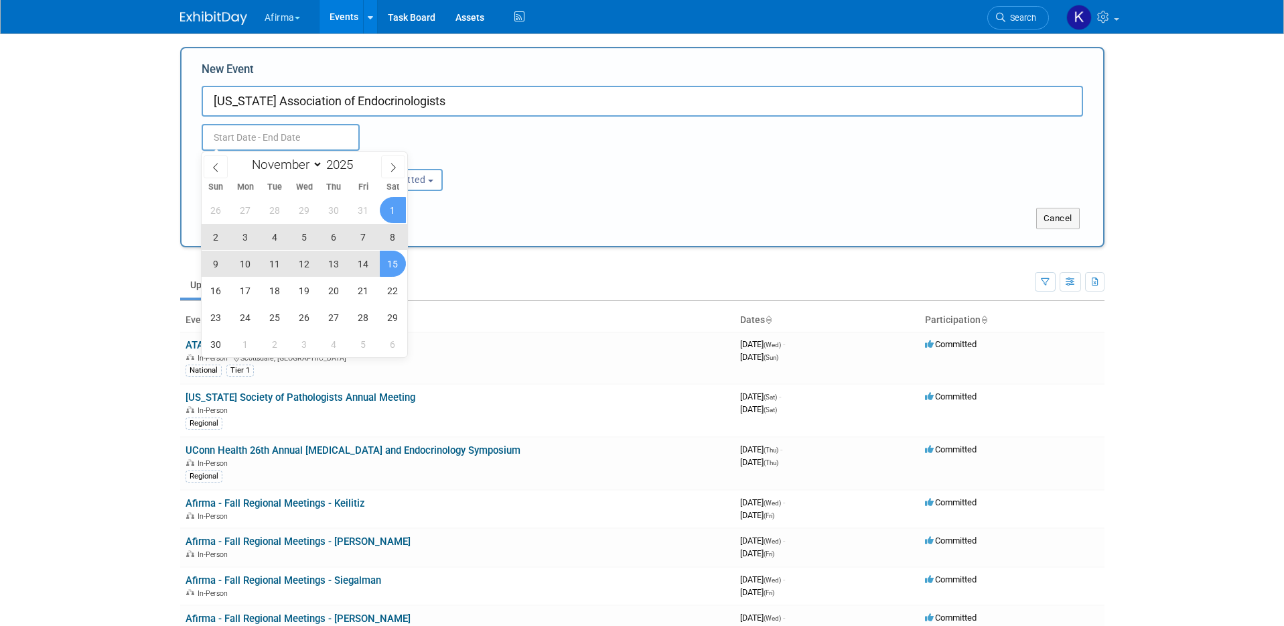
type input "[DATE] to [DATE]"
click at [406, 128] on div "[DATE] to [DATE]" at bounding box center [306, 137] width 228 height 27
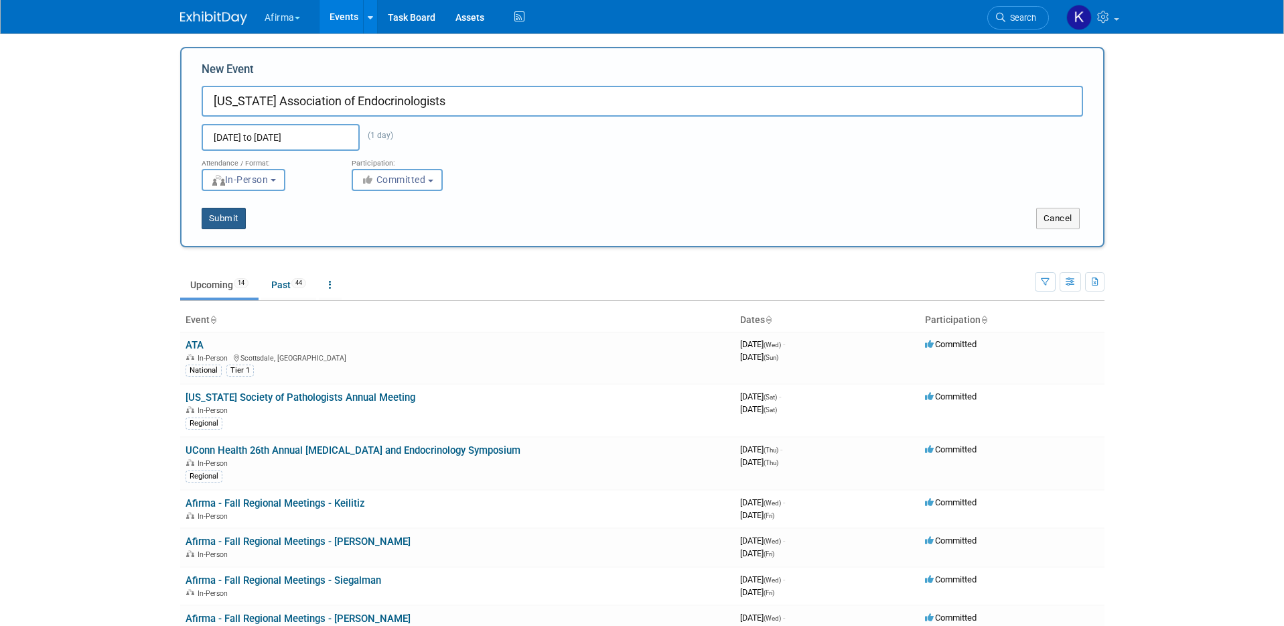
click at [239, 216] on button "Submit" at bounding box center [224, 218] width 44 height 21
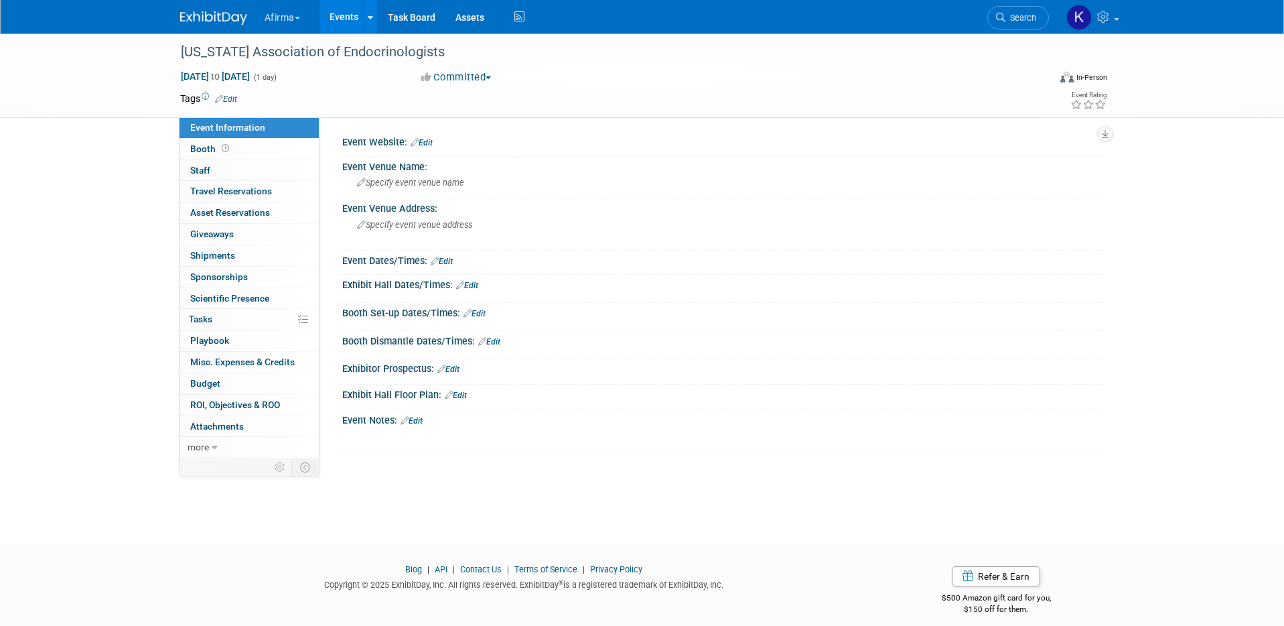
click at [237, 95] on link "Edit" at bounding box center [226, 98] width 22 height 9
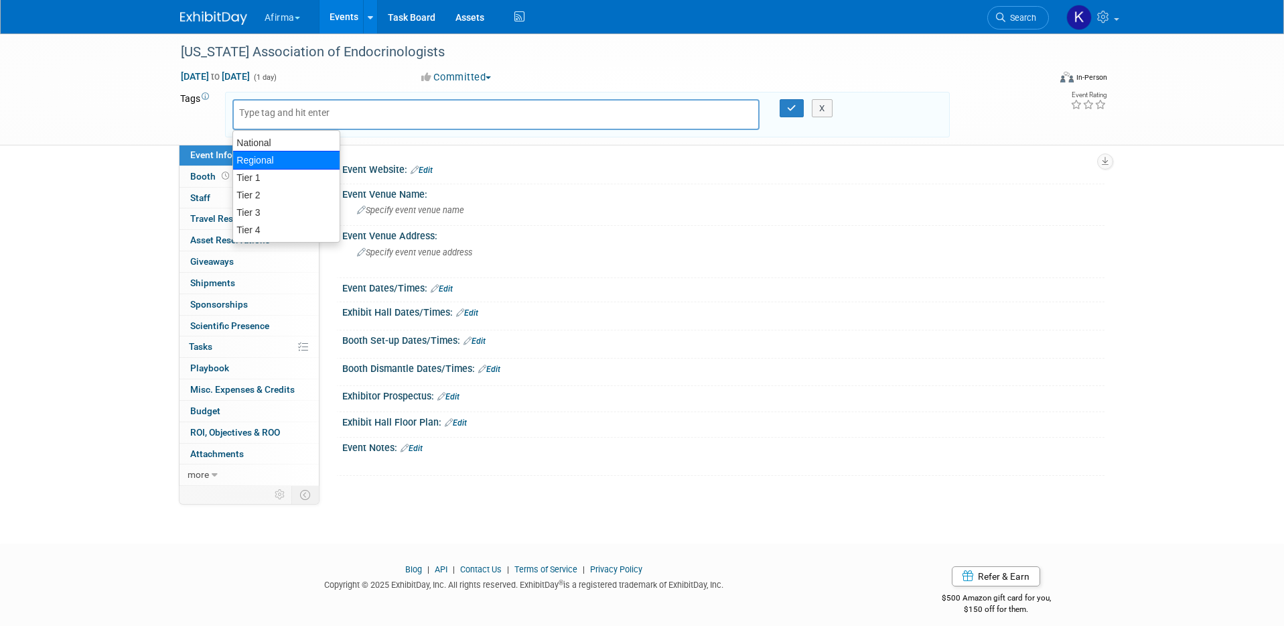
click at [265, 161] on div "Regional" at bounding box center [286, 160] width 108 height 19
type input "Regional"
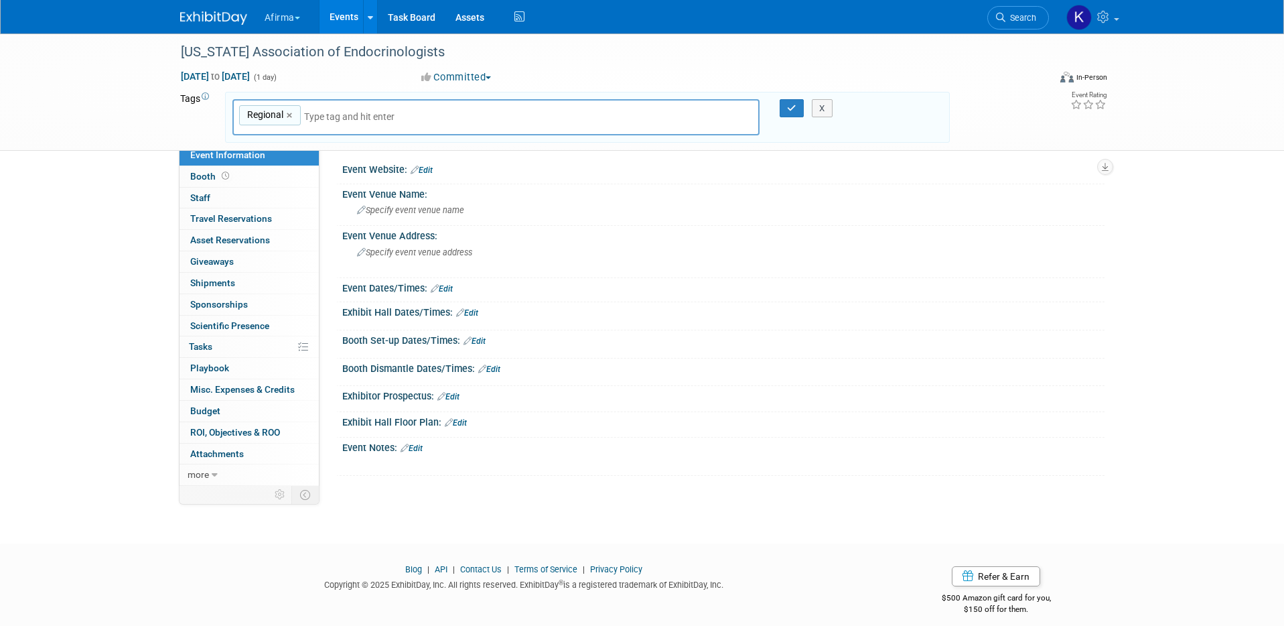
click at [798, 106] on div "X" at bounding box center [828, 108] width 61 height 19
click at [795, 108] on icon "button" at bounding box center [791, 108] width 9 height 9
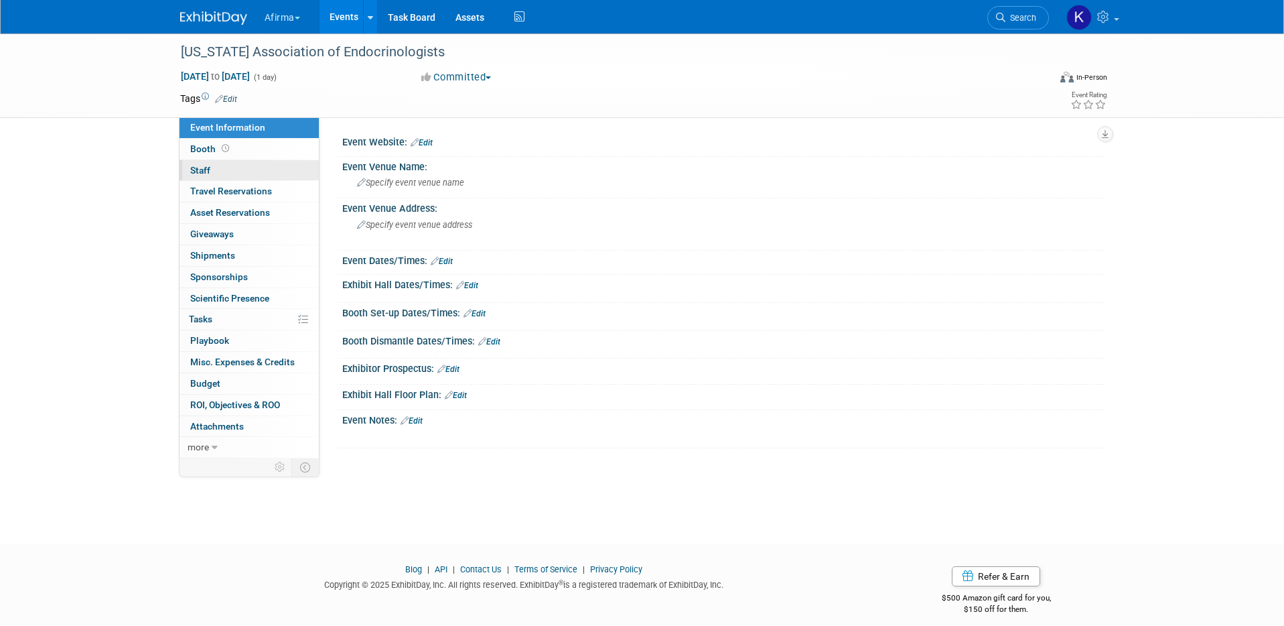
click at [281, 173] on link "0 Staff 0" at bounding box center [249, 170] width 139 height 21
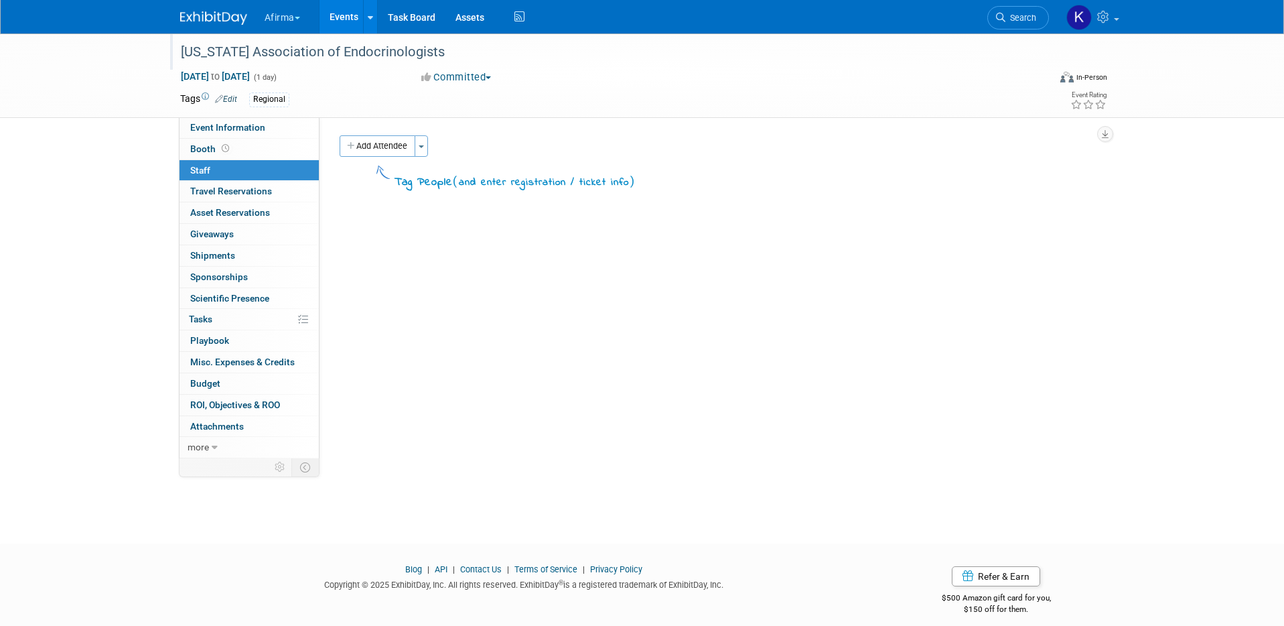
click at [324, 60] on div "[US_STATE] Association of Endocrinologists" at bounding box center [602, 52] width 853 height 24
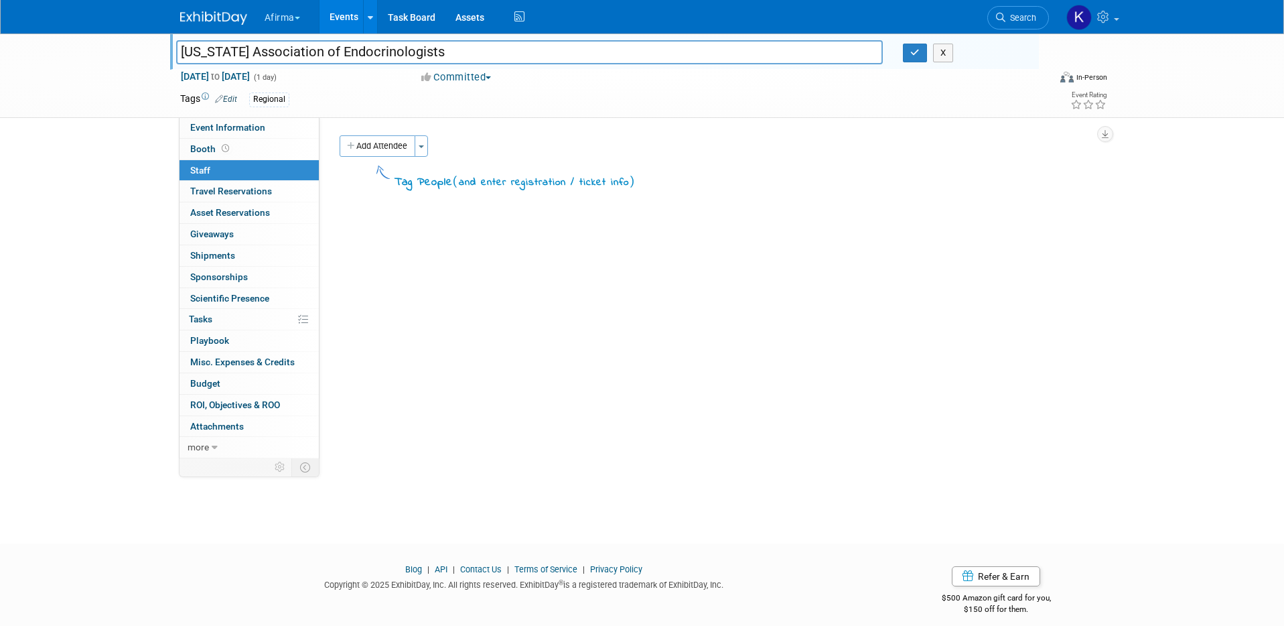
drag, startPoint x: 462, startPoint y: 54, endPoint x: 200, endPoint y: 52, distance: 262.0
click at [199, 52] on input "[US_STATE] Association of Endocrinologists" at bounding box center [530, 51] width 708 height 23
type input "Neck Ultrasound and FNA Practicum"
click at [923, 58] on button "button" at bounding box center [915, 53] width 24 height 19
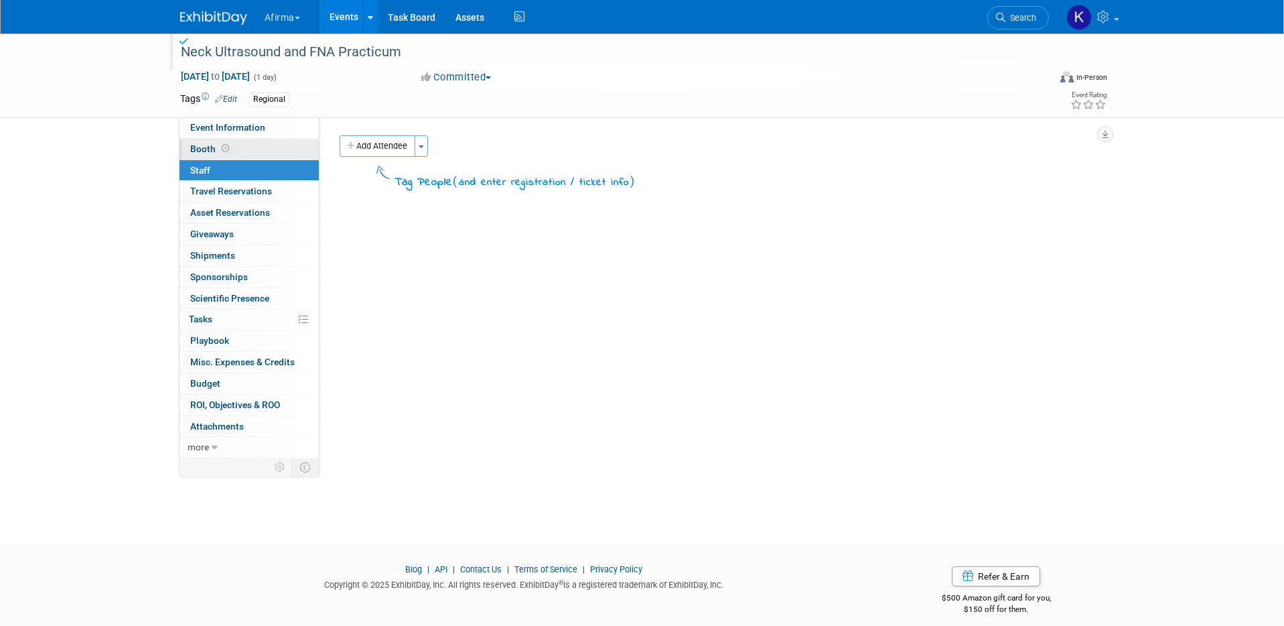
click at [280, 139] on link "Booth" at bounding box center [249, 149] width 139 height 21
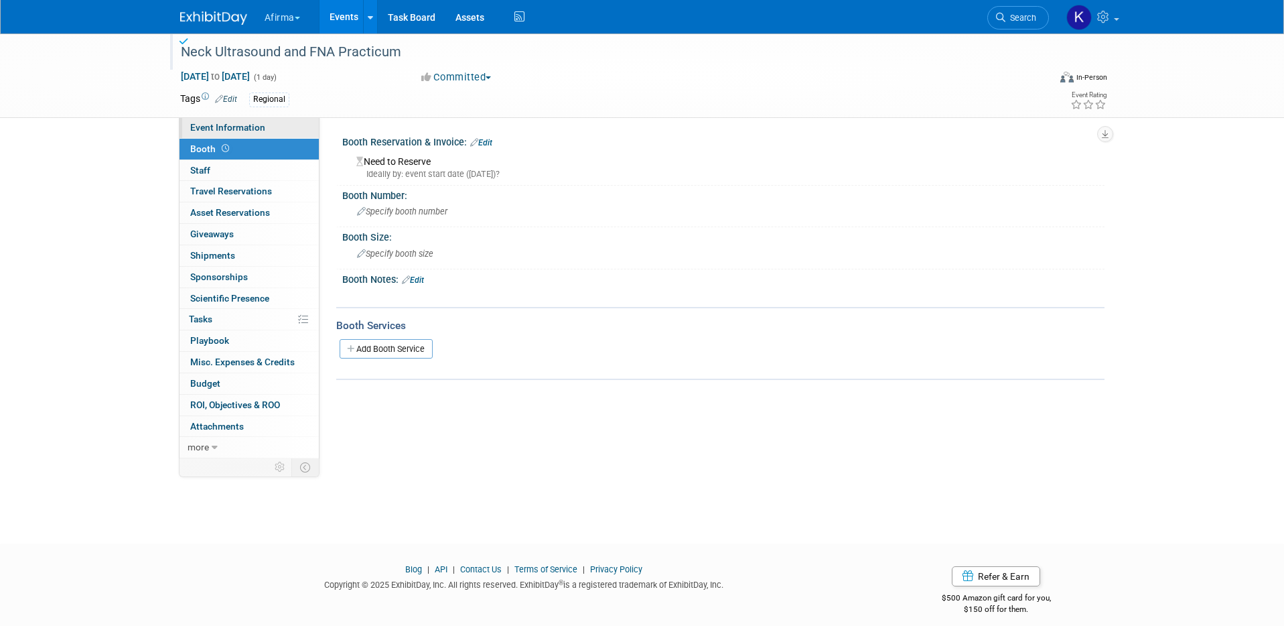
click at [281, 132] on link "Event Information" at bounding box center [249, 127] width 139 height 21
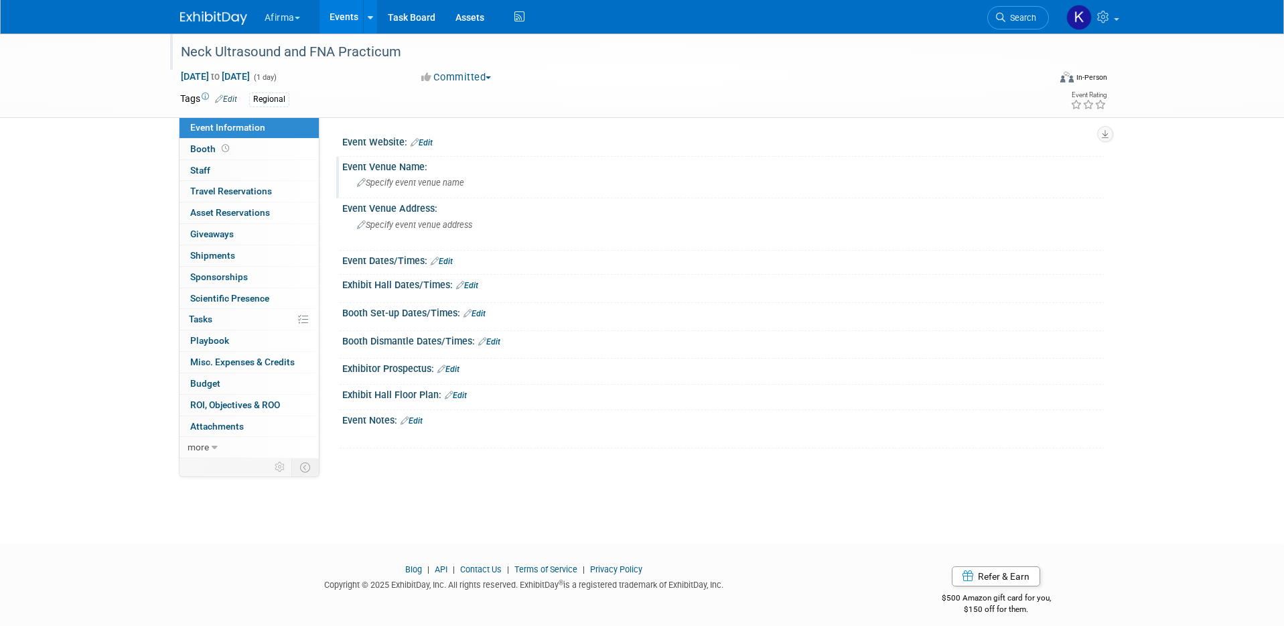
click at [429, 180] on span "Specify event venue name" at bounding box center [410, 183] width 107 height 10
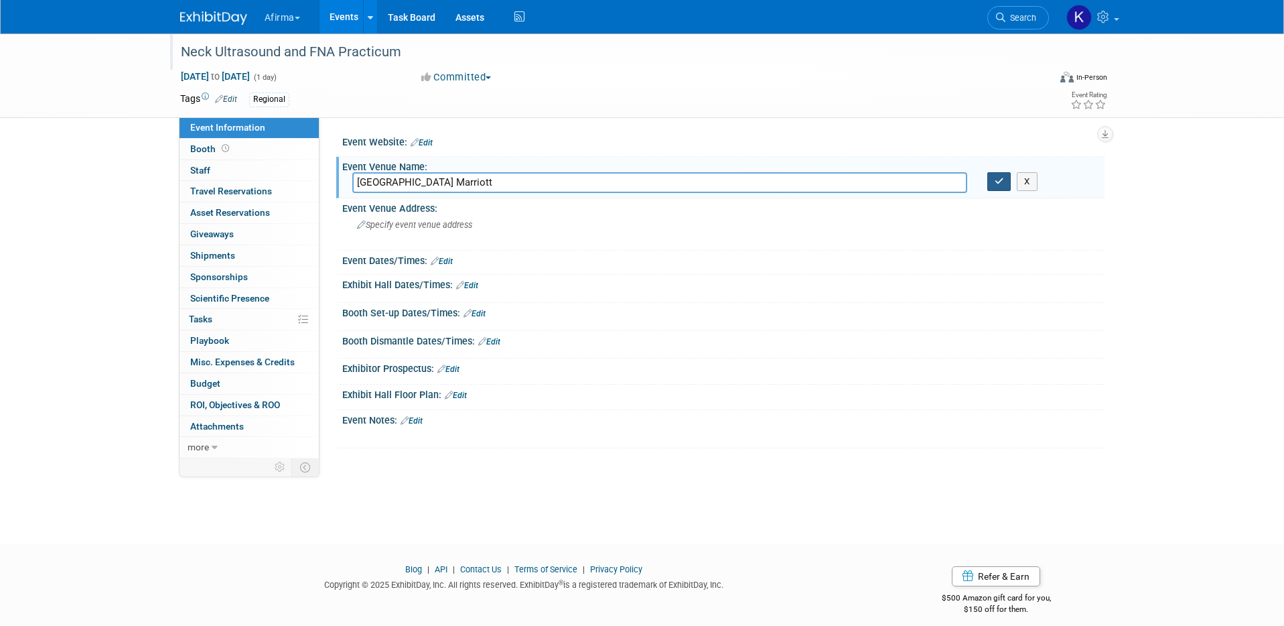
type input "[GEOGRAPHIC_DATA] Marriott"
click at [1000, 184] on icon "button" at bounding box center [999, 181] width 9 height 9
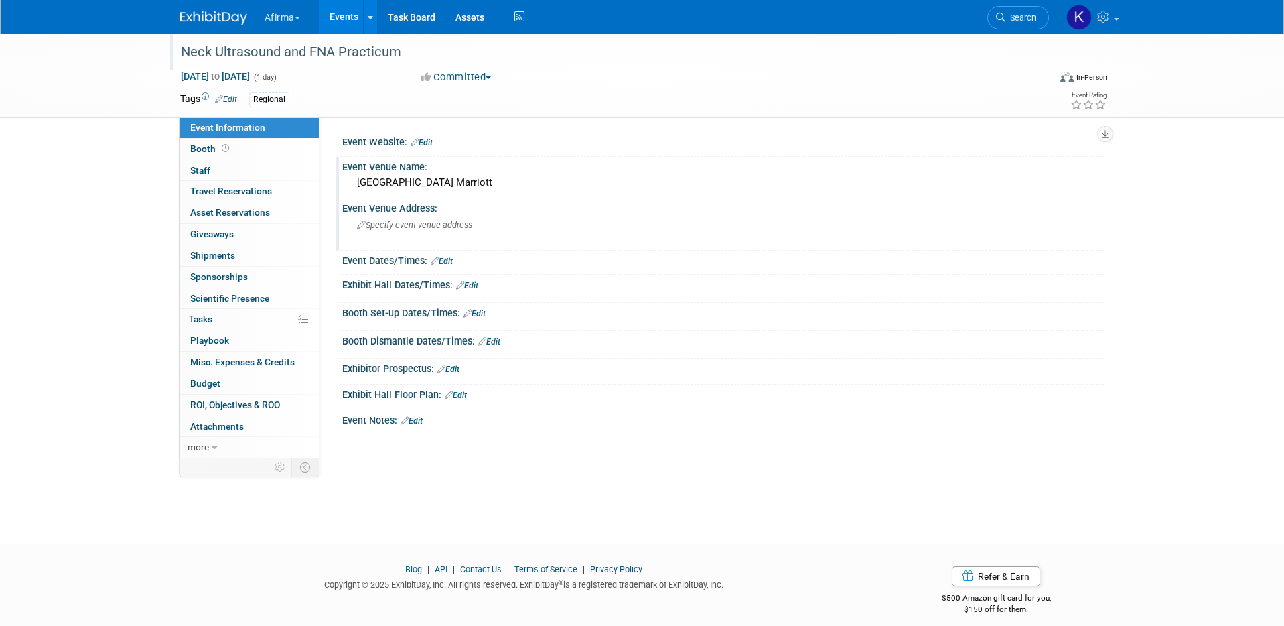
click at [674, 228] on div "Event Venue Address: Specify event venue address" at bounding box center [720, 224] width 769 height 52
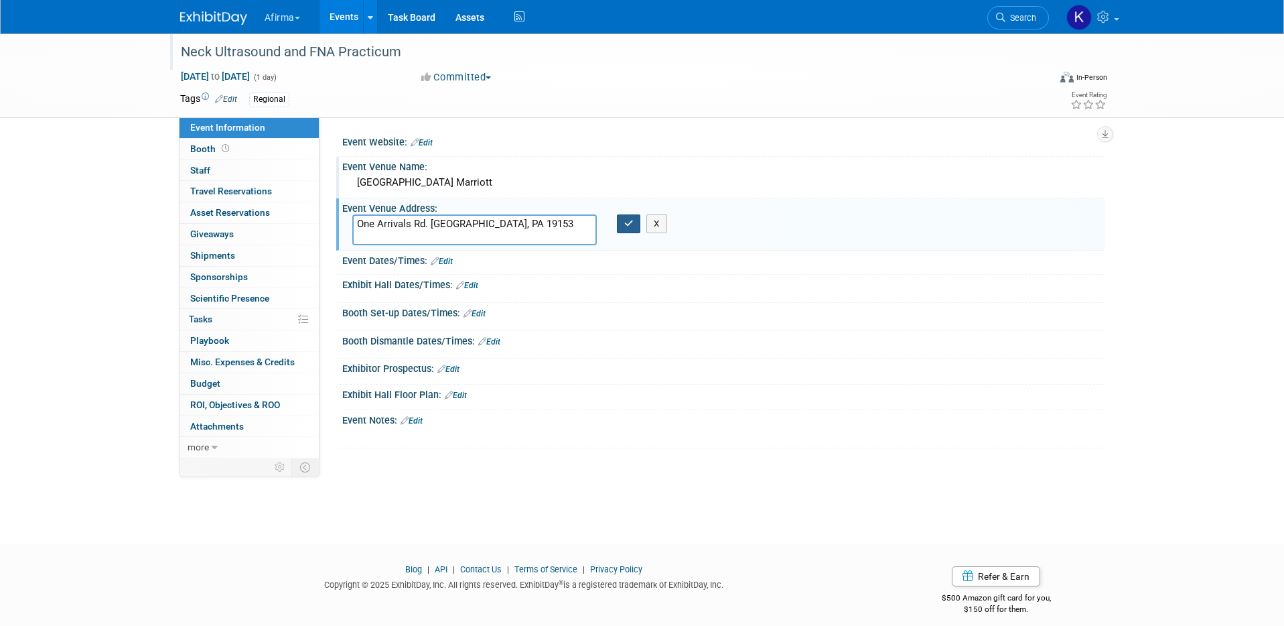
type textarea "One Arrivals Rd. [GEOGRAPHIC_DATA], PA 19153"
click at [636, 222] on button "button" at bounding box center [629, 223] width 24 height 19
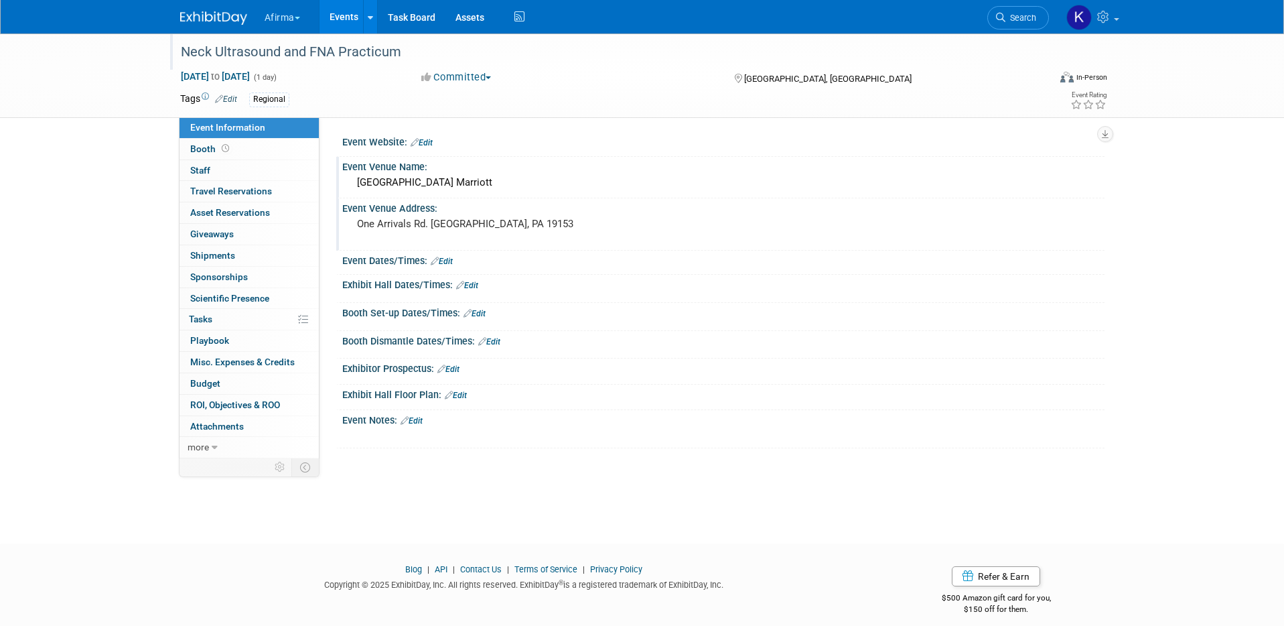
click at [92, 208] on div "Neck Ultrasound and FNA Practicum [DATE] to [DATE] (1 day) [DATE] to [DATE] Com…" at bounding box center [642, 277] width 1284 height 486
